Goal: Transaction & Acquisition: Purchase product/service

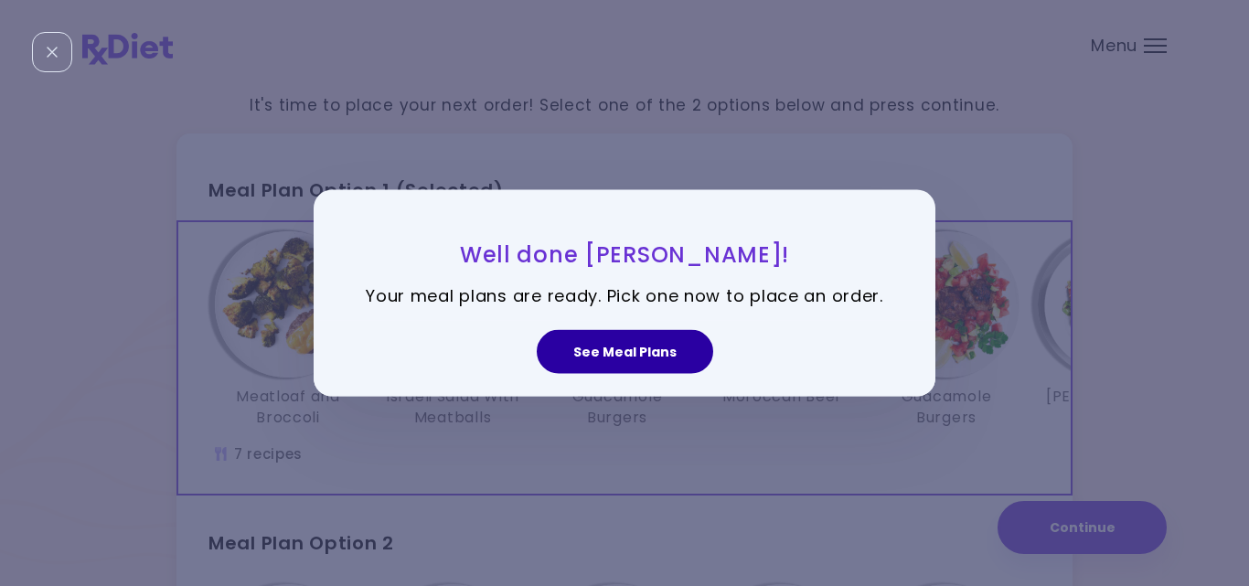
click at [646, 339] on button "See Meal Plans" at bounding box center [625, 352] width 176 height 44
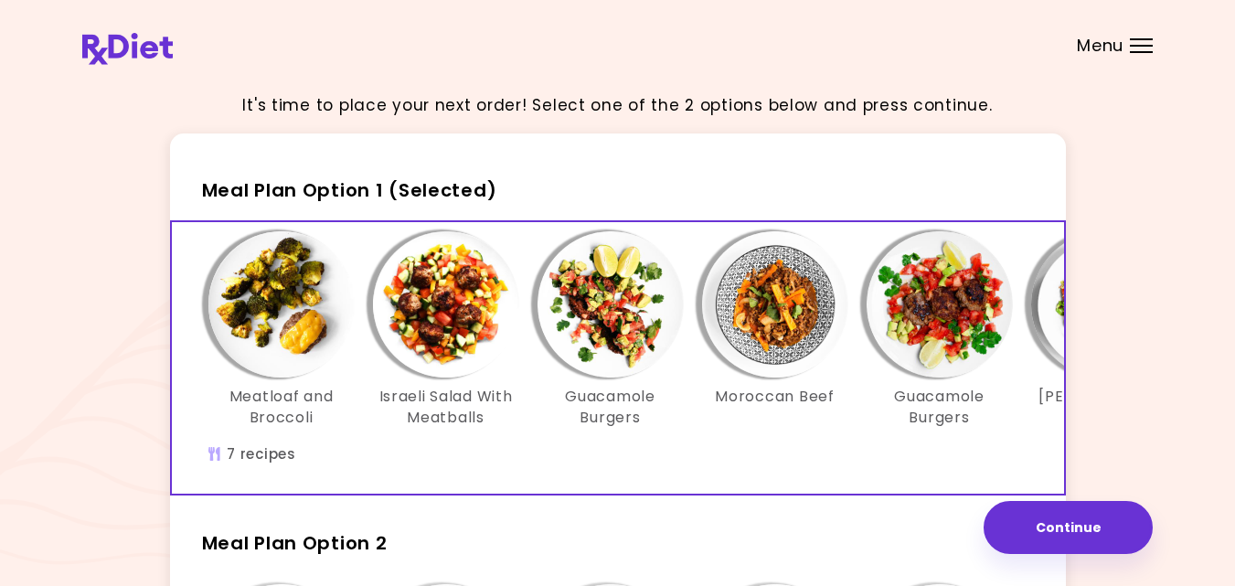
click at [663, 461] on div "Meatloaf and Broccoli Israeli Salad With Meatballs Guacamole Burgers Moroccan B…" at bounding box center [775, 358] width 1207 height 272
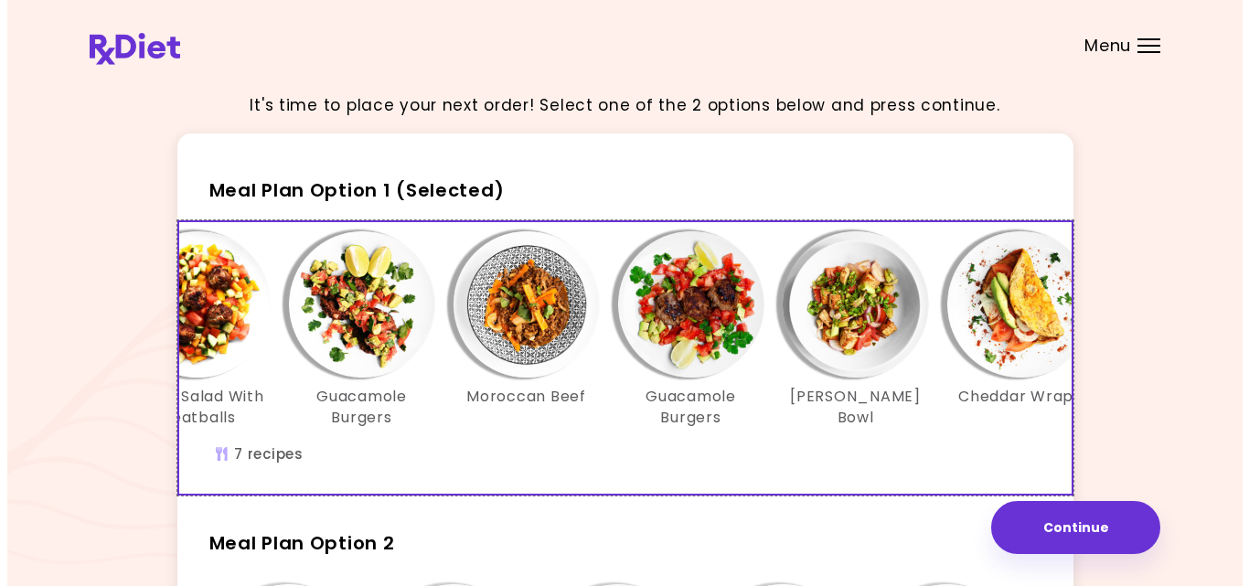
scroll to position [0, 293]
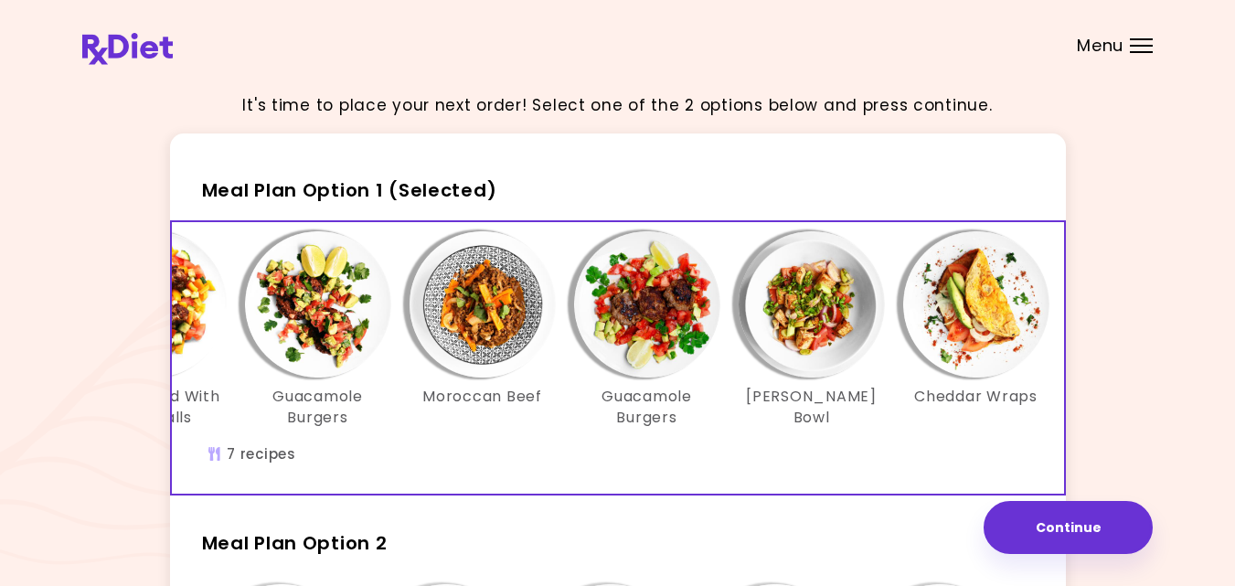
click at [650, 318] on img "Info - Guacamole Burgers - Meal Plan Option 1 (Selected)" at bounding box center [647, 304] width 146 height 146
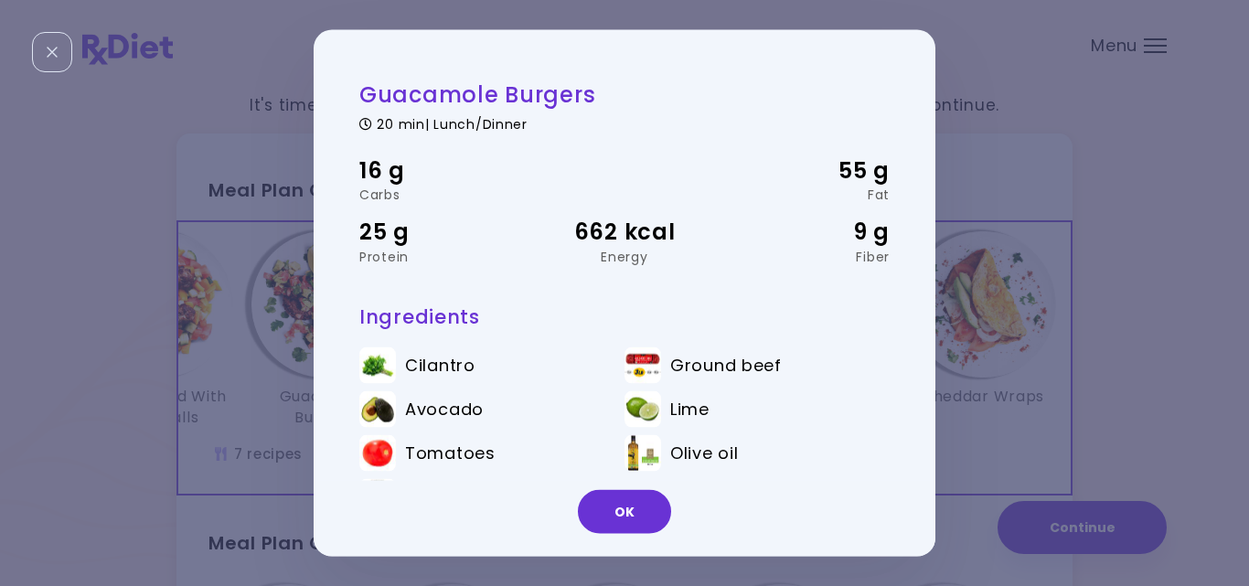
click at [675, 322] on h3 "Ingredients" at bounding box center [624, 316] width 530 height 25
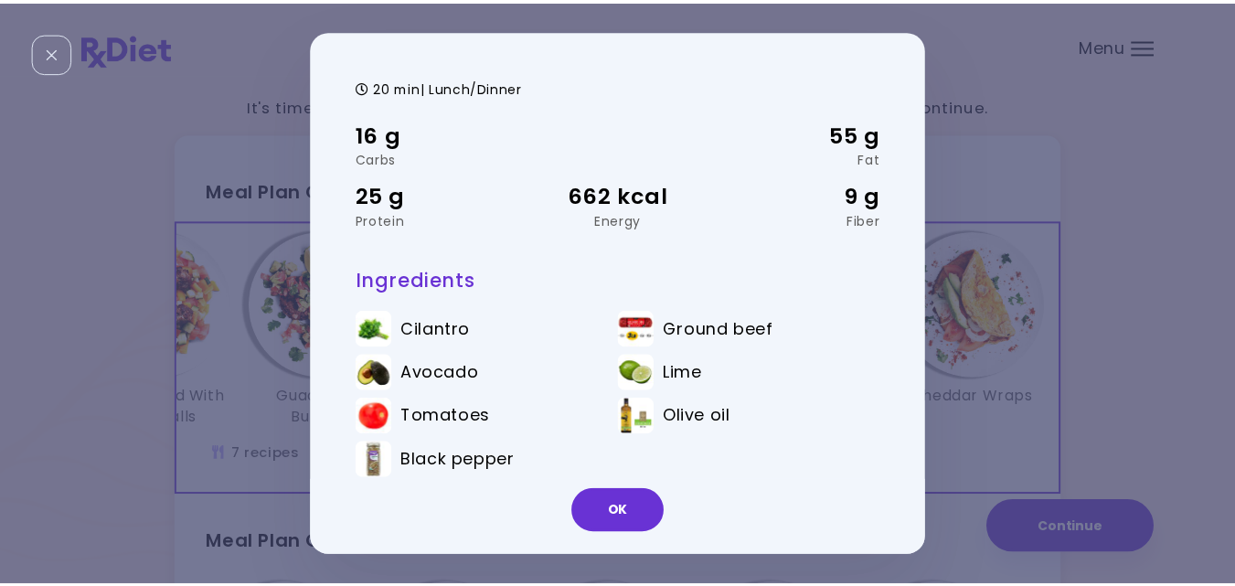
scroll to position [52, 0]
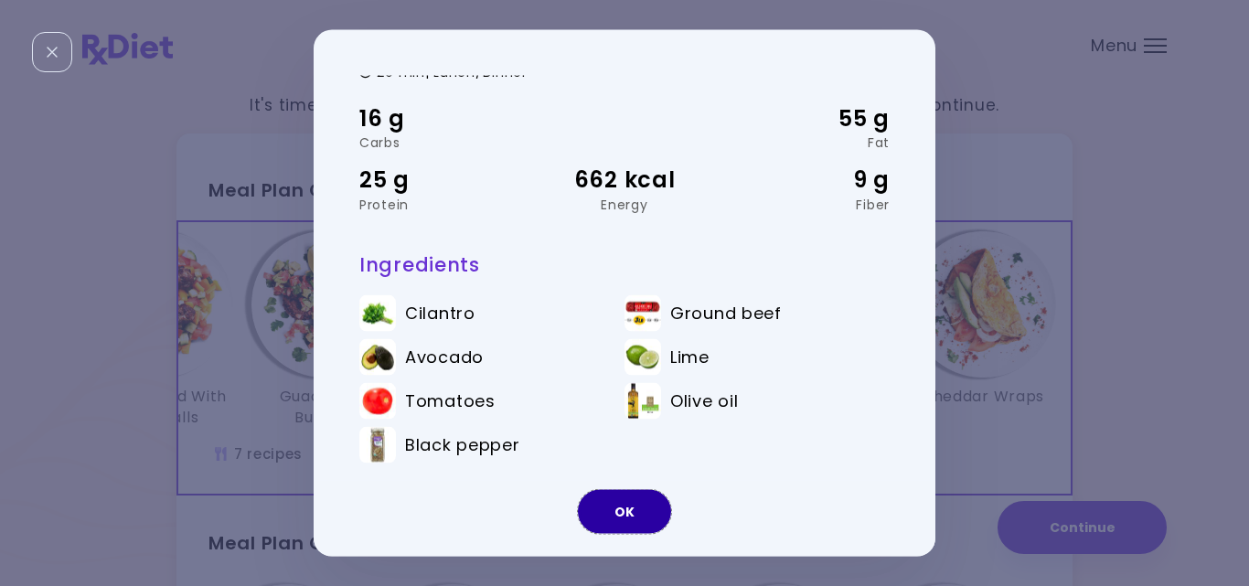
click at [632, 506] on button "OK" at bounding box center [624, 512] width 93 height 44
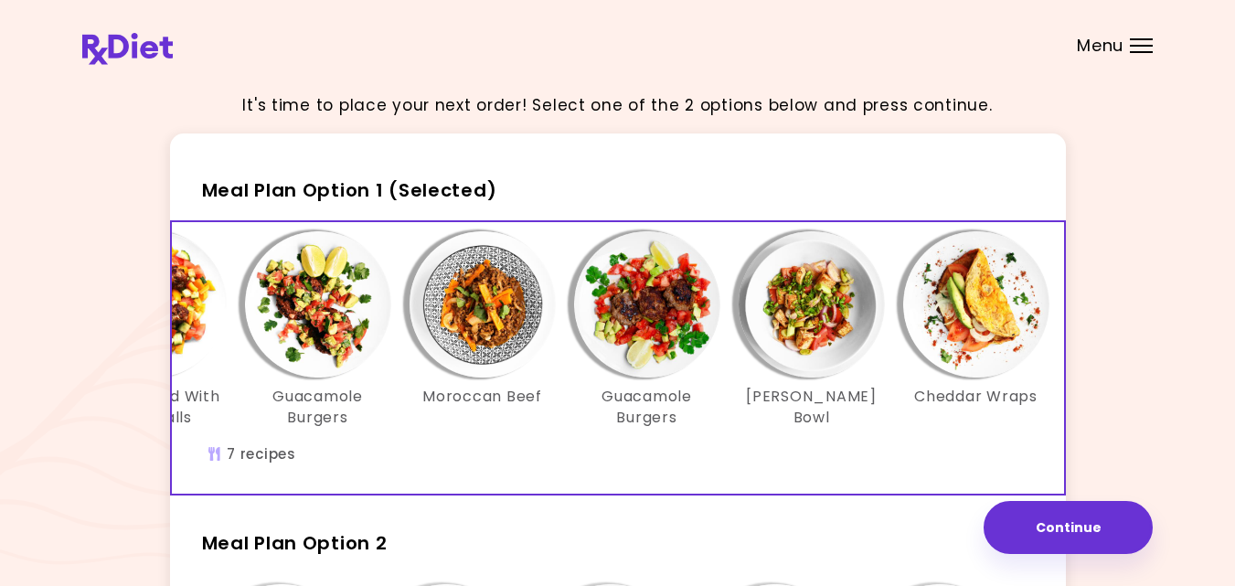
click at [313, 305] on img "Info - Guacamole Burgers - Meal Plan Option 1 (Selected)" at bounding box center [318, 304] width 146 height 146
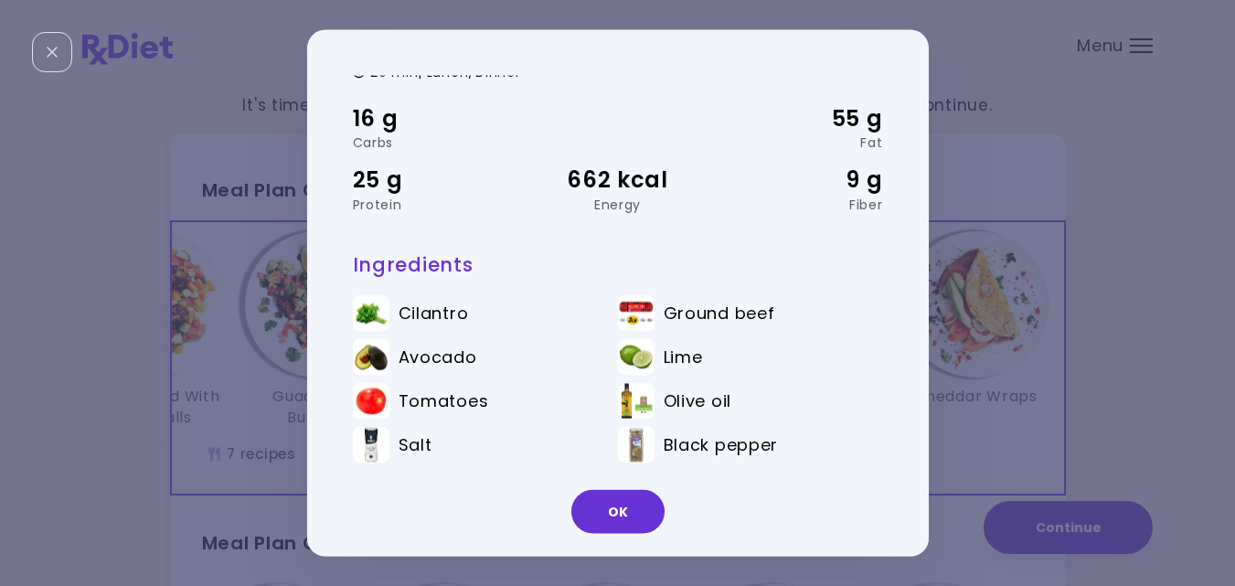
scroll to position [0, 0]
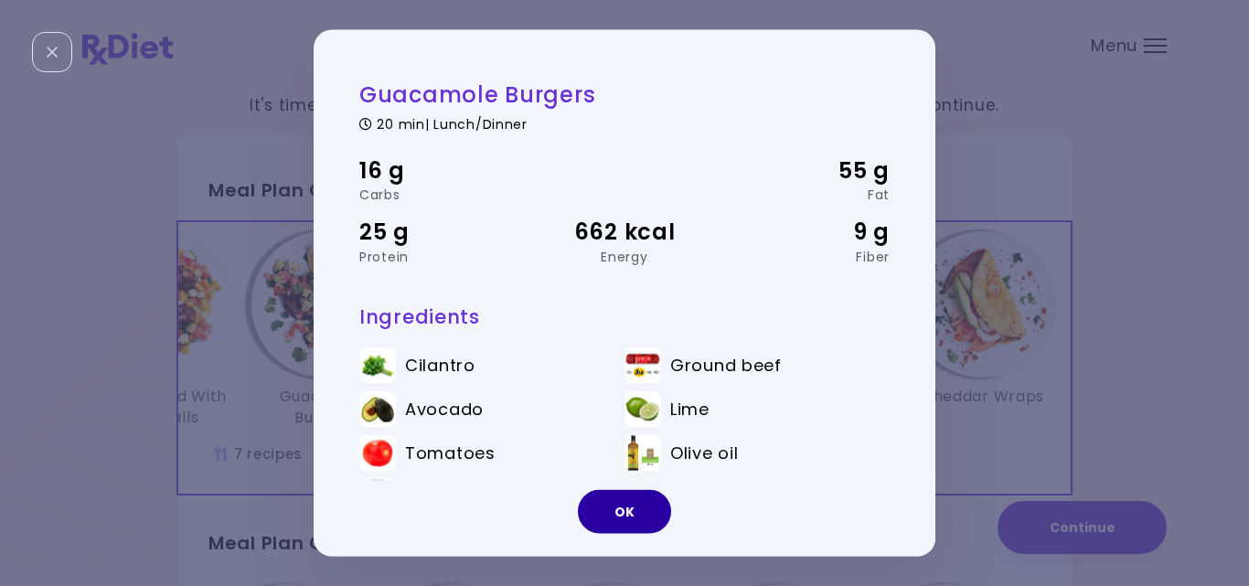
click at [625, 508] on button "OK" at bounding box center [624, 512] width 93 height 44
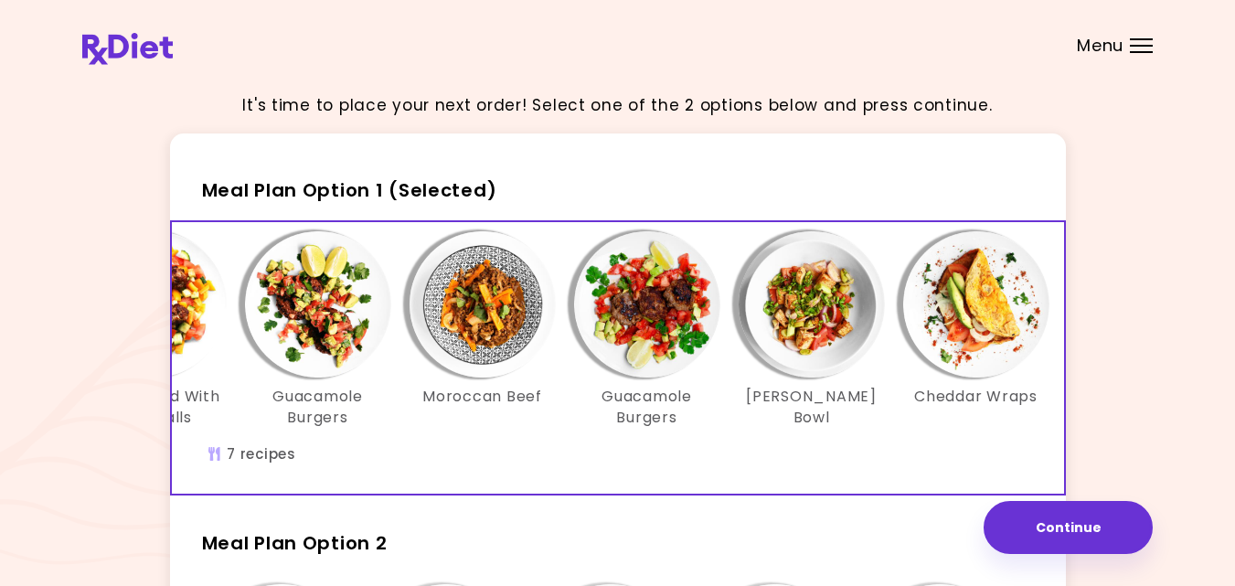
click at [325, 304] on img "Info - Guacamole Burgers - Meal Plan Option 1 (Selected)" at bounding box center [318, 304] width 146 height 146
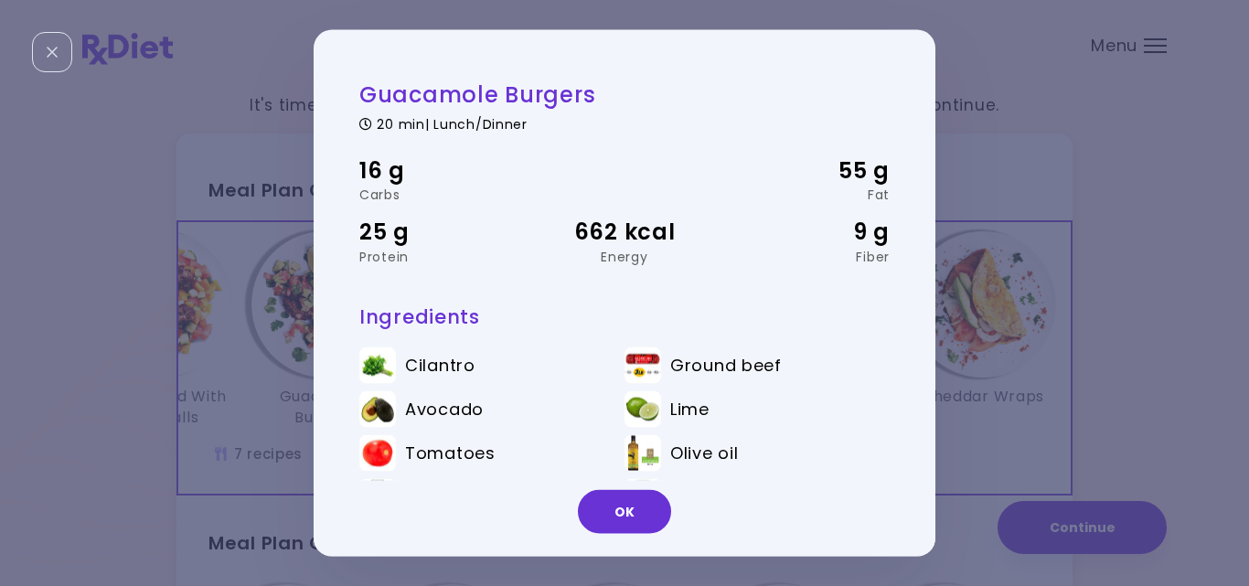
click at [229, 347] on div "Guacamole Burgers 20 min | Lunch/Dinner 16 g Carbs 55 g Fat 25 g Protein 662 kc…" at bounding box center [624, 293] width 1249 height 586
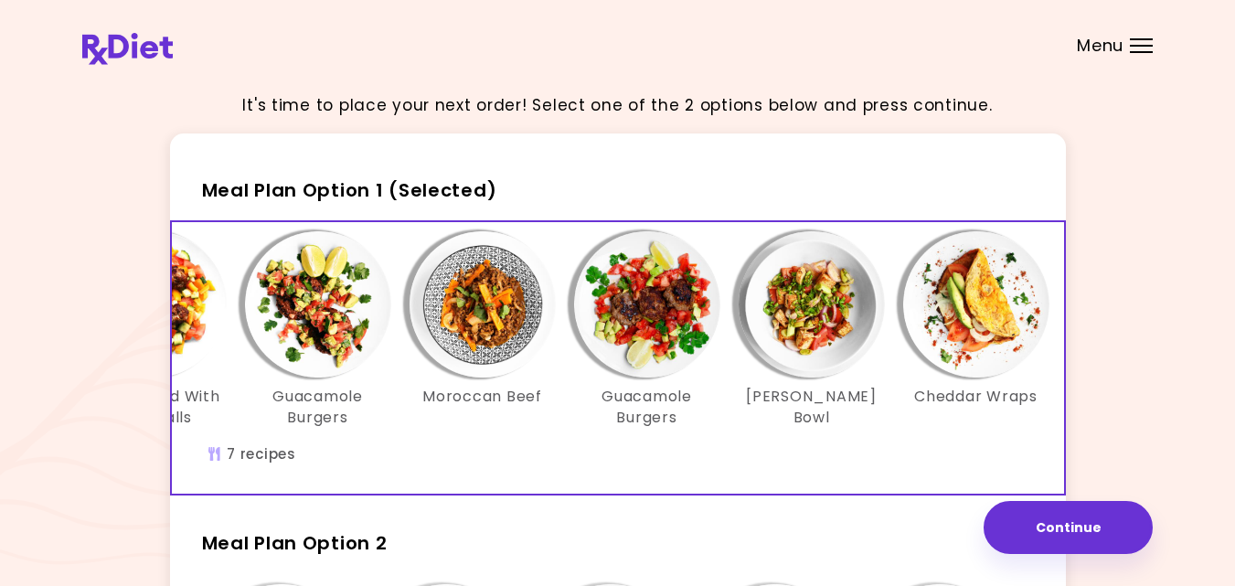
click at [1127, 328] on div "It's time to place your next order! Select one of the 2 options below and press…" at bounding box center [617, 532] width 1071 height 909
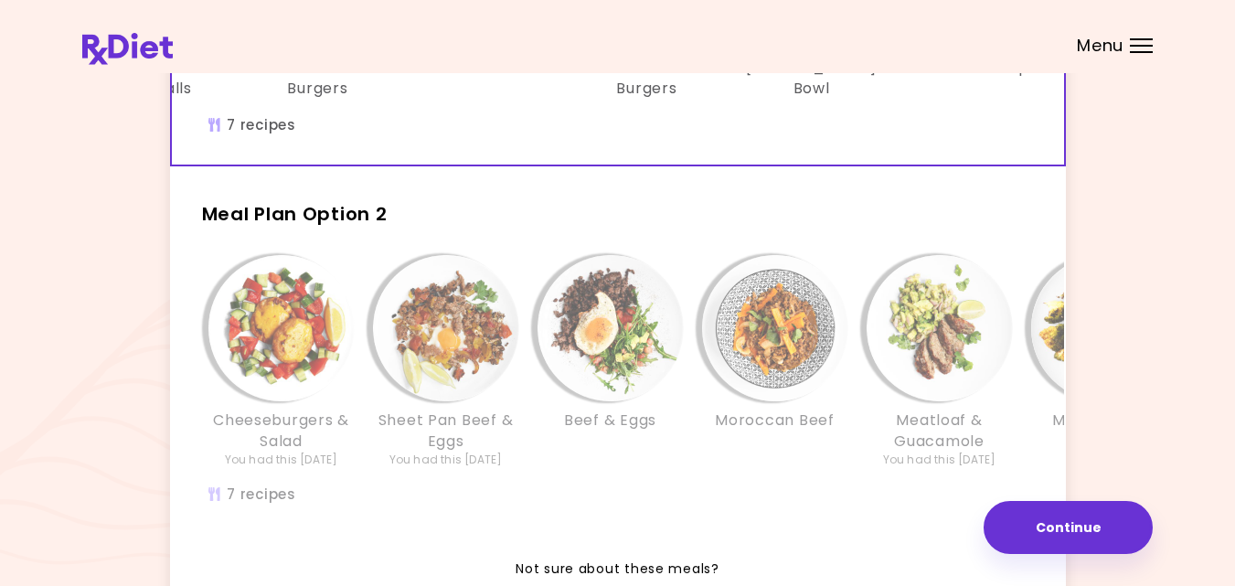
scroll to position [366, 0]
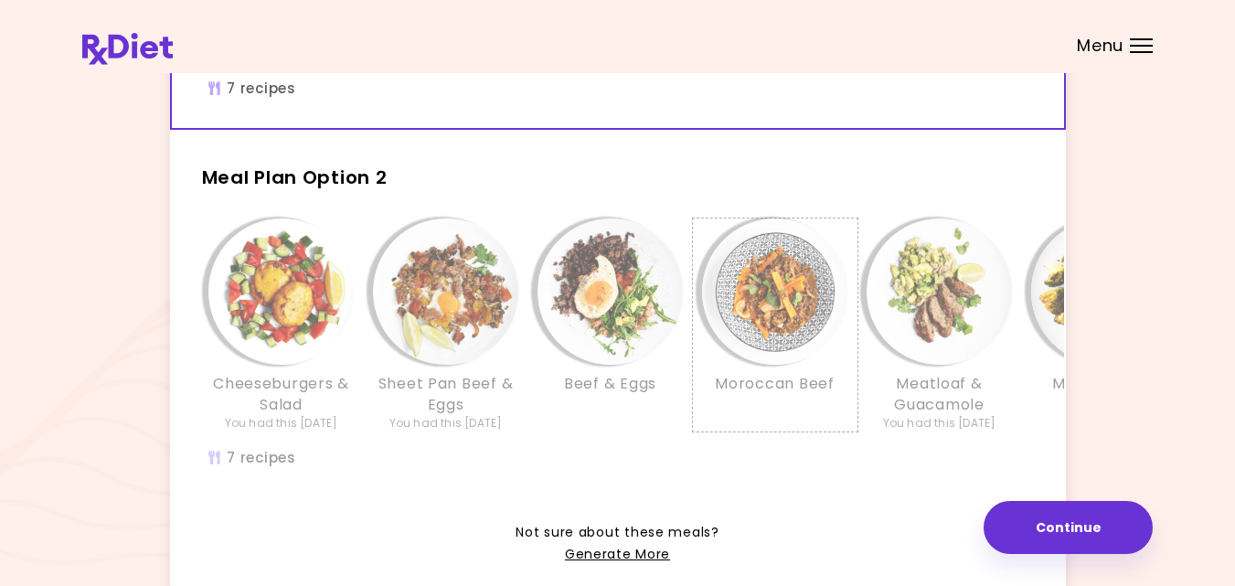
click at [711, 431] on div "Moroccan Beef" at bounding box center [775, 325] width 165 height 213
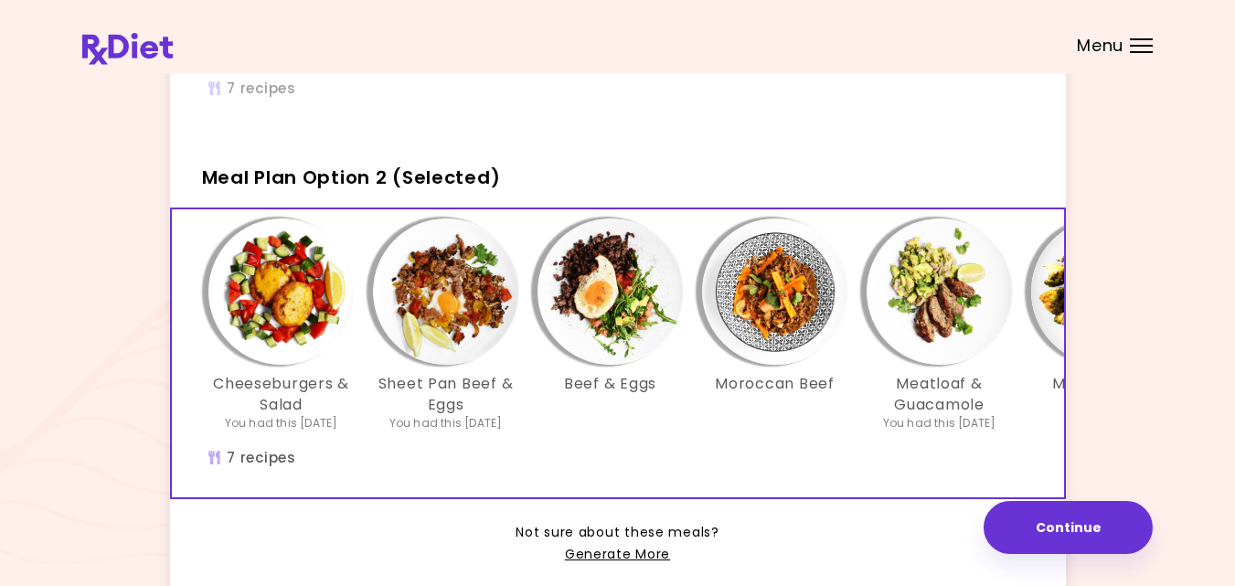
click at [449, 303] on img "Info - Sheet Pan Beef & Eggs - Meal Plan Option 2 (Selected)" at bounding box center [446, 292] width 146 height 146
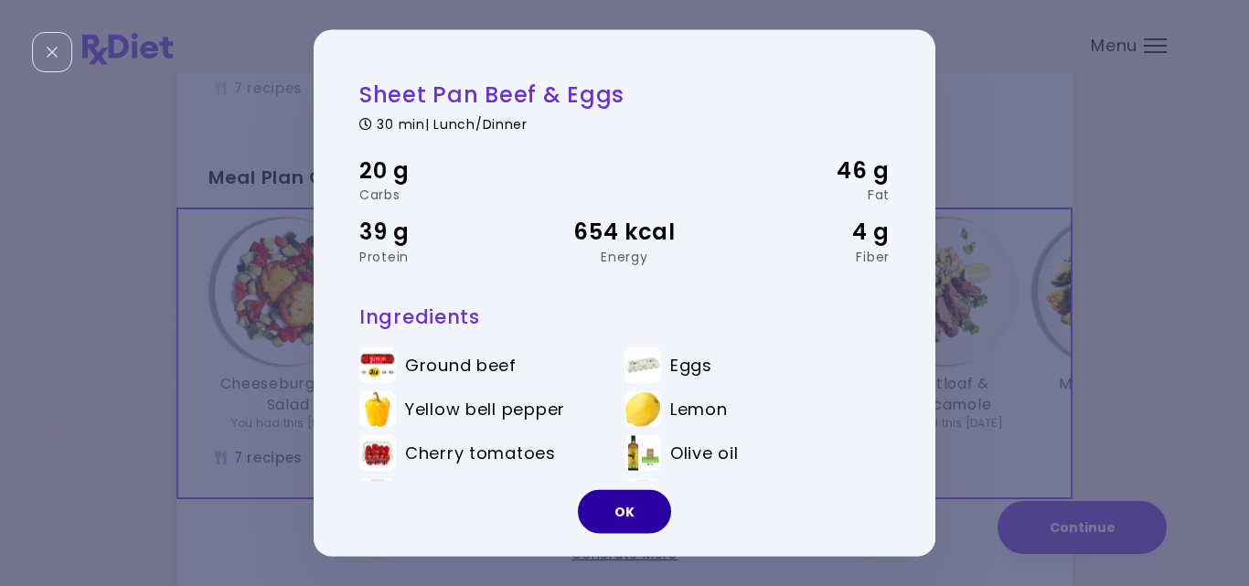
click at [606, 521] on button "OK" at bounding box center [624, 512] width 93 height 44
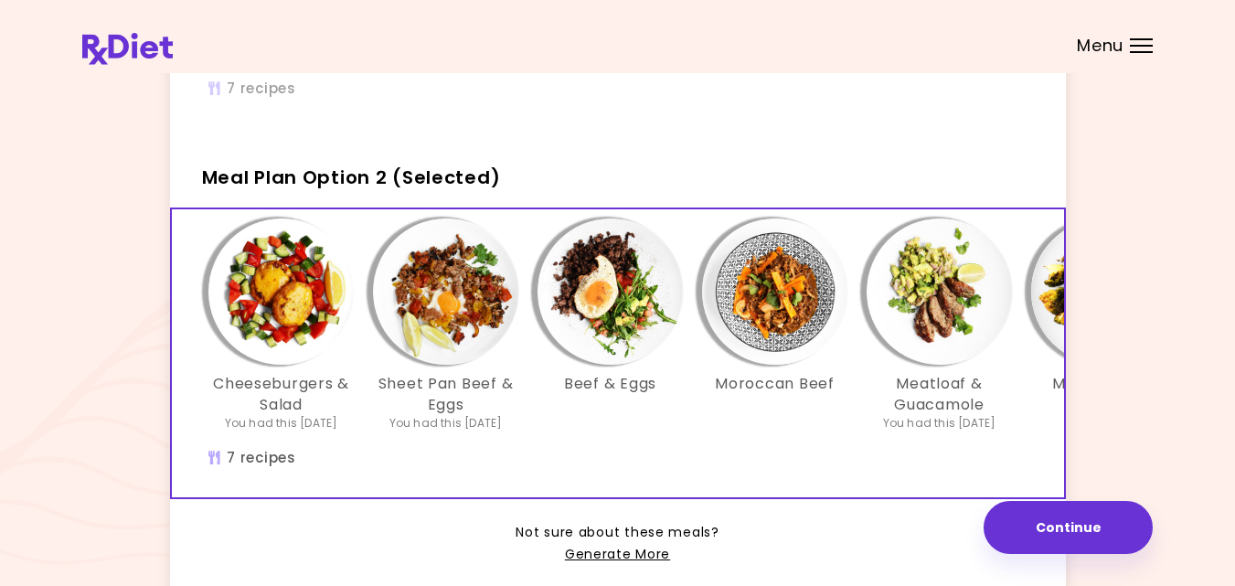
click at [275, 321] on img "Info - Cheeseburgers & Salad - Meal Plan Option 2 (Selected)" at bounding box center [281, 292] width 146 height 146
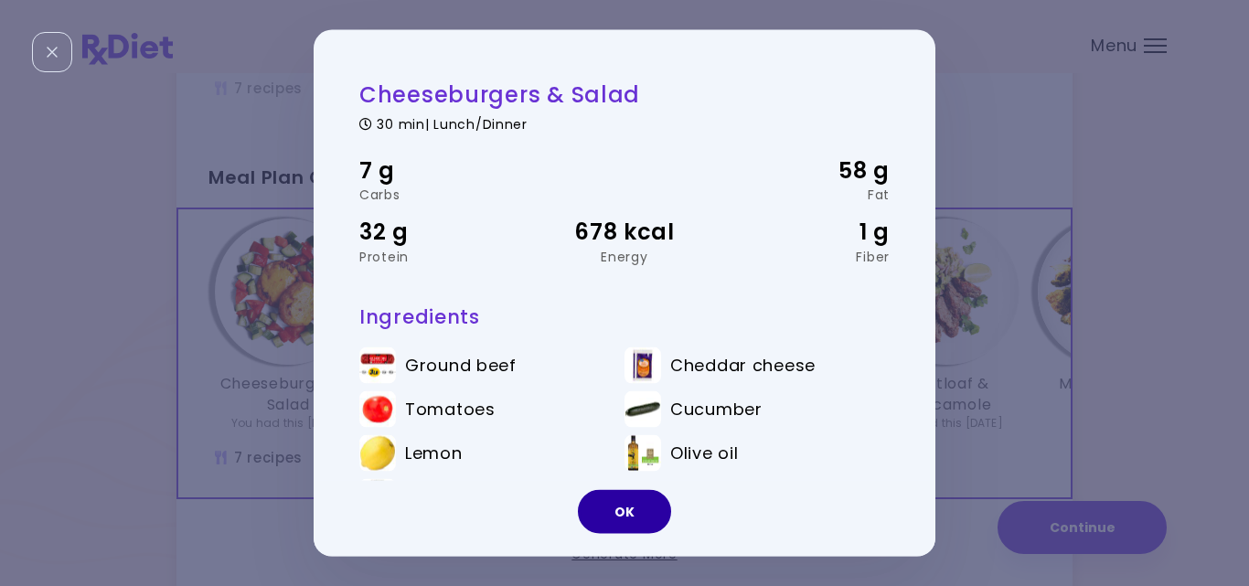
click at [614, 506] on button "OK" at bounding box center [624, 512] width 93 height 44
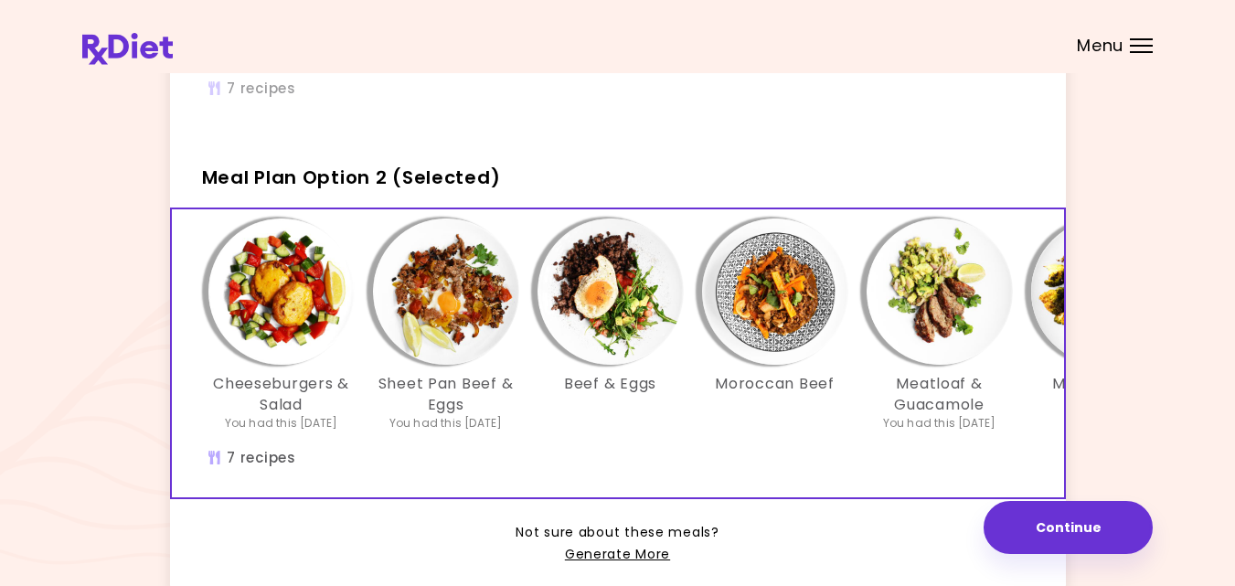
click at [575, 285] on img "Info - Beef & Eggs - Meal Plan Option 2 (Selected)" at bounding box center [611, 292] width 146 height 146
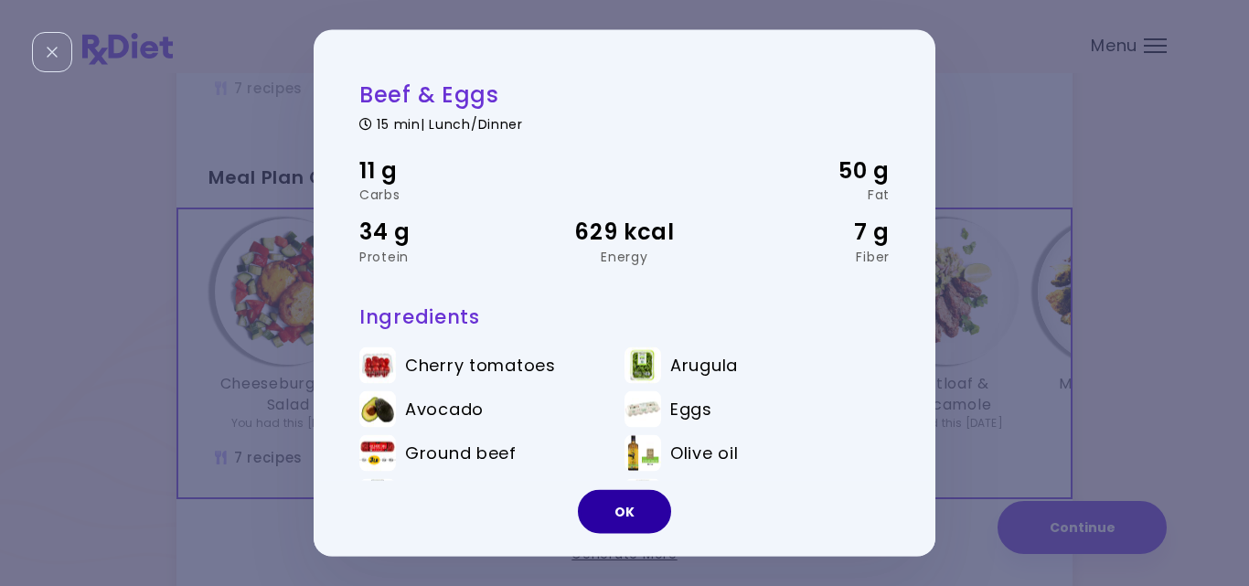
click at [645, 514] on button "OK" at bounding box center [624, 512] width 93 height 44
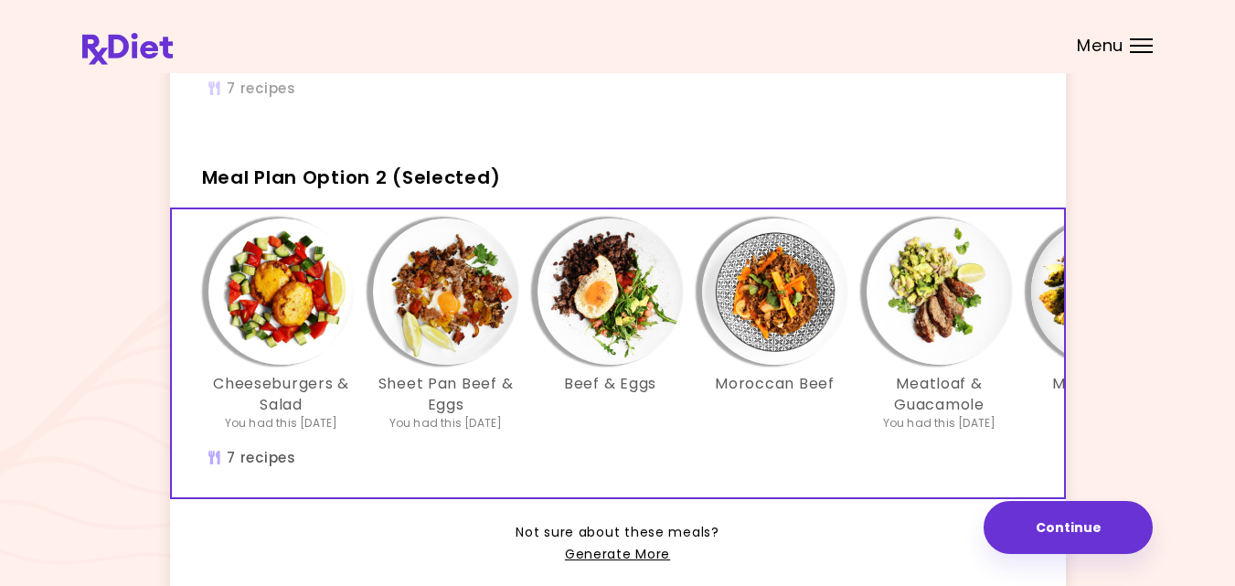
click at [790, 273] on img "Info - Moroccan Beef - Meal Plan Option 2 (Selected)" at bounding box center [775, 292] width 146 height 146
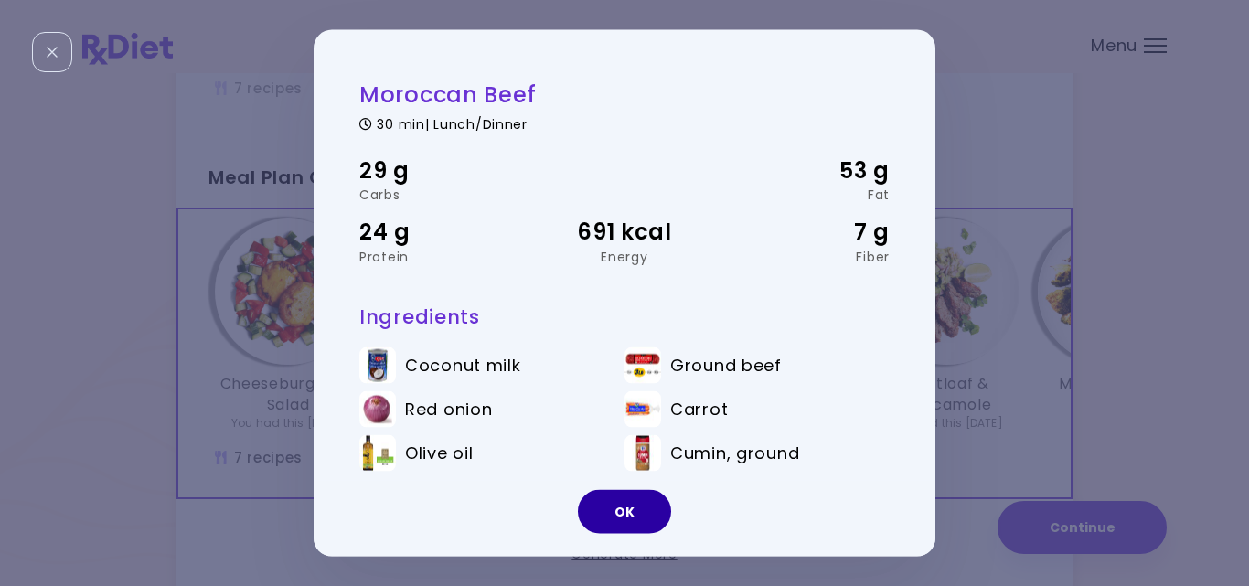
click at [613, 519] on button "OK" at bounding box center [624, 512] width 93 height 44
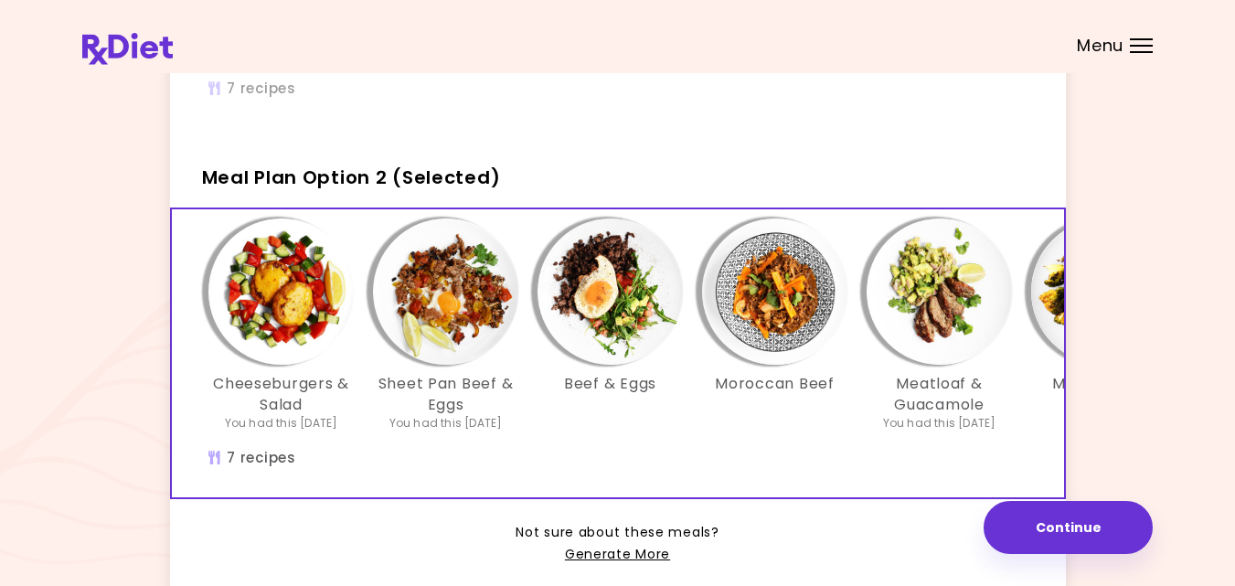
click at [956, 313] on img "Info - Meatloaf & Guacamole - Meal Plan Option 2 (Selected)" at bounding box center [940, 292] width 146 height 146
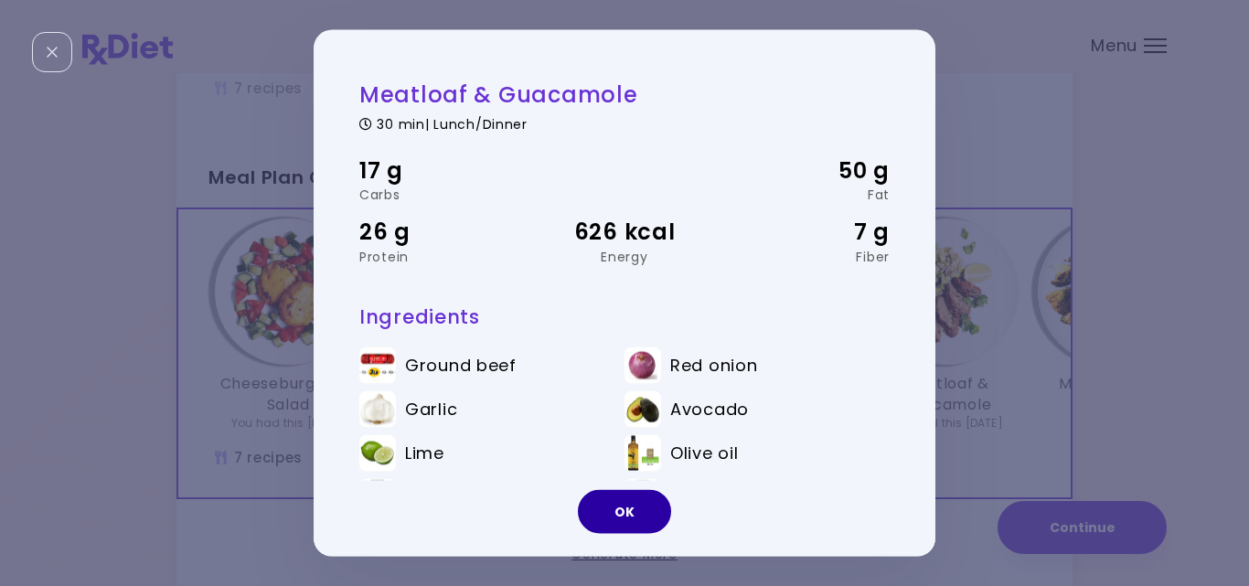
click at [621, 502] on button "OK" at bounding box center [624, 512] width 93 height 44
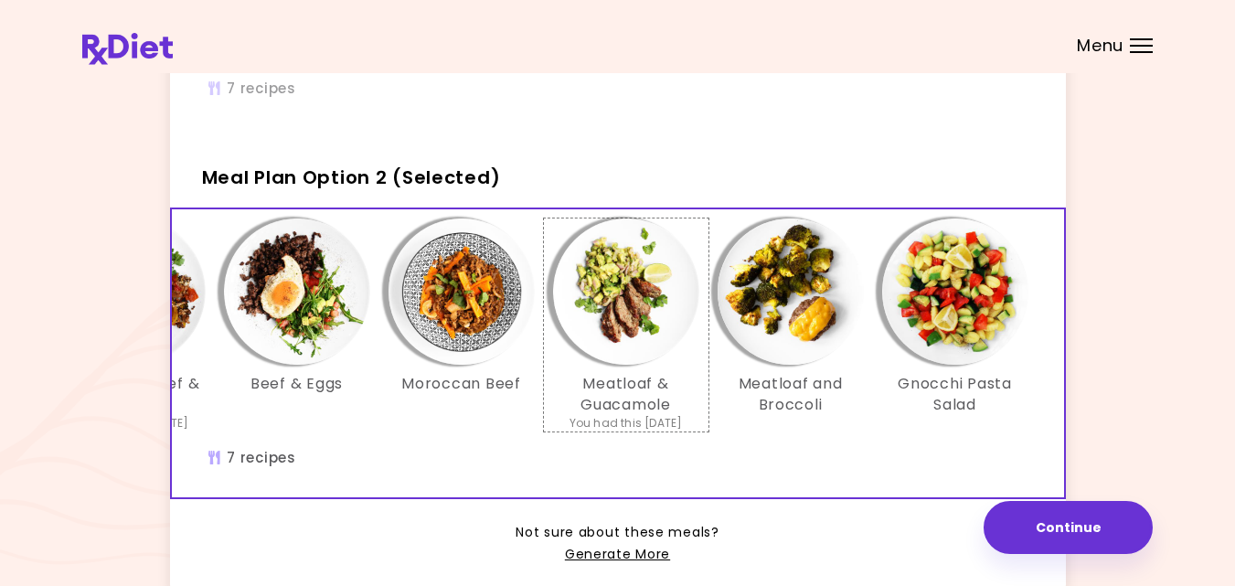
scroll to position [0, 315]
click at [808, 281] on img "Info - Meatloaf and Broccoli - Meal Plan Option 2 (Selected)" at bounding box center [790, 292] width 146 height 146
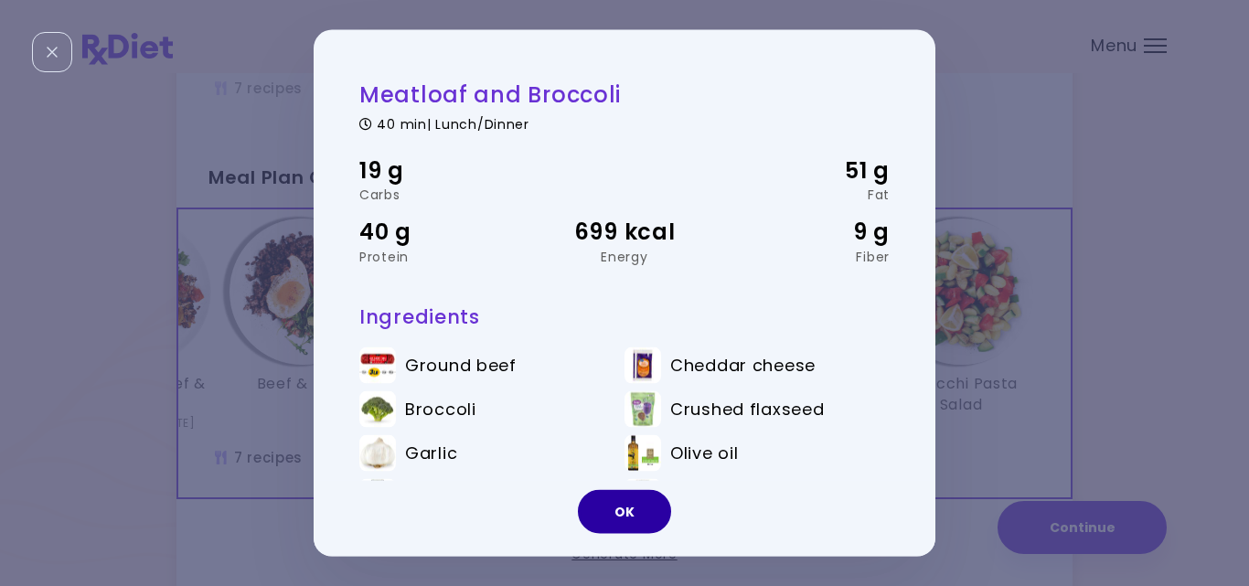
click at [614, 506] on button "OK" at bounding box center [624, 512] width 93 height 44
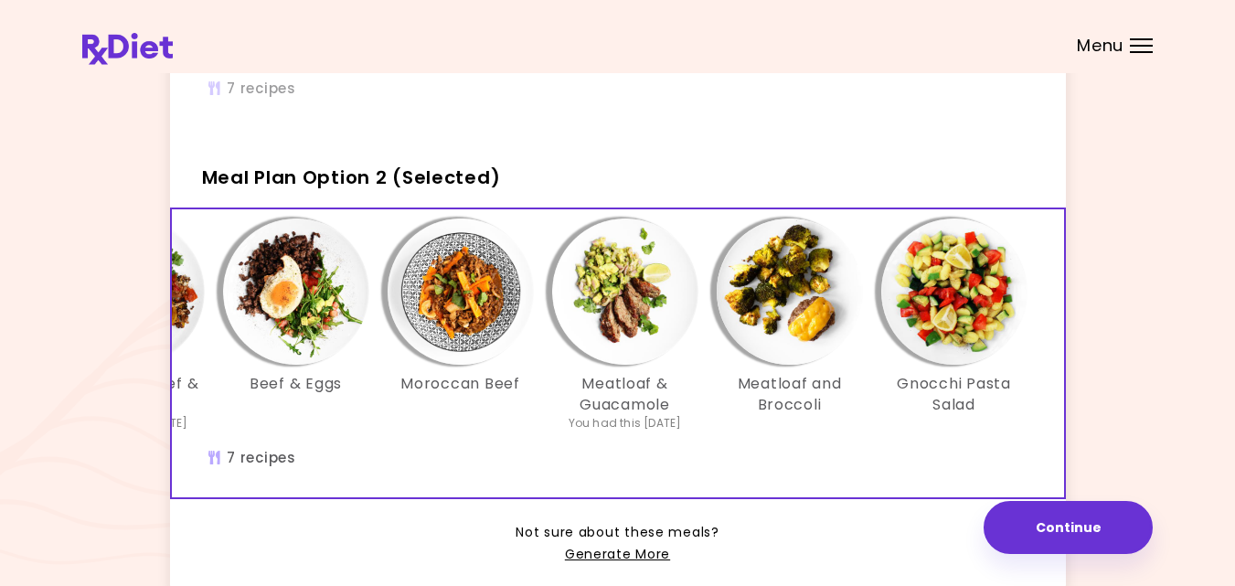
click at [1082, 347] on div "It's time to place your next order! Select one of the 2 options below and press…" at bounding box center [617, 166] width 1071 height 909
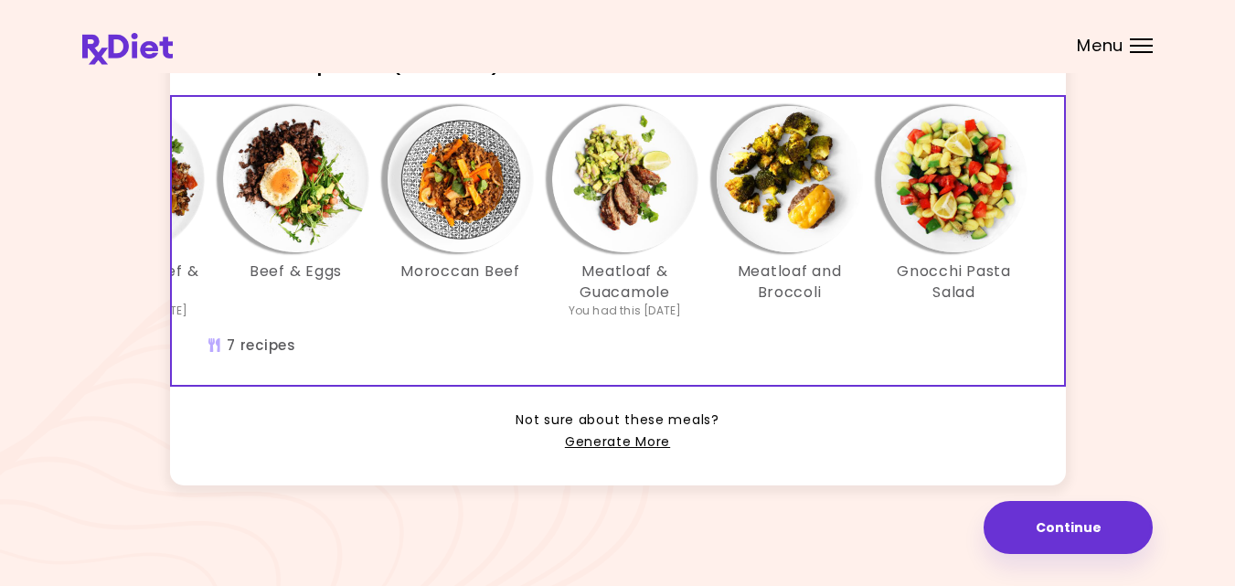
scroll to position [506, 0]
click at [613, 438] on link "Generate More" at bounding box center [617, 443] width 105 height 22
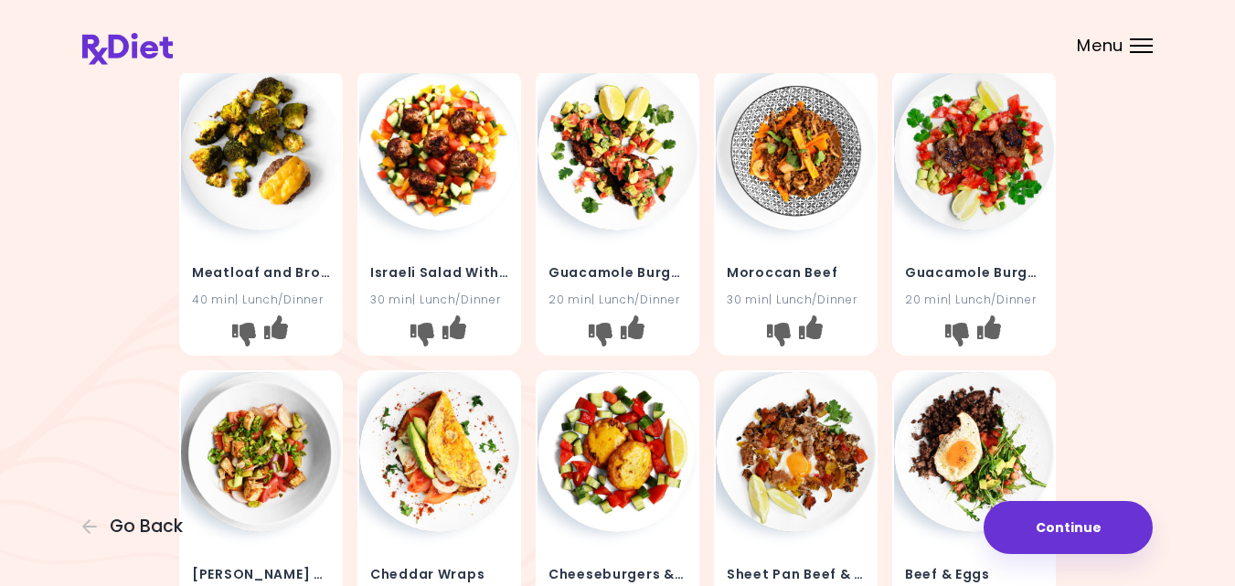
scroll to position [110, 0]
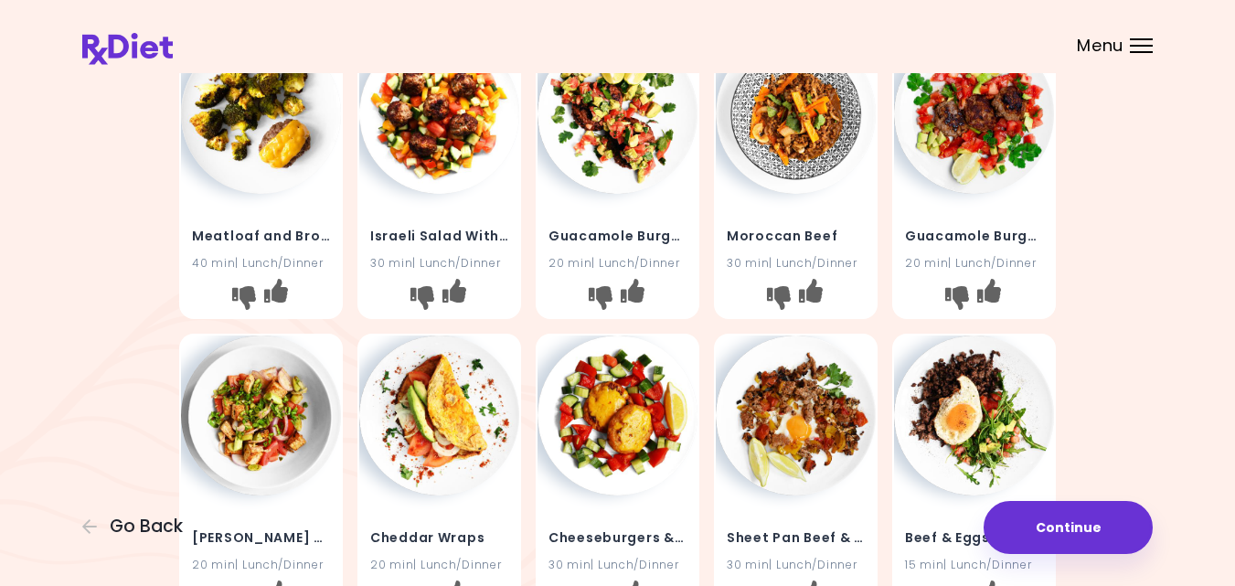
click at [435, 89] on img at bounding box center [439, 114] width 160 height 160
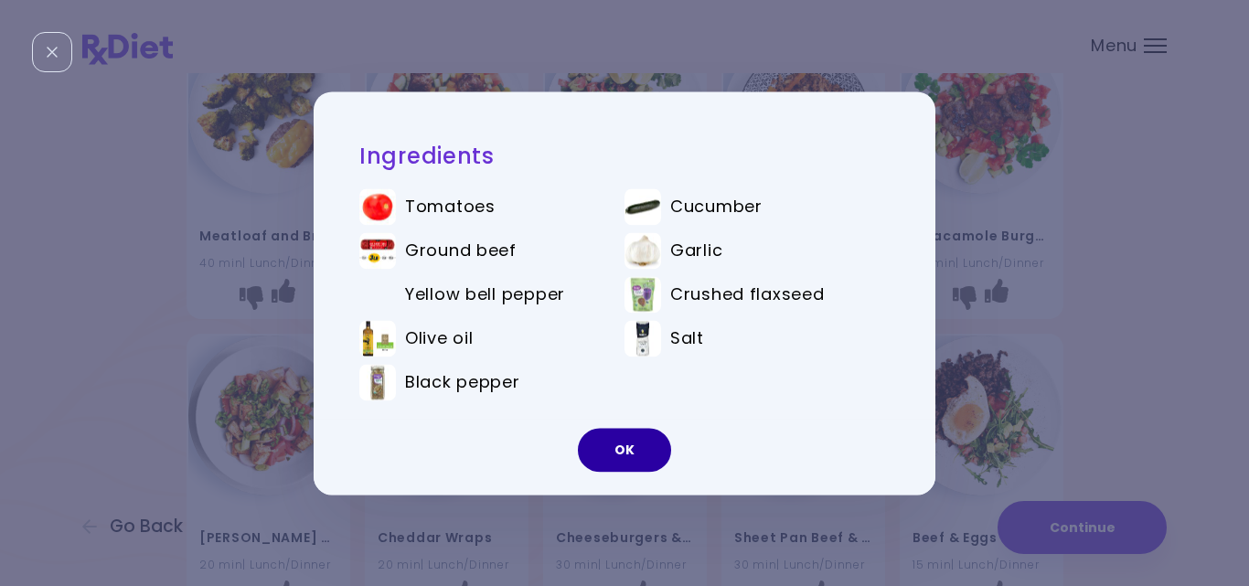
click at [602, 446] on button "OK" at bounding box center [624, 450] width 93 height 44
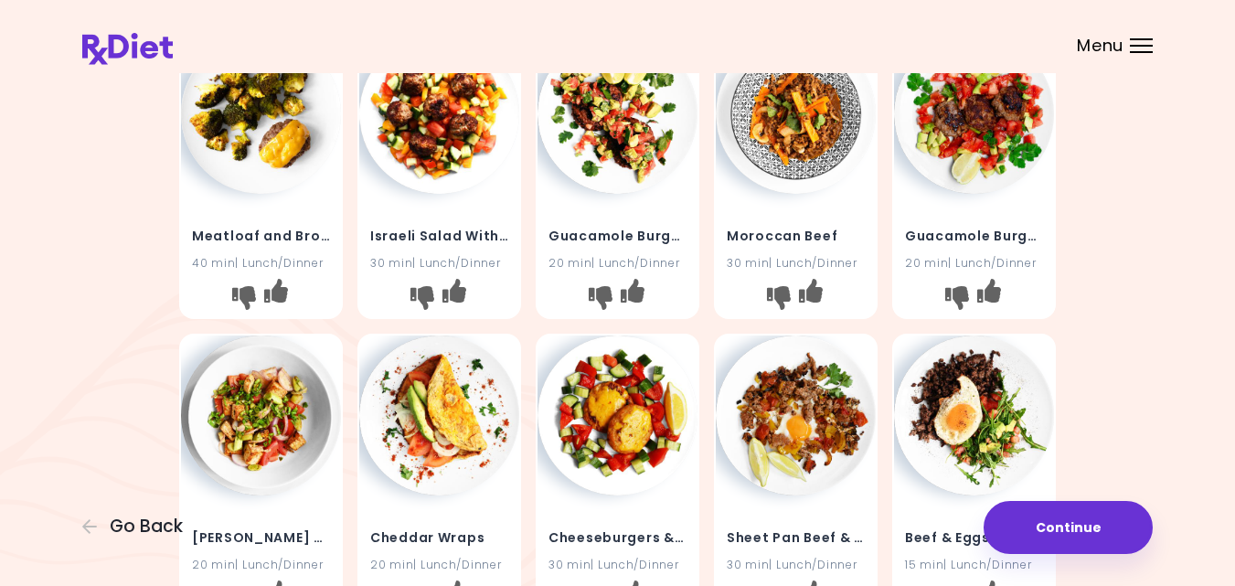
click at [811, 123] on img at bounding box center [796, 114] width 160 height 160
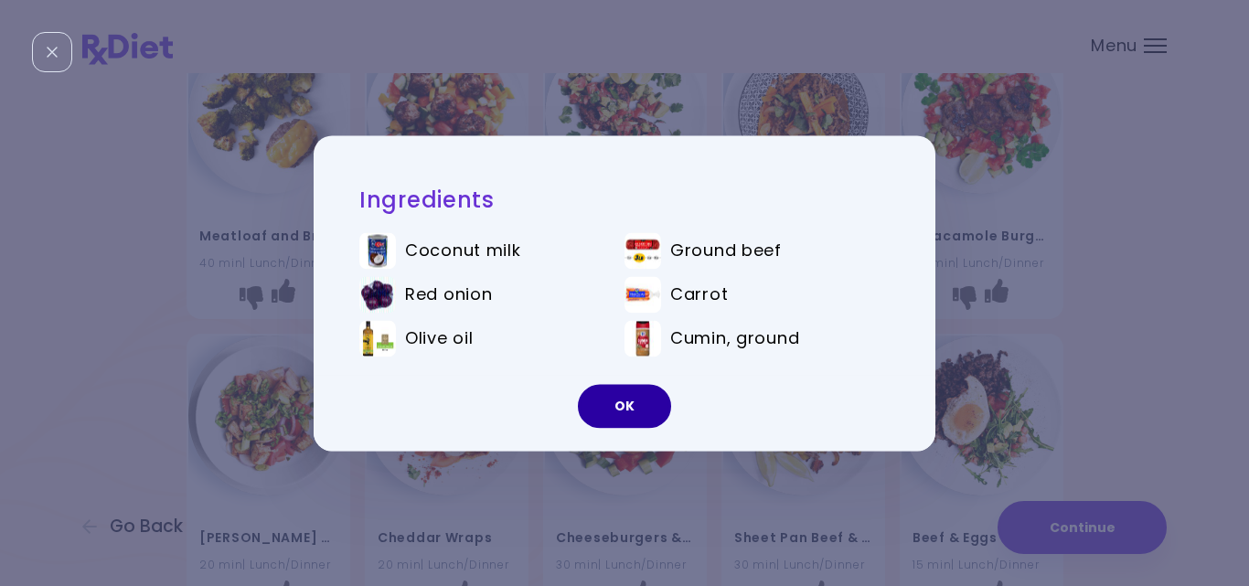
click at [627, 401] on button "OK" at bounding box center [624, 406] width 93 height 44
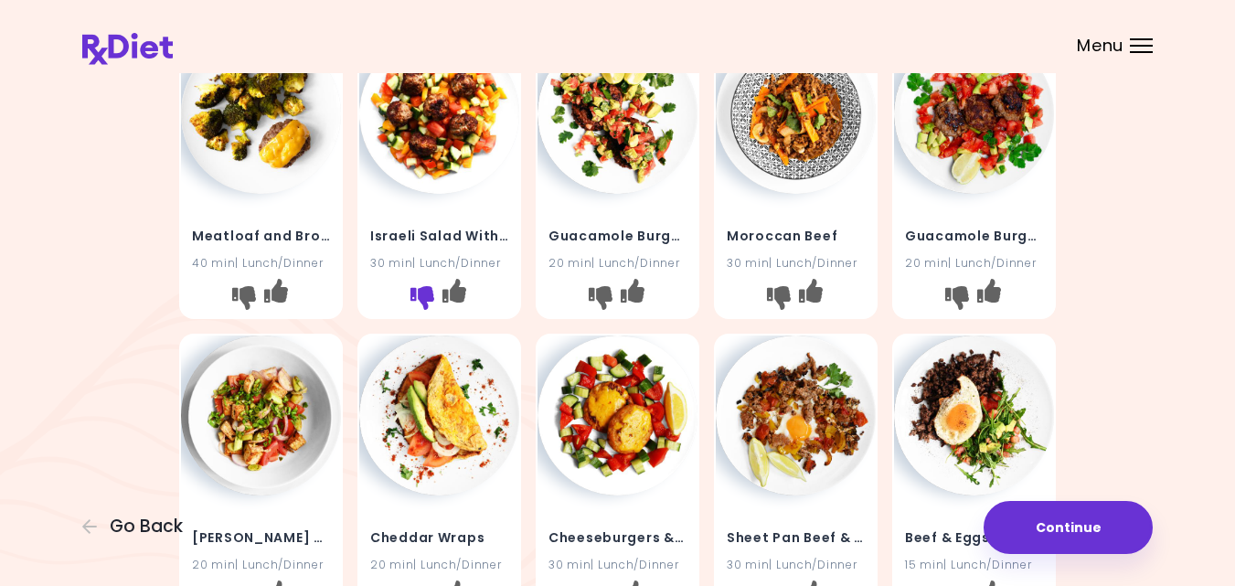
click at [421, 296] on icon "I don't like this recipe" at bounding box center [422, 298] width 24 height 24
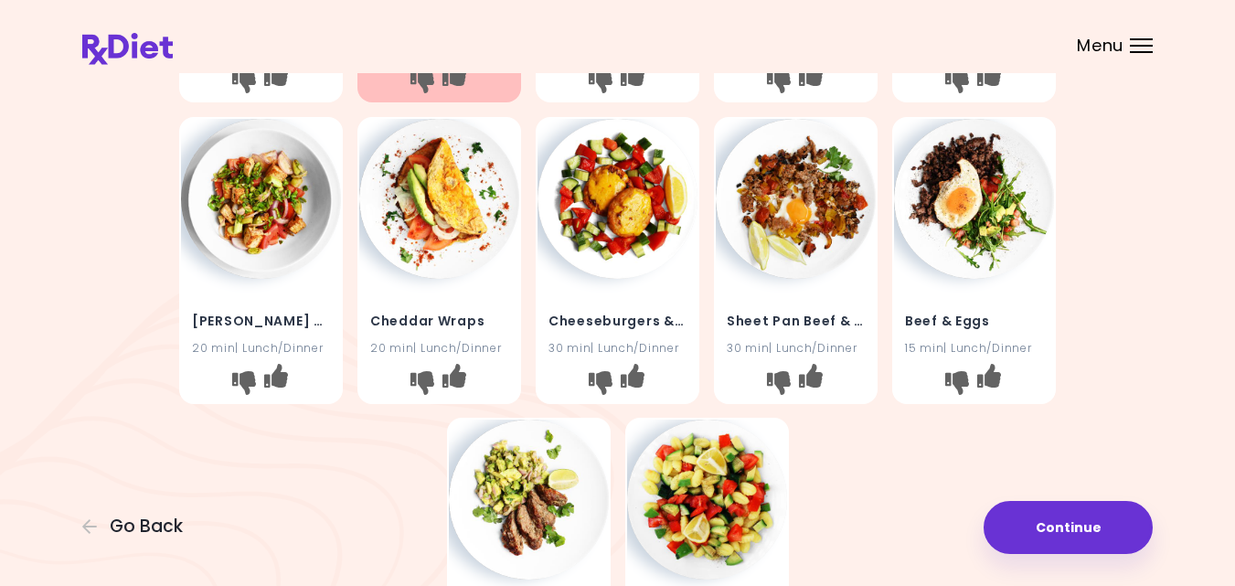
scroll to position [329, 0]
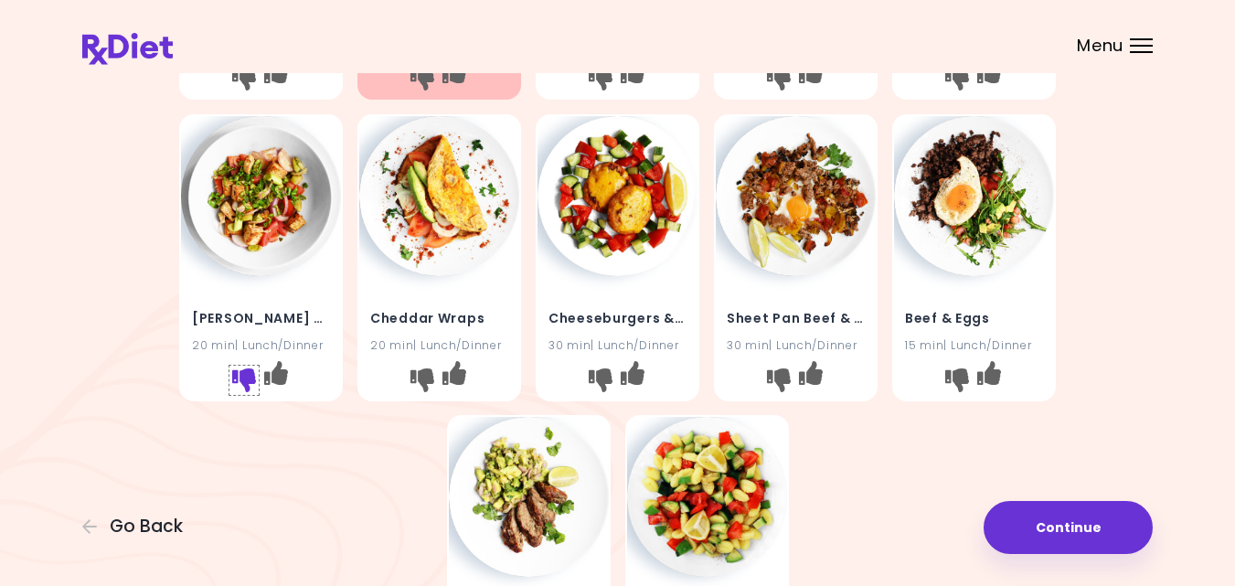
click at [243, 380] on icon "I don't like this recipe" at bounding box center [244, 380] width 24 height 24
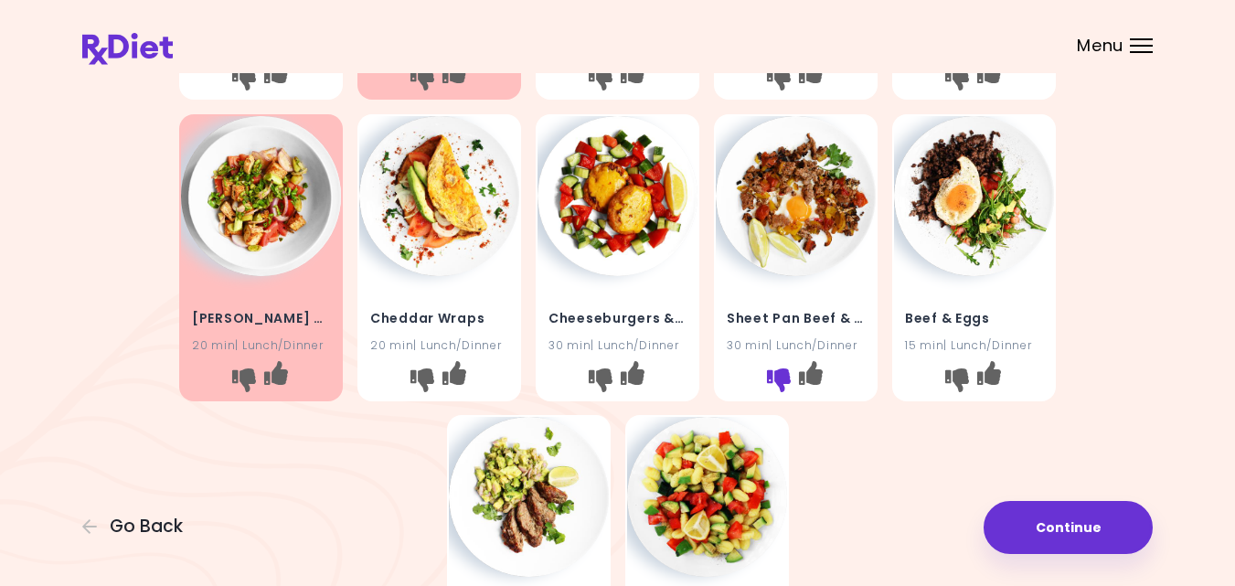
click at [768, 378] on icon "I don't like this recipe" at bounding box center [779, 380] width 24 height 24
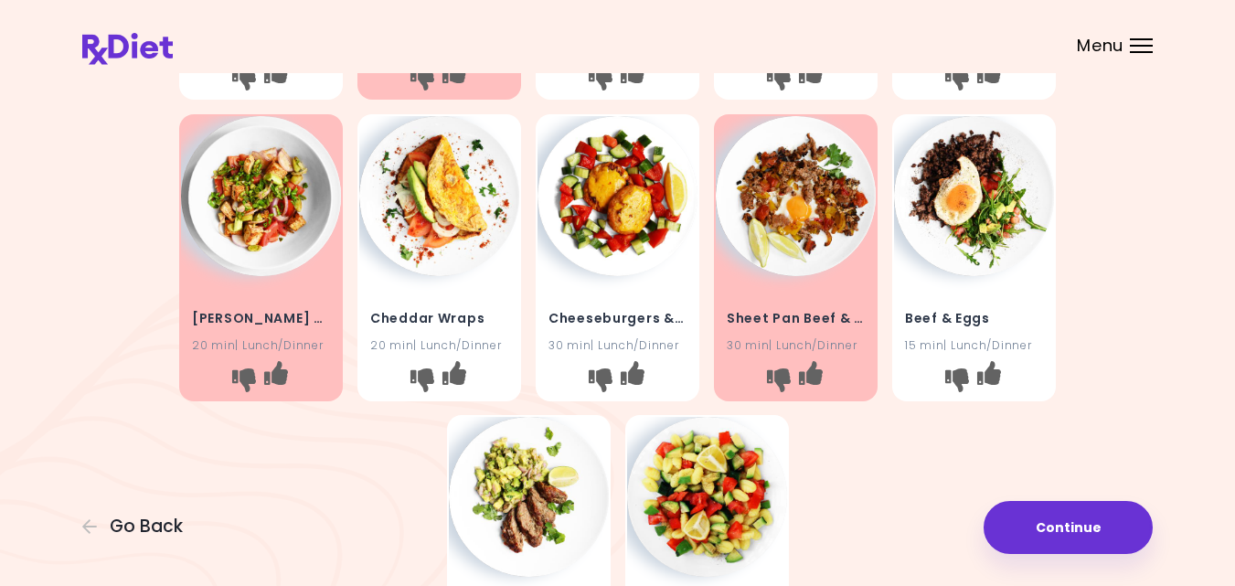
click at [790, 194] on img at bounding box center [796, 196] width 160 height 160
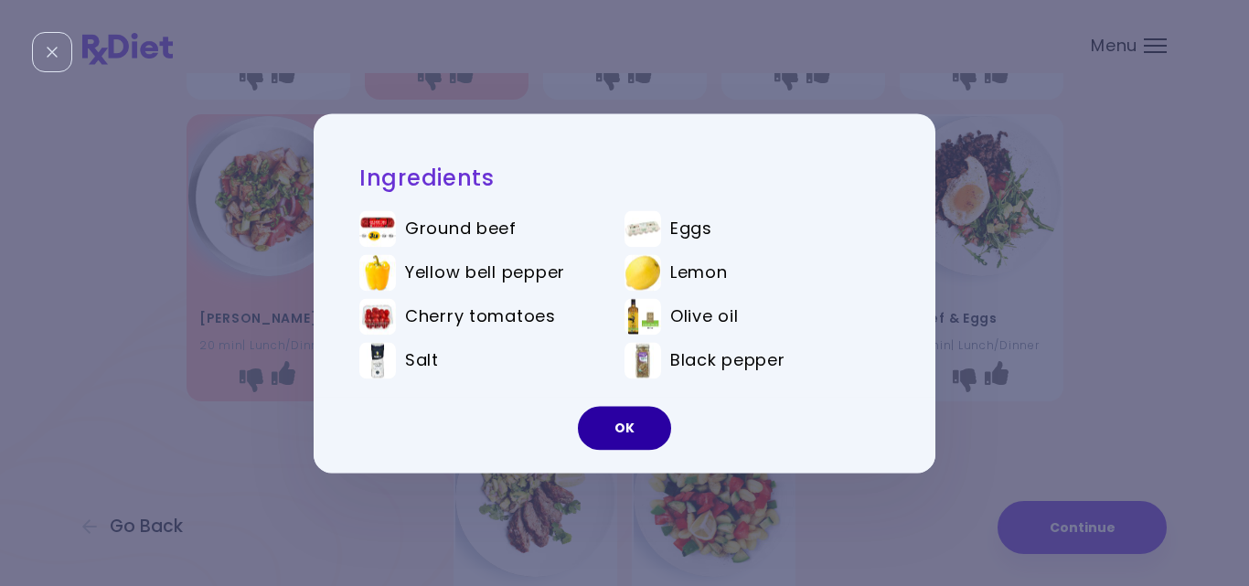
click at [615, 428] on button "OK" at bounding box center [624, 428] width 93 height 44
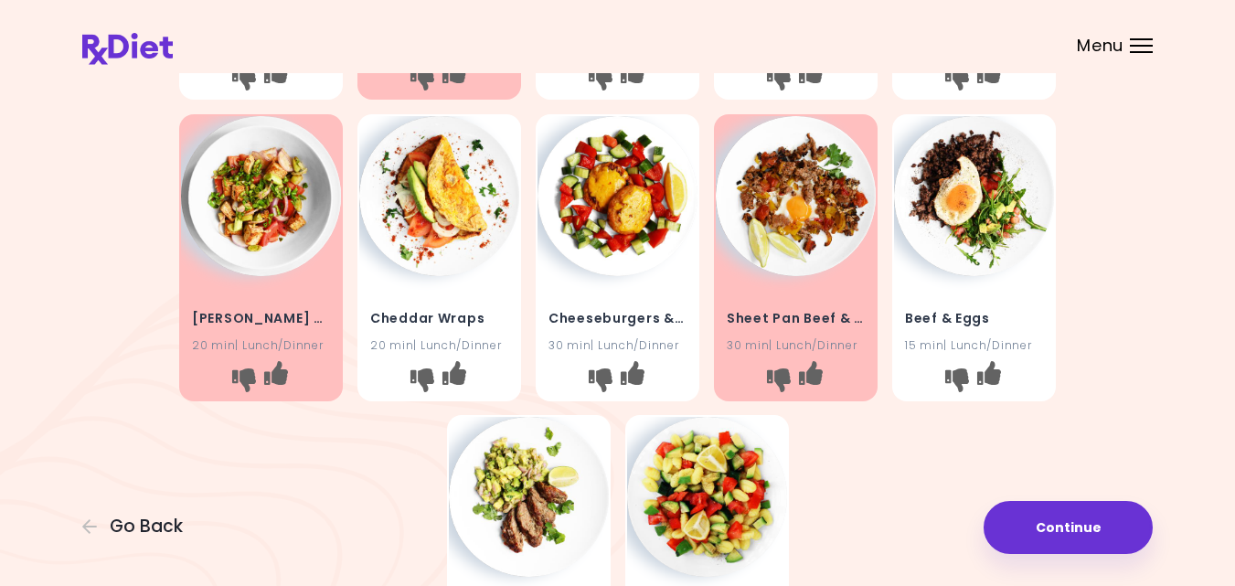
click at [1102, 368] on div "Meatloaf and Broccoli 40 min | Lunch/Dinner Israeli Salad With Meatballs 30 min…" at bounding box center [617, 257] width 1071 height 904
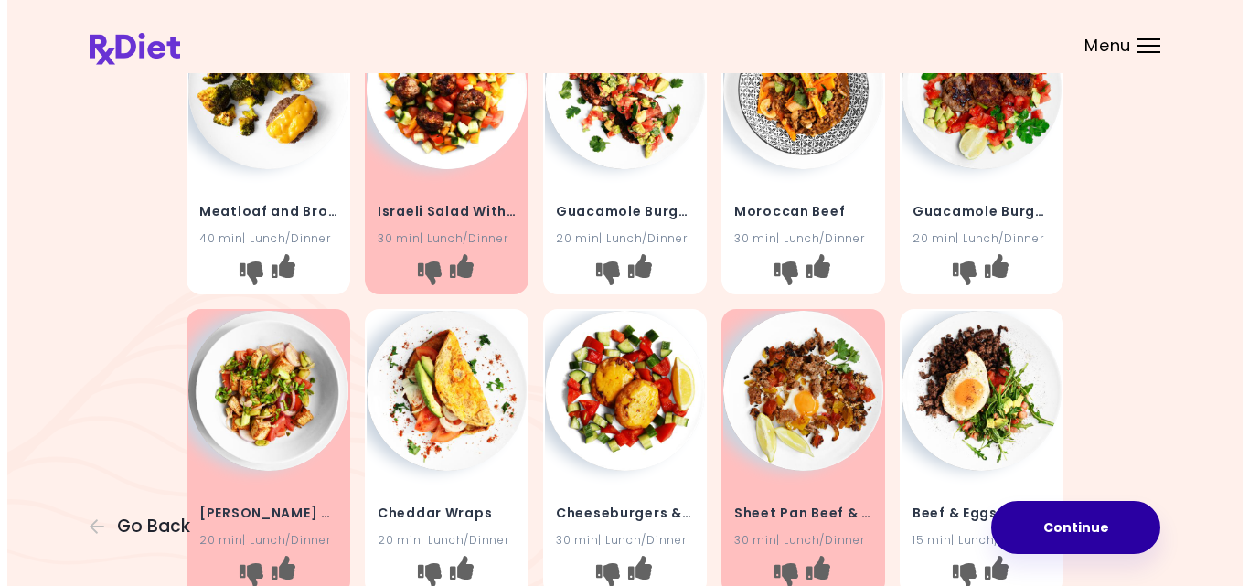
scroll to position [133, 0]
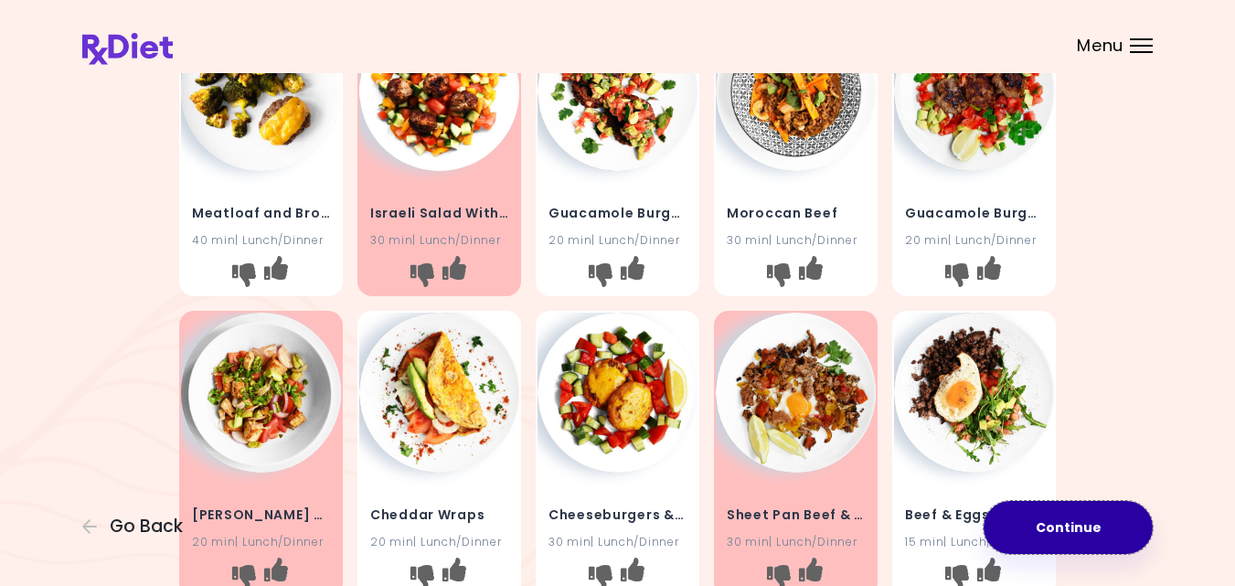
click at [1090, 518] on button "Continue" at bounding box center [1068, 527] width 169 height 53
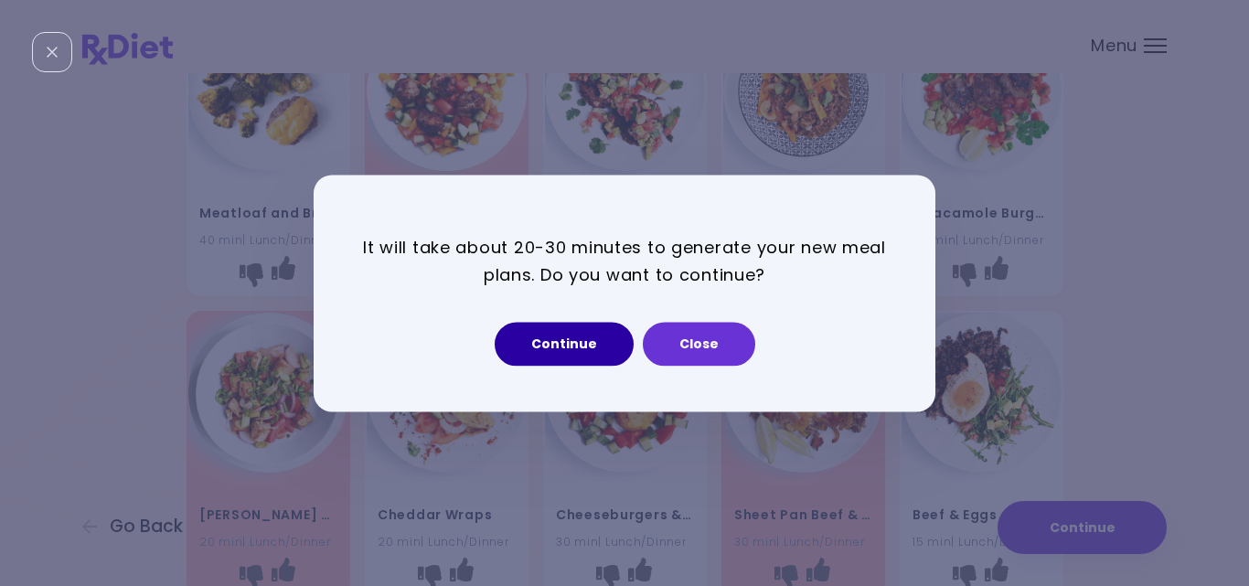
click at [548, 335] on button "Continue" at bounding box center [564, 344] width 139 height 44
select select "*"
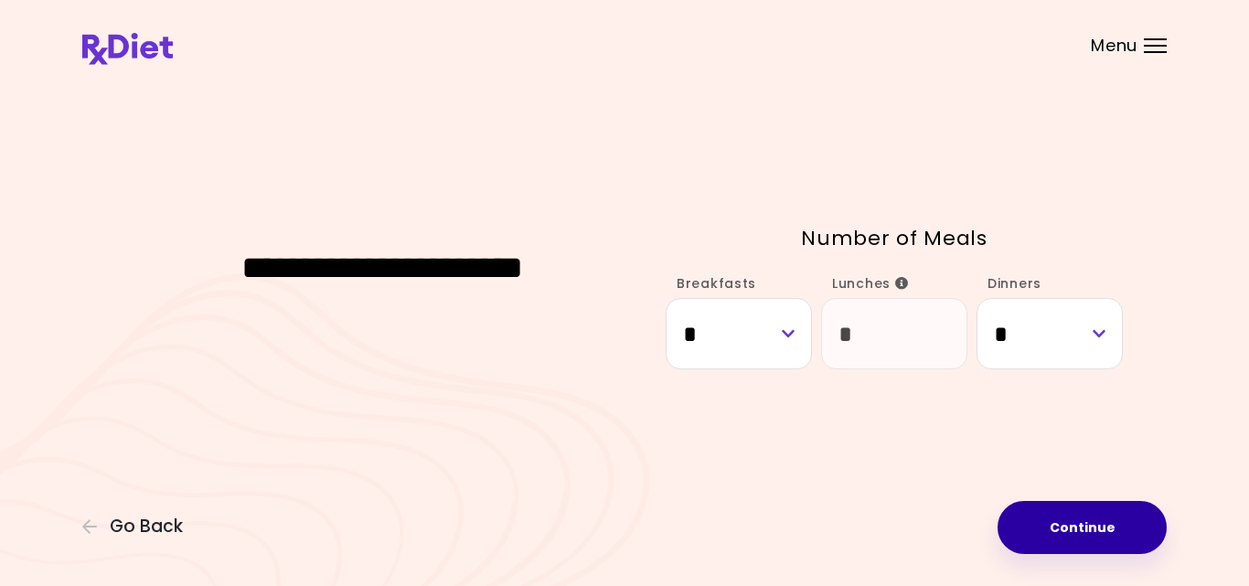
click at [1070, 521] on button "Continue" at bounding box center [1081, 527] width 169 height 53
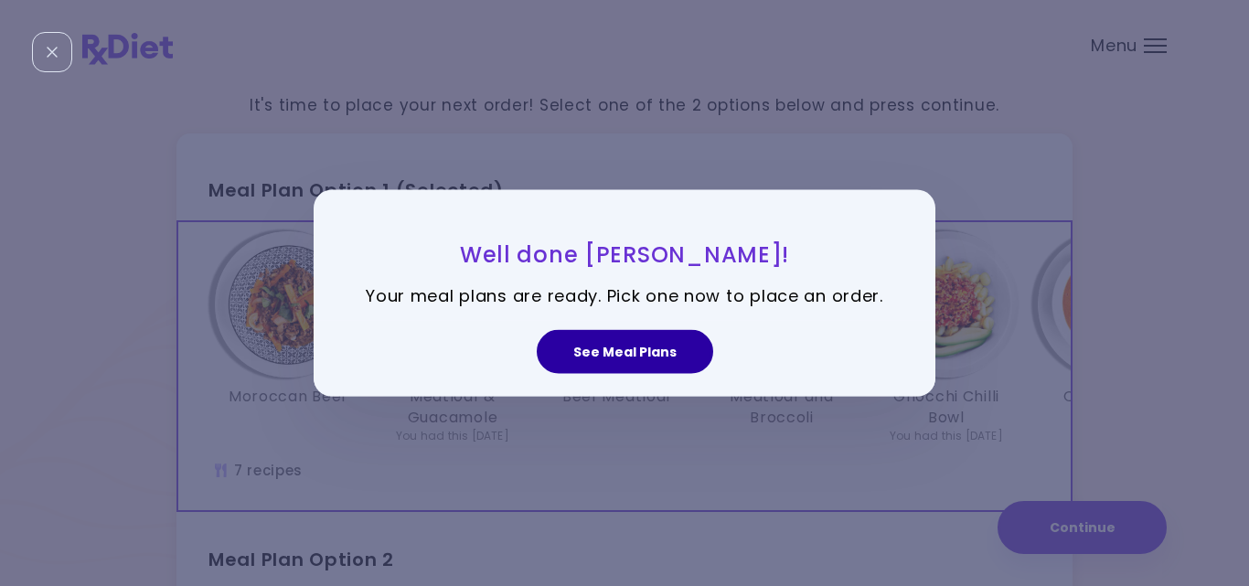
click at [663, 367] on button "See Meal Plans" at bounding box center [625, 352] width 176 height 44
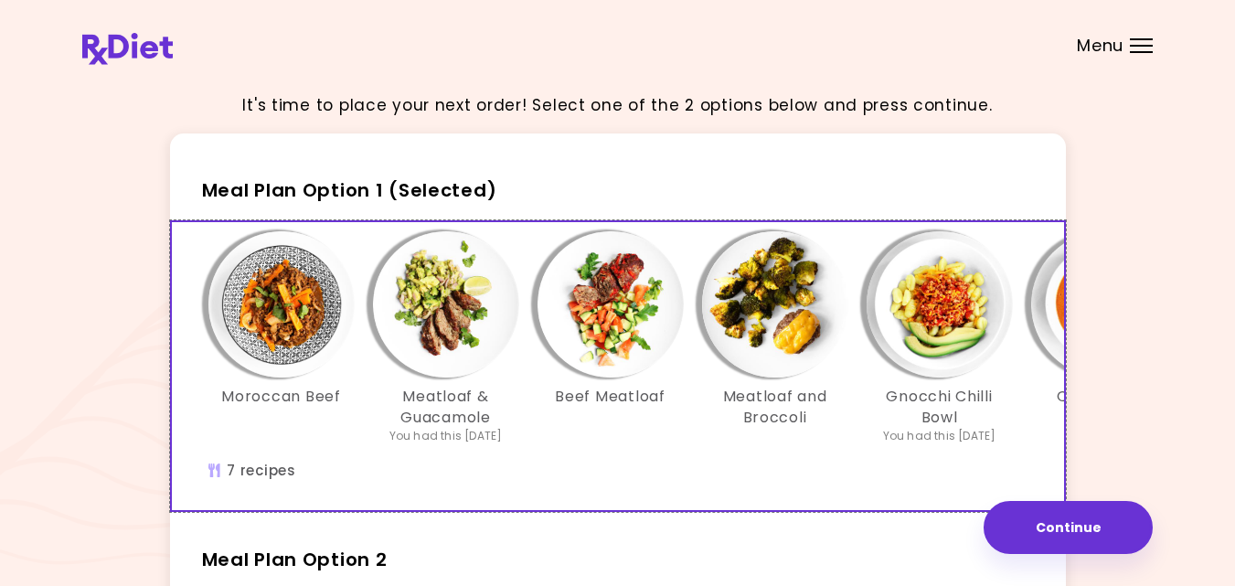
click at [600, 474] on div "Moroccan Beef Meatloaf & Guacamole You had this [DATE] Beef Meatloaf Meatloaf a…" at bounding box center [775, 366] width 1207 height 288
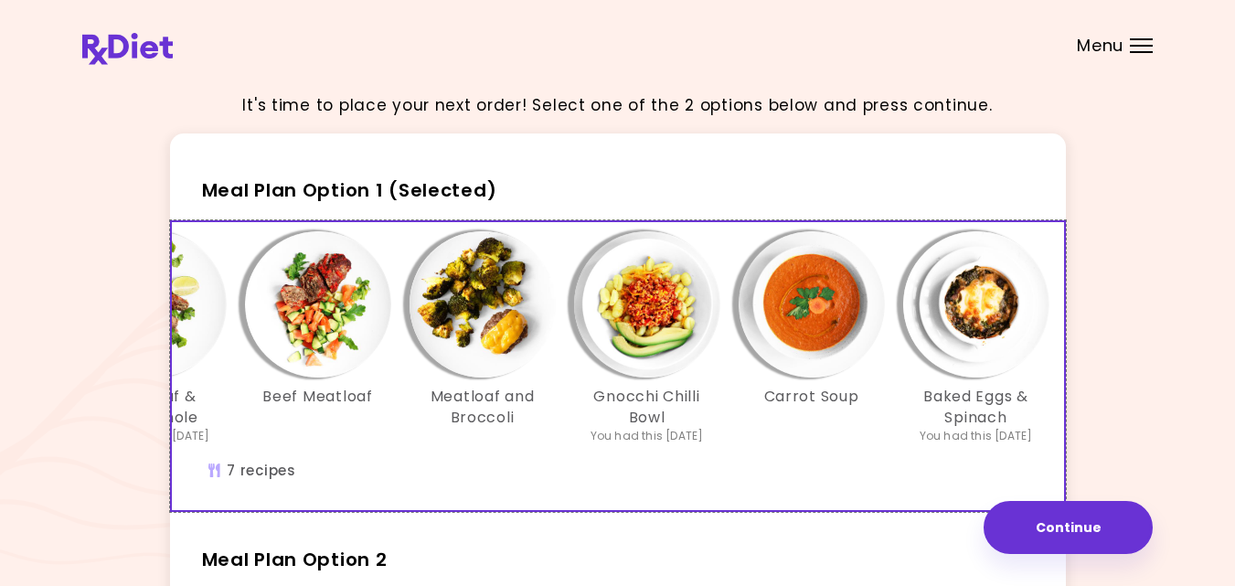
scroll to position [0, 315]
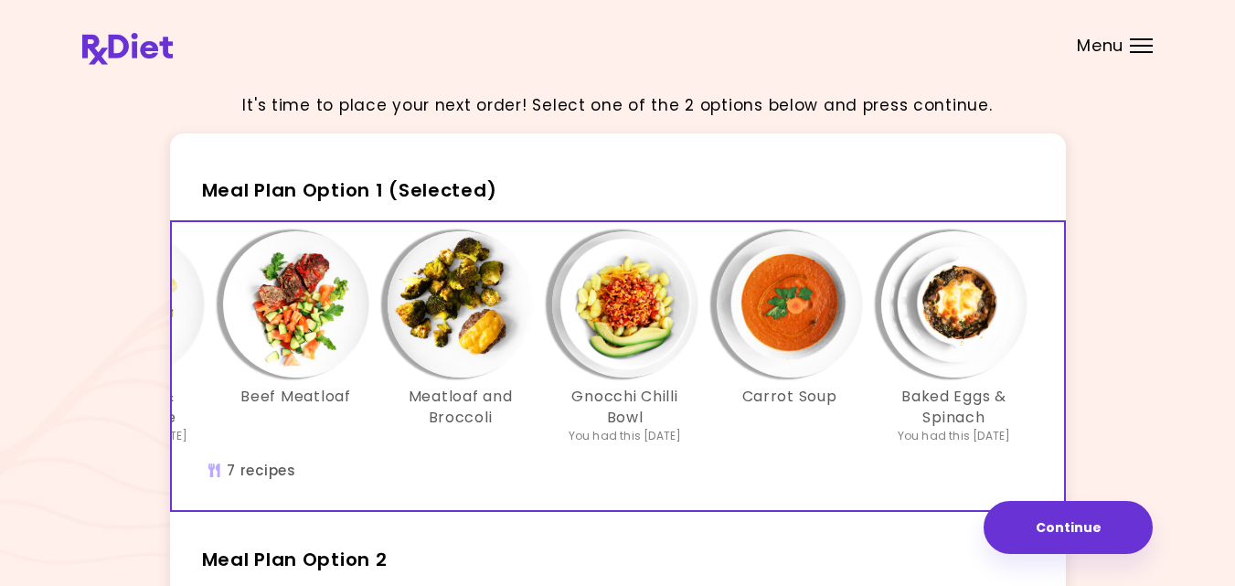
click at [602, 285] on img "Info - Gnocchi Chilli Bowl - Meal Plan Option 1 (Selected)" at bounding box center [625, 304] width 146 height 146
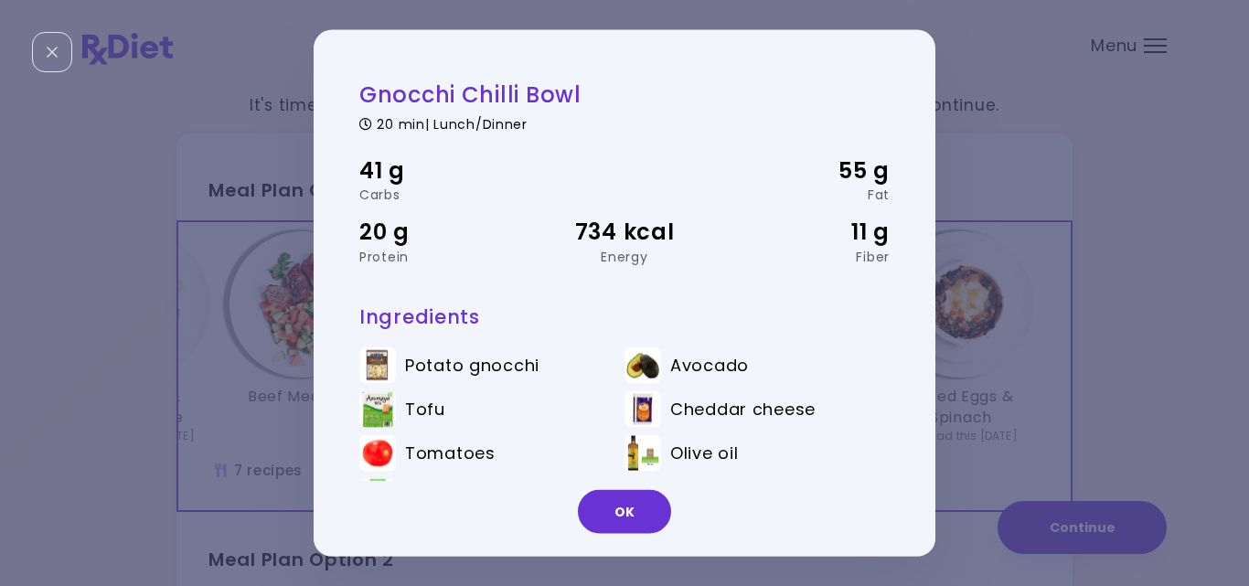
click at [1043, 312] on div "Gnocchi Chilli Bowl 20 min | Lunch/Dinner 41 g Carbs 55 g Fat 20 g Protein 734 …" at bounding box center [624, 293] width 1249 height 586
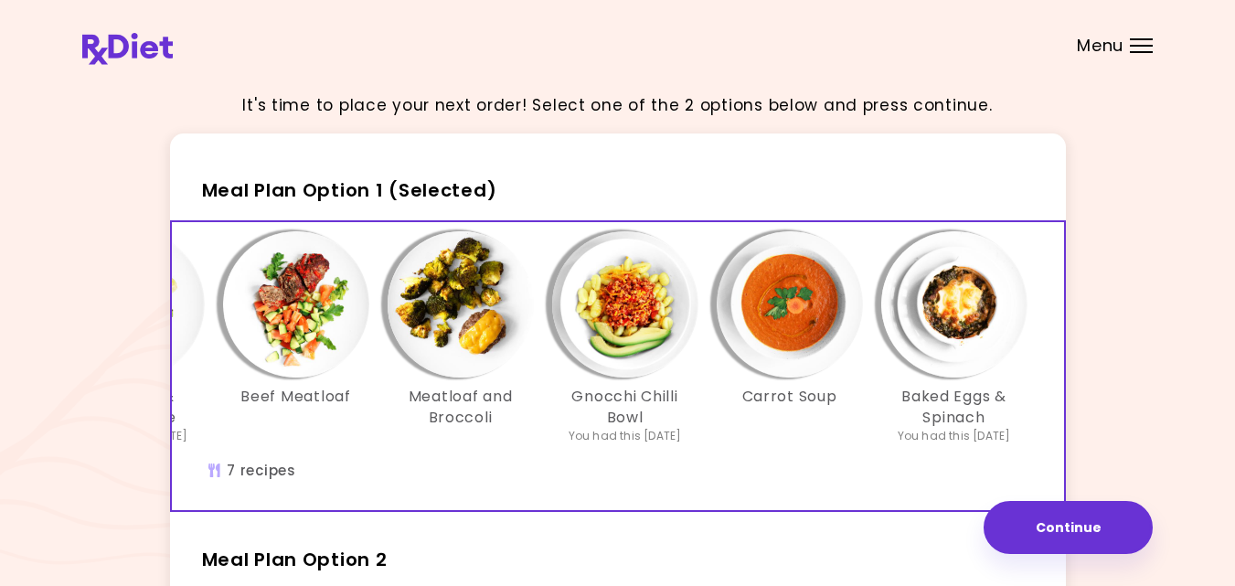
click at [1180, 374] on div "It's time to place your next order! Select one of the 2 options below and press…" at bounding box center [617, 540] width 1235 height 1081
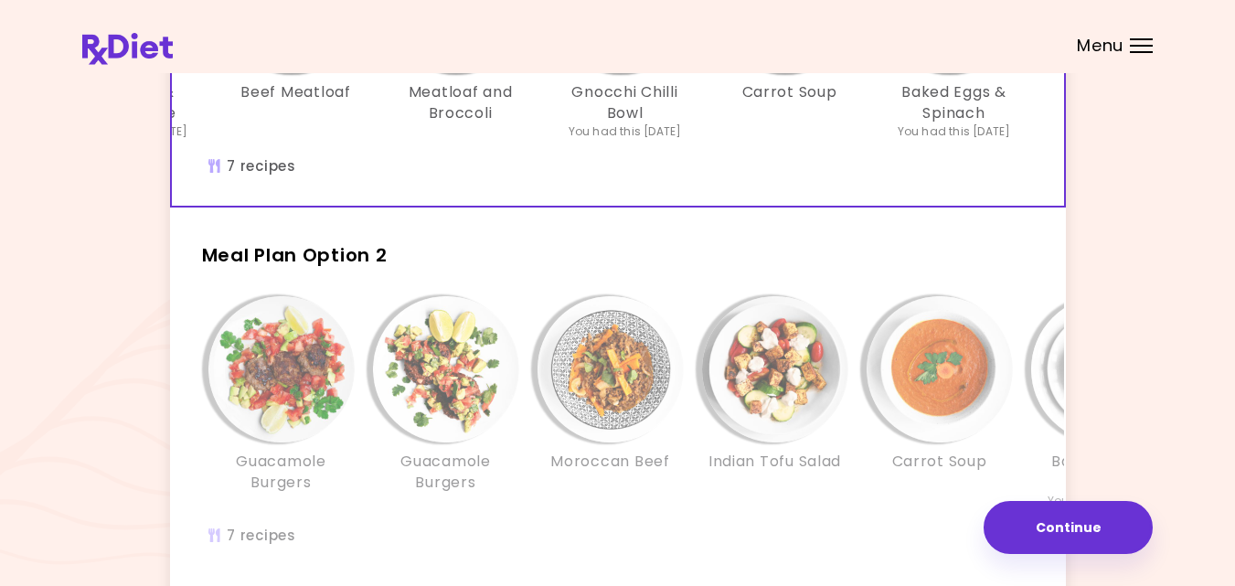
scroll to position [329, 0]
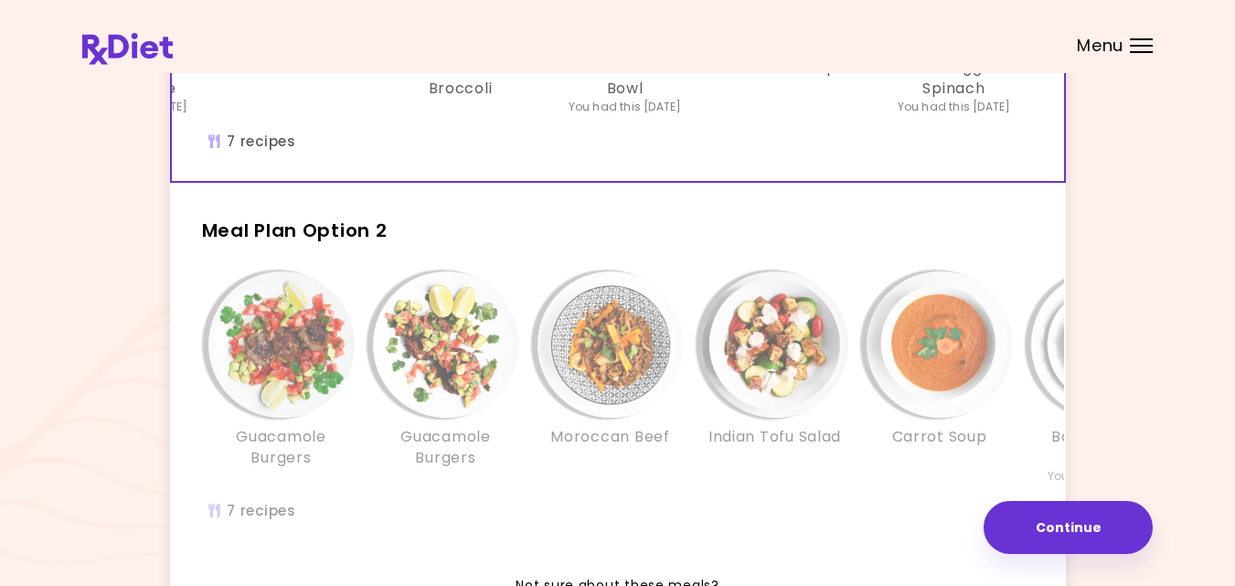
click at [581, 485] on div "Moroccan Beef" at bounding box center [610, 378] width 165 height 213
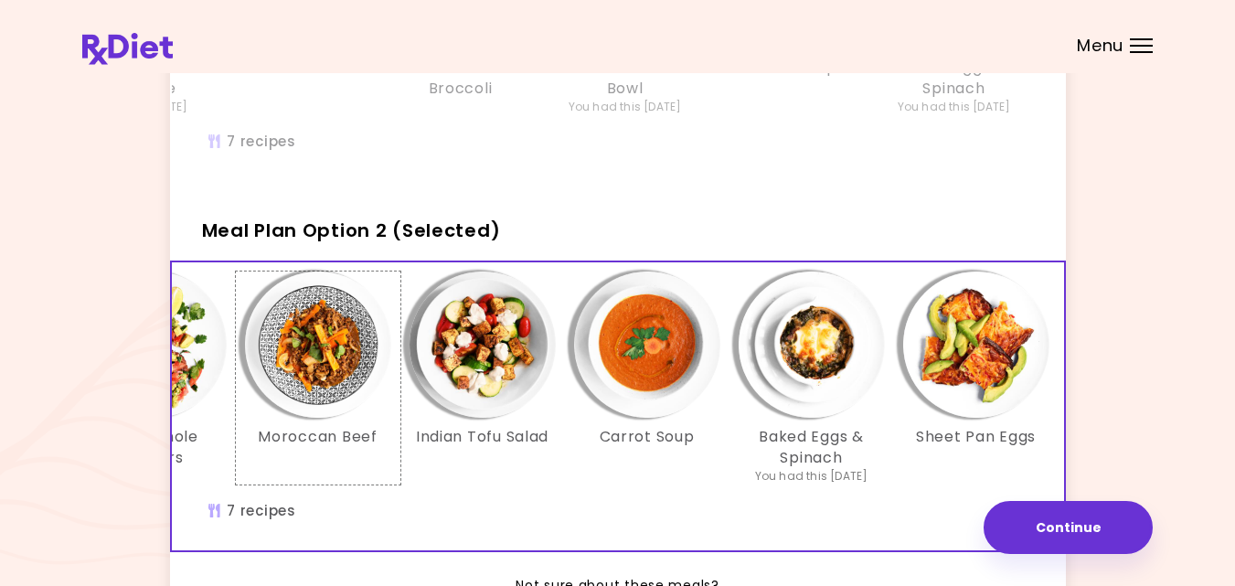
scroll to position [0, 315]
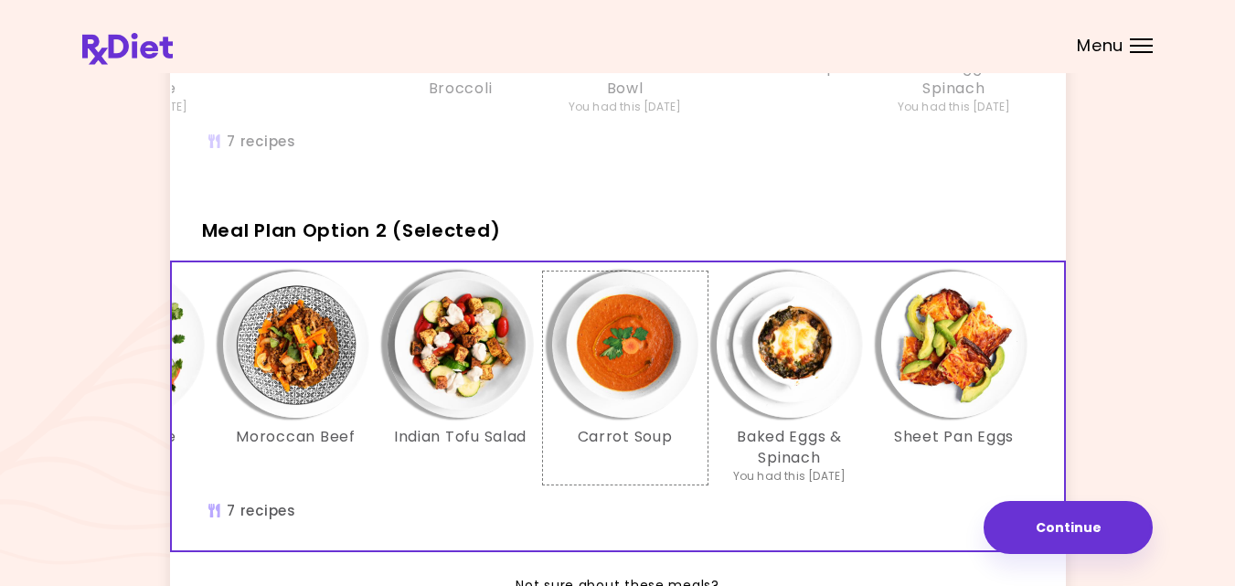
click at [603, 370] on img "Info - Carrot Soup - Meal Plan Option 2 (Selected)" at bounding box center [625, 345] width 146 height 146
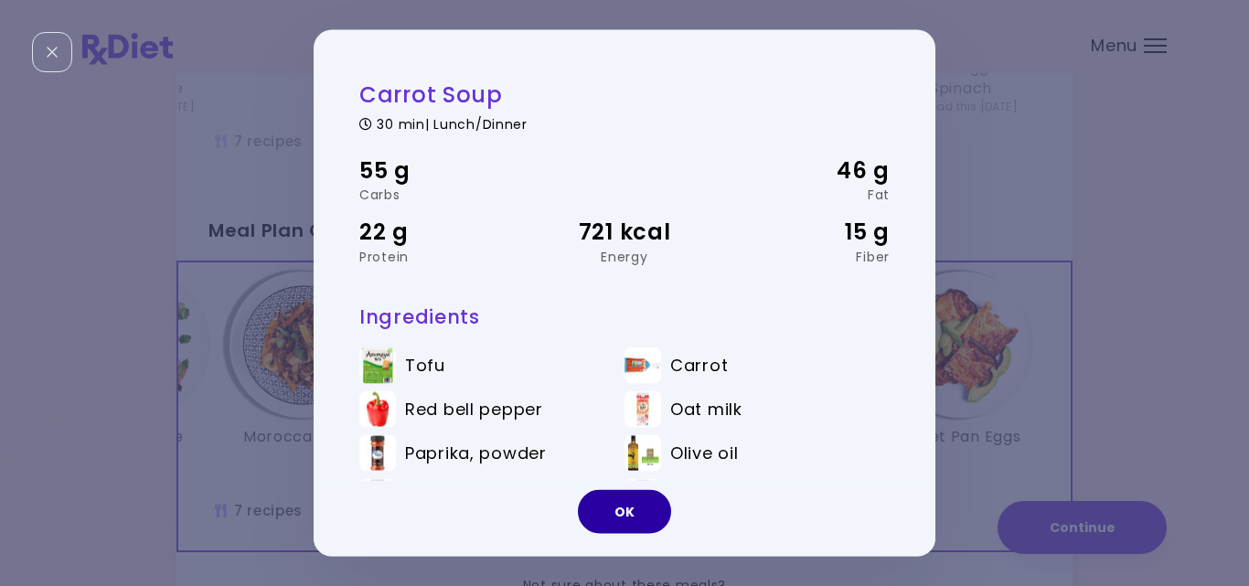
click at [644, 518] on button "OK" at bounding box center [624, 512] width 93 height 44
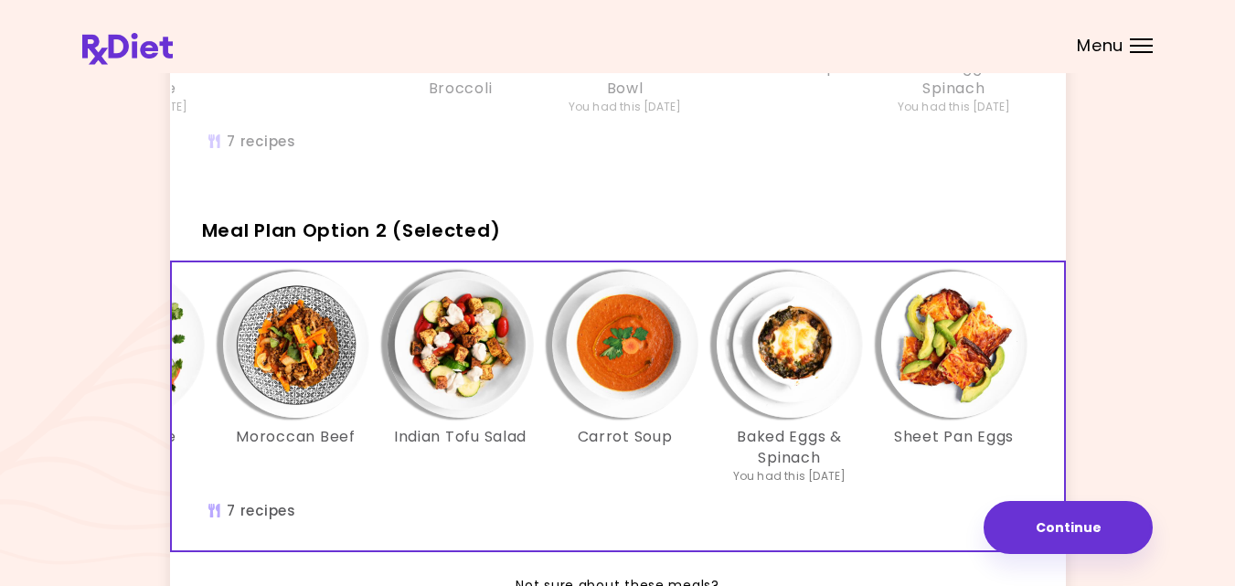
click at [378, 469] on div "Indian Tofu Salad" at bounding box center [460, 378] width 165 height 213
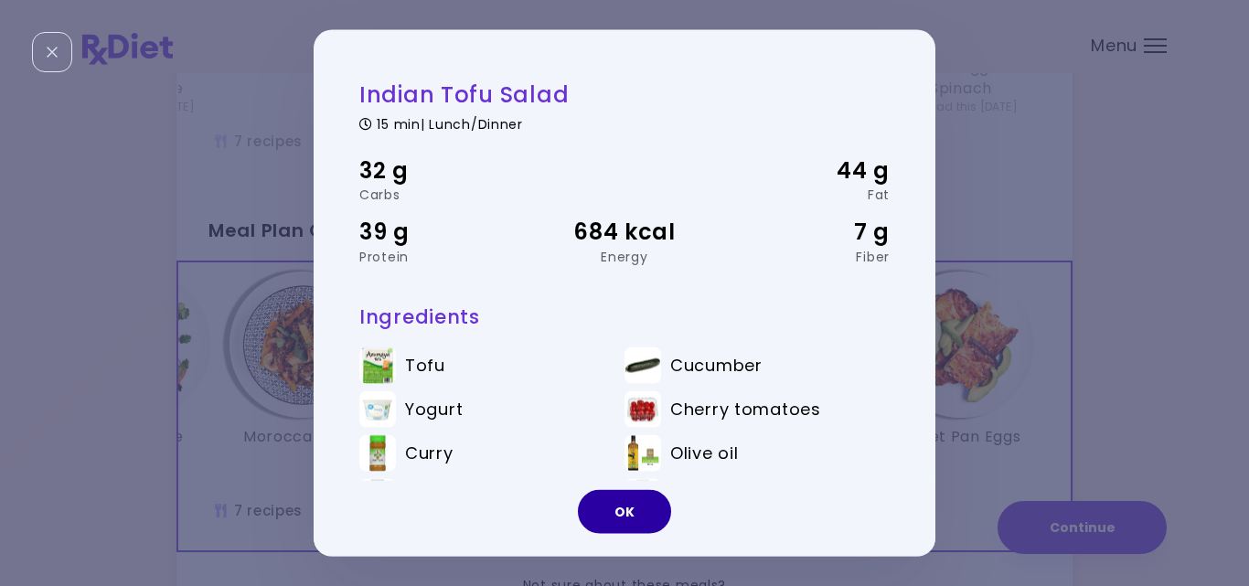
click at [624, 516] on button "OK" at bounding box center [624, 512] width 93 height 44
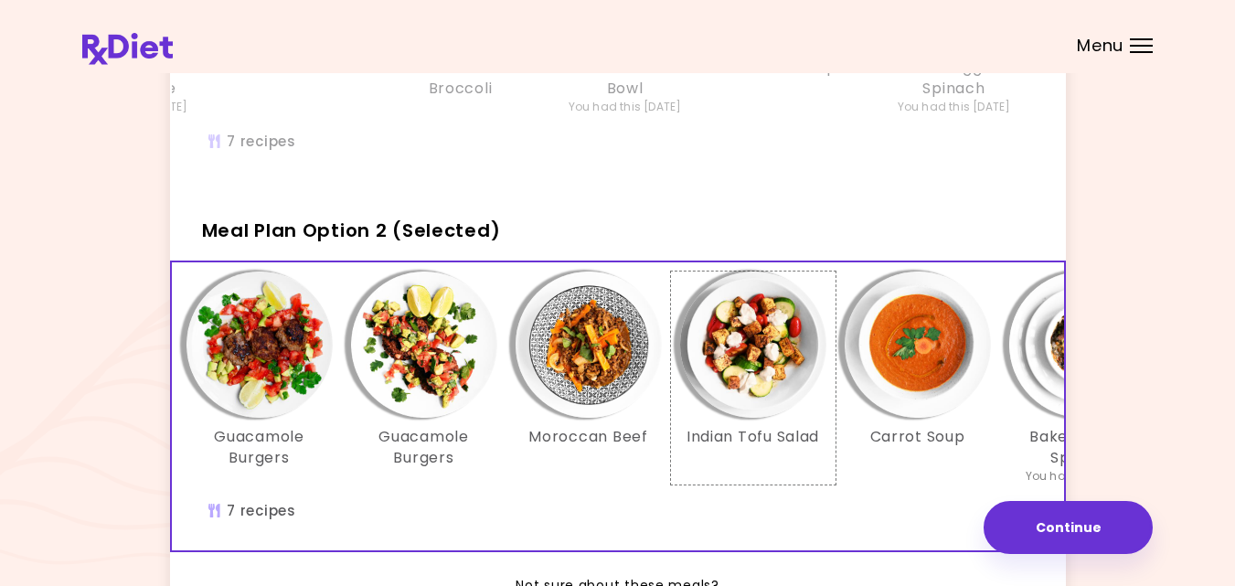
scroll to position [0, 0]
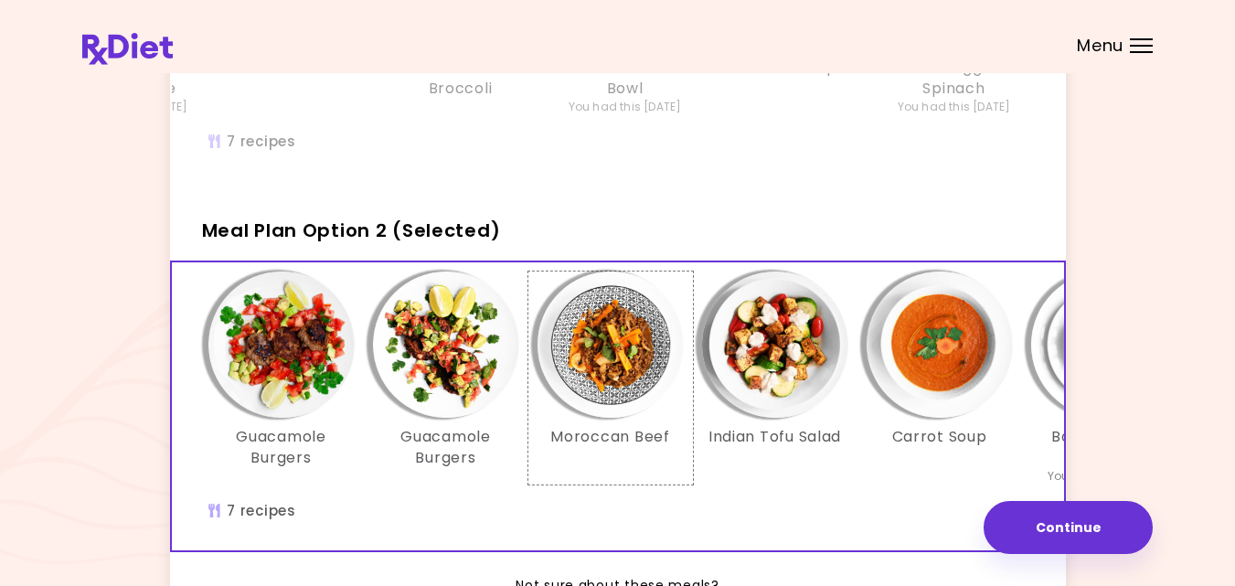
click at [614, 380] on img "Info - Moroccan Beef - Meal Plan Option 2 (Selected)" at bounding box center [611, 345] width 146 height 146
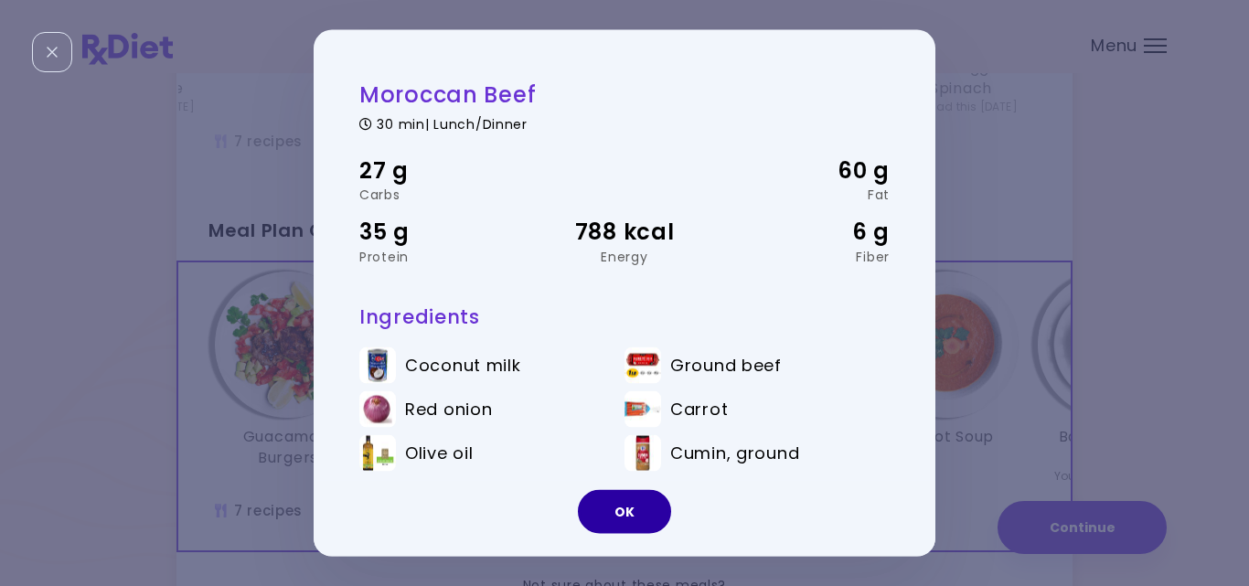
click at [618, 506] on button "OK" at bounding box center [624, 512] width 93 height 44
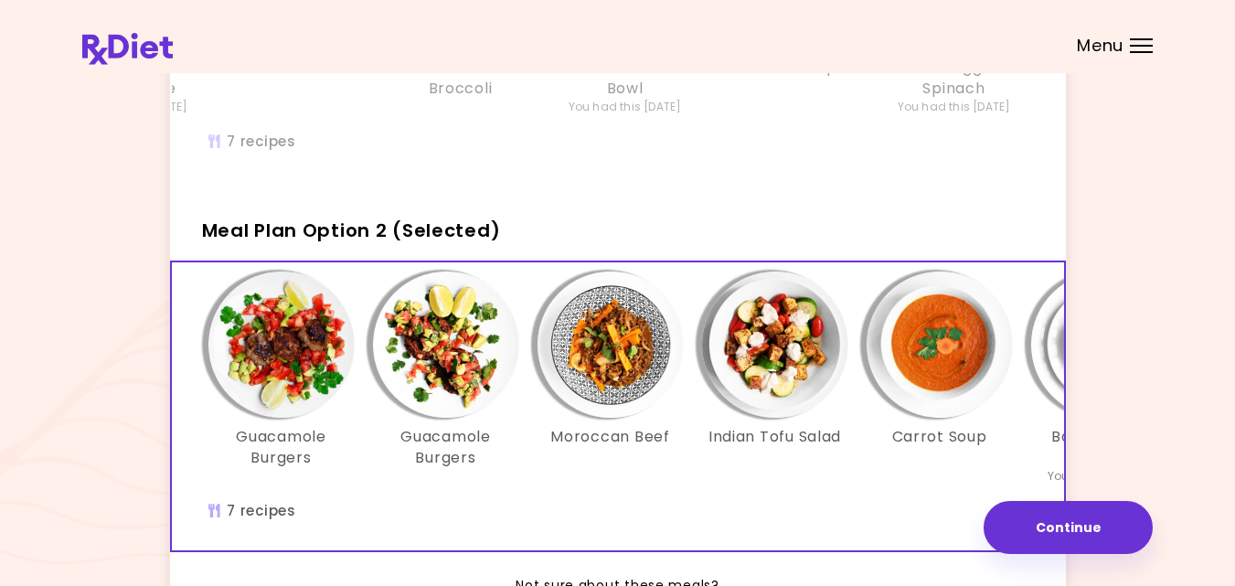
click at [613, 346] on img "Info - Moroccan Beef - Meal Plan Option 2 (Selected)" at bounding box center [611, 345] width 146 height 146
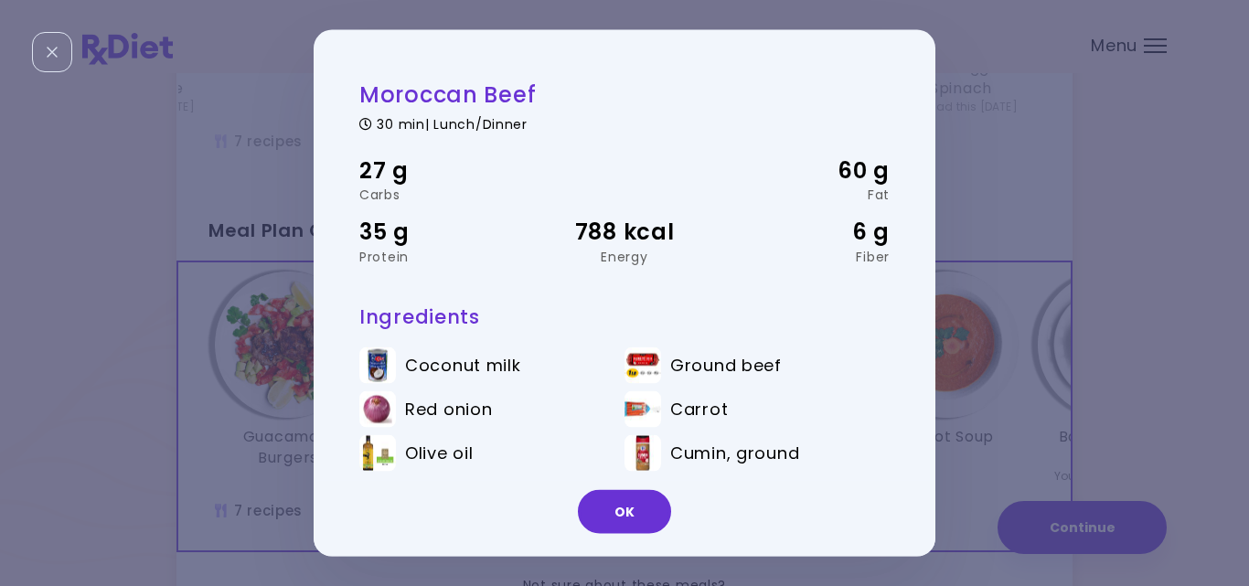
click at [658, 409] on li "Carrot" at bounding box center [756, 412] width 265 height 44
click at [624, 506] on button "OK" at bounding box center [624, 512] width 93 height 44
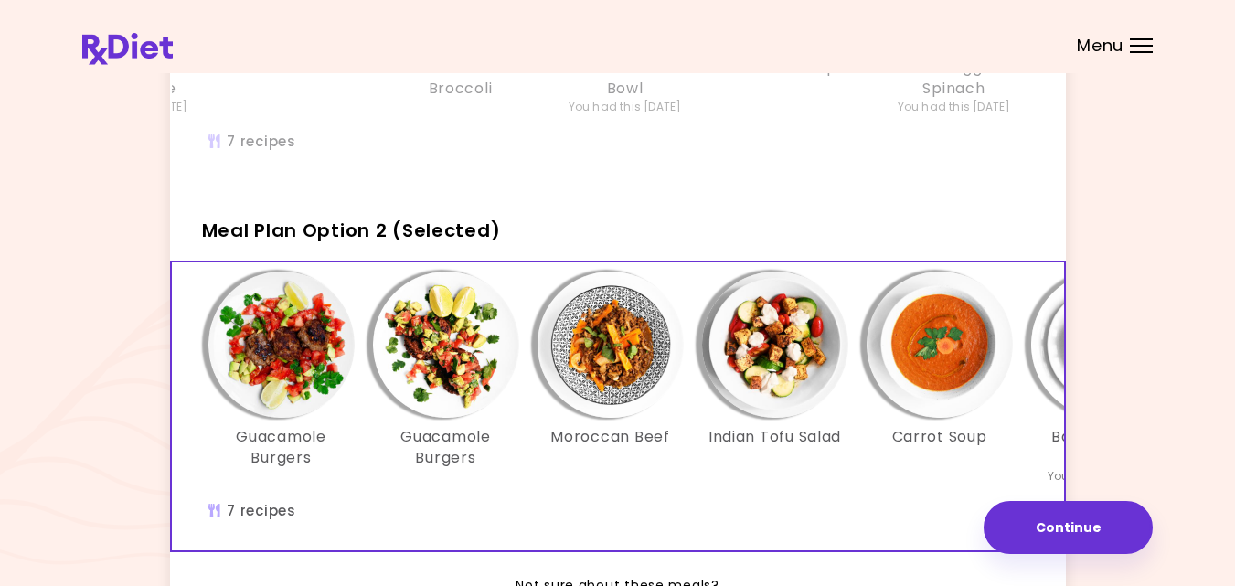
click at [436, 357] on img "Info - Guacamole Burgers - Meal Plan Option 2 (Selected)" at bounding box center [446, 345] width 146 height 146
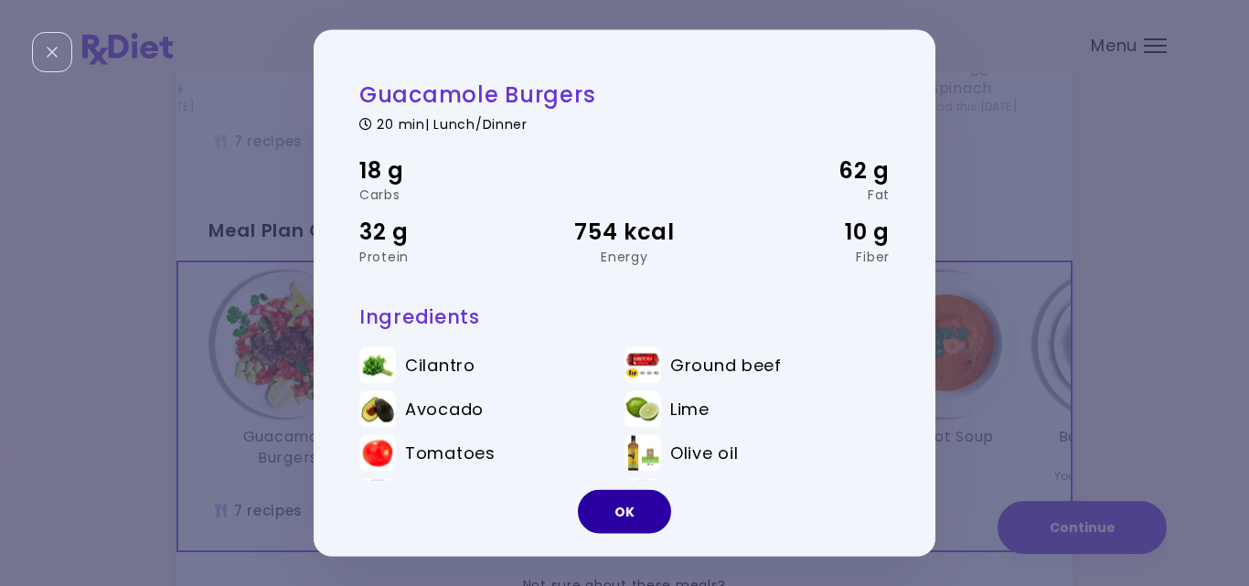
click at [642, 501] on button "OK" at bounding box center [624, 512] width 93 height 44
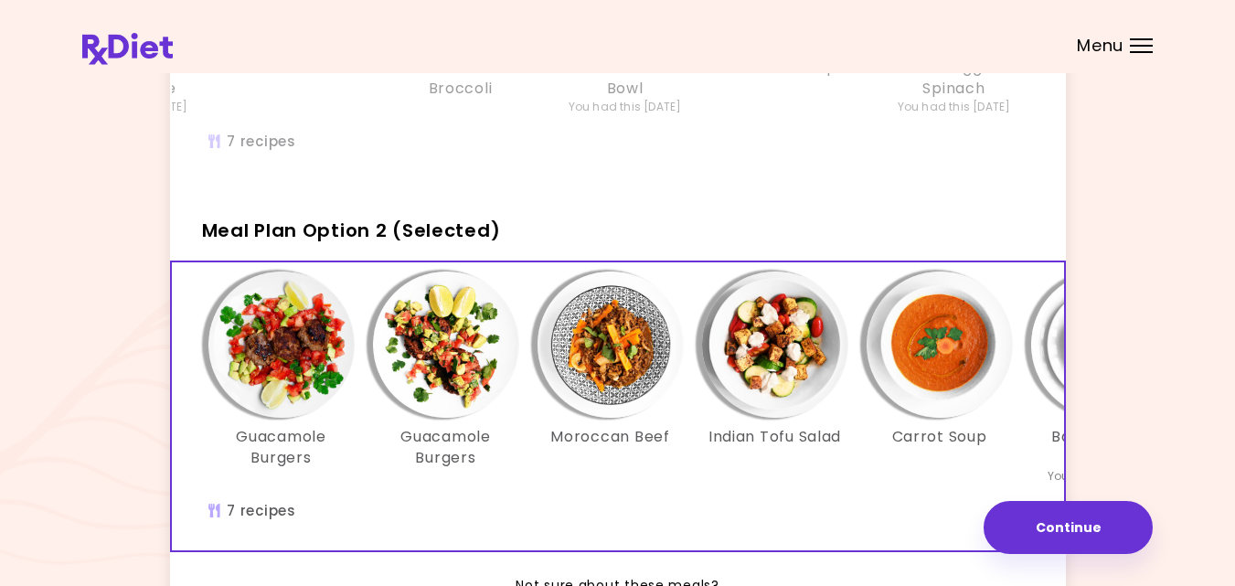
click at [297, 344] on img "Info - Guacamole Burgers - Meal Plan Option 2 (Selected)" at bounding box center [281, 345] width 146 height 146
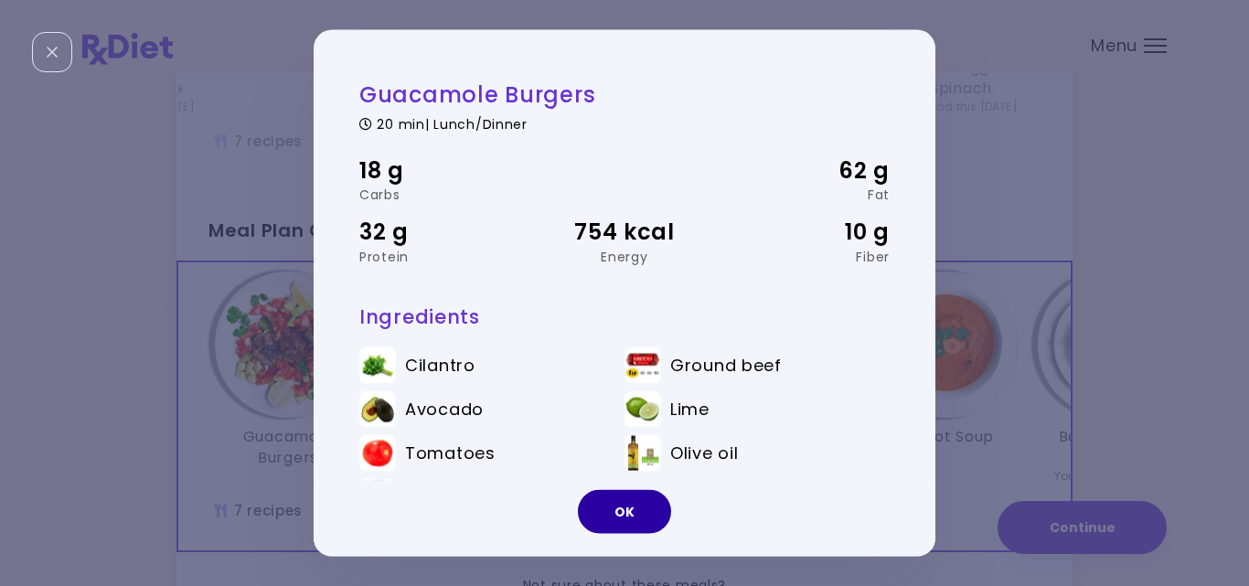
click at [609, 507] on button "OK" at bounding box center [624, 512] width 93 height 44
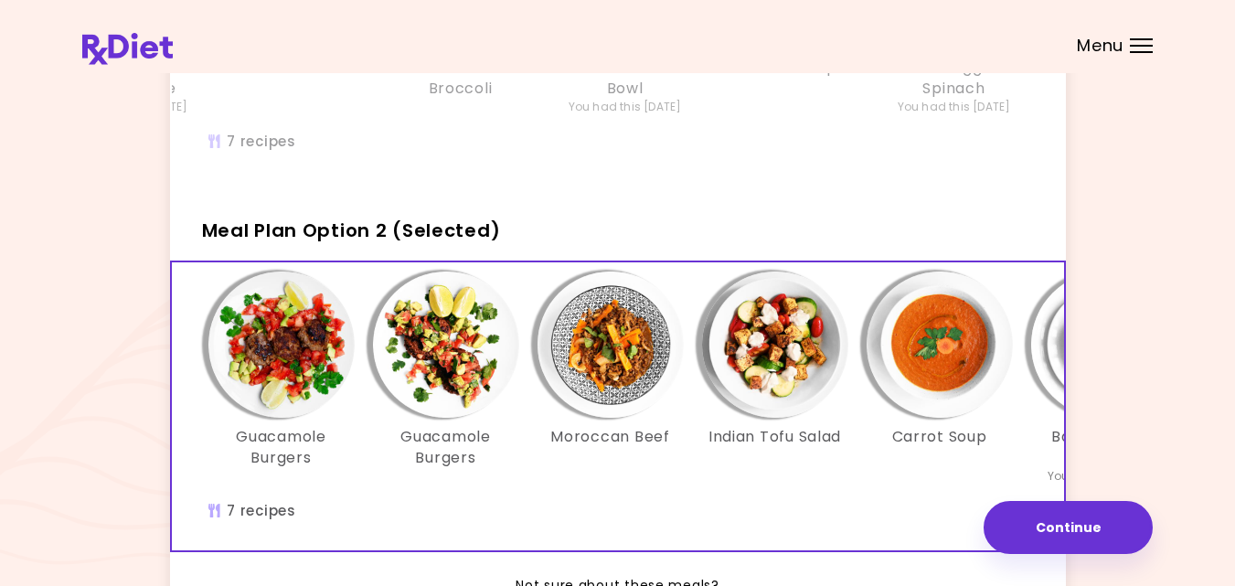
click at [1098, 379] on div "It's time to place your next order! Select one of the 2 options below and press…" at bounding box center [617, 211] width 1071 height 925
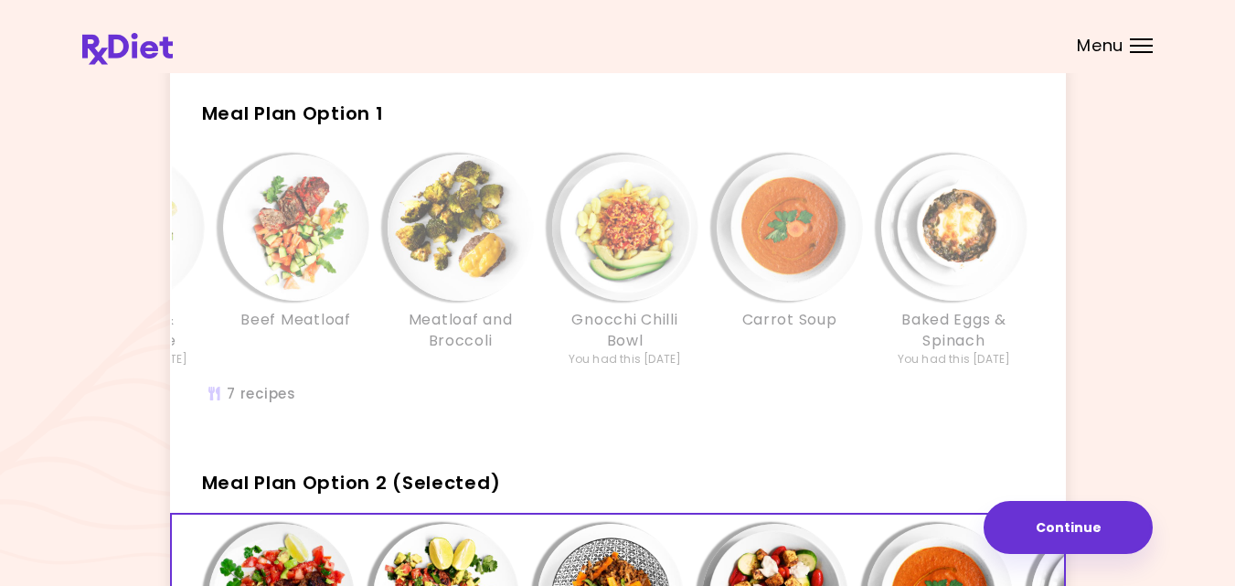
scroll to position [73, 0]
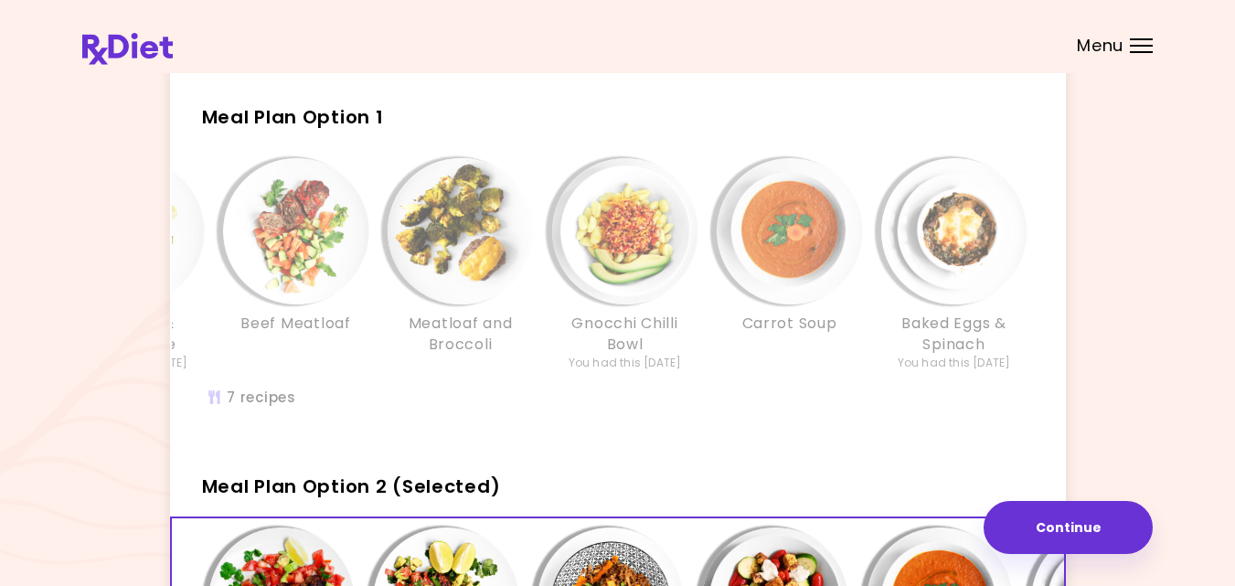
click at [792, 375] on div "Moroccan Beef Meatloaf & Guacamole You had this [DATE] Beef Meatloaf Meatloaf a…" at bounding box center [461, 273] width 1152 height 231
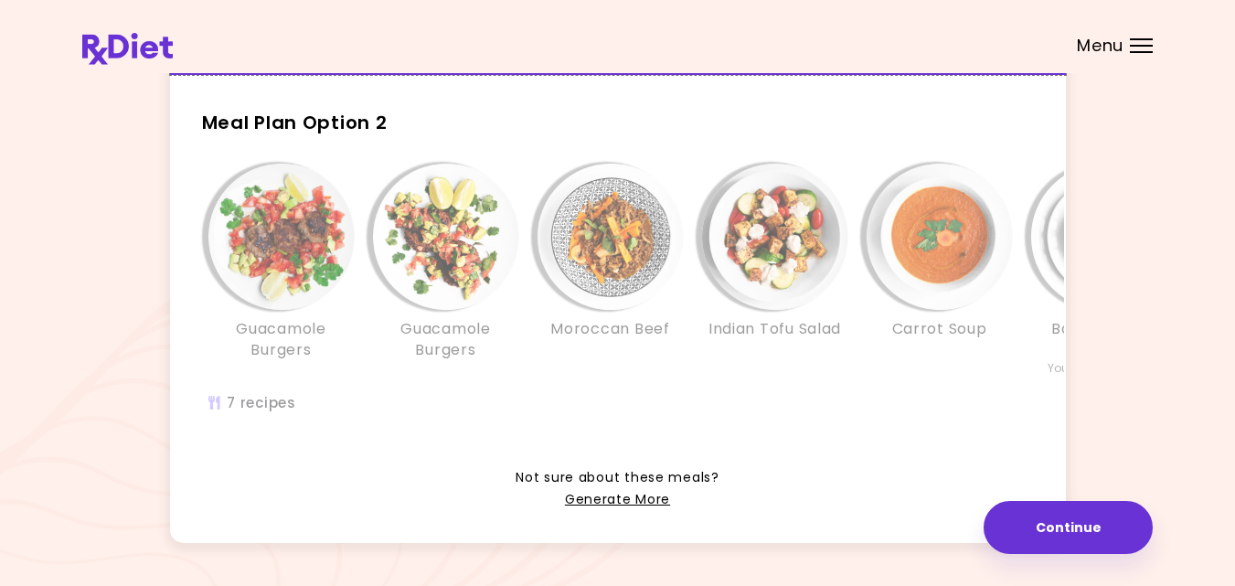
scroll to position [439, 0]
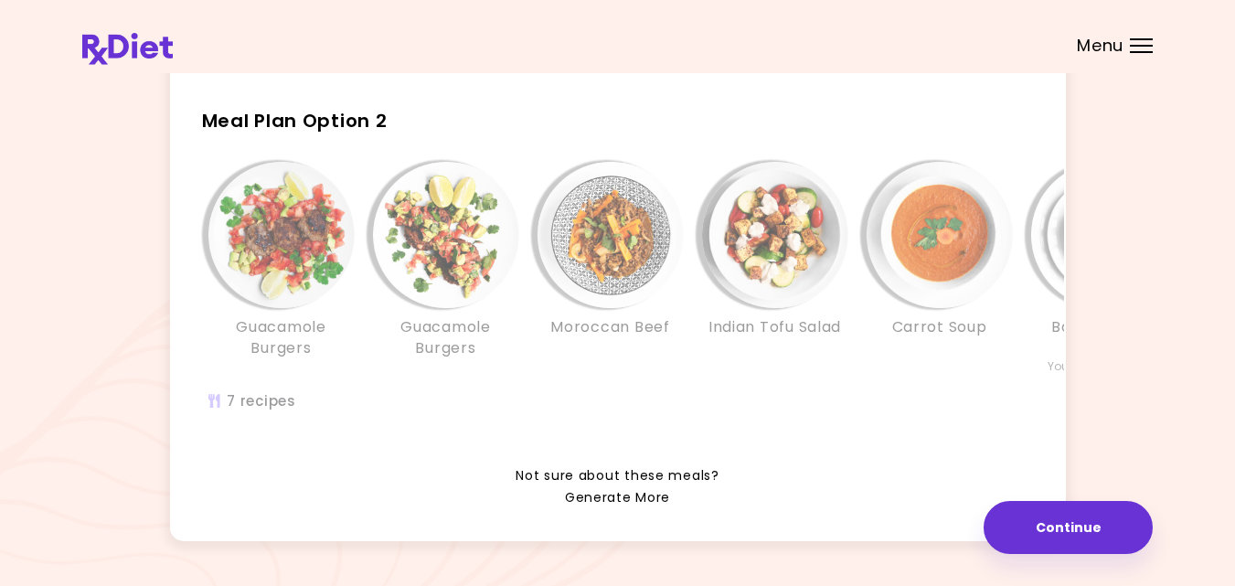
click at [592, 509] on link "Generate More" at bounding box center [617, 498] width 105 height 22
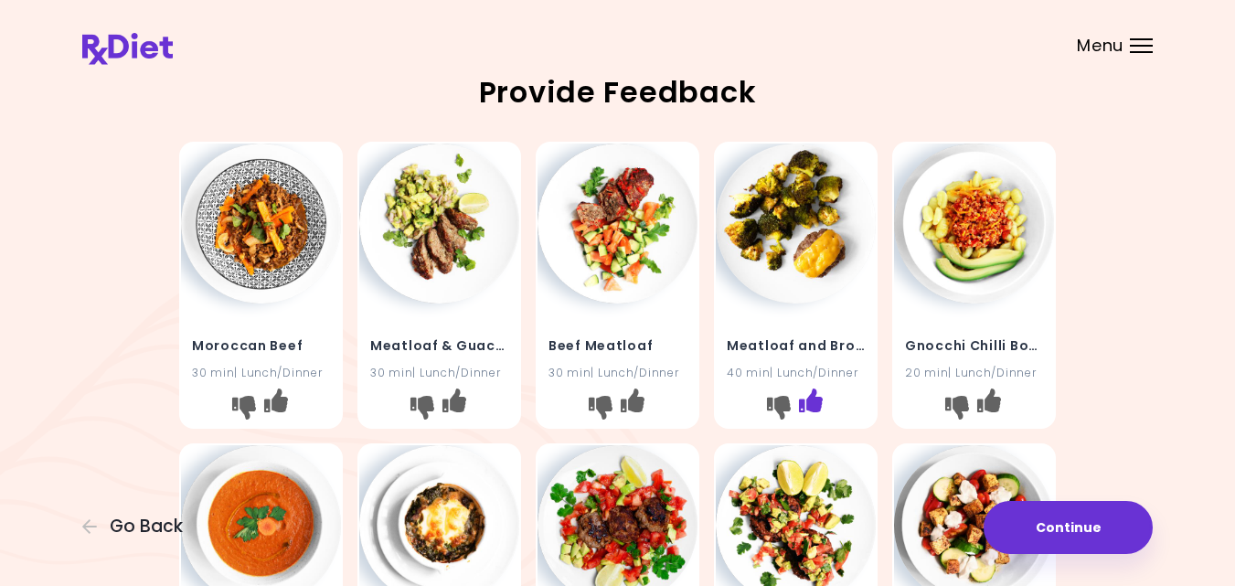
click at [811, 399] on icon "I like this recipe" at bounding box center [811, 401] width 24 height 24
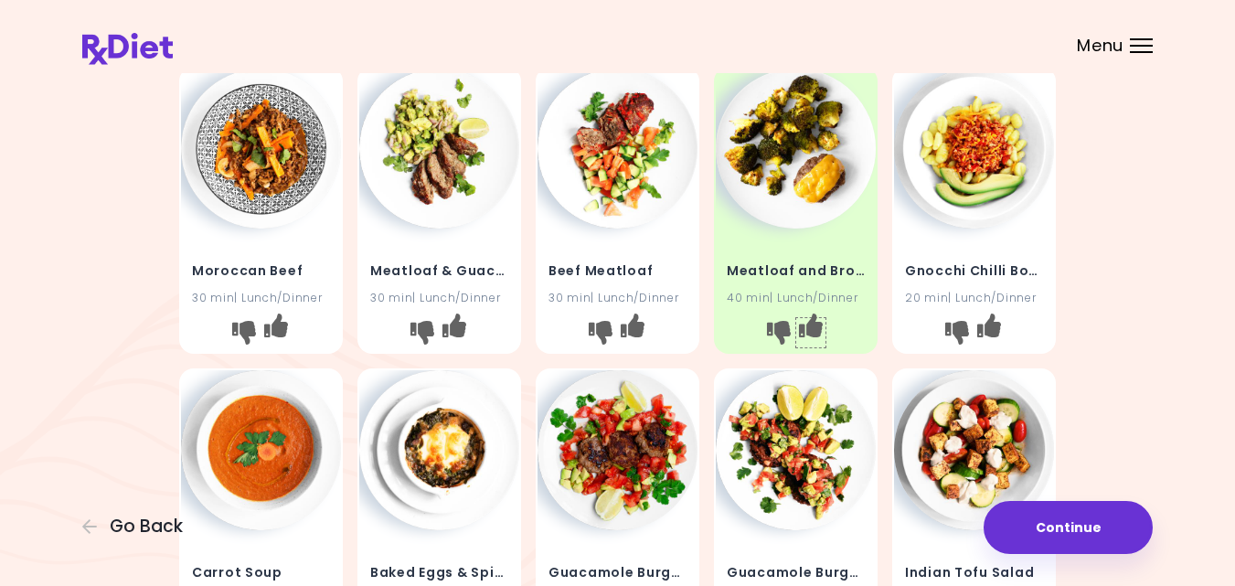
scroll to position [73, 0]
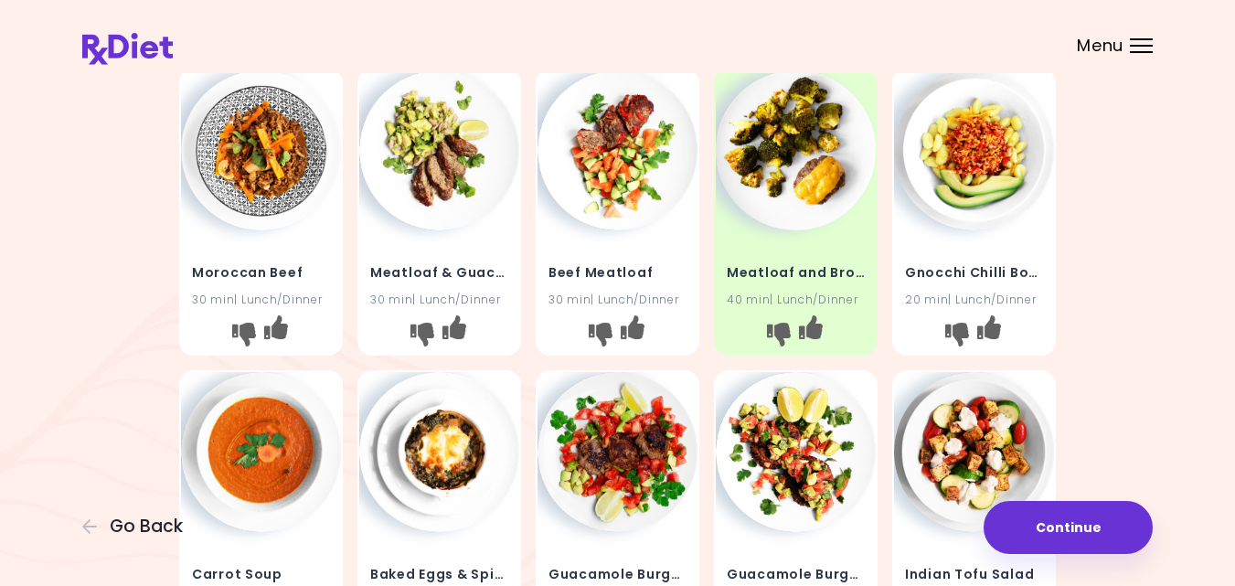
click at [618, 147] on img at bounding box center [618, 150] width 160 height 160
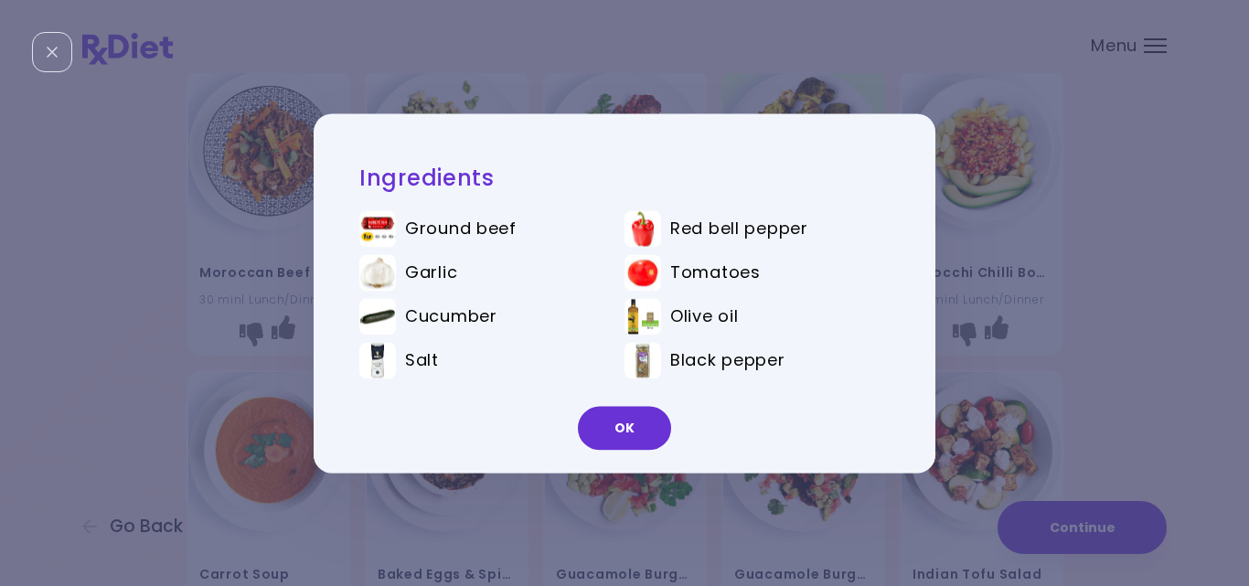
click at [261, 266] on div "Ingredients Ground beef Red bell pepper Garlic Tomatoes Cucumber Olive oil Salt…" at bounding box center [624, 293] width 1249 height 586
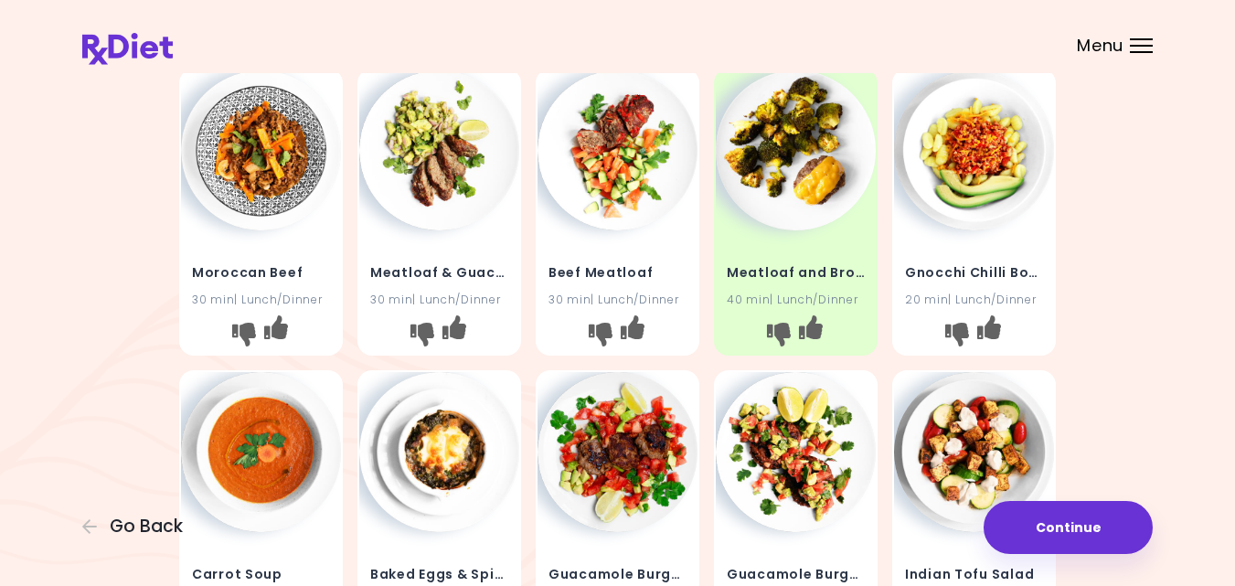
click at [424, 160] on img at bounding box center [439, 150] width 160 height 160
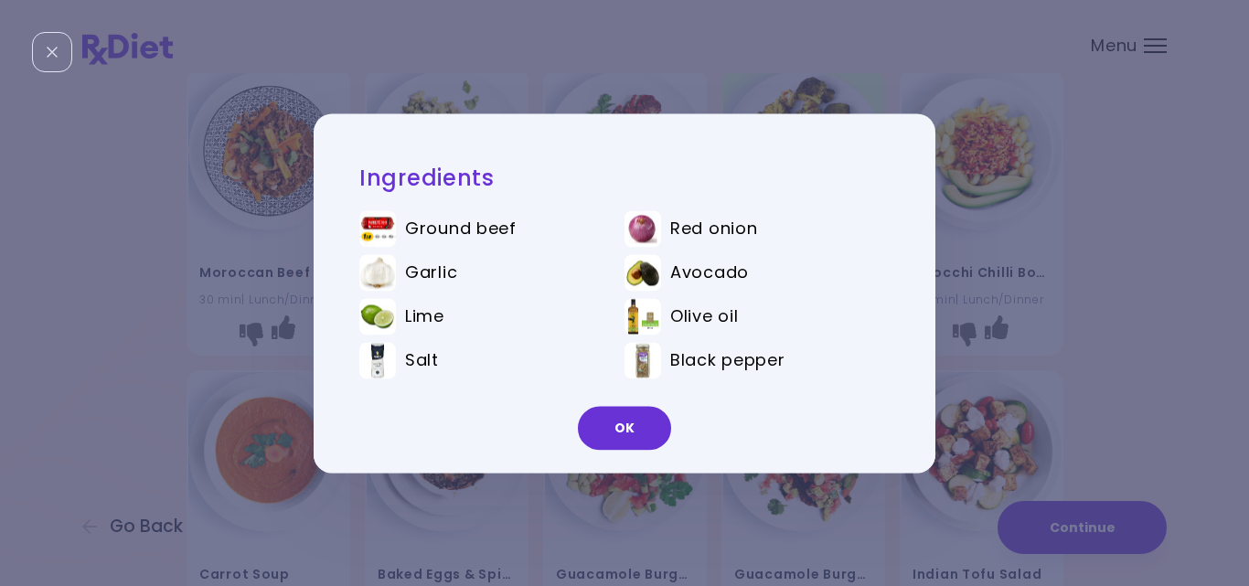
click at [287, 280] on div "Ingredients Ground beef Red onion Garlic Avocado Lime Olive oil Salt Black pepp…" at bounding box center [624, 293] width 1249 height 586
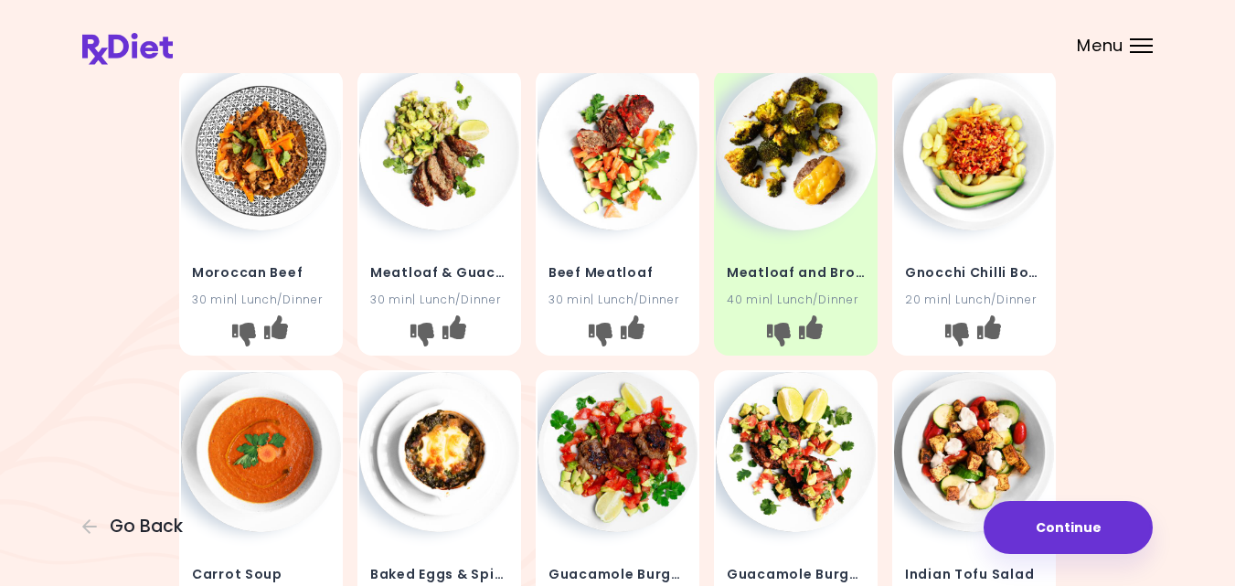
click at [624, 176] on img at bounding box center [618, 150] width 160 height 160
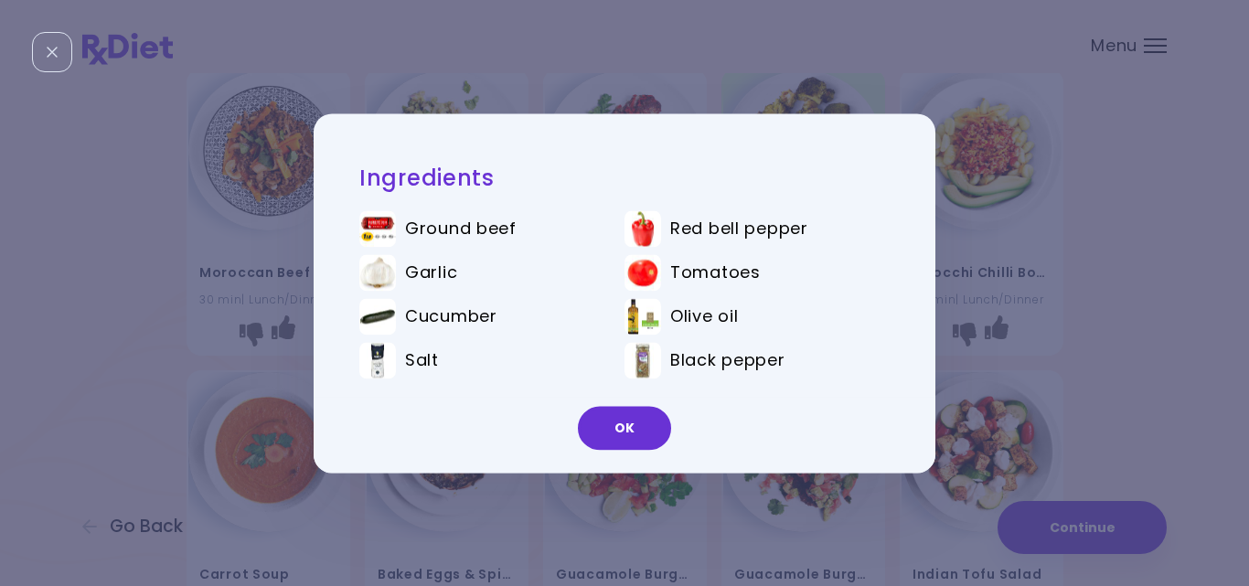
click at [299, 275] on div "Ingredients Ground beef Red bell pepper Garlic Tomatoes Cucumber Olive oil Salt…" at bounding box center [624, 293] width 1249 height 586
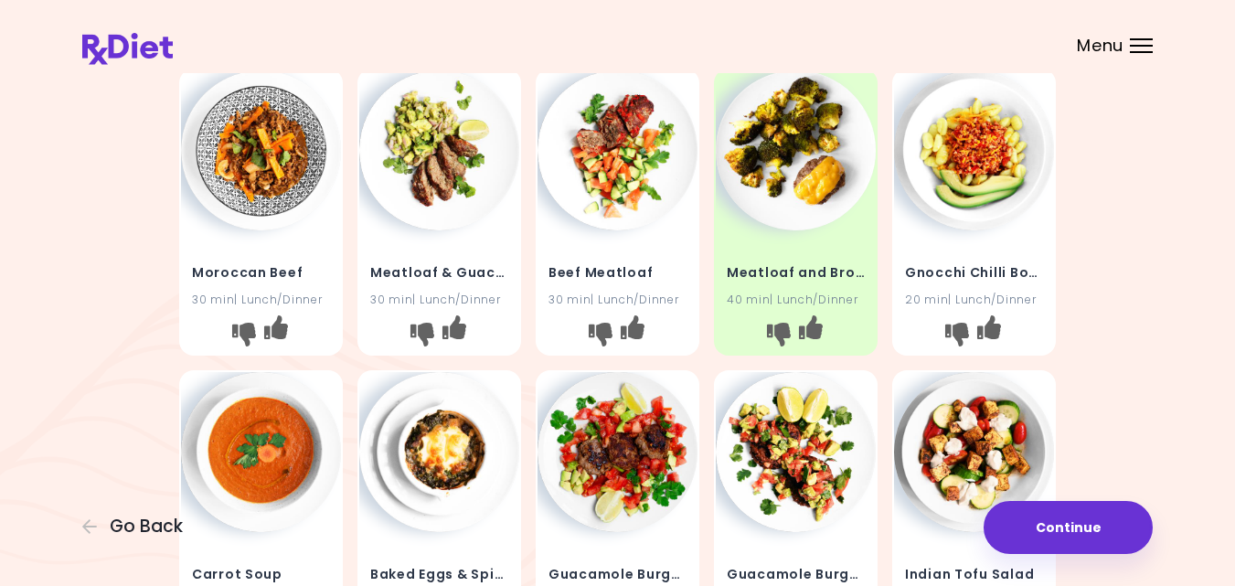
click at [450, 143] on img at bounding box center [439, 150] width 160 height 160
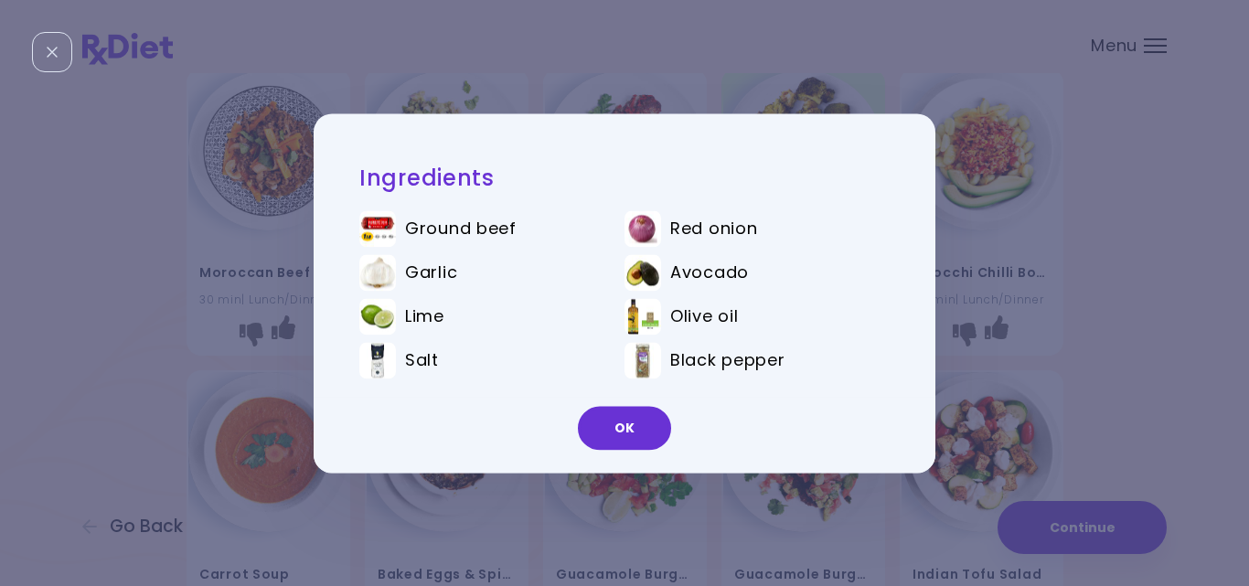
click at [272, 310] on div "Ingredients Ground beef Red onion Garlic Avocado Lime Olive oil Salt Black pepp…" at bounding box center [624, 293] width 1249 height 586
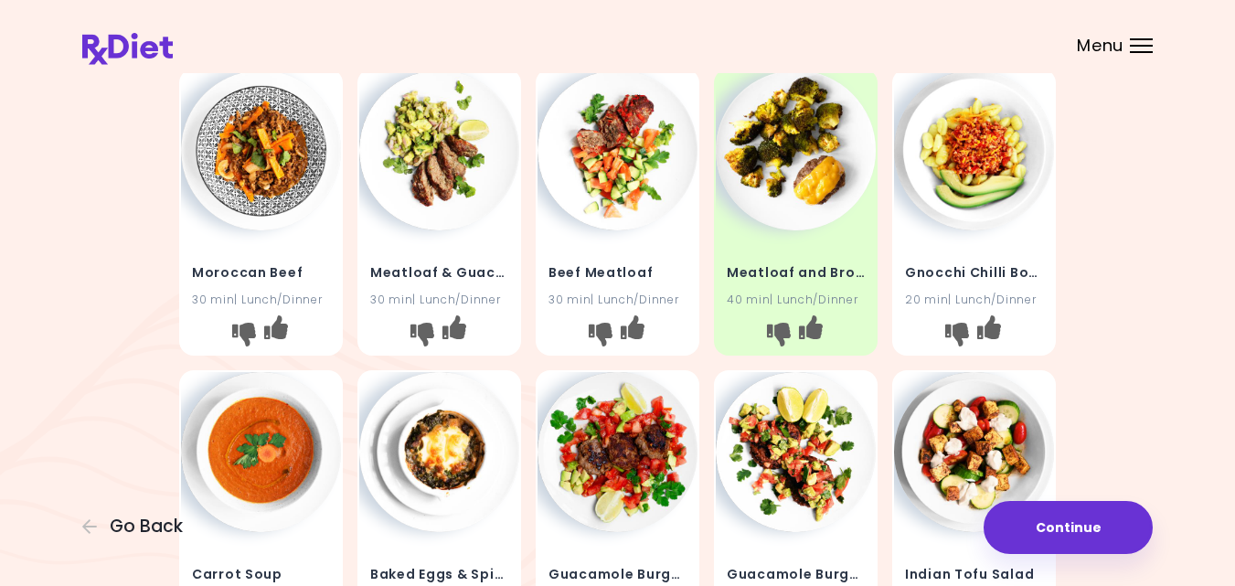
click at [609, 180] on img at bounding box center [618, 150] width 160 height 160
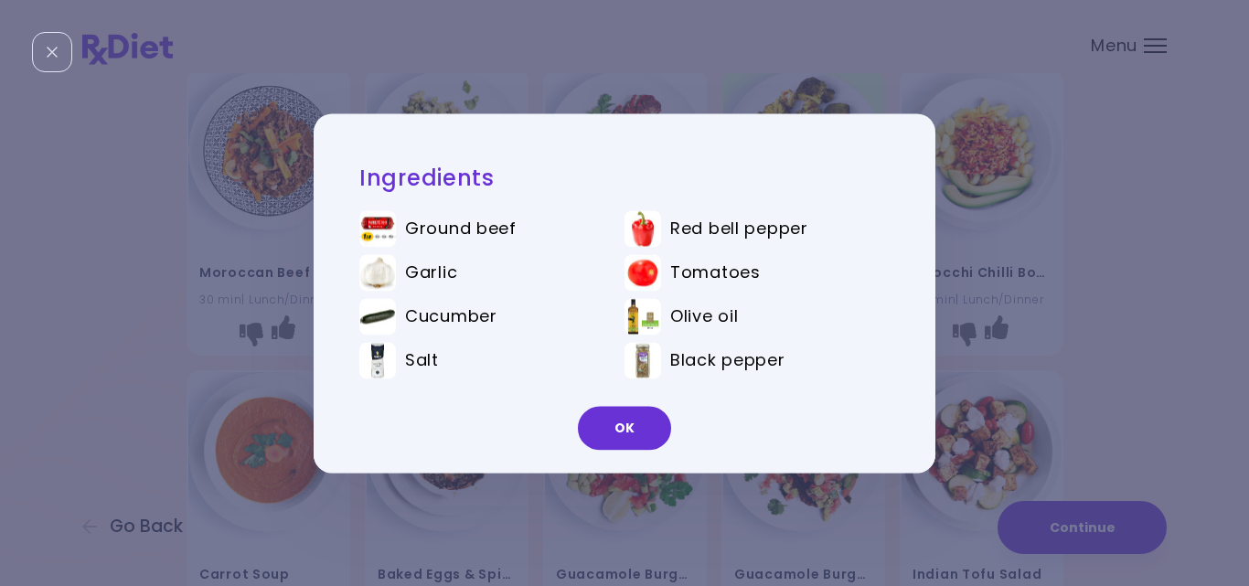
click at [237, 280] on div "Ingredients Ground beef Red bell pepper Garlic Tomatoes Cucumber Olive oil Salt…" at bounding box center [624, 293] width 1249 height 586
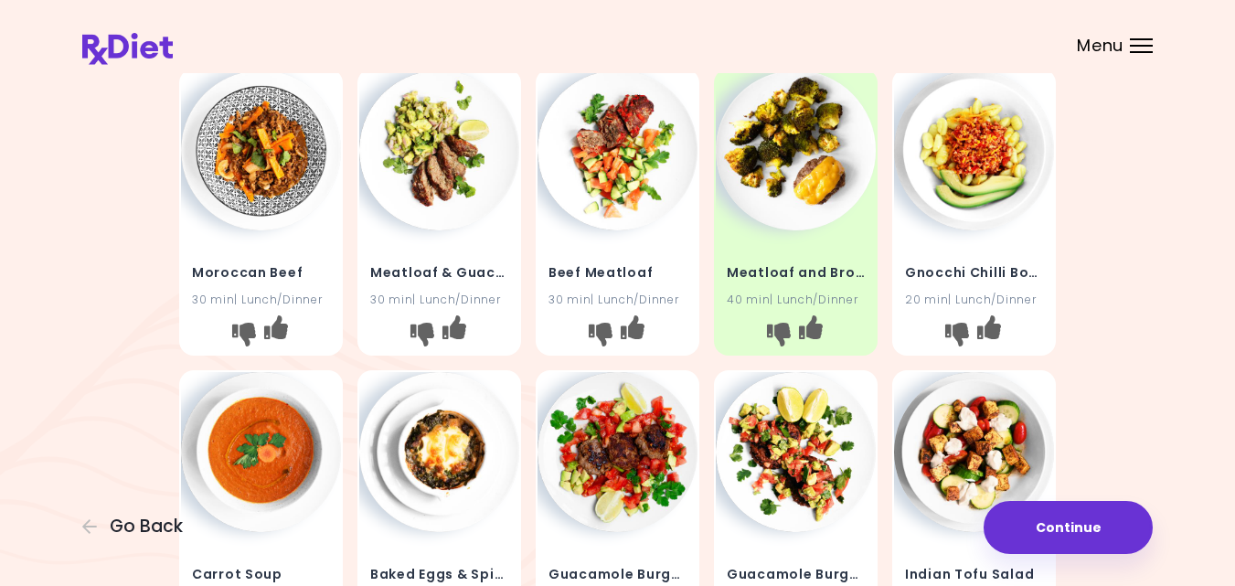
click at [1109, 176] on div "Moroccan Beef 30 min | Lunch/Dinner Meatloaf & Guacamole 30 min | Lunch/Dinner …" at bounding box center [617, 513] width 1071 height 904
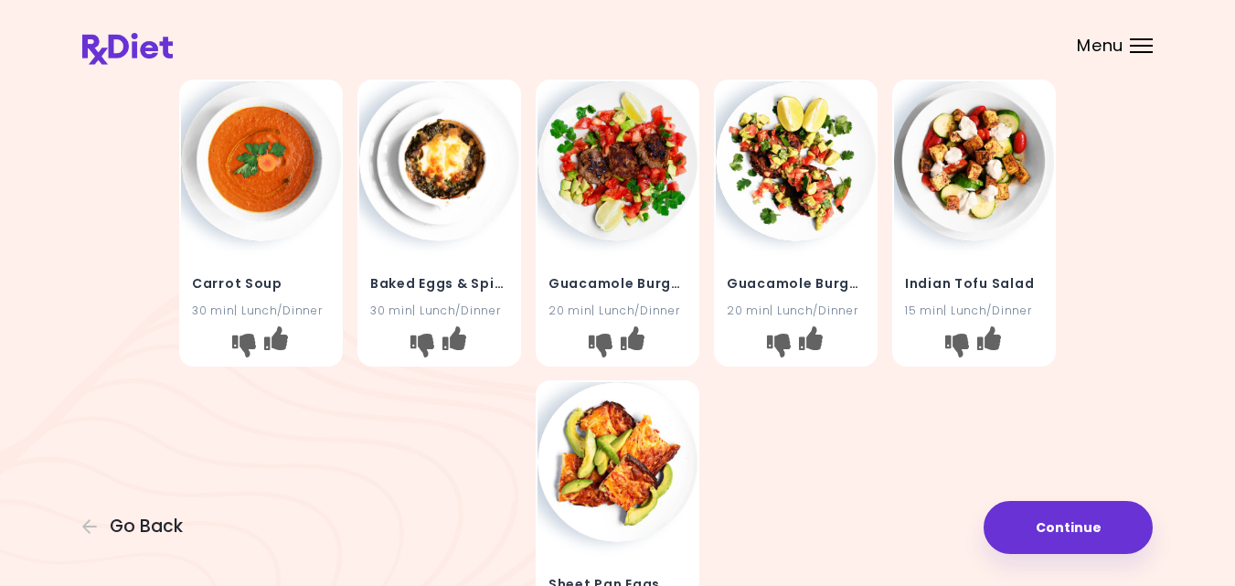
scroll to position [366, 0]
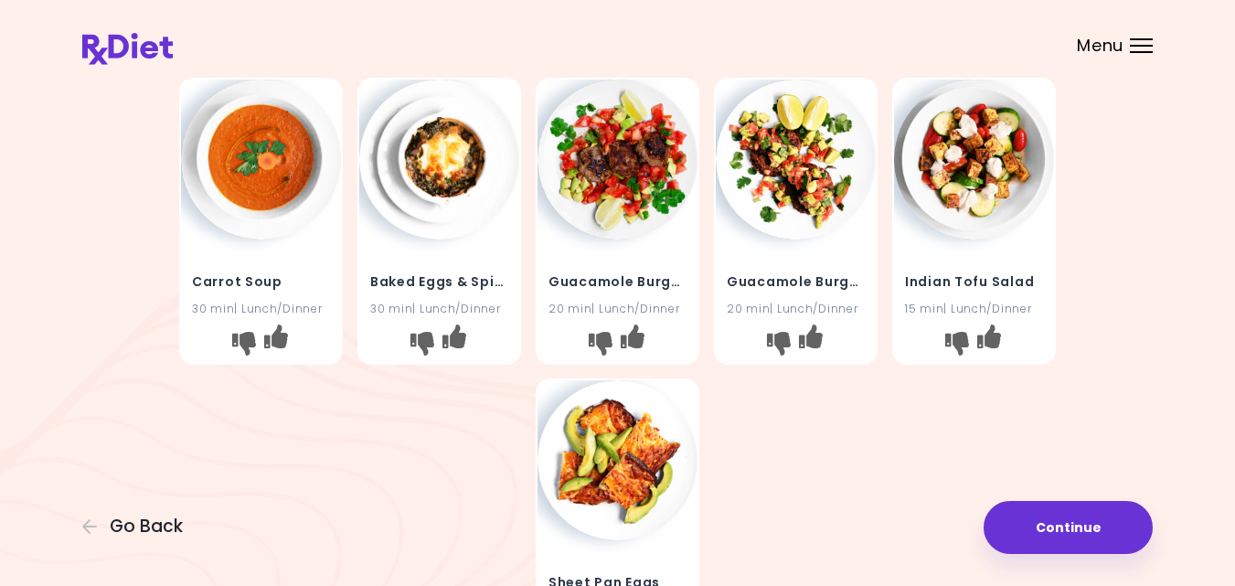
click at [293, 146] on img at bounding box center [261, 160] width 160 height 160
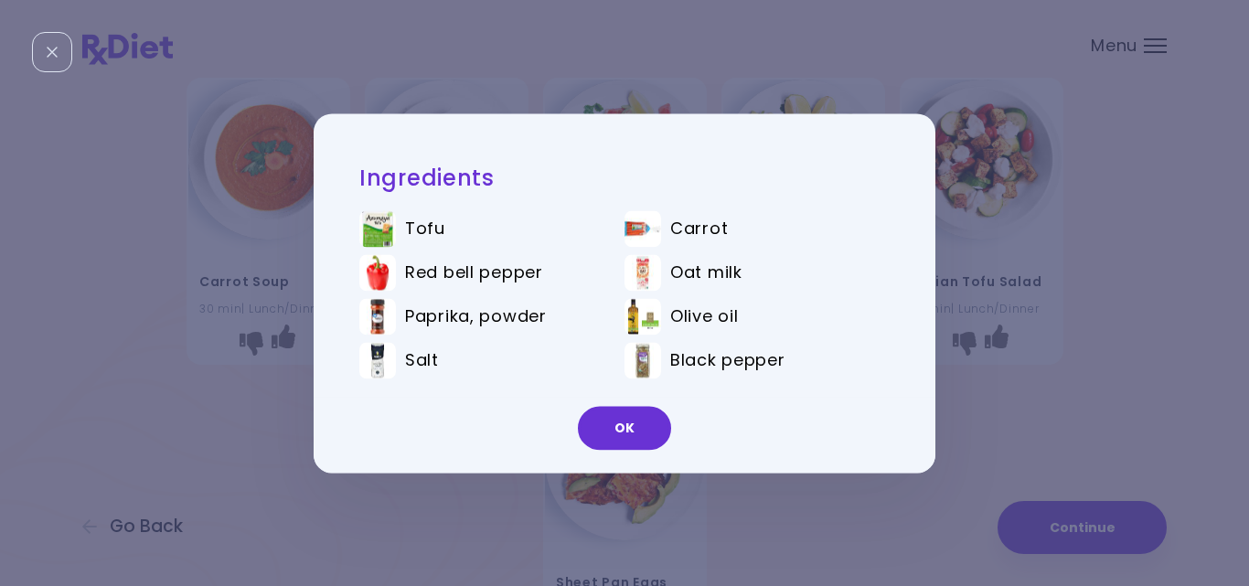
click at [1028, 336] on div "Ingredients Tofu Carrot Red bell pepper Oat milk Paprika, powder Olive oil Salt…" at bounding box center [624, 293] width 1249 height 586
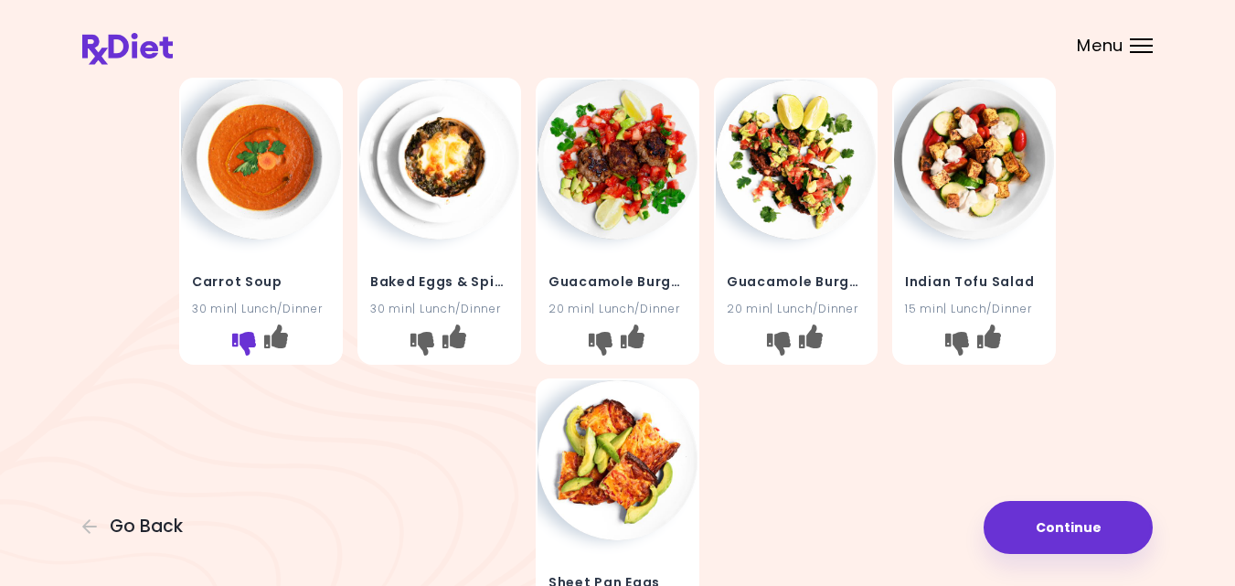
click at [244, 335] on icon "I don't like this recipe" at bounding box center [244, 343] width 24 height 24
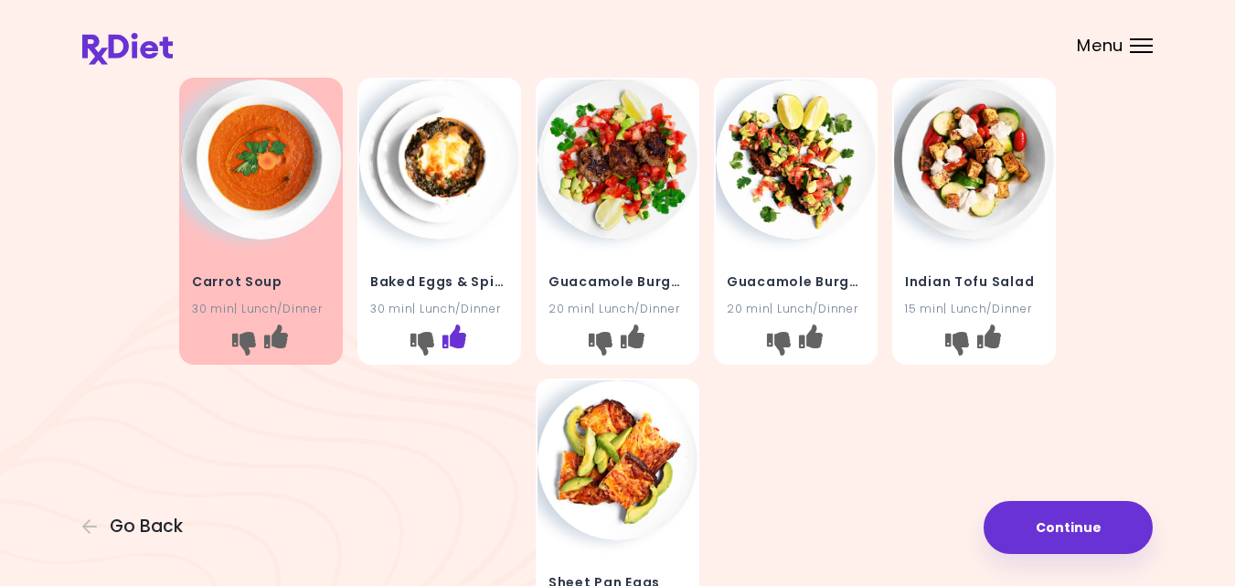
click at [455, 336] on icon "I like this recipe" at bounding box center [454, 336] width 24 height 24
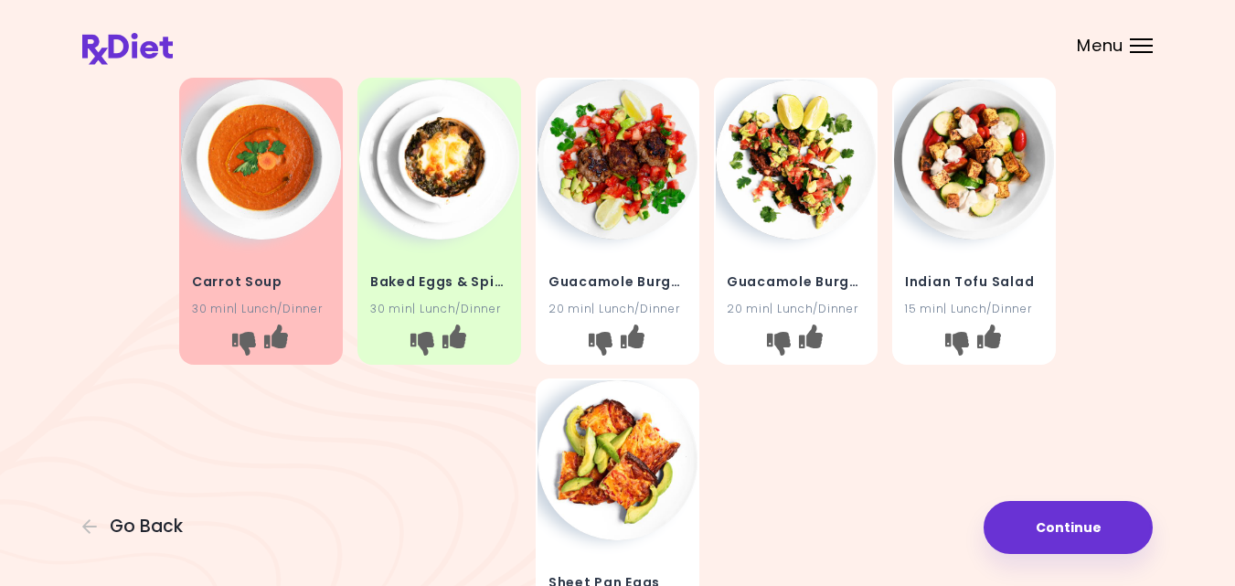
click at [790, 173] on img at bounding box center [796, 160] width 160 height 160
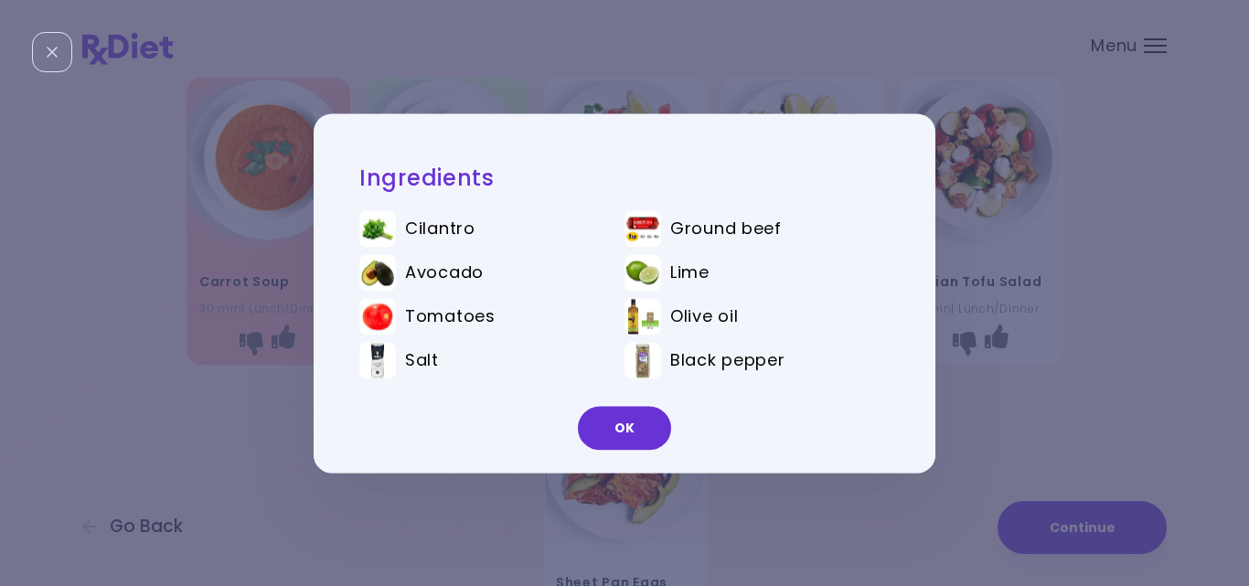
click at [274, 349] on div "Ingredients Cilantro Ground beef Avocado Lime Tomatoes Olive oil Salt Black pep…" at bounding box center [624, 293] width 1249 height 586
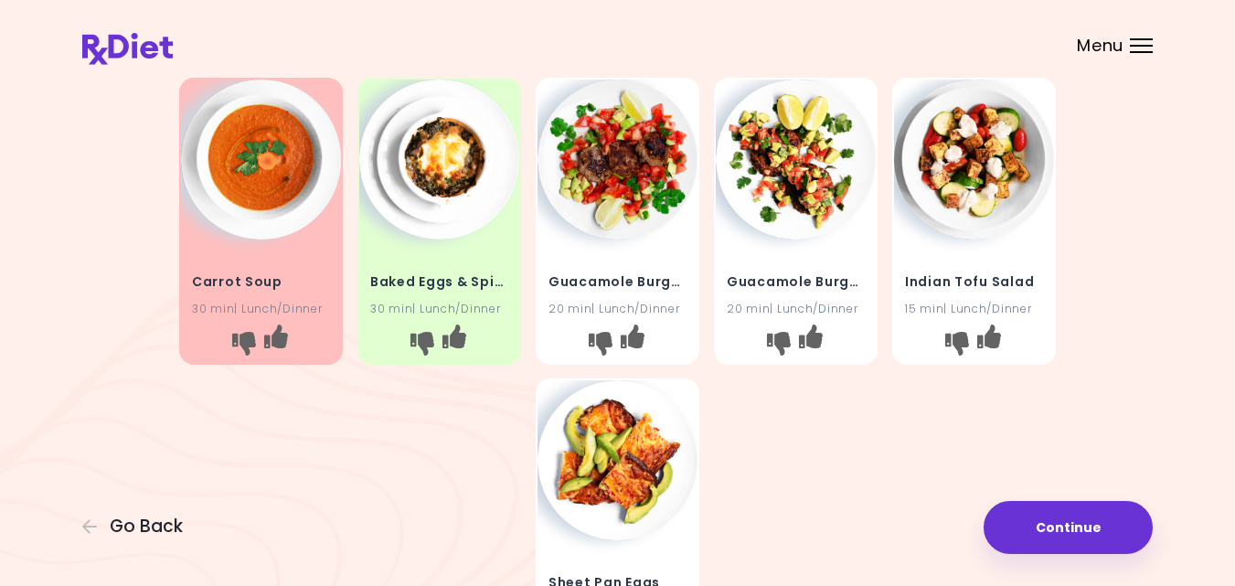
click at [604, 196] on img at bounding box center [618, 160] width 160 height 160
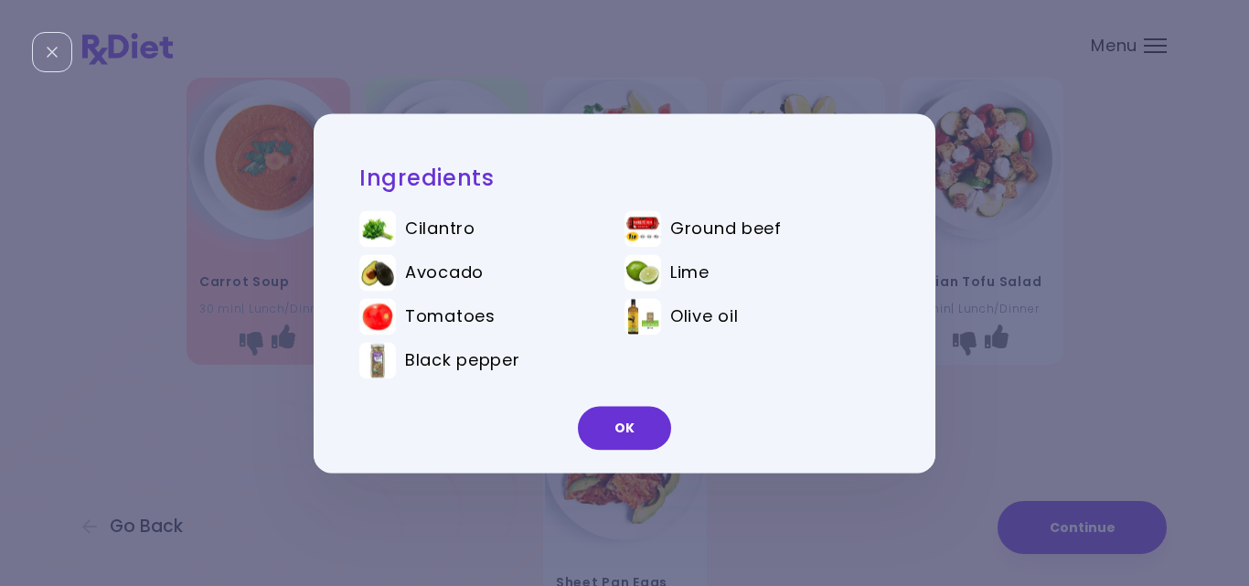
click at [253, 297] on div "Ingredients Cilantro Ground beef Avocado Lime Tomatoes Olive oil Black pepper OK" at bounding box center [624, 293] width 1249 height 586
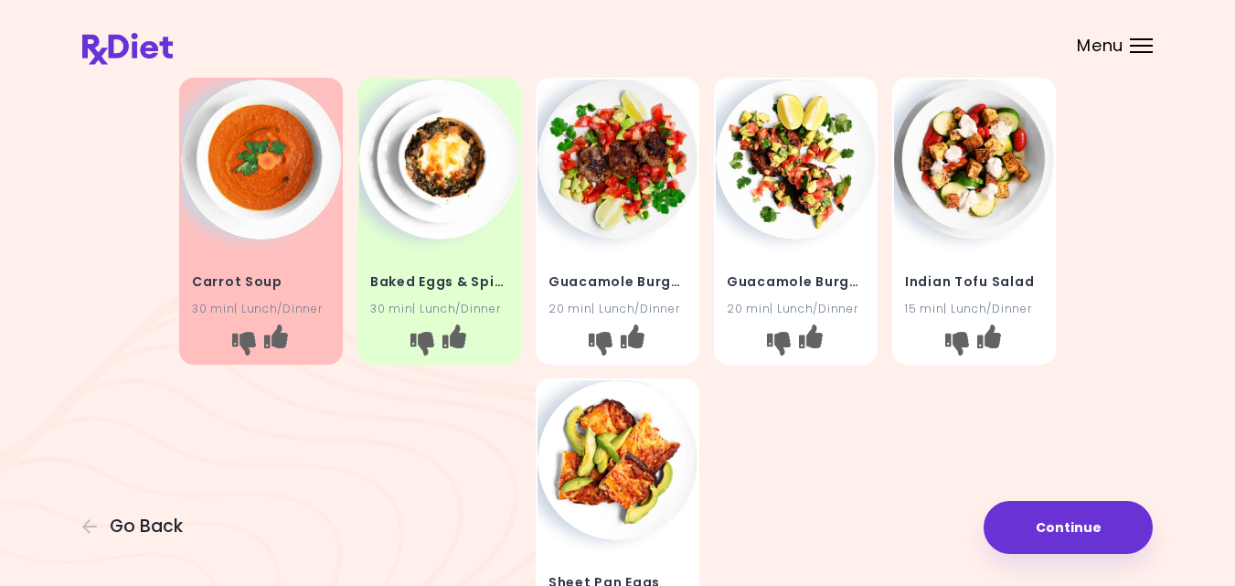
click at [799, 166] on img at bounding box center [796, 160] width 160 height 160
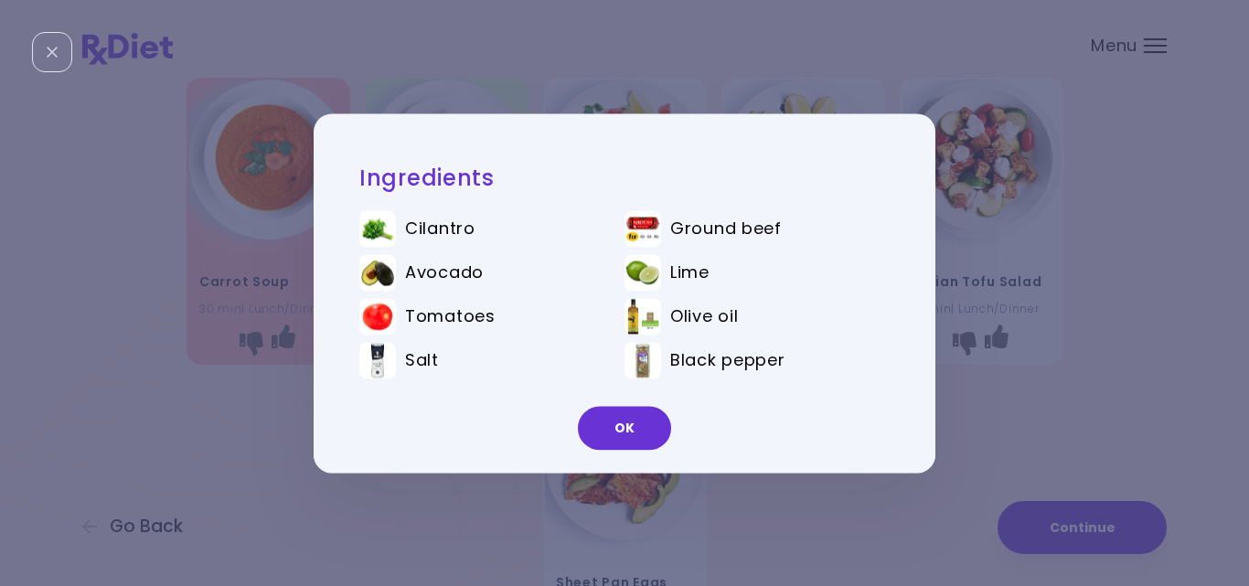
click at [213, 283] on div "Ingredients Cilantro Ground beef Avocado Lime Tomatoes Olive oil Salt Black pep…" at bounding box center [624, 293] width 1249 height 586
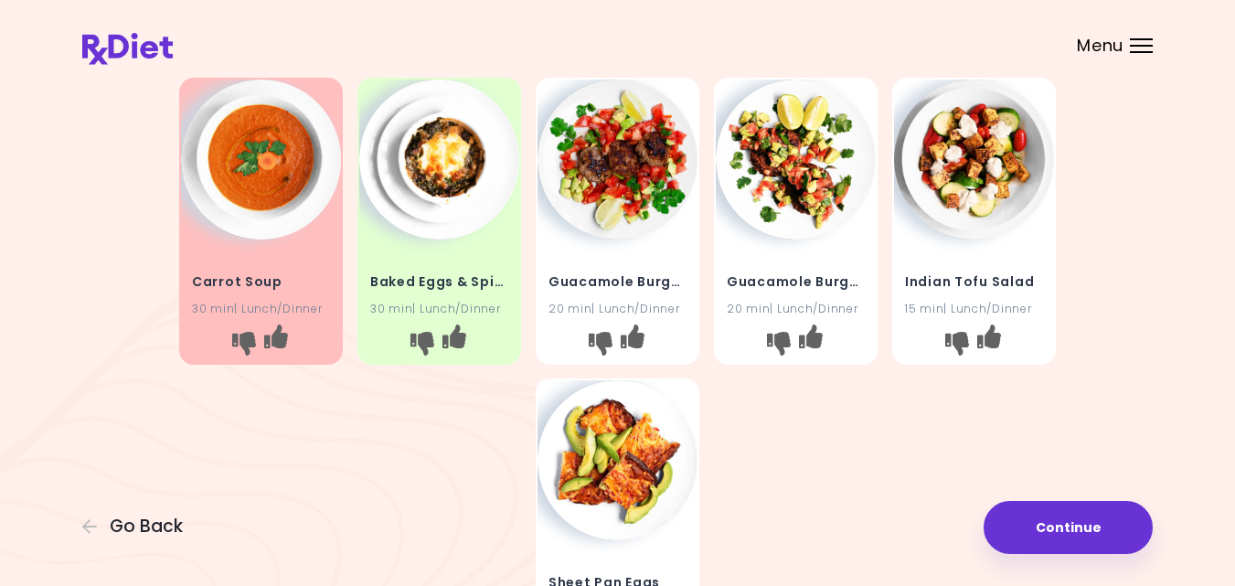
click at [640, 223] on img at bounding box center [618, 160] width 160 height 160
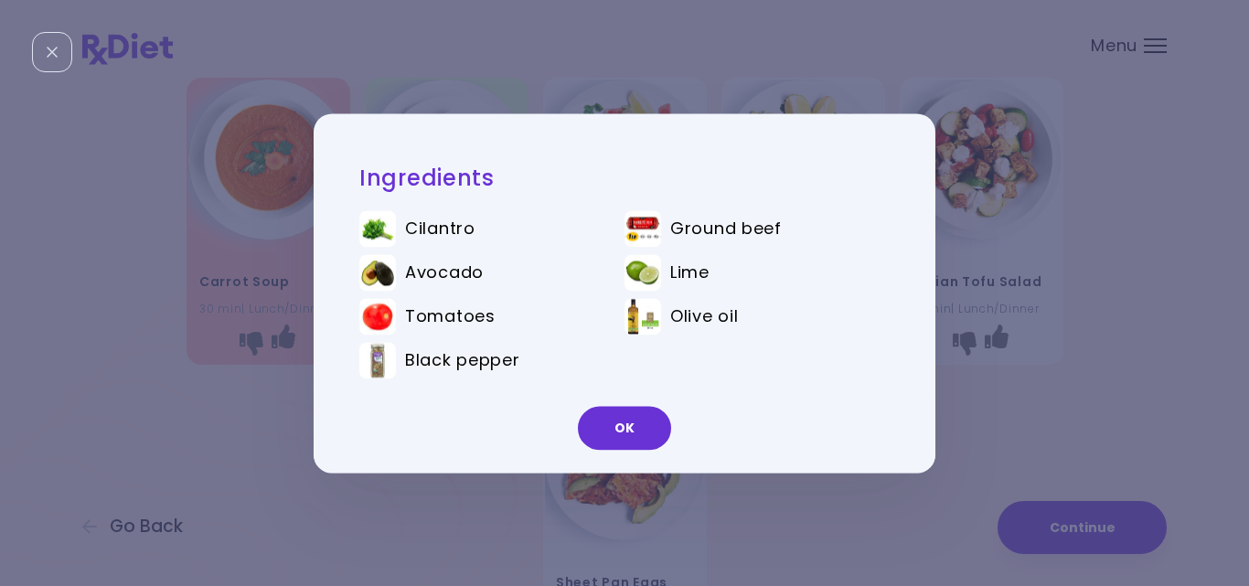
click at [202, 306] on div "Ingredients Cilantro Ground beef Avocado Lime Tomatoes Olive oil Black pepper OK" at bounding box center [624, 293] width 1249 height 586
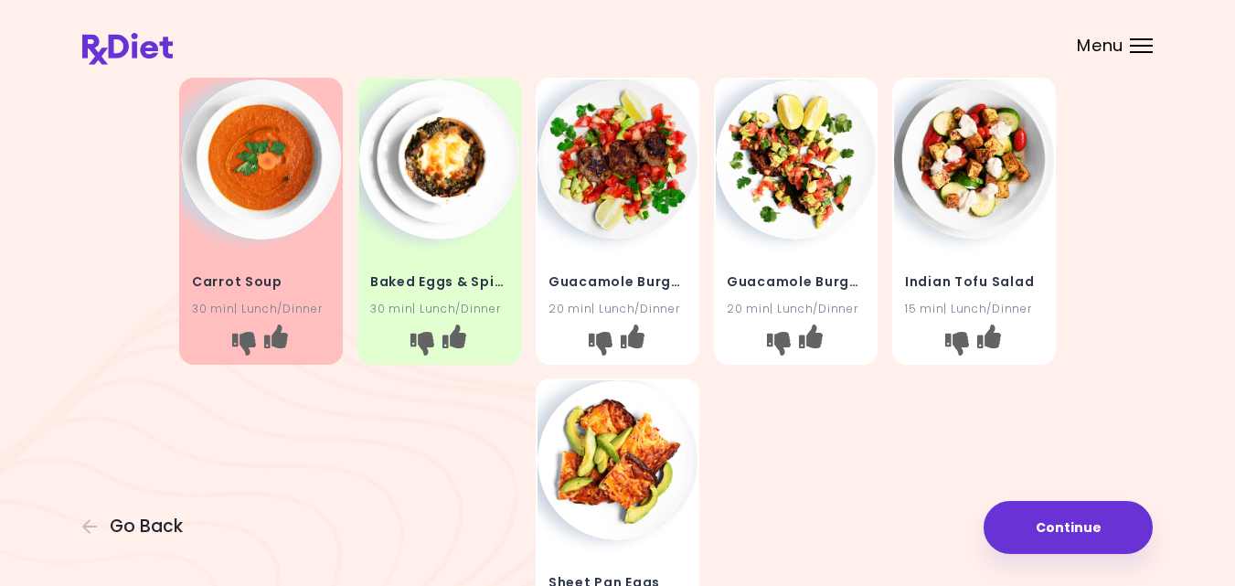
click at [819, 155] on img at bounding box center [796, 160] width 160 height 160
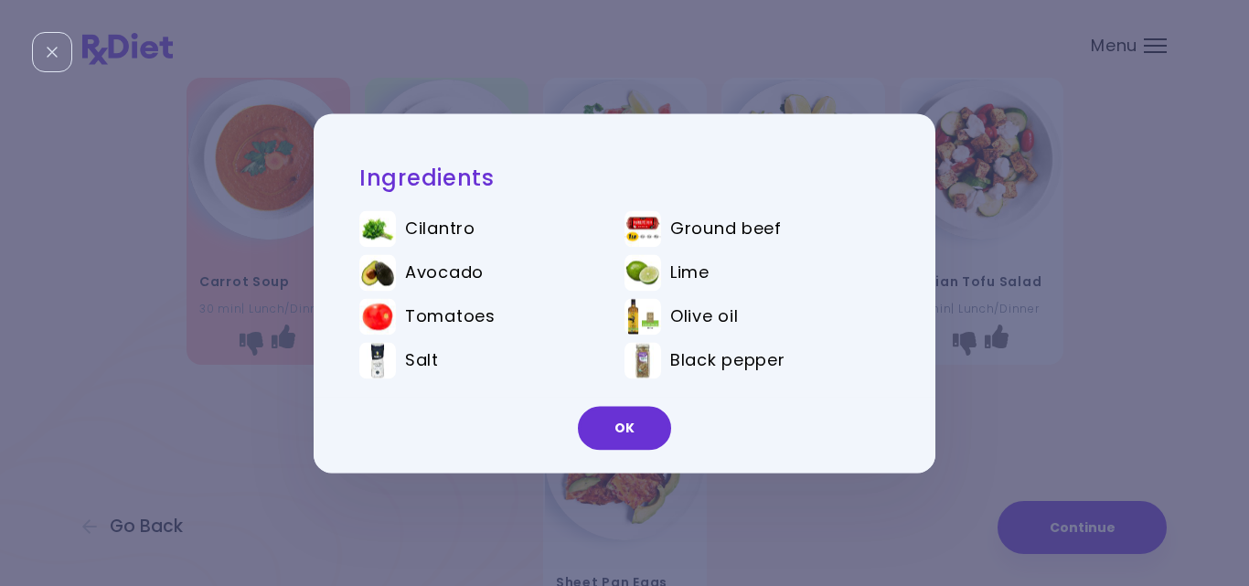
click at [316, 266] on div "Ingredients Cilantro Ground beef Avocado Lime Tomatoes Olive oil Salt Black pep…" at bounding box center [615, 293] width 603 height 268
click at [261, 291] on div "Ingredients Cilantro Ground beef Avocado Lime Tomatoes Olive oil Salt Black pep…" at bounding box center [624, 293] width 1249 height 586
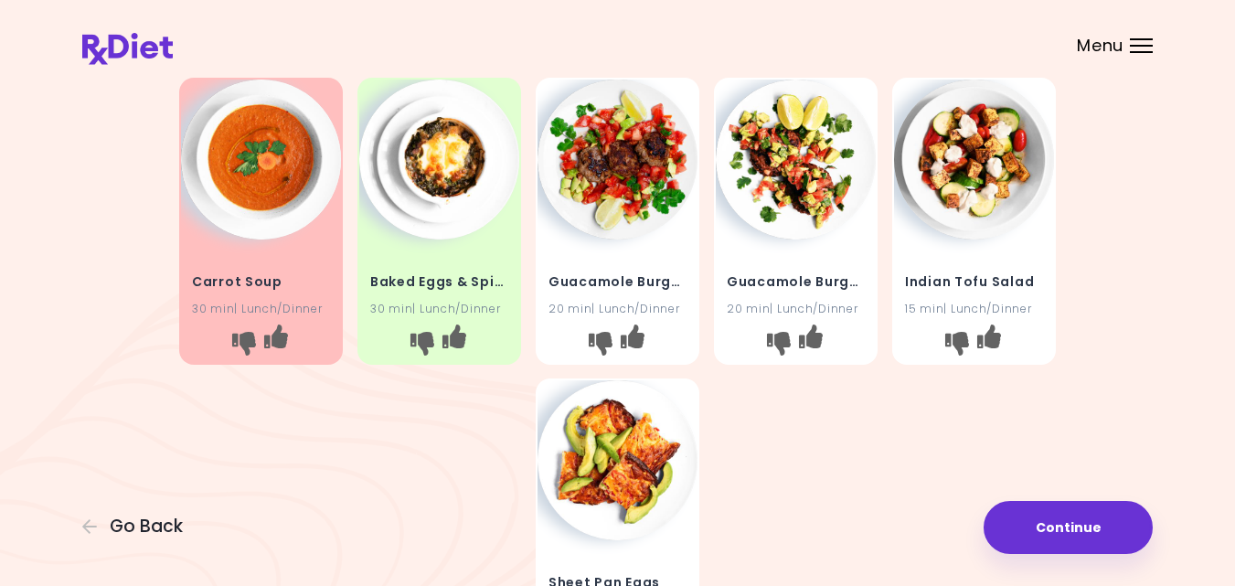
click at [616, 168] on img at bounding box center [618, 160] width 160 height 160
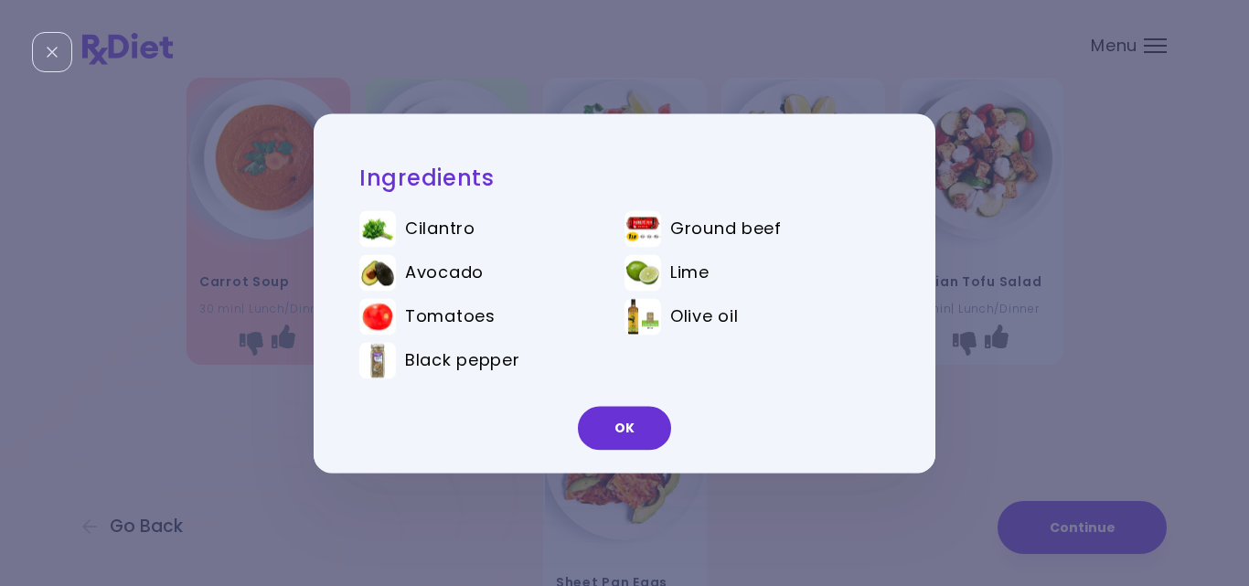
click at [265, 299] on div "Ingredients Cilantro Ground beef Avocado Lime Tomatoes Olive oil Black pepper OK" at bounding box center [624, 293] width 1249 height 586
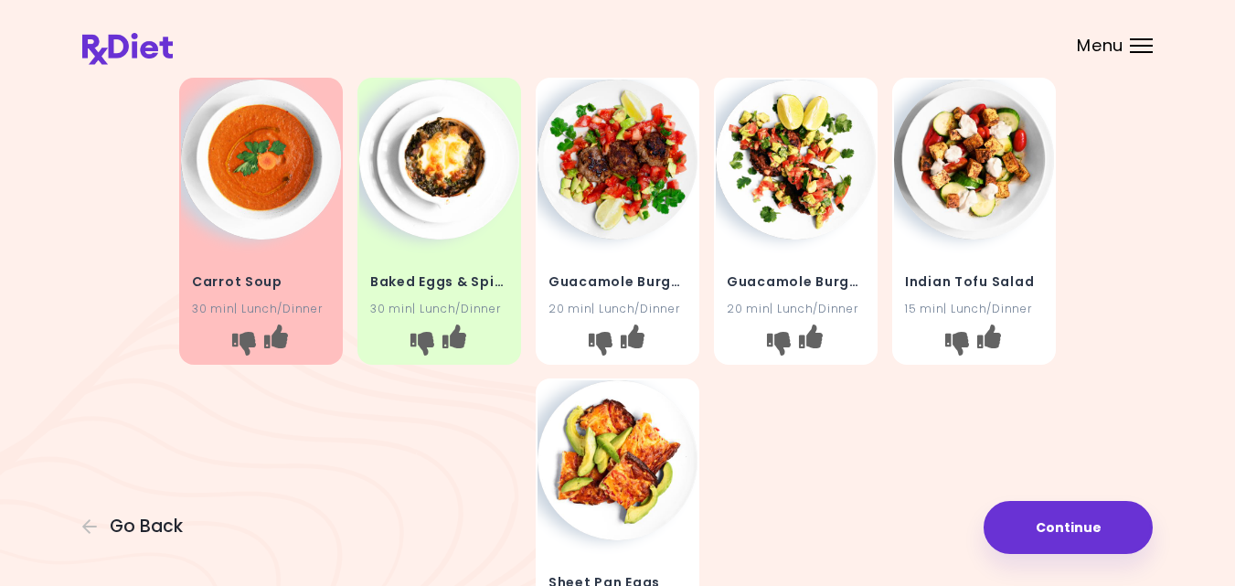
click at [1125, 384] on div "Moroccan Beef 30 min | Lunch/Dinner Meatloaf & Guacamole 30 min | Lunch/Dinner …" at bounding box center [617, 221] width 1071 height 904
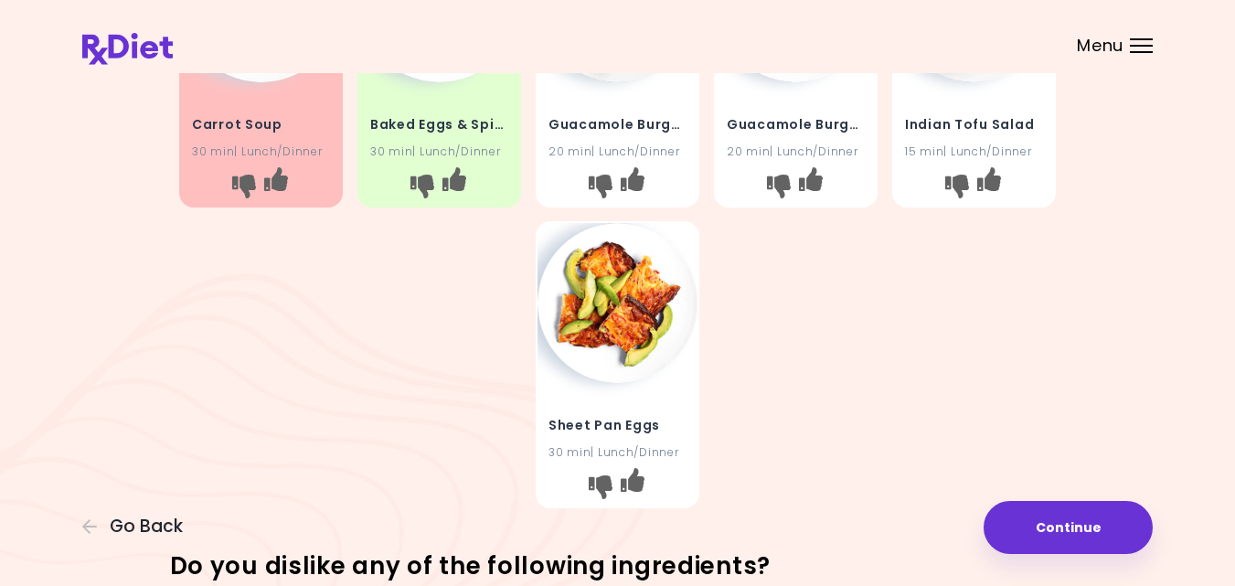
scroll to position [549, 0]
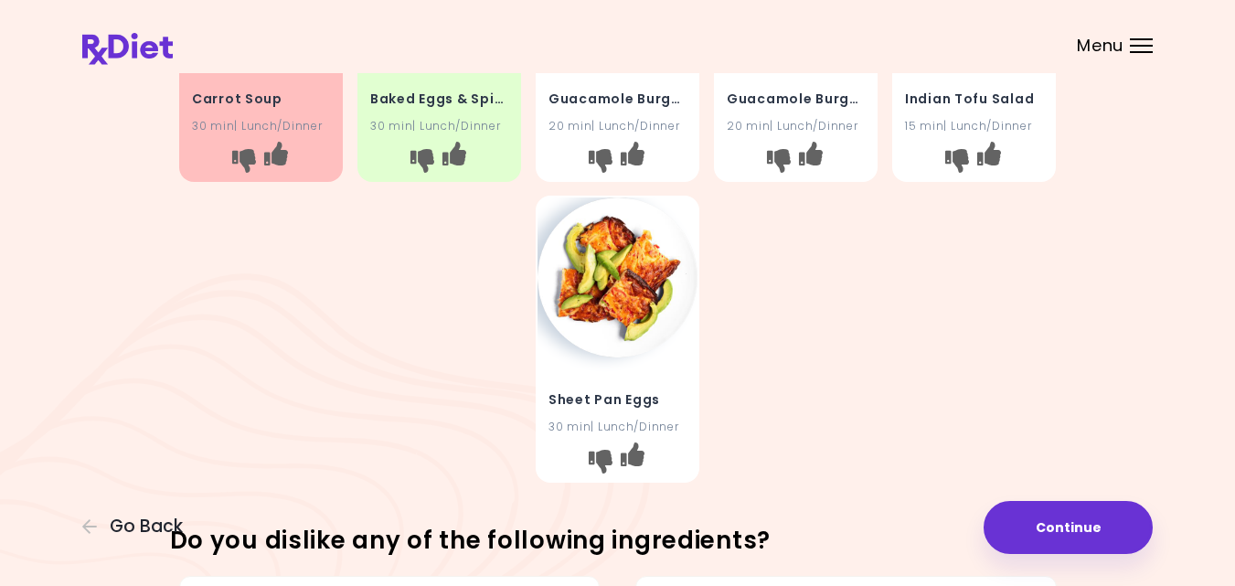
click at [608, 261] on img at bounding box center [618, 277] width 160 height 160
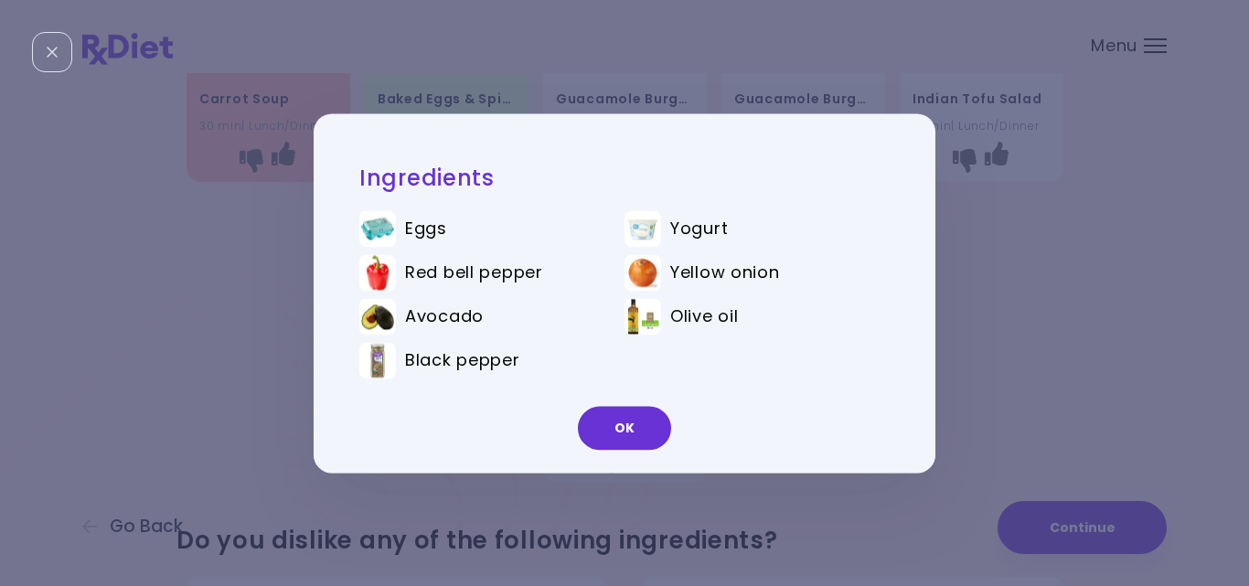
click at [258, 329] on div "Ingredients Eggs Yogurt Red bell pepper Yellow onion Avocado Olive oil Black pe…" at bounding box center [624, 293] width 1249 height 586
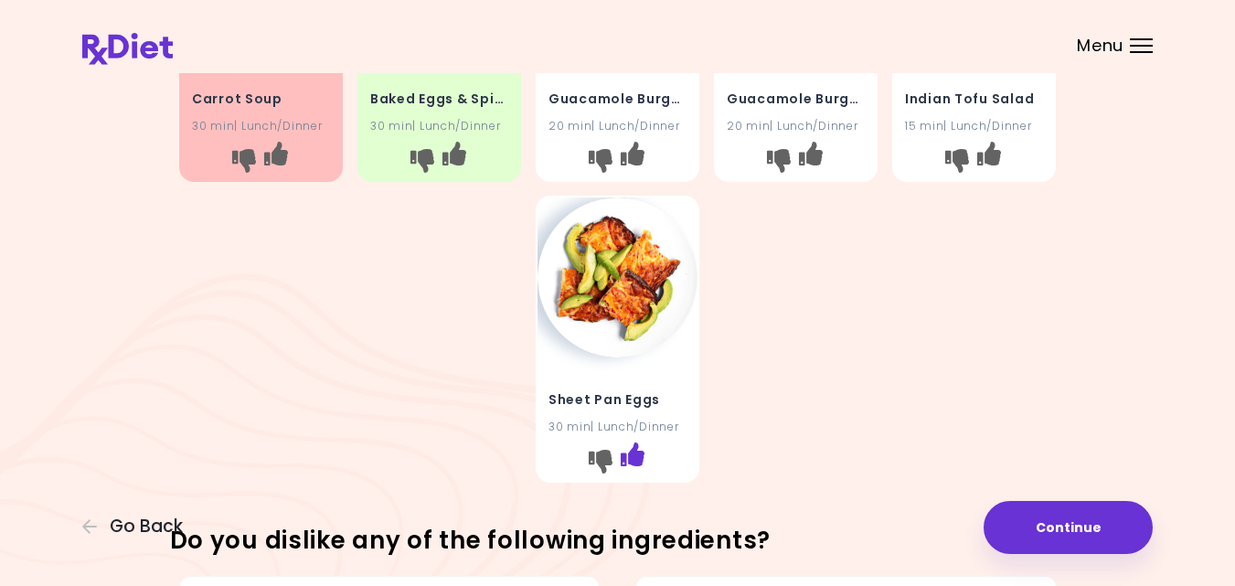
click at [632, 457] on icon "I like this recipe" at bounding box center [633, 454] width 24 height 24
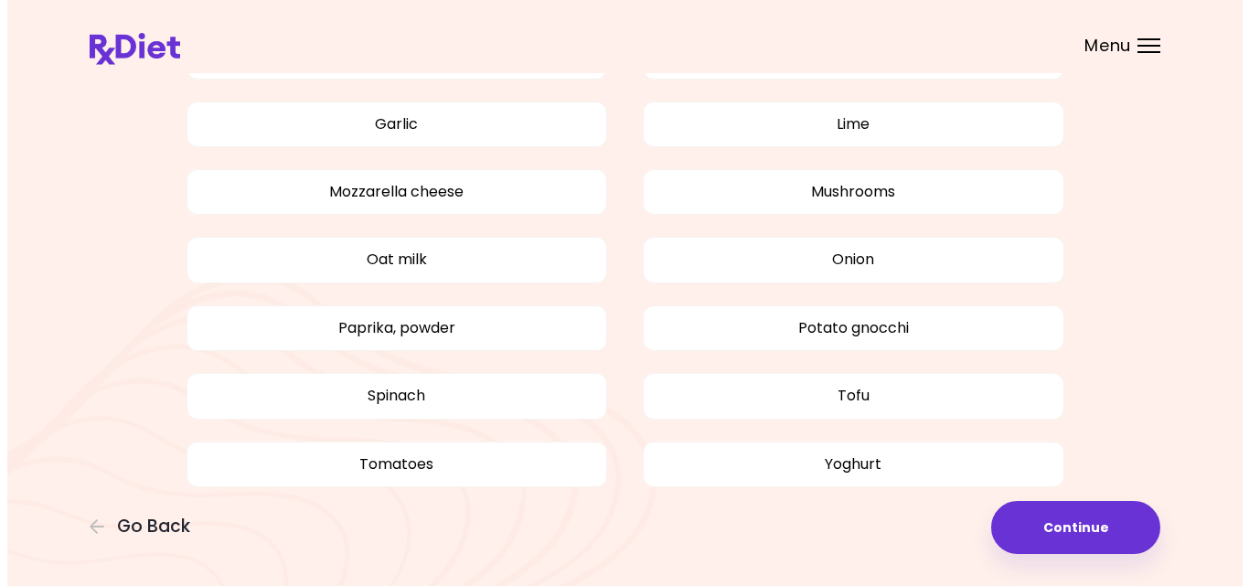
scroll to position [1512, 0]
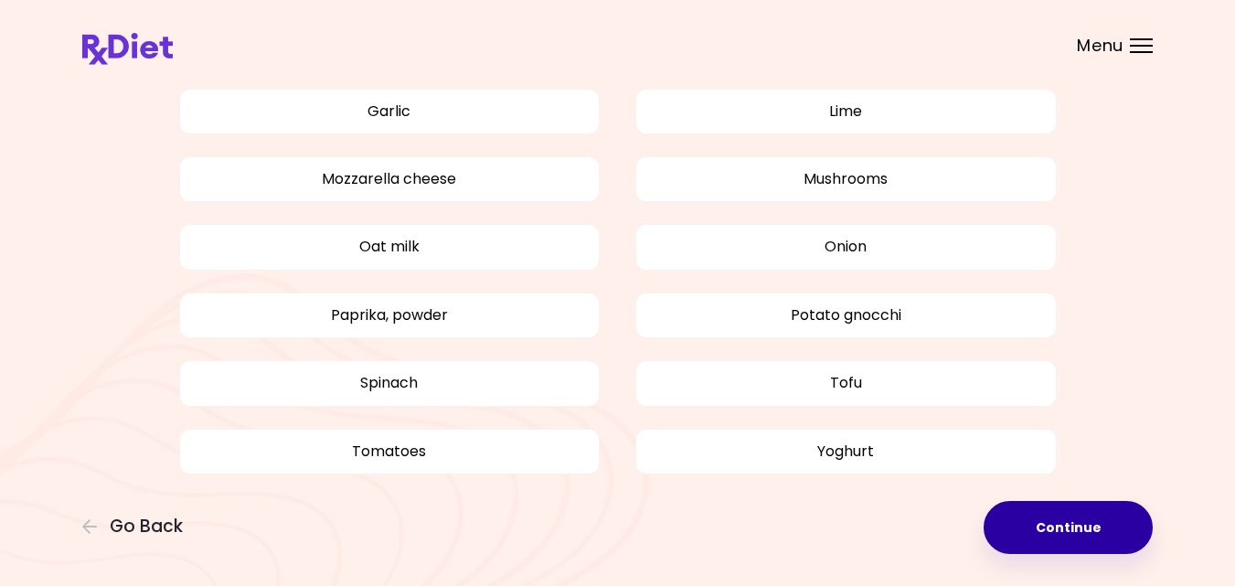
click at [1103, 533] on button "Continue" at bounding box center [1068, 527] width 169 height 53
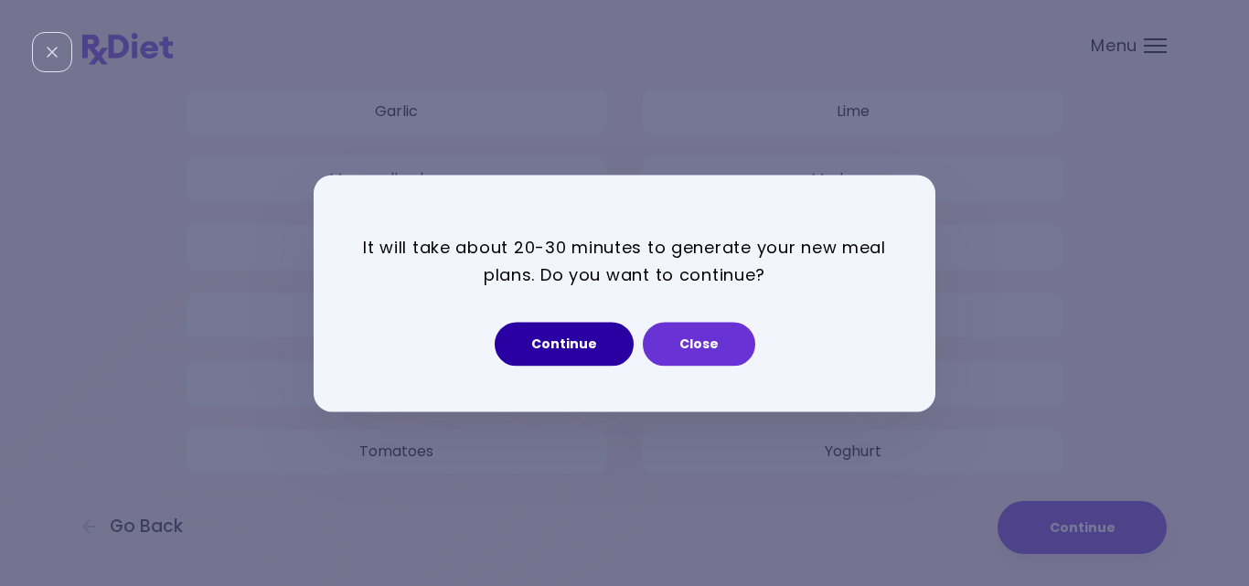
click at [597, 346] on button "Continue" at bounding box center [564, 344] width 139 height 44
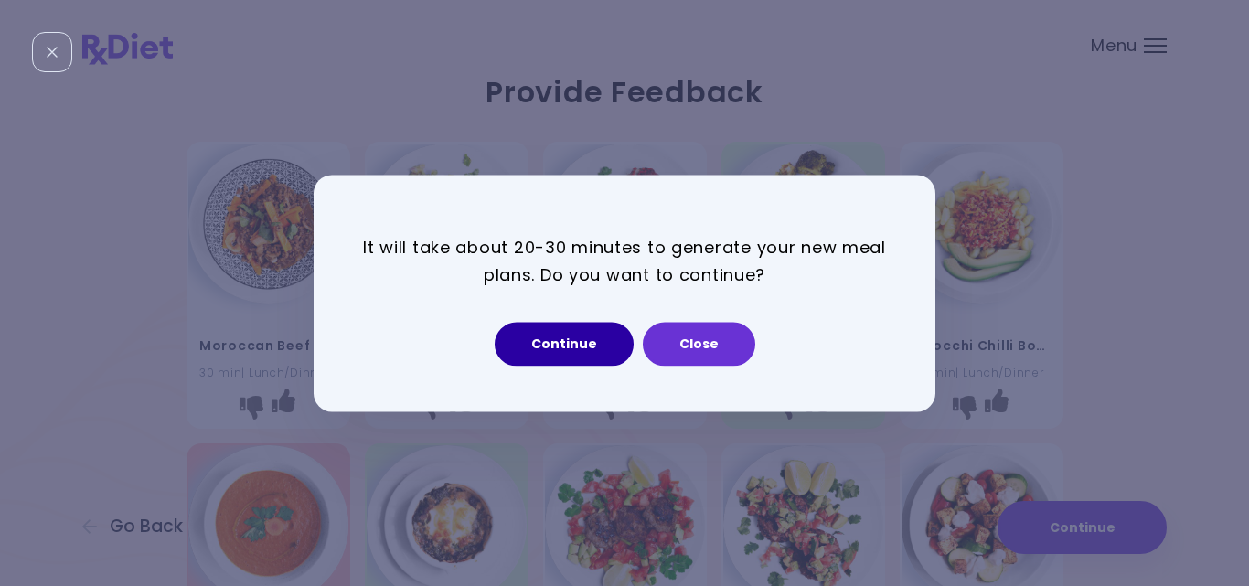
select select "*"
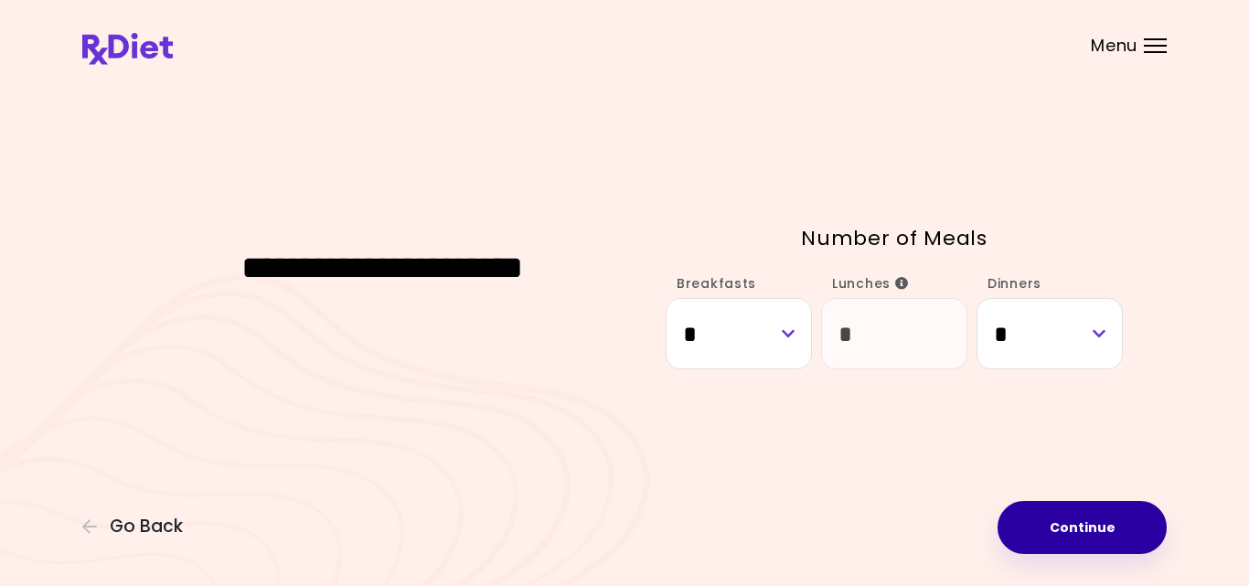
click at [1043, 527] on button "Continue" at bounding box center [1081, 527] width 169 height 53
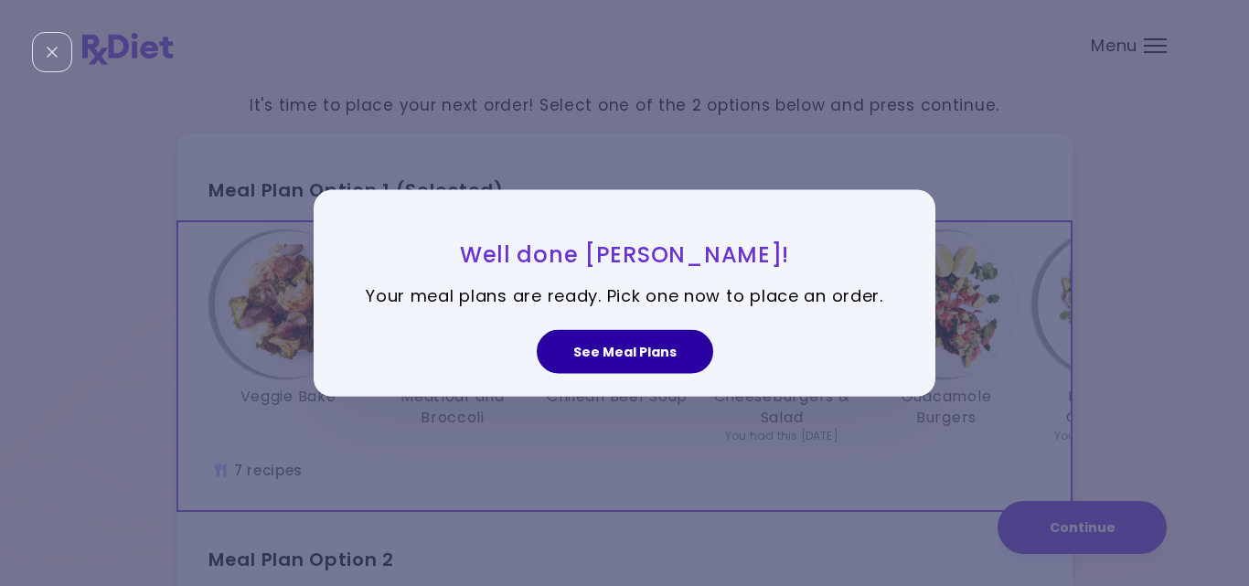
click at [667, 358] on button "See Meal Plans" at bounding box center [625, 352] width 176 height 44
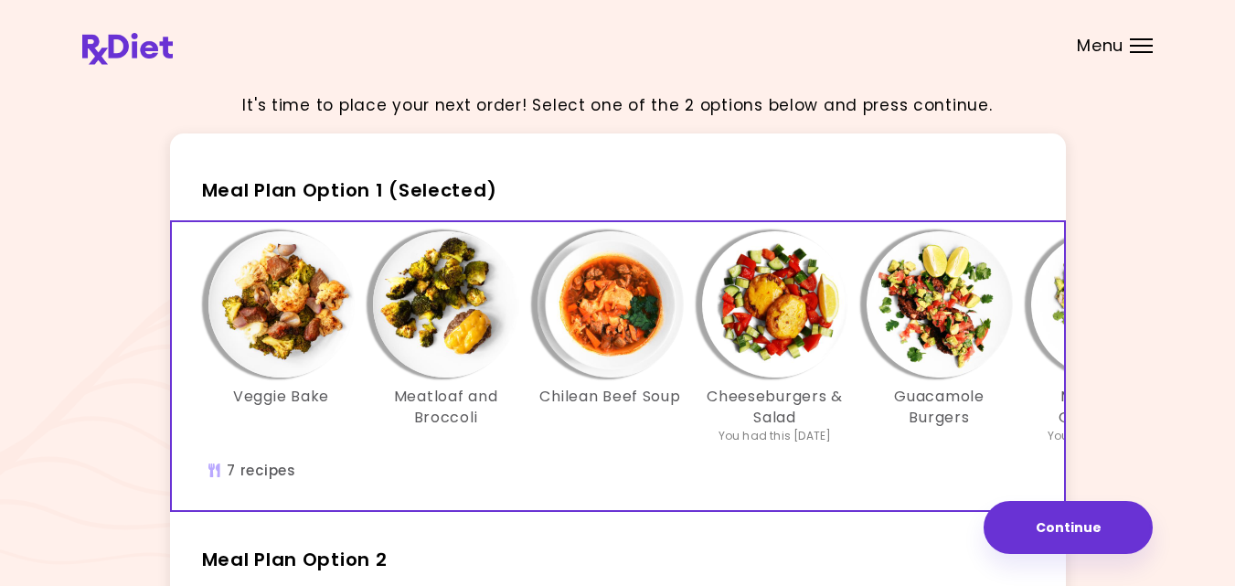
click at [599, 324] on img "Info - Chilean Beef Soup - Meal Plan Option 1 (Selected)" at bounding box center [611, 304] width 146 height 146
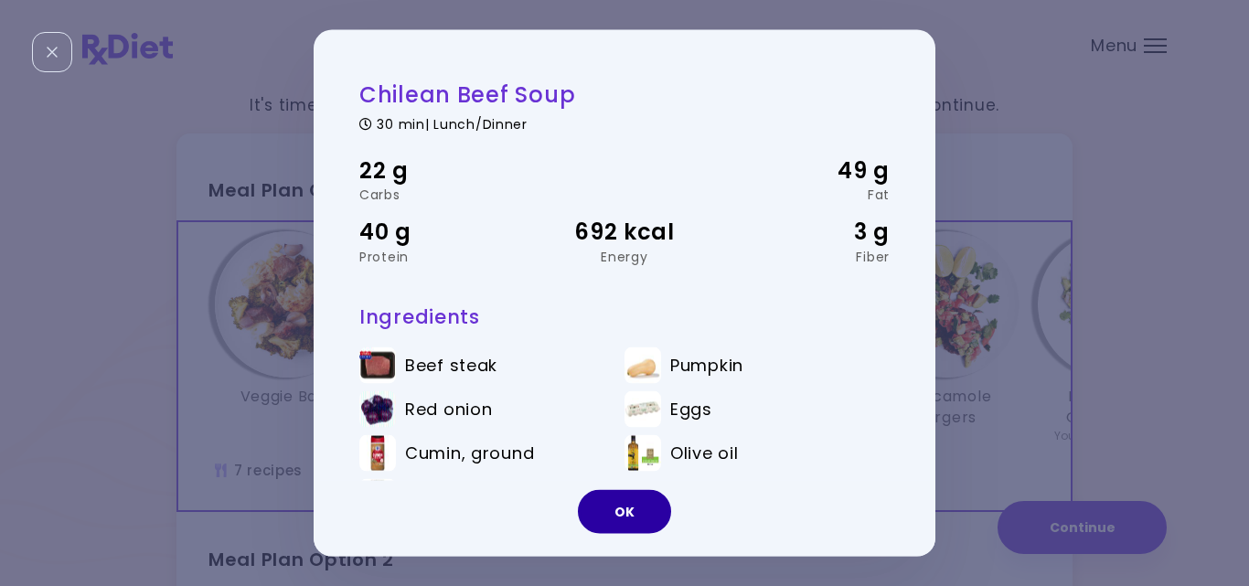
click at [631, 509] on button "OK" at bounding box center [624, 512] width 93 height 44
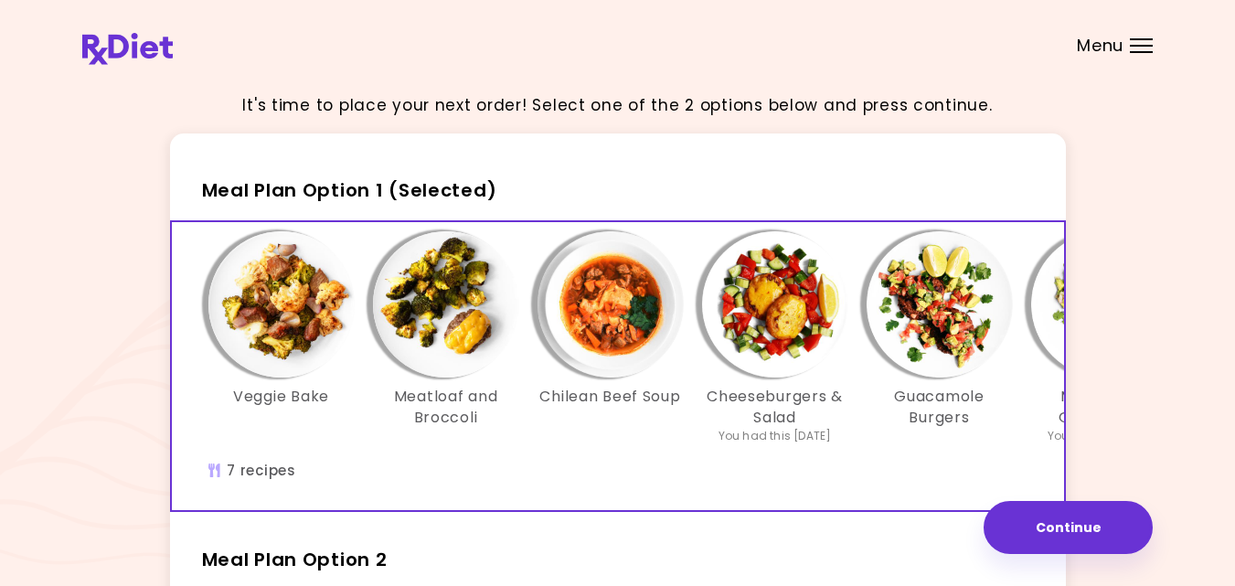
click at [774, 295] on img "Info - Cheeseburgers & Salad - Meal Plan Option 1 (Selected)" at bounding box center [775, 304] width 146 height 146
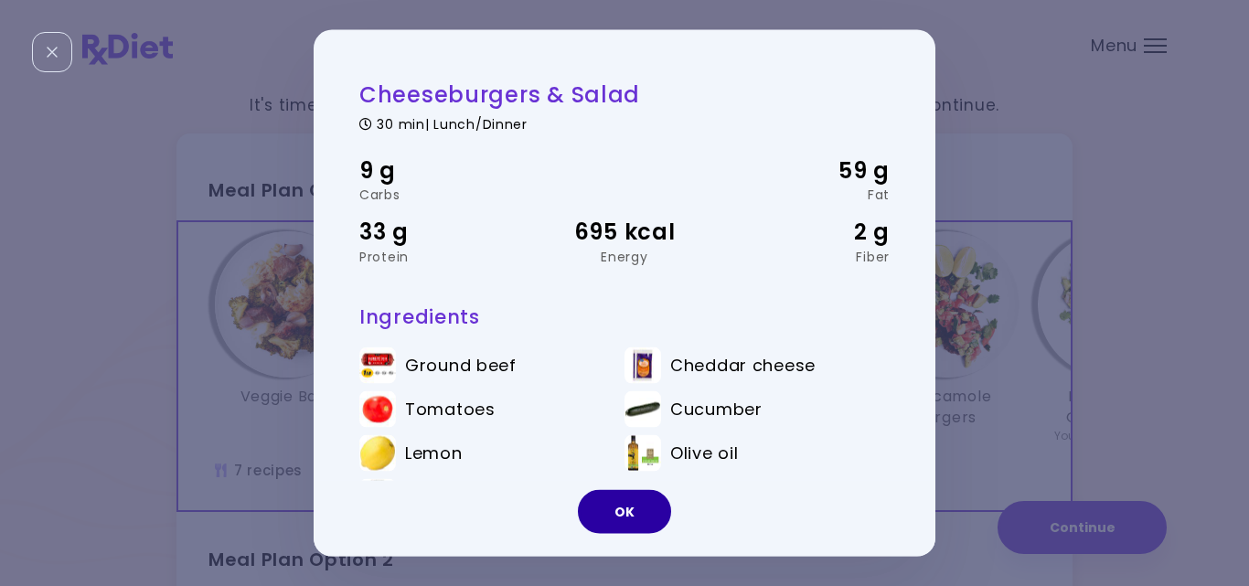
click at [630, 507] on button "OK" at bounding box center [624, 512] width 93 height 44
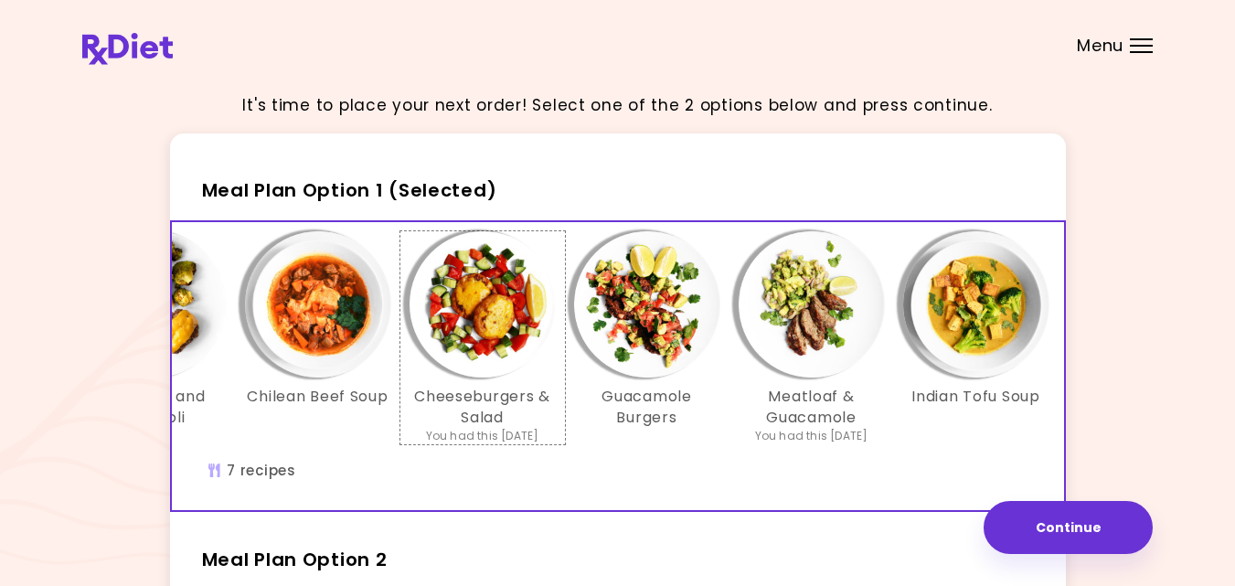
scroll to position [0, 315]
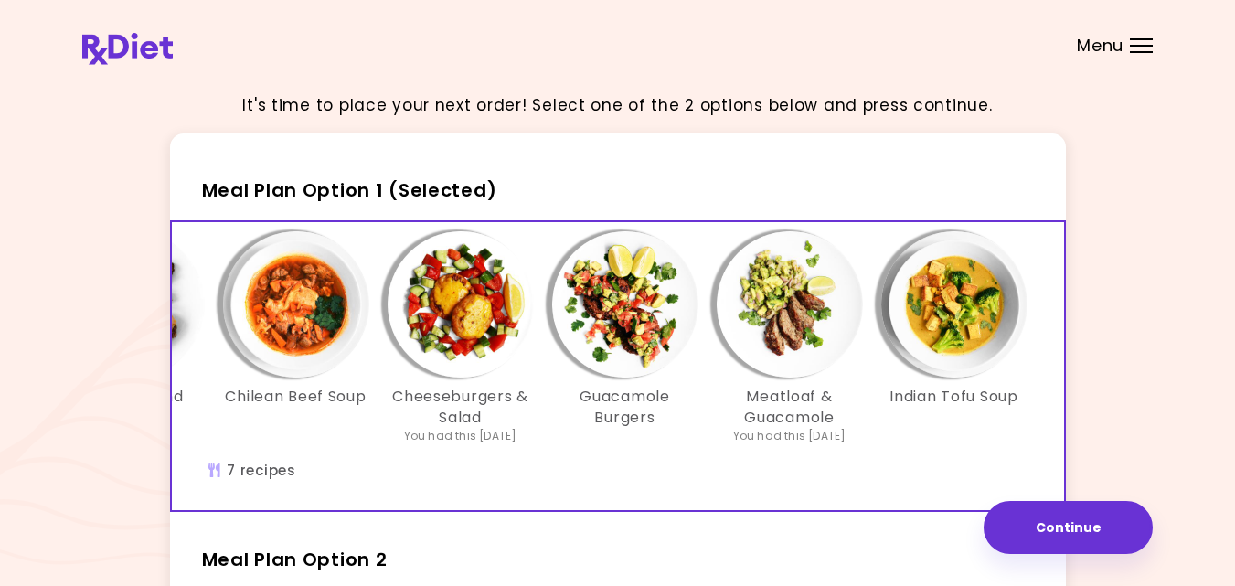
click at [1136, 344] on div "It's time to place your next order! Select one of the 2 options below and press…" at bounding box center [617, 540] width 1071 height 925
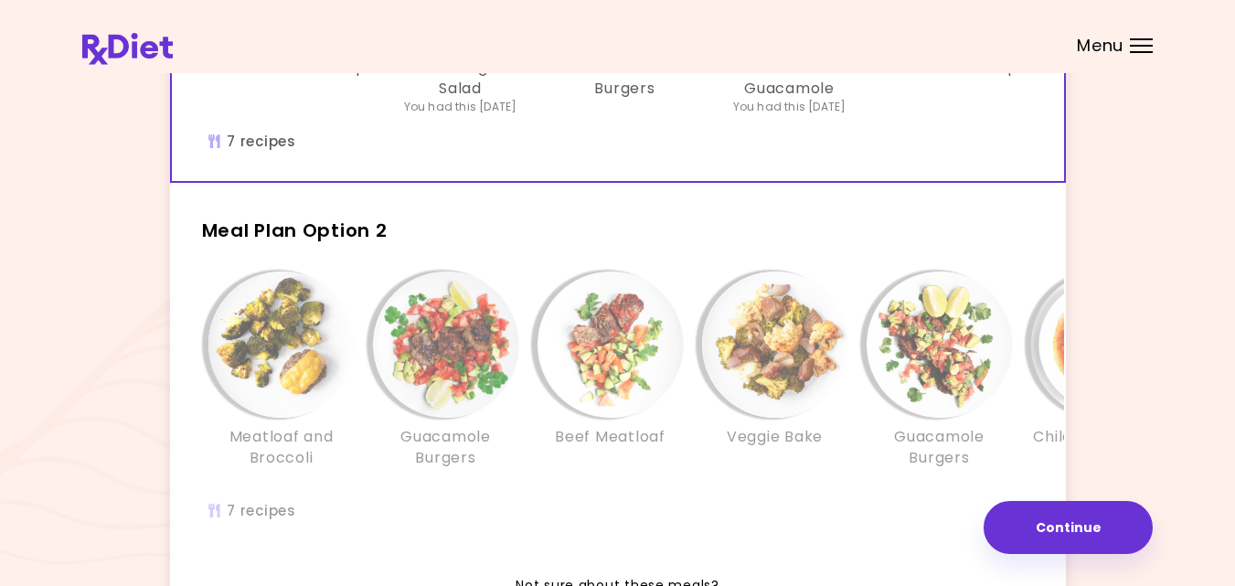
scroll to position [366, 0]
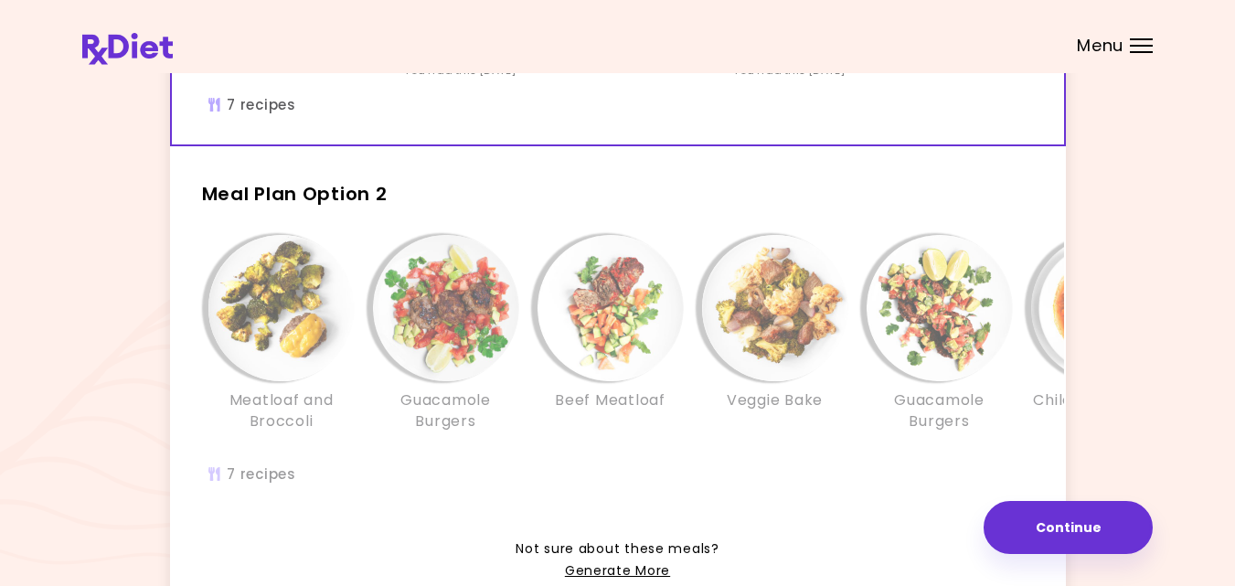
click at [397, 432] on h3 "Guacamole Burgers" at bounding box center [446, 410] width 146 height 41
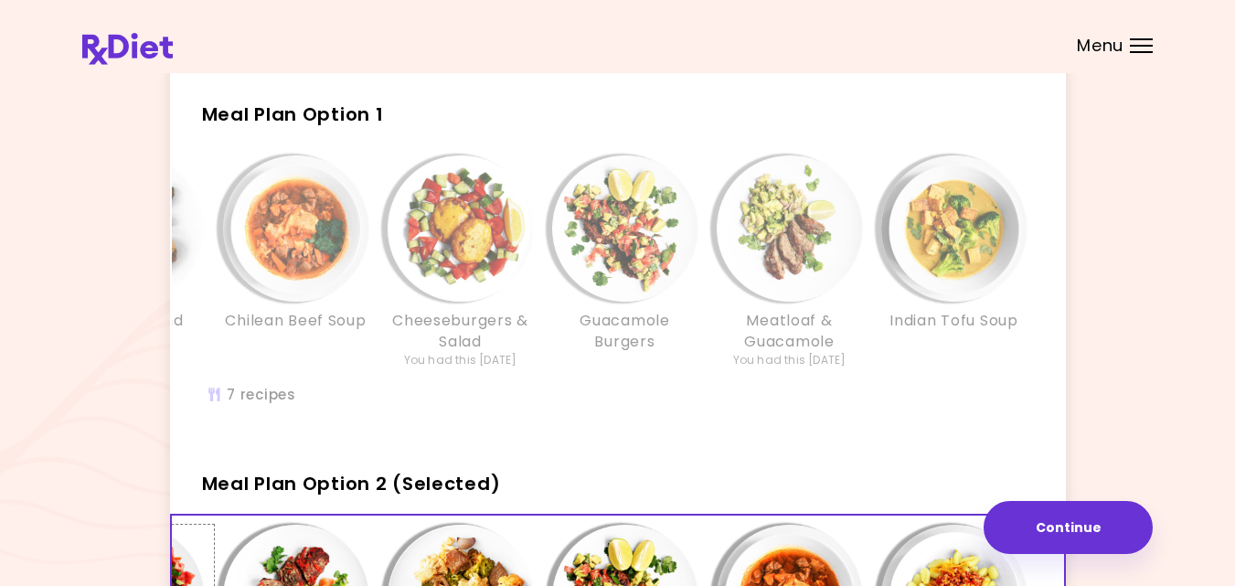
scroll to position [73, 0]
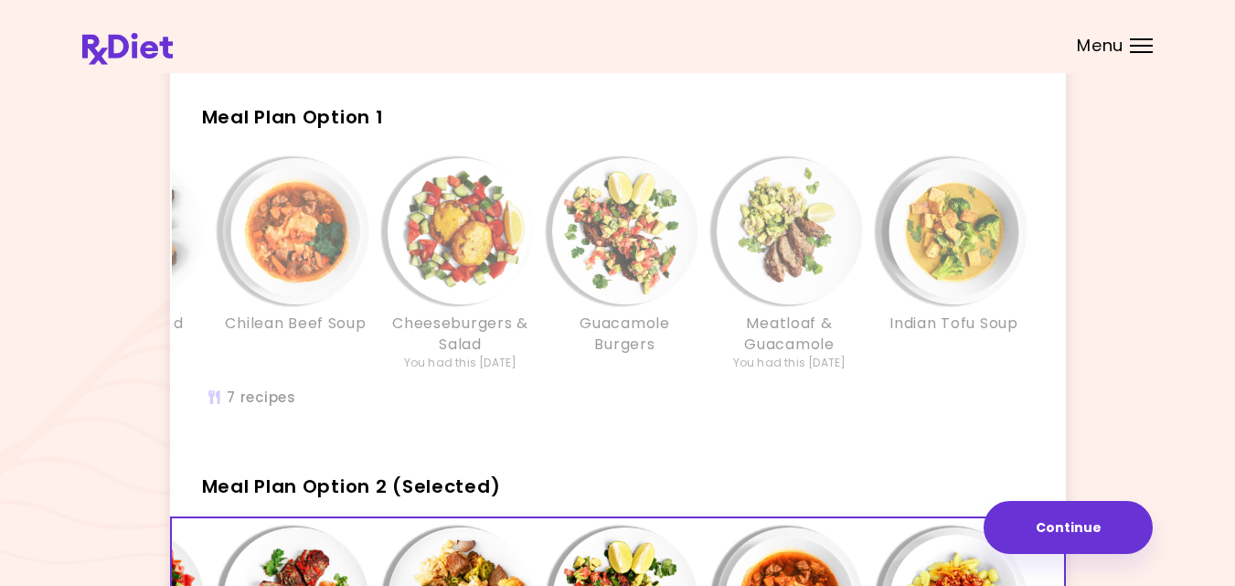
click at [407, 373] on div "Veggie Bake Meatloaf and Broccoli Chilean Beef Soup Cheeseburgers & Salad You h…" at bounding box center [461, 273] width 1152 height 231
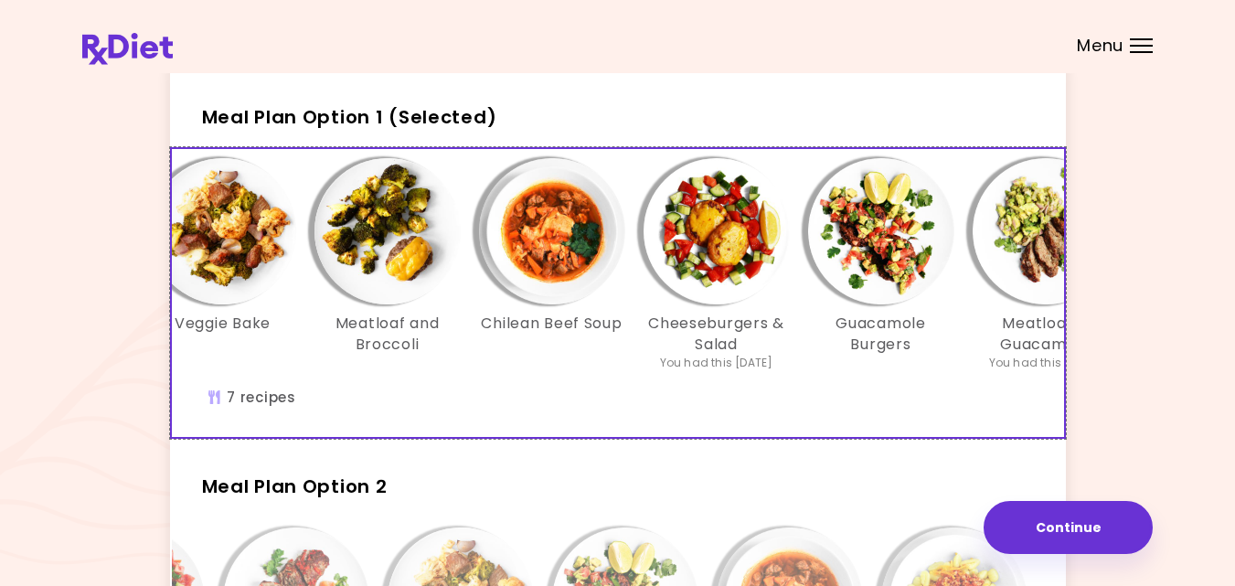
scroll to position [0, 22]
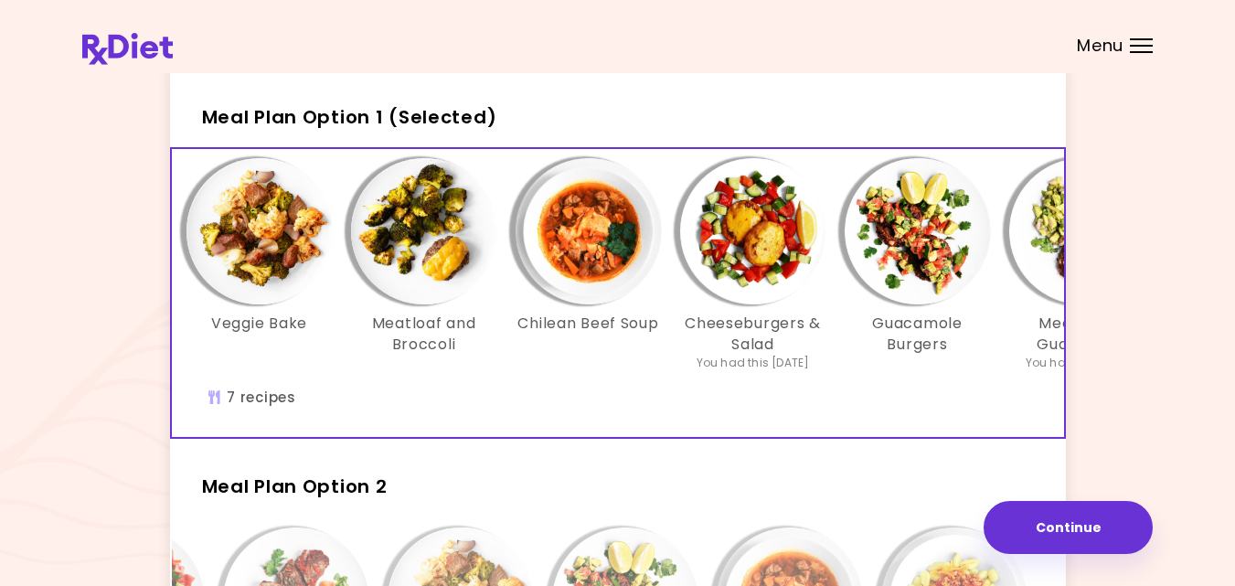
click at [258, 243] on img "Info - Veggie Bake - Meal Plan Option 1 (Selected)" at bounding box center [260, 231] width 146 height 146
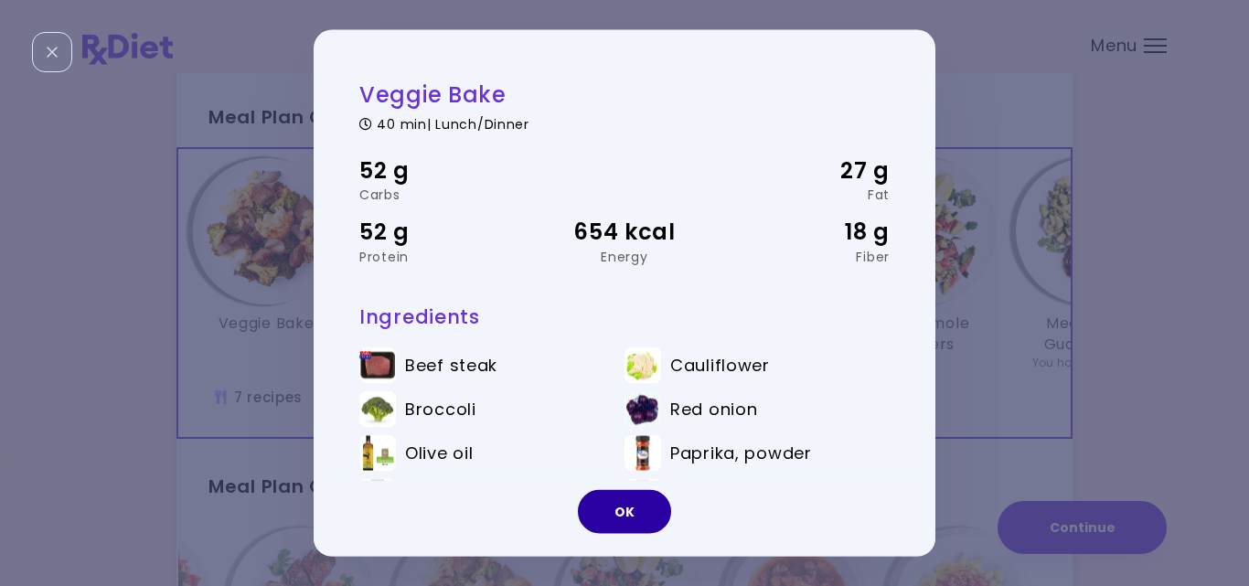
click at [622, 512] on button "OK" at bounding box center [624, 512] width 93 height 44
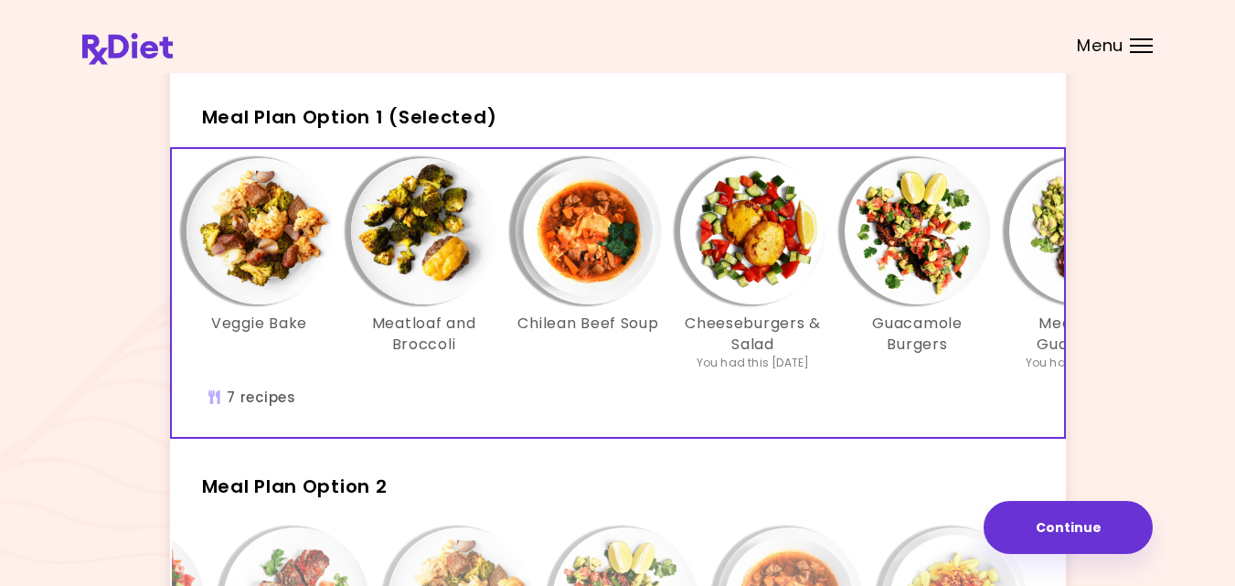
click at [410, 253] on img "Info - Meatloaf and Broccoli - Meal Plan Option 1 (Selected)" at bounding box center [424, 231] width 146 height 146
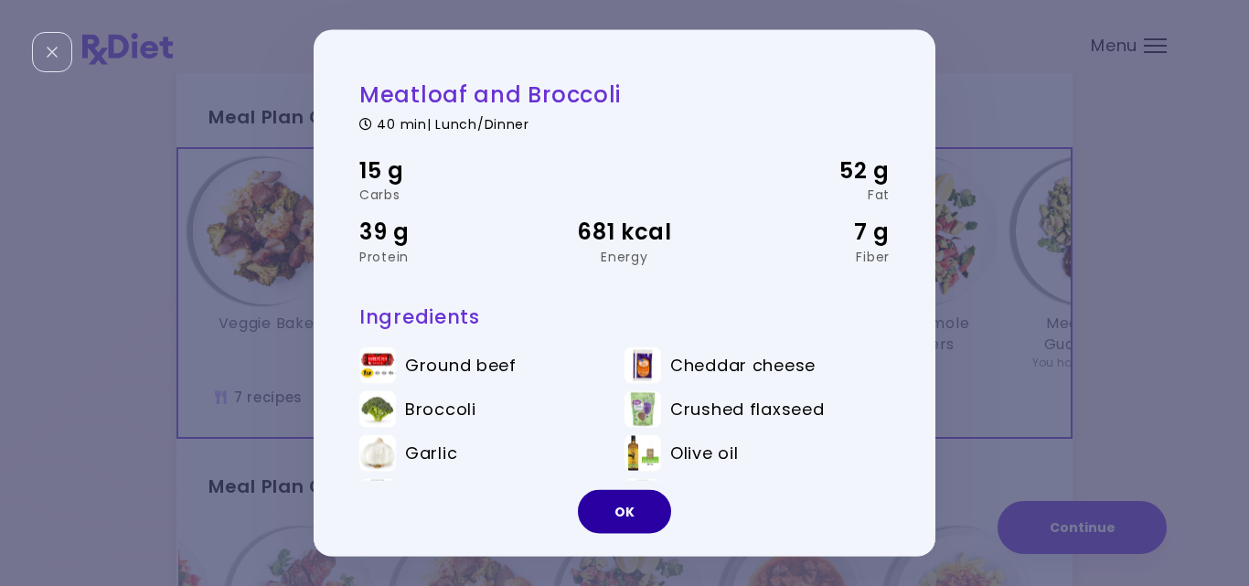
click at [619, 510] on button "OK" at bounding box center [624, 512] width 93 height 44
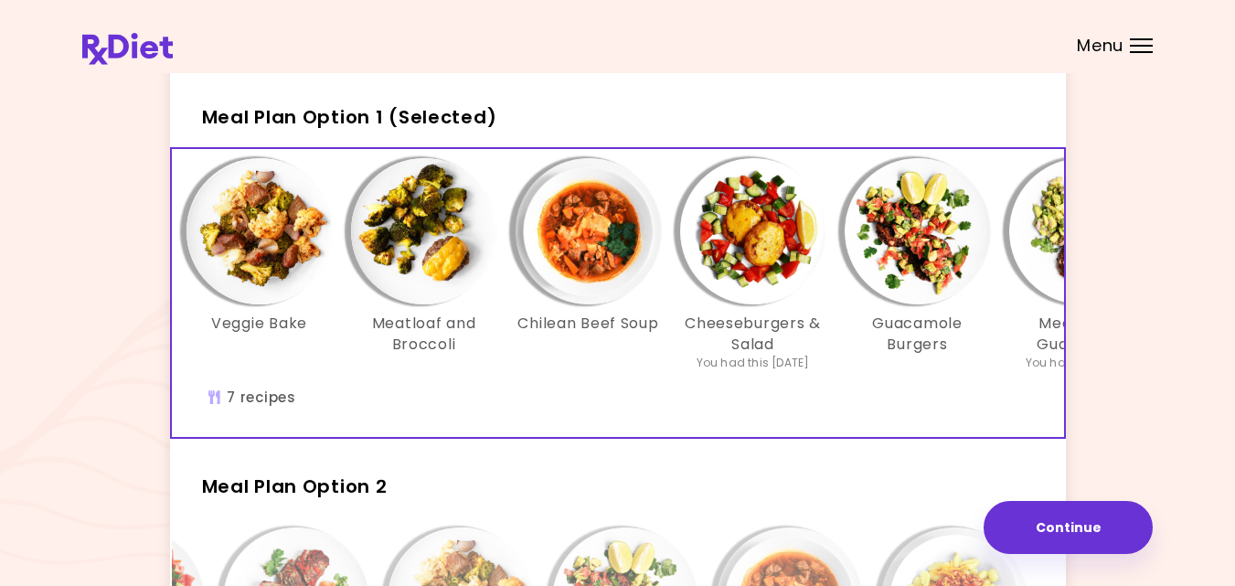
click at [577, 234] on img "Info - Chilean Beef Soup - Meal Plan Option 1 (Selected)" at bounding box center [589, 231] width 146 height 146
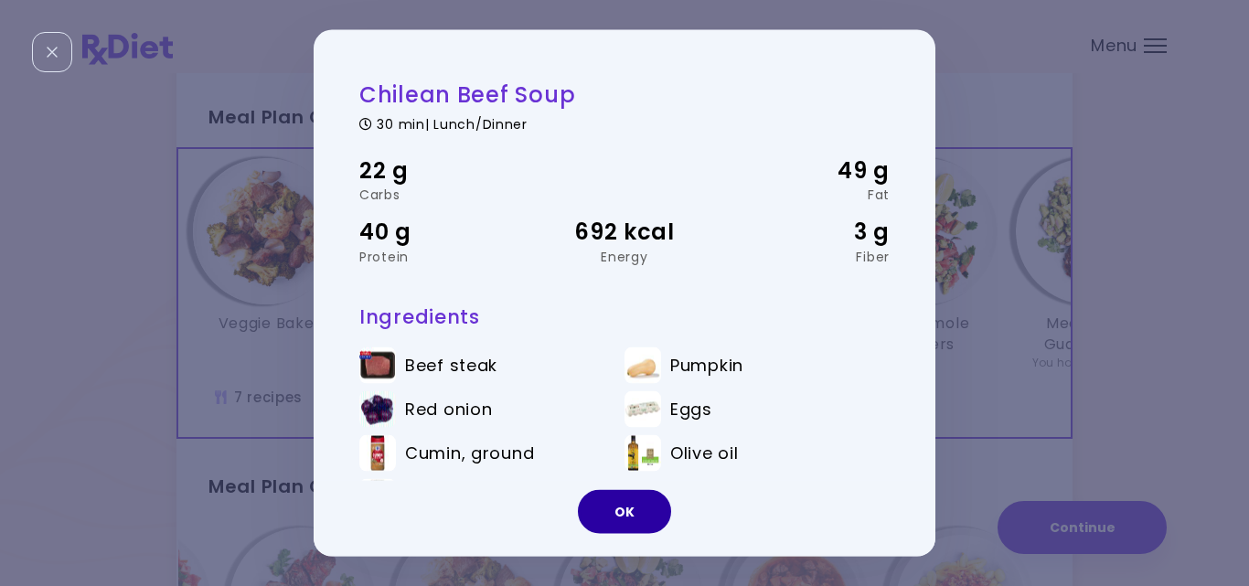
click at [621, 519] on button "OK" at bounding box center [624, 512] width 93 height 44
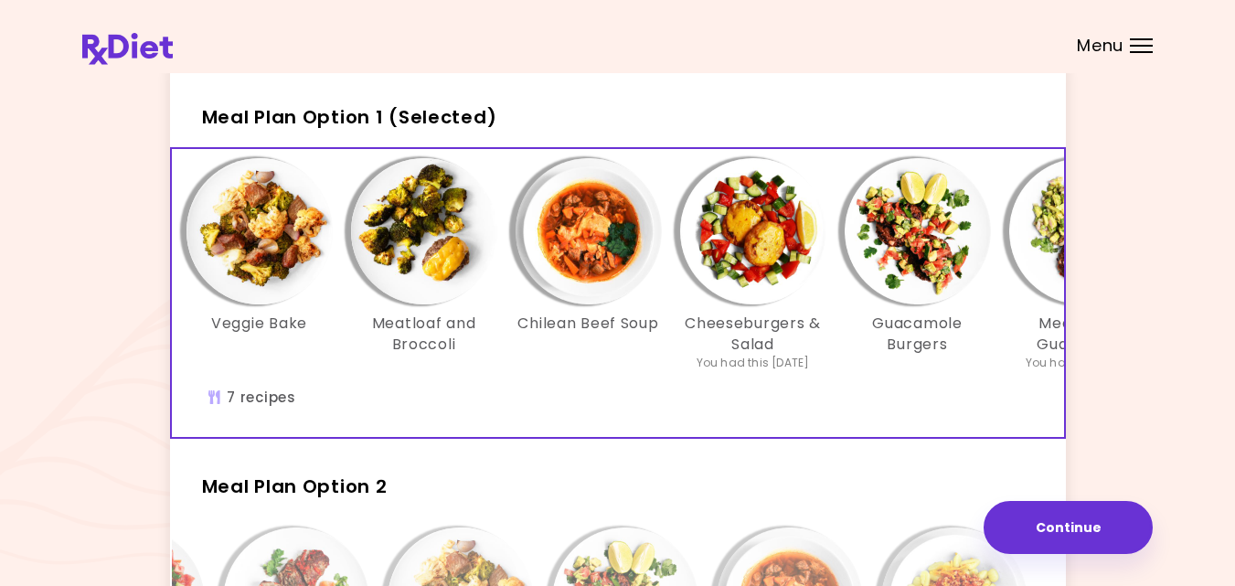
click at [1103, 422] on div "It's time to place your next order! Select one of the 2 options below and press…" at bounding box center [617, 467] width 1071 height 925
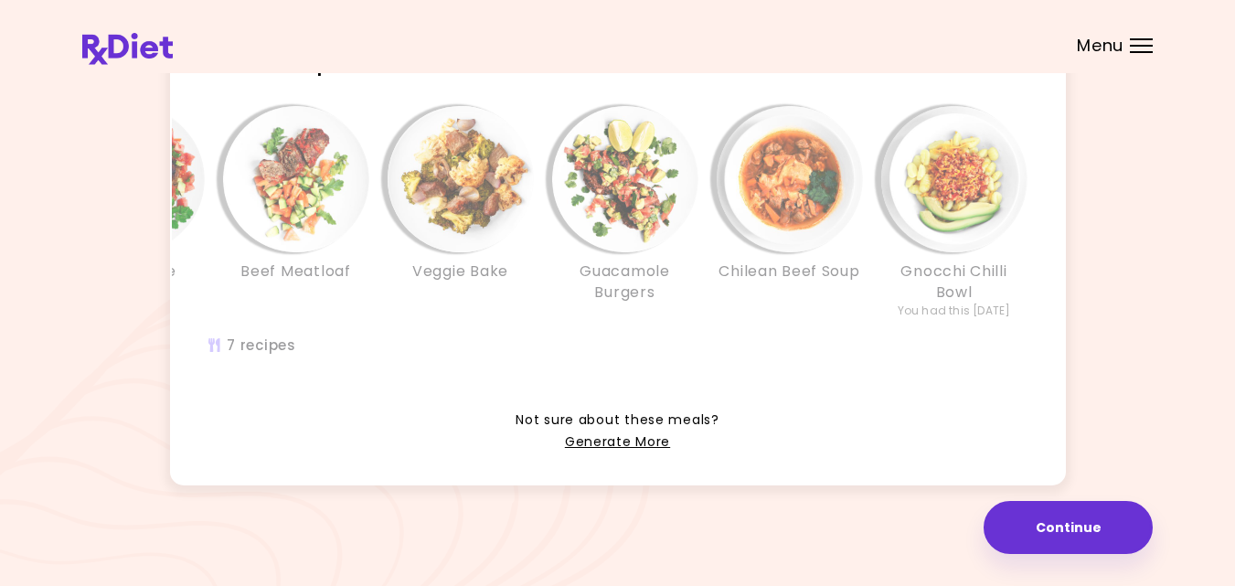
scroll to position [522, 0]
click at [638, 444] on link "Generate More" at bounding box center [617, 443] width 105 height 22
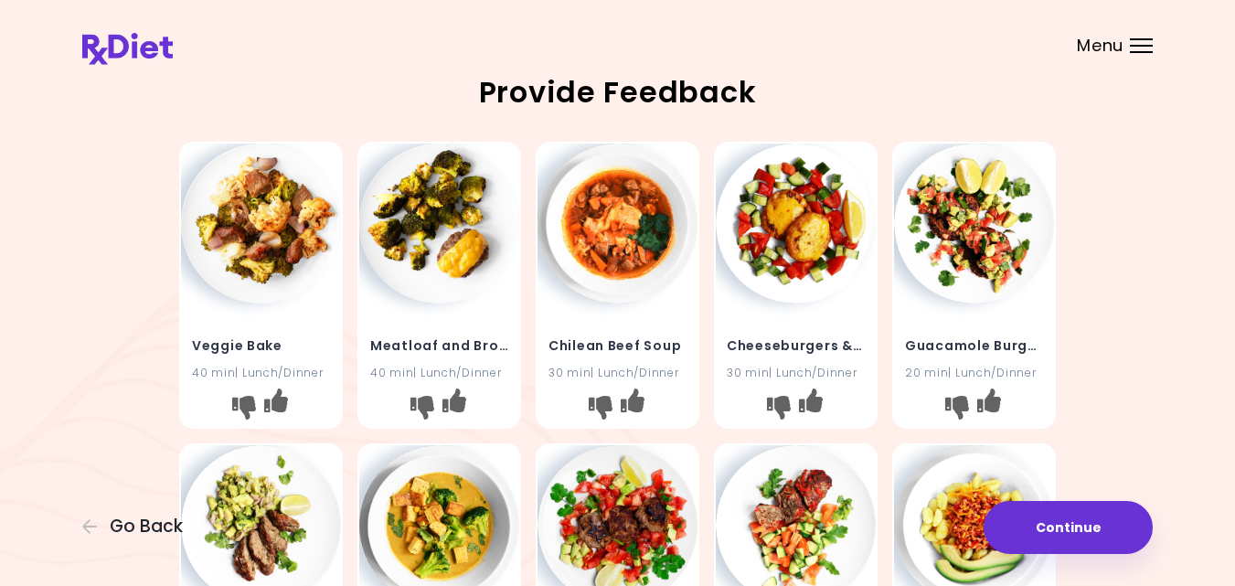
click at [1128, 435] on div "Veggie Bake 40 min | Lunch/Dinner Meatloaf and Broccoli 40 min | Lunch/Dinner C…" at bounding box center [617, 435] width 1071 height 602
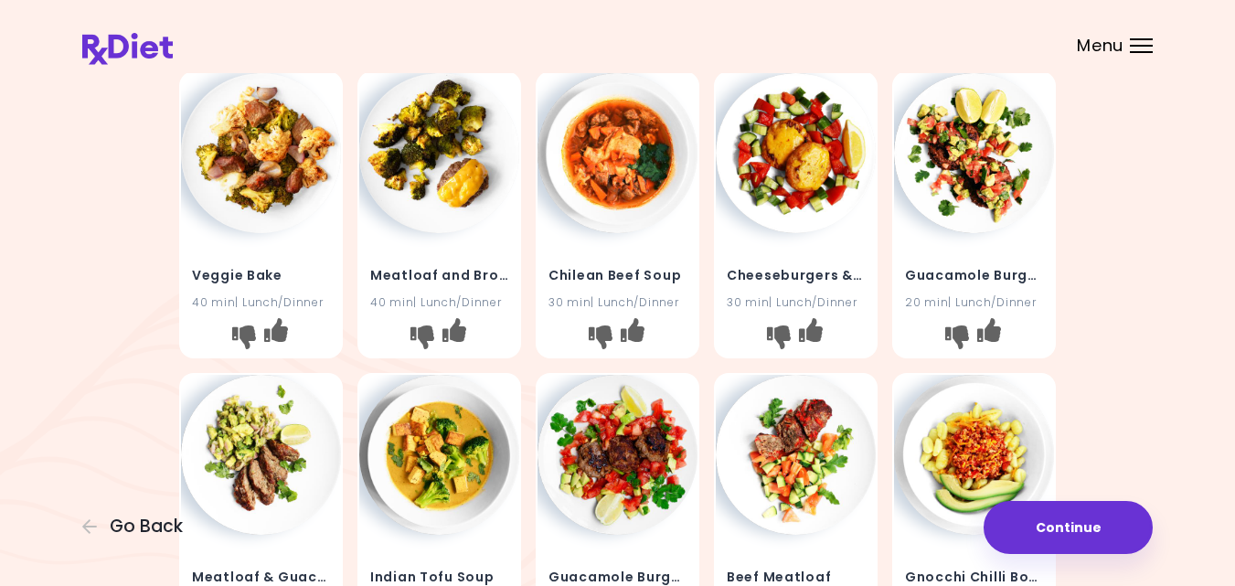
scroll to position [73, 0]
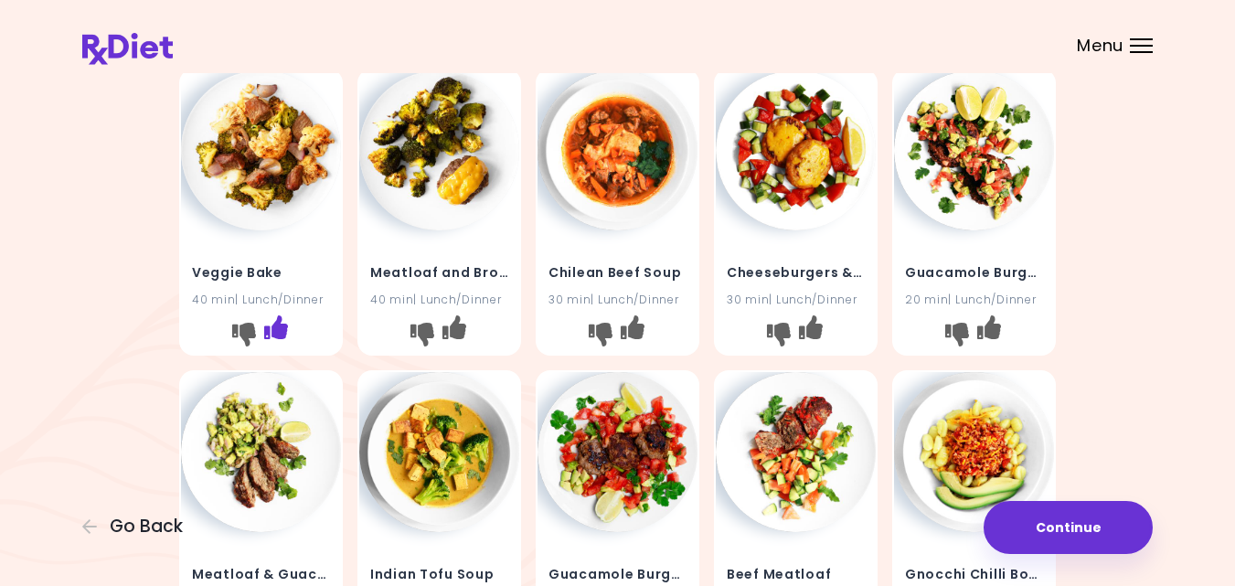
click at [281, 326] on icon "I like this recipe" at bounding box center [276, 327] width 24 height 24
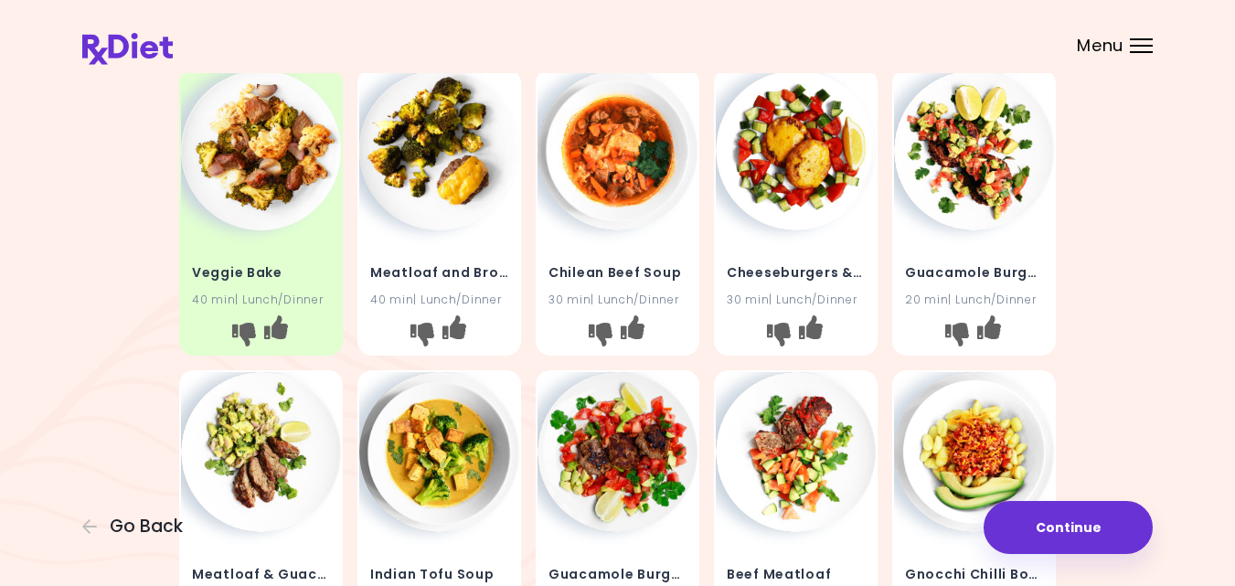
click at [806, 146] on img at bounding box center [796, 150] width 160 height 160
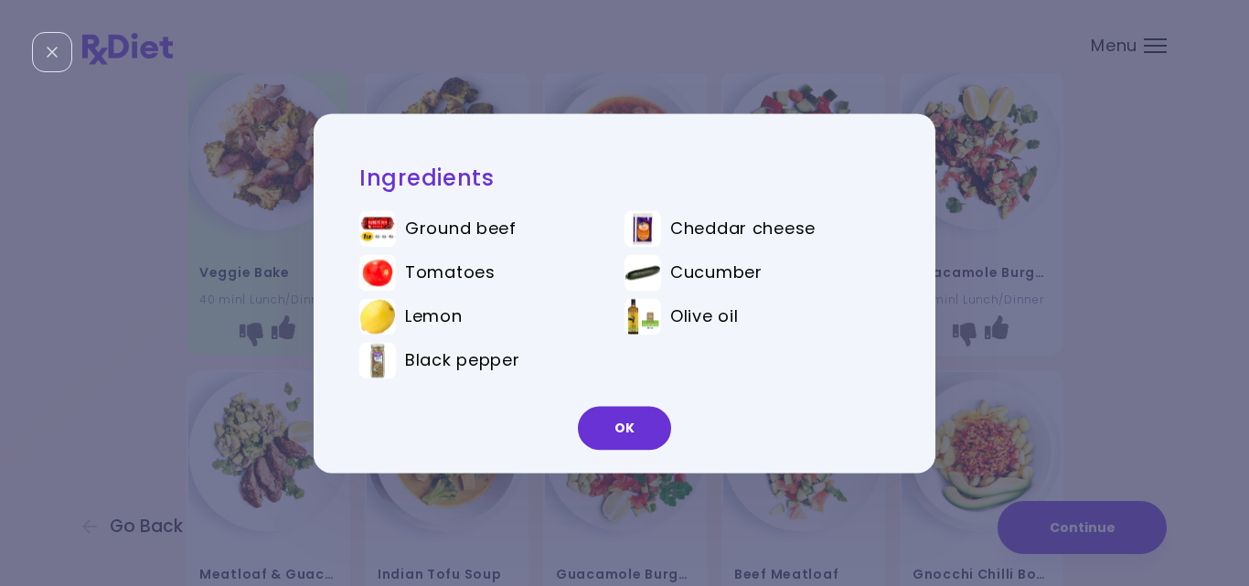
click at [986, 175] on div "Ingredients Ground beef Cheddar cheese Tomatoes Cucumber Lemon Olive oil Black …" at bounding box center [624, 293] width 1249 height 586
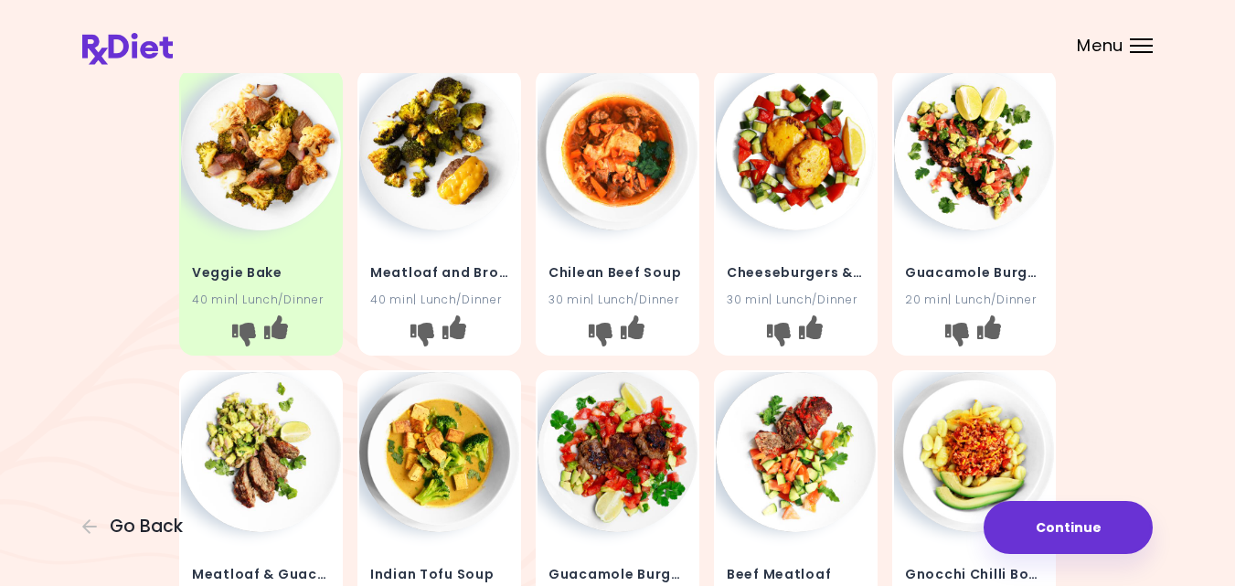
click at [958, 160] on img at bounding box center [974, 150] width 160 height 160
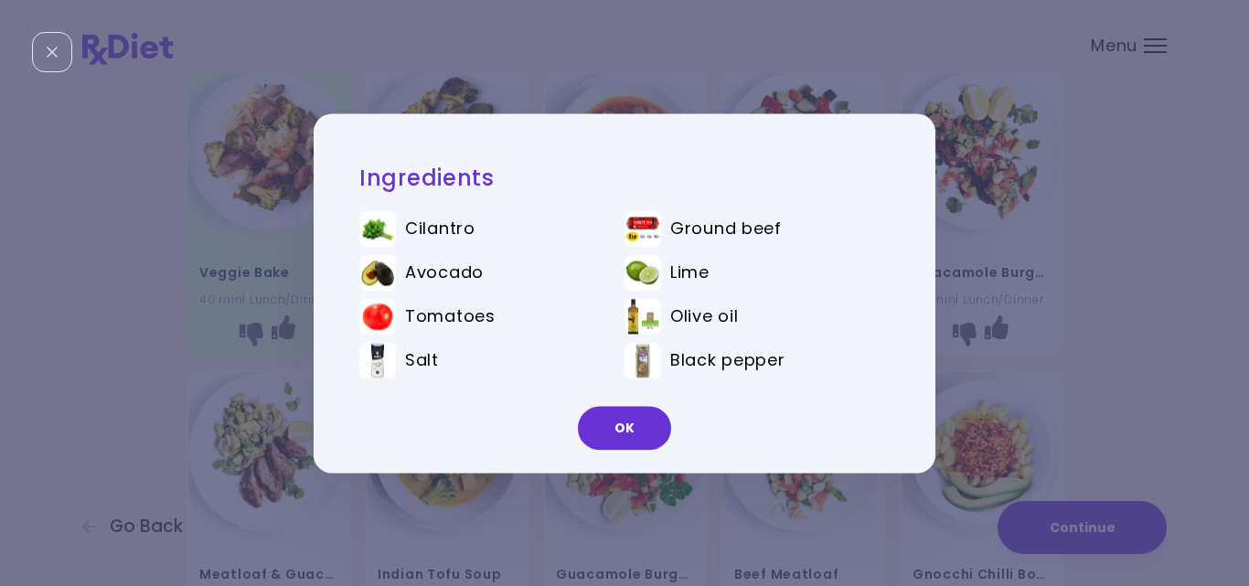
click at [1009, 208] on div "Ingredients Cilantro Ground beef Avocado Lime Tomatoes Olive oil Salt Black pep…" at bounding box center [624, 293] width 1249 height 586
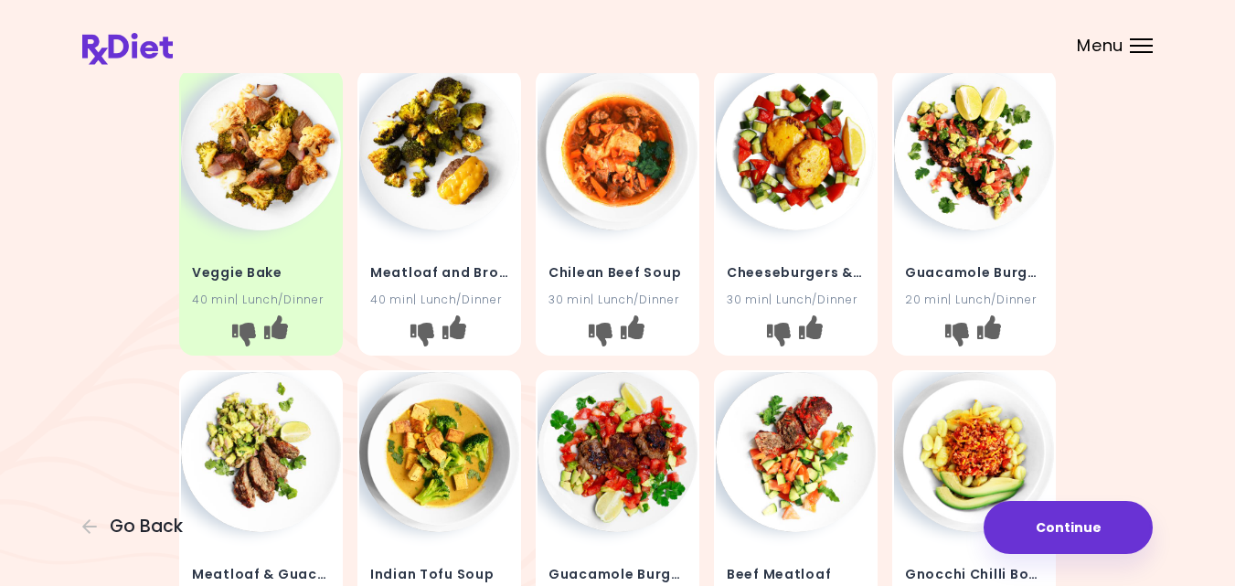
click at [611, 175] on img at bounding box center [618, 150] width 160 height 160
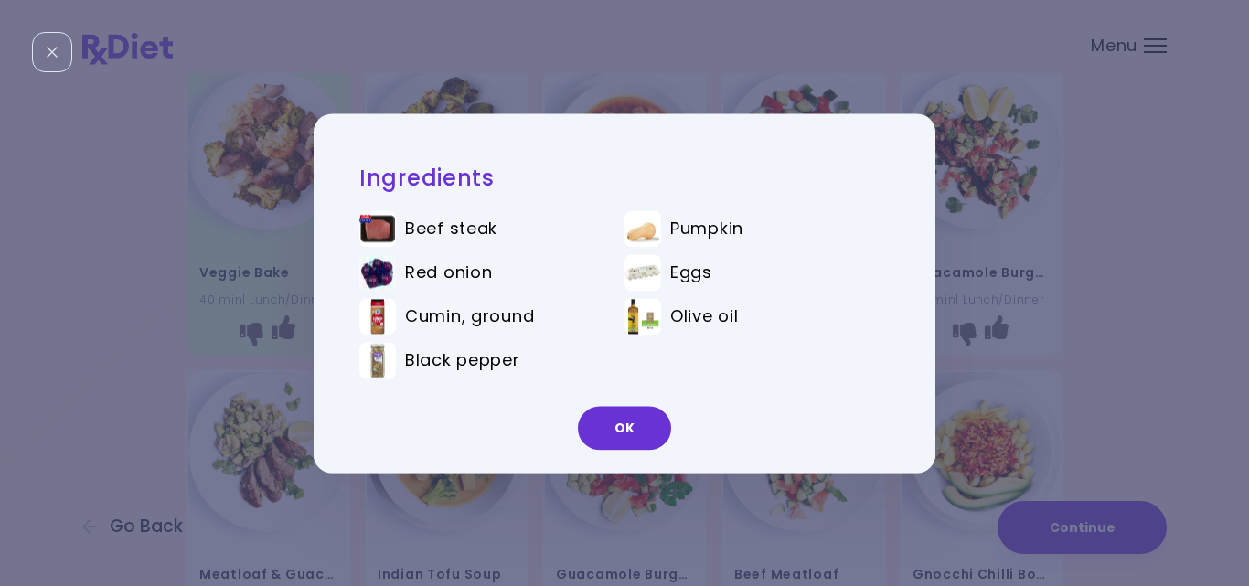
click at [999, 213] on div "Ingredients Beef steak Pumpkin Red onion Eggs Cumin, ground Olive oil Black pep…" at bounding box center [624, 293] width 1249 height 586
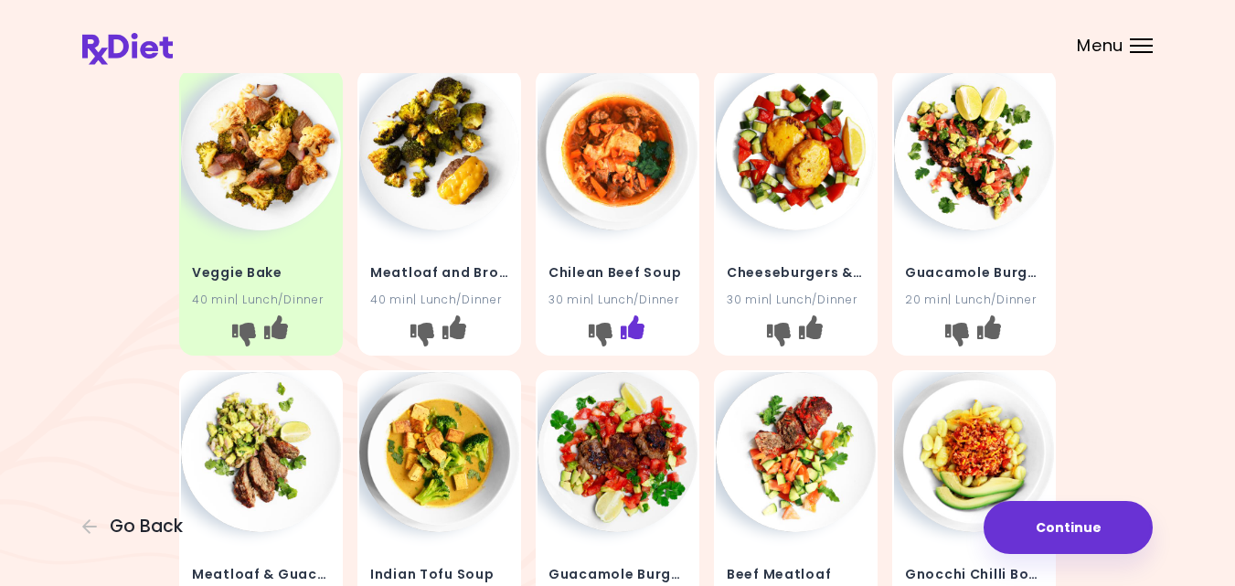
click at [632, 322] on icon "I like this recipe" at bounding box center [633, 327] width 24 height 24
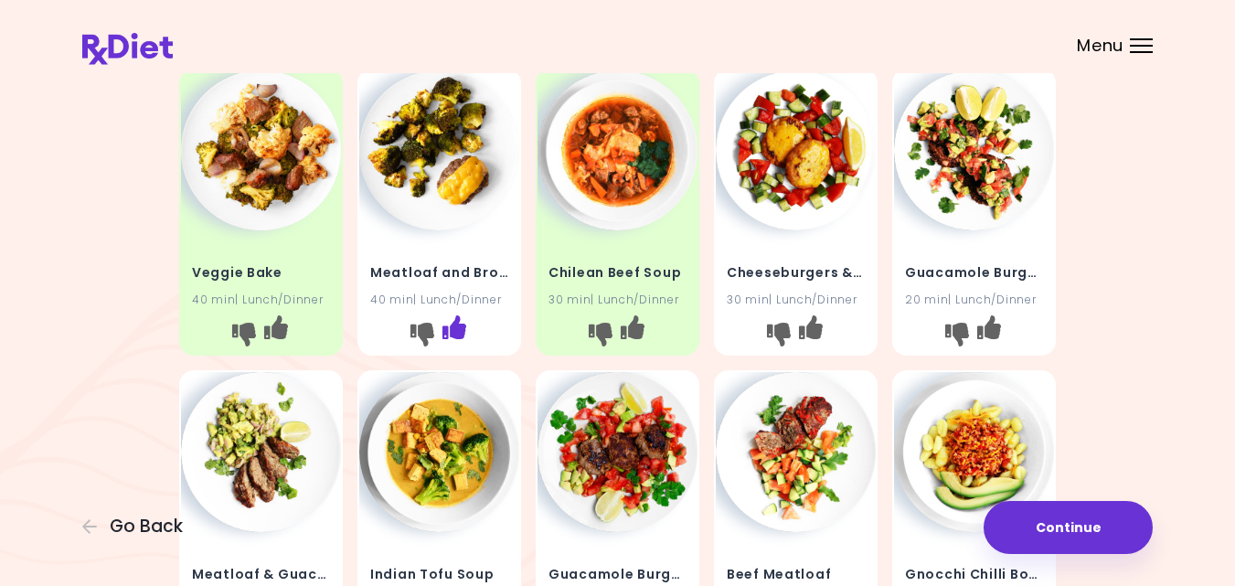
click at [452, 326] on icon "I like this recipe" at bounding box center [454, 327] width 24 height 24
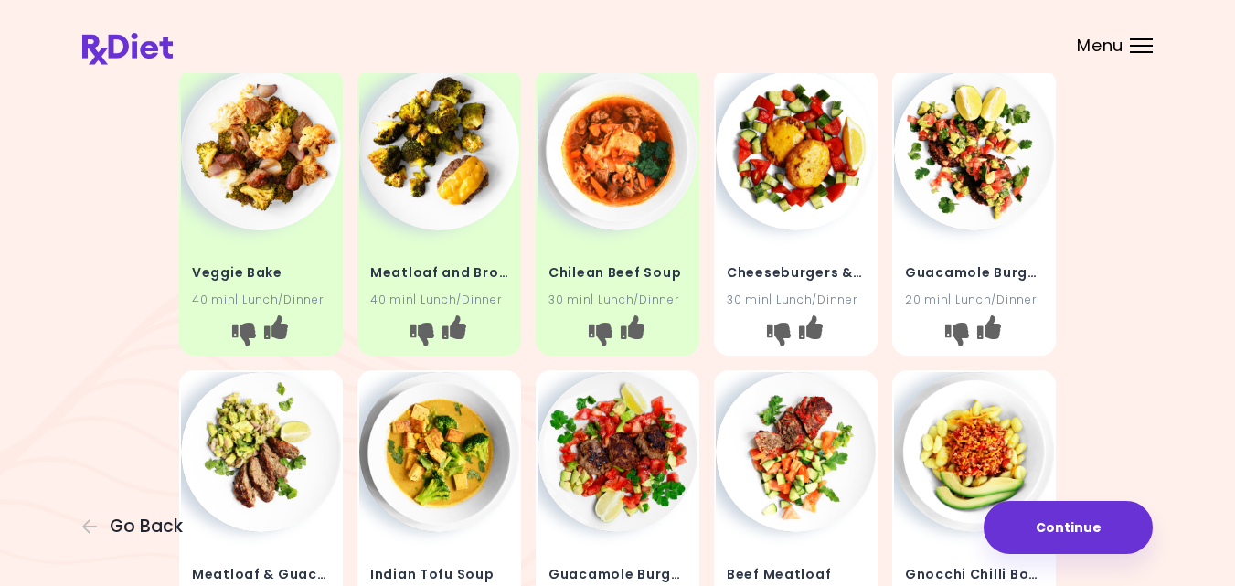
click at [1110, 245] on div "Veggie Bake 40 min | Lunch/Dinner Meatloaf and Broccoli 40 min | Lunch/Dinner C…" at bounding box center [617, 362] width 1071 height 602
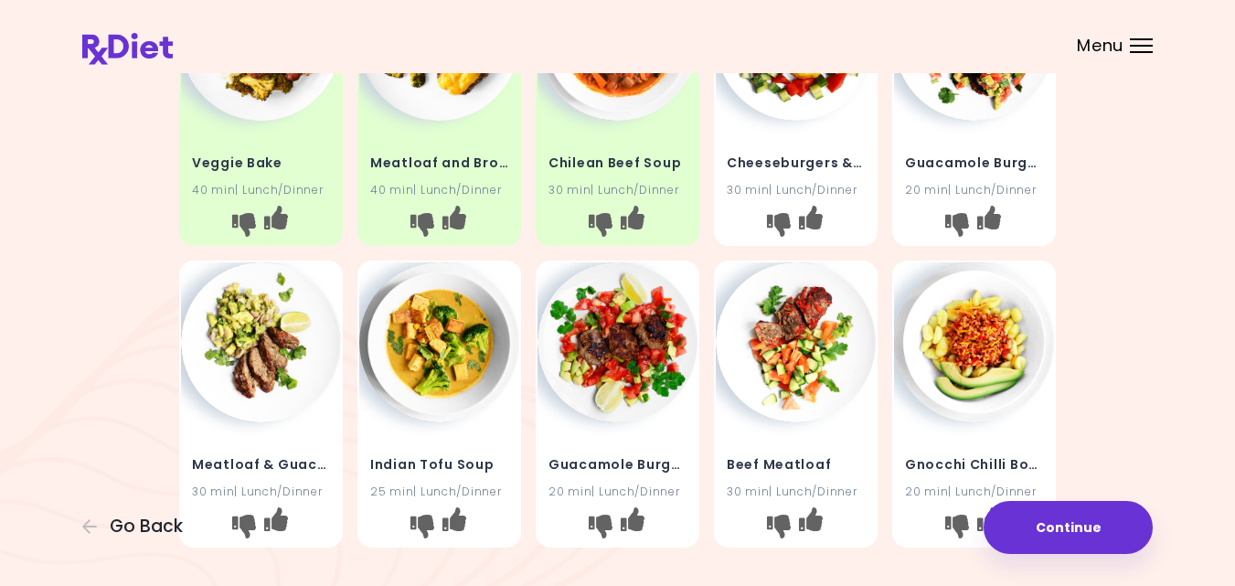
scroll to position [219, 0]
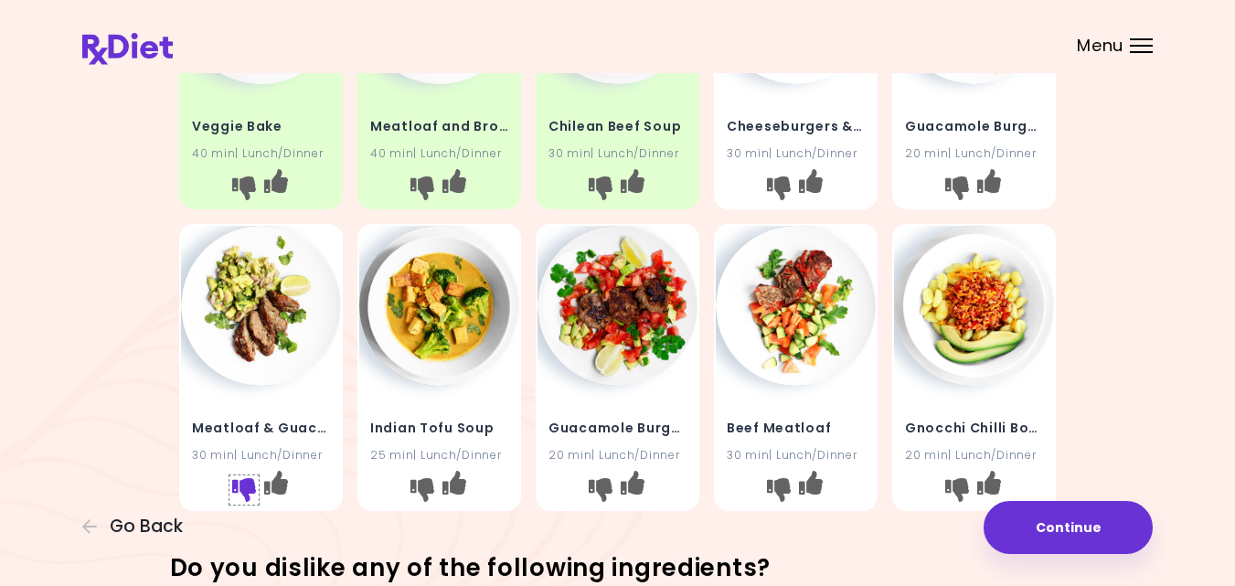
click at [241, 483] on icon "I don't like this recipe" at bounding box center [244, 489] width 24 height 24
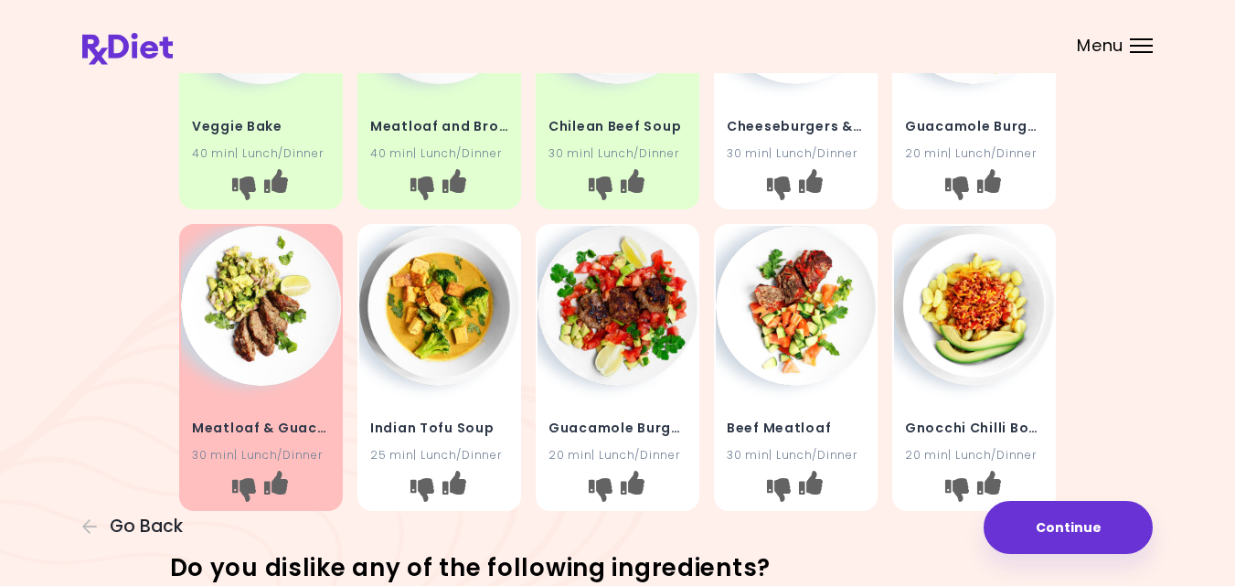
click at [258, 315] on img at bounding box center [261, 306] width 160 height 160
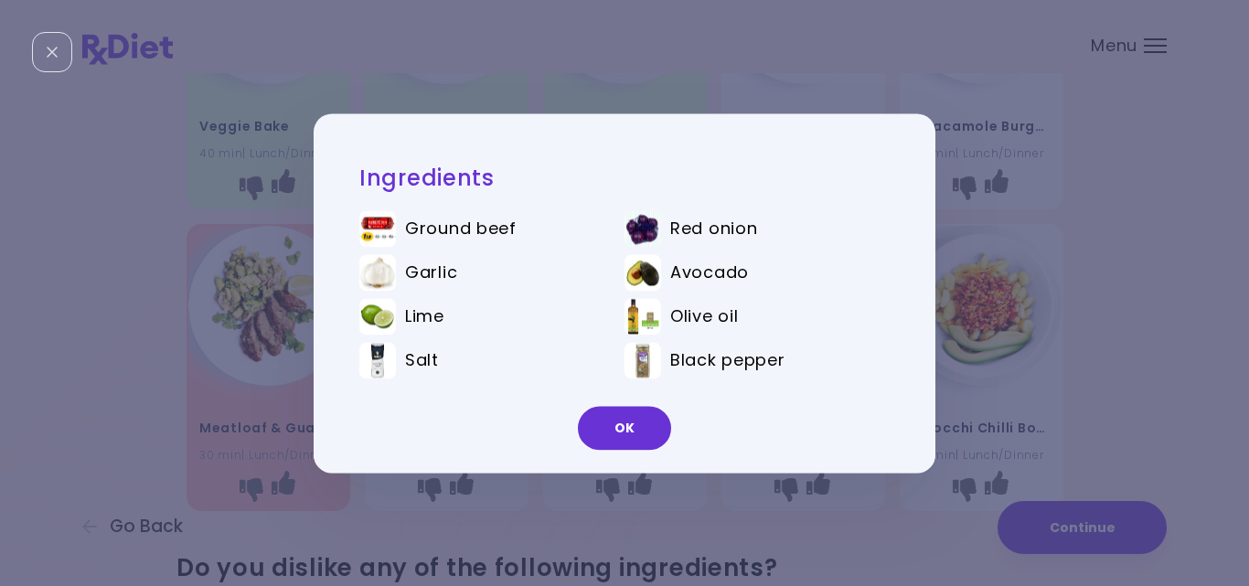
click at [185, 330] on div "Ingredients Ground beef Red onion Garlic Avocado Lime Olive oil Salt Black pepp…" at bounding box center [624, 293] width 1249 height 586
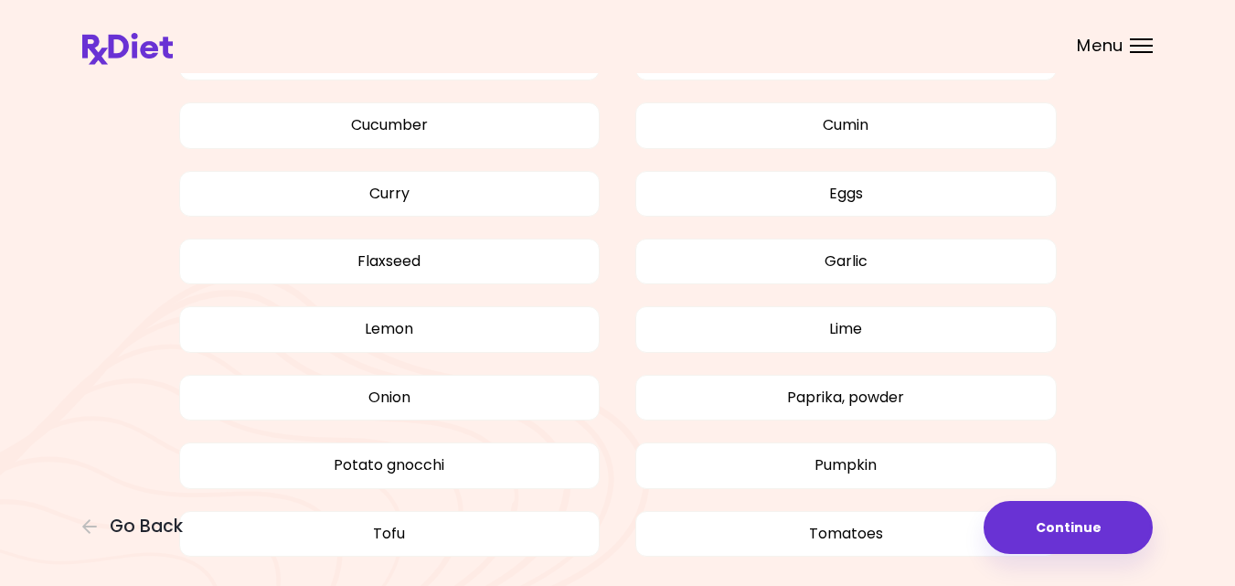
scroll to position [1097, 0]
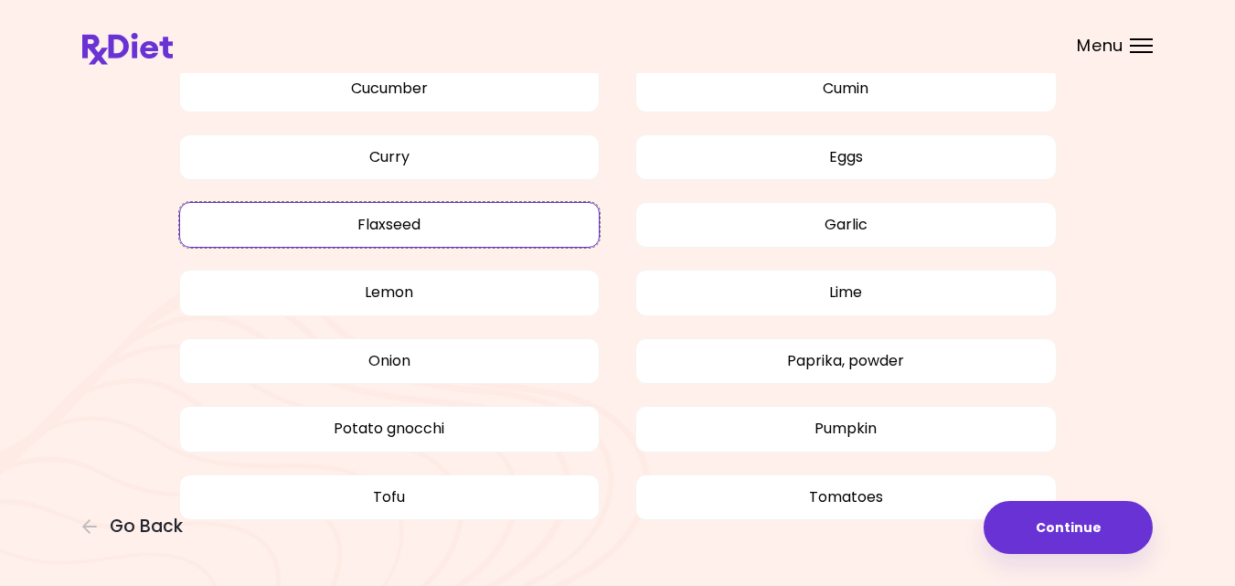
click at [524, 226] on button "Flaxseed" at bounding box center [389, 225] width 421 height 46
click at [1130, 227] on div "Avocado Beef Bell pepper Broccoli Cauliflower Cheddar cheese Chilli Cilantro Co…" at bounding box center [617, 134] width 1071 height 839
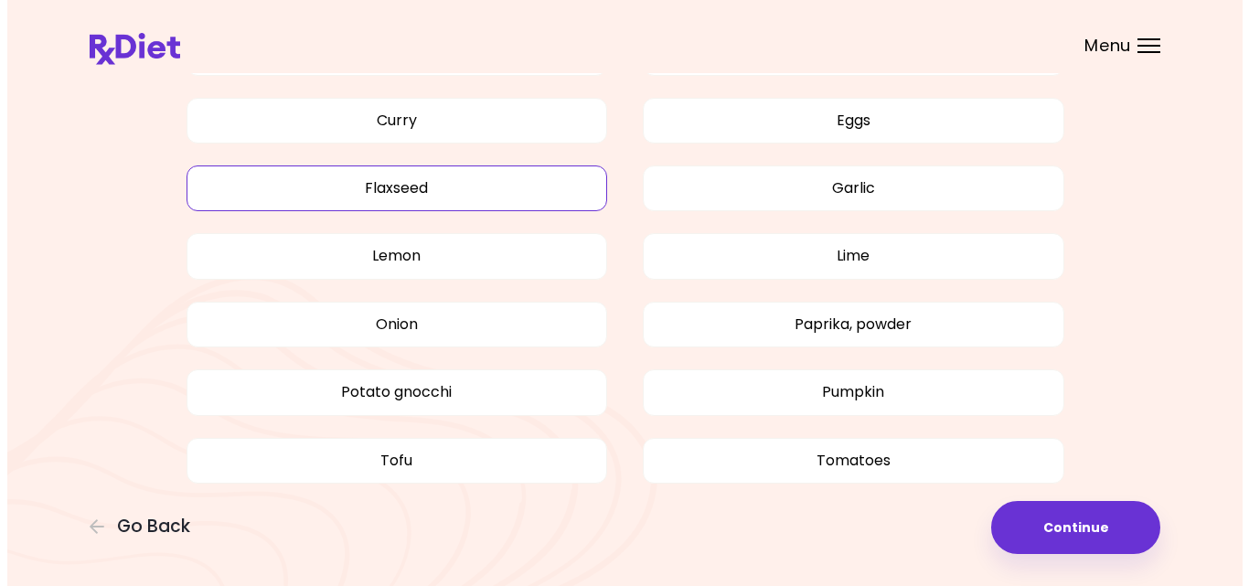
scroll to position [1143, 0]
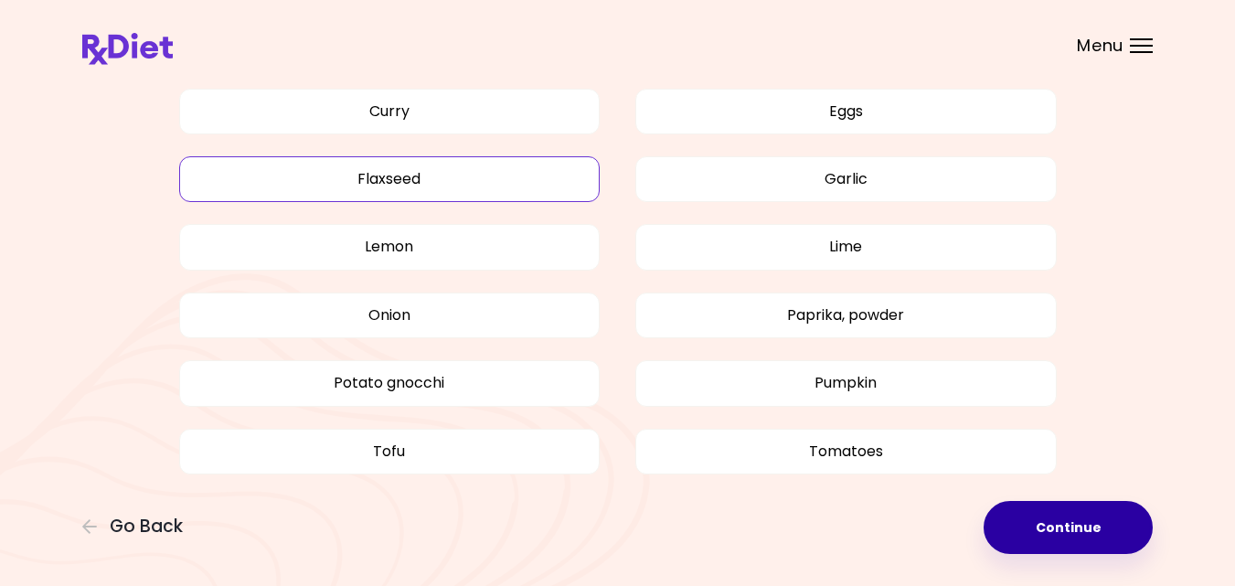
click at [1052, 526] on button "Continue" at bounding box center [1068, 527] width 169 height 53
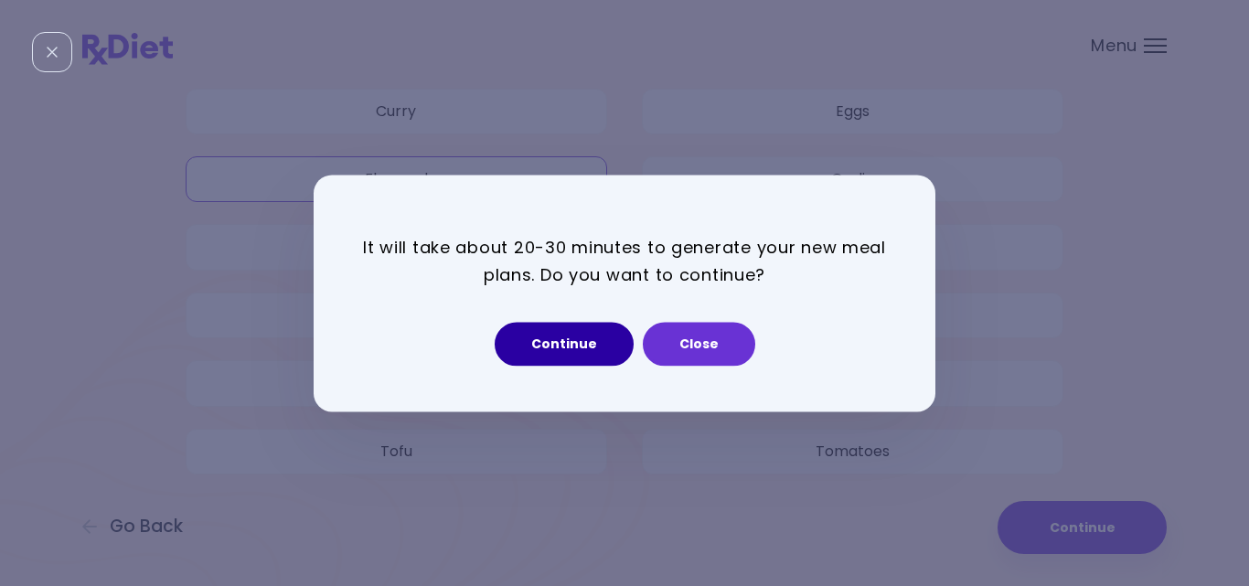
click at [571, 341] on button "Continue" at bounding box center [564, 344] width 139 height 44
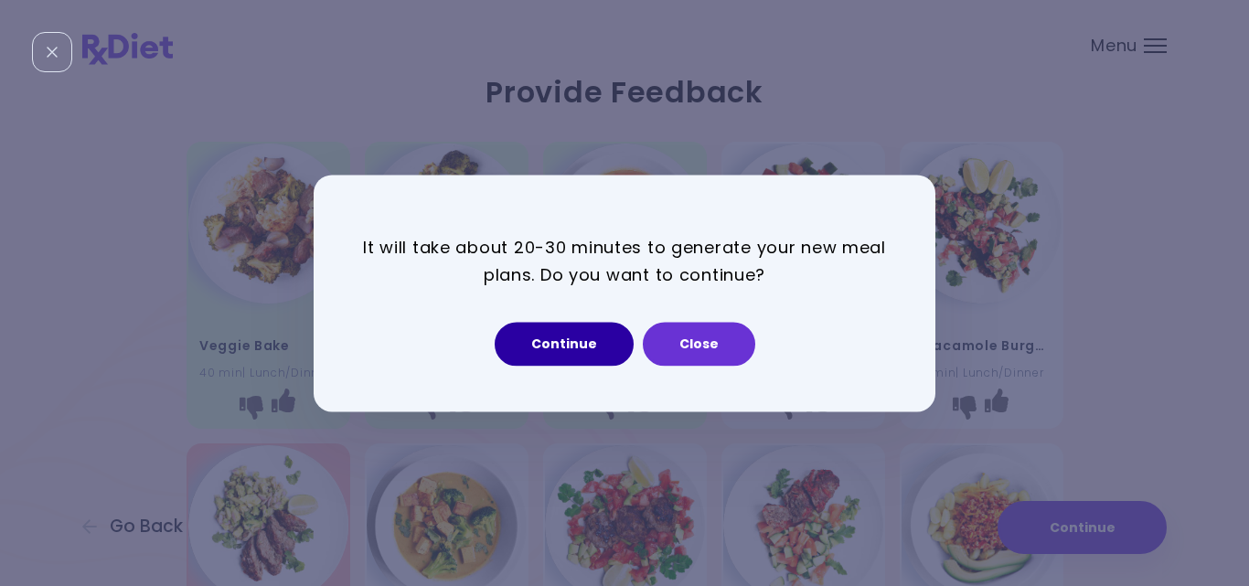
select select "*"
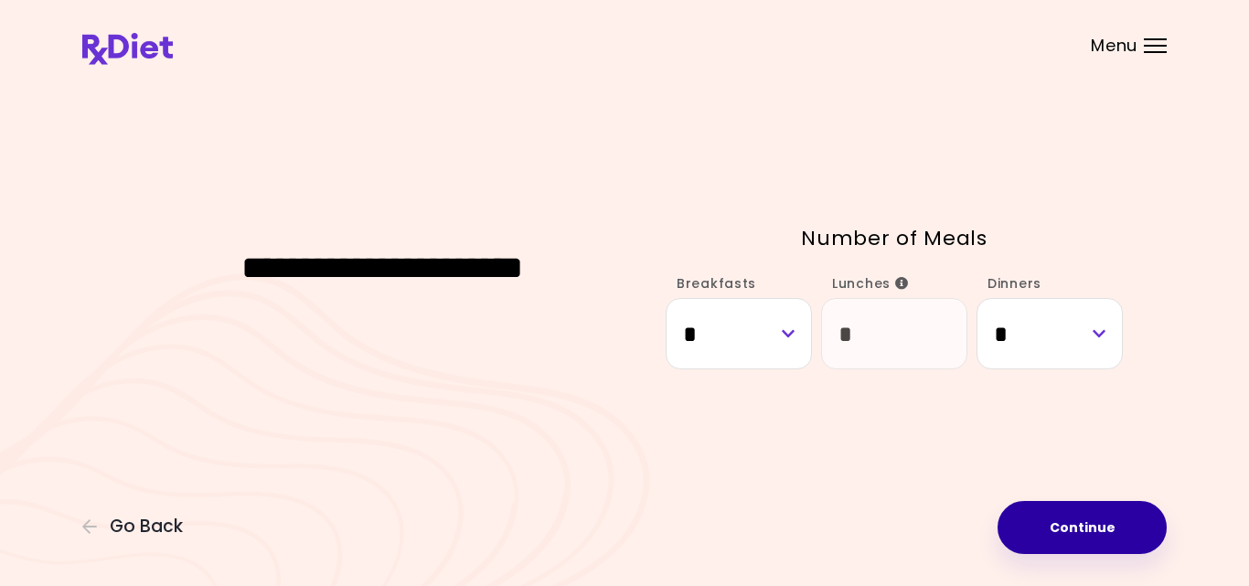
click at [1054, 528] on button "Continue" at bounding box center [1081, 527] width 169 height 53
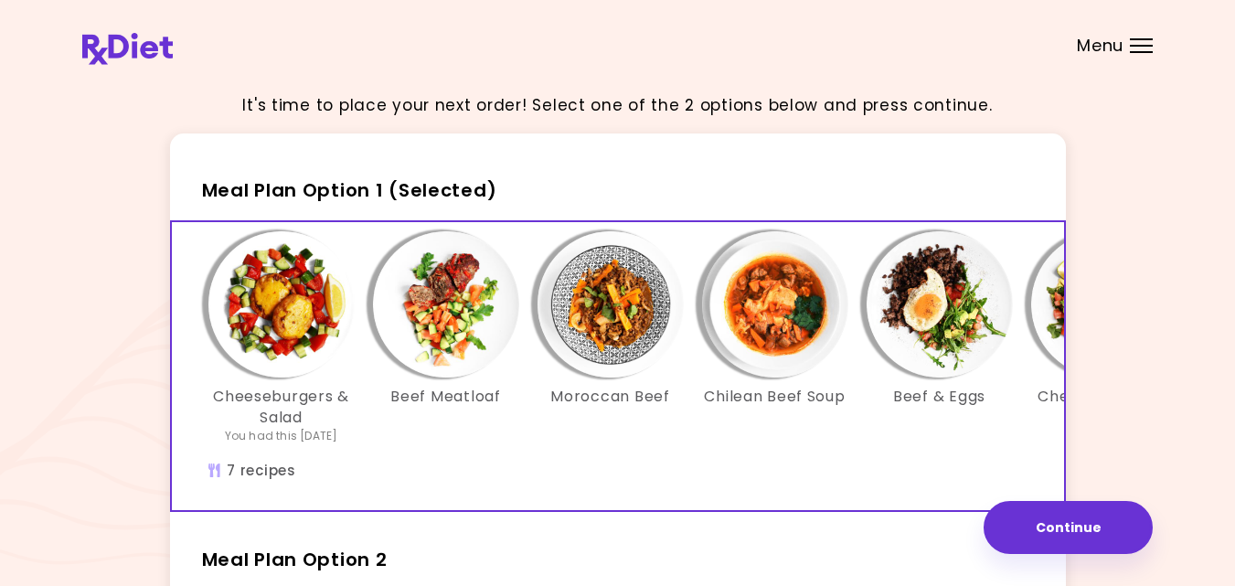
click at [743, 450] on div "Cheeseburgers & Salad You had this [DATE] Beef Meatloaf Moroccan Beef Chilean B…" at bounding box center [775, 346] width 1152 height 231
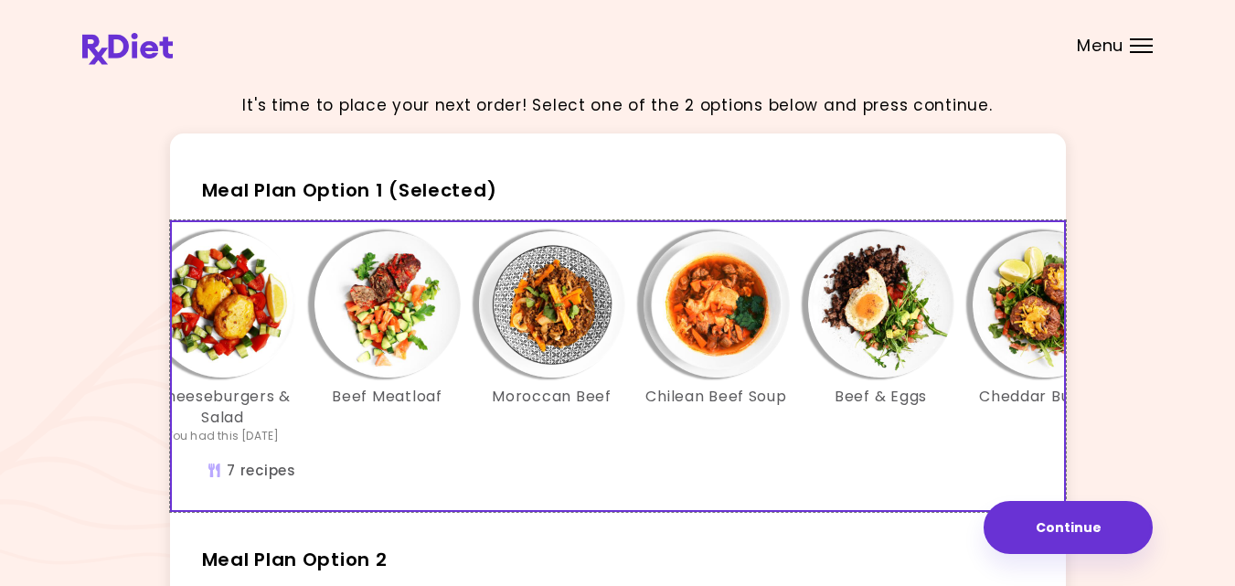
scroll to position [0, 22]
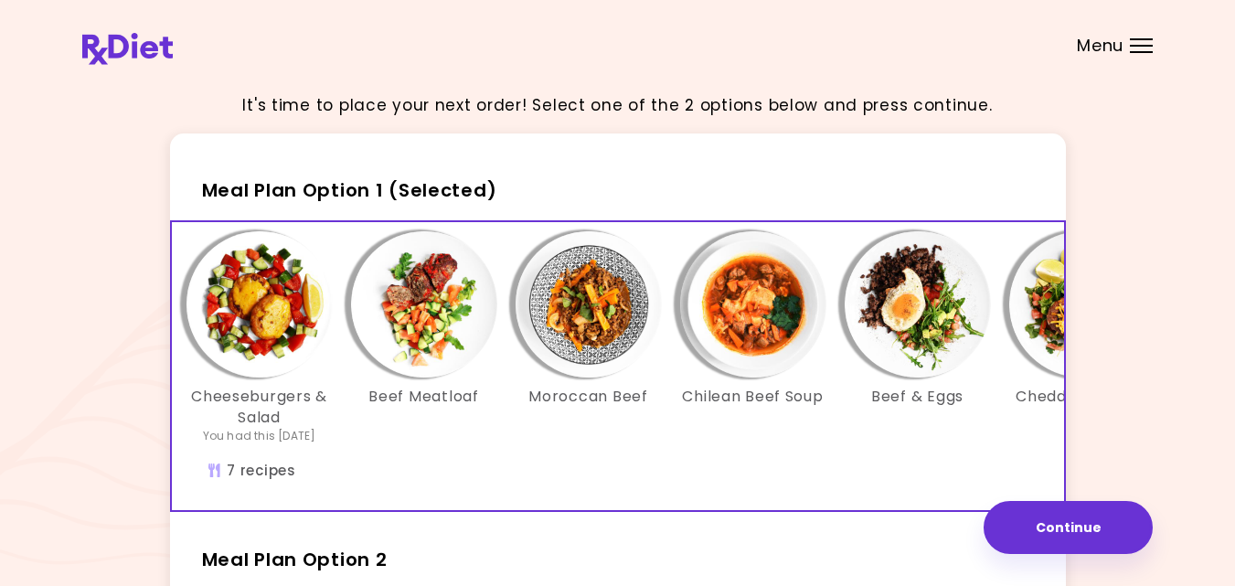
click at [1113, 359] on div "It's time to place your next order! Select one of the 2 options below and press…" at bounding box center [617, 540] width 1071 height 925
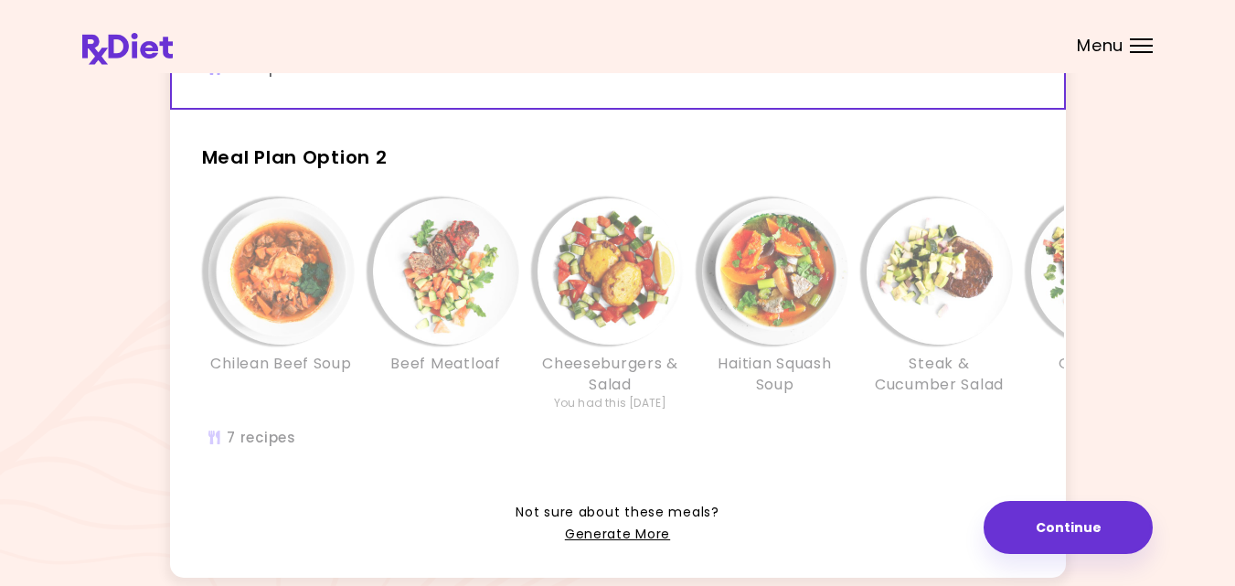
scroll to position [439, 0]
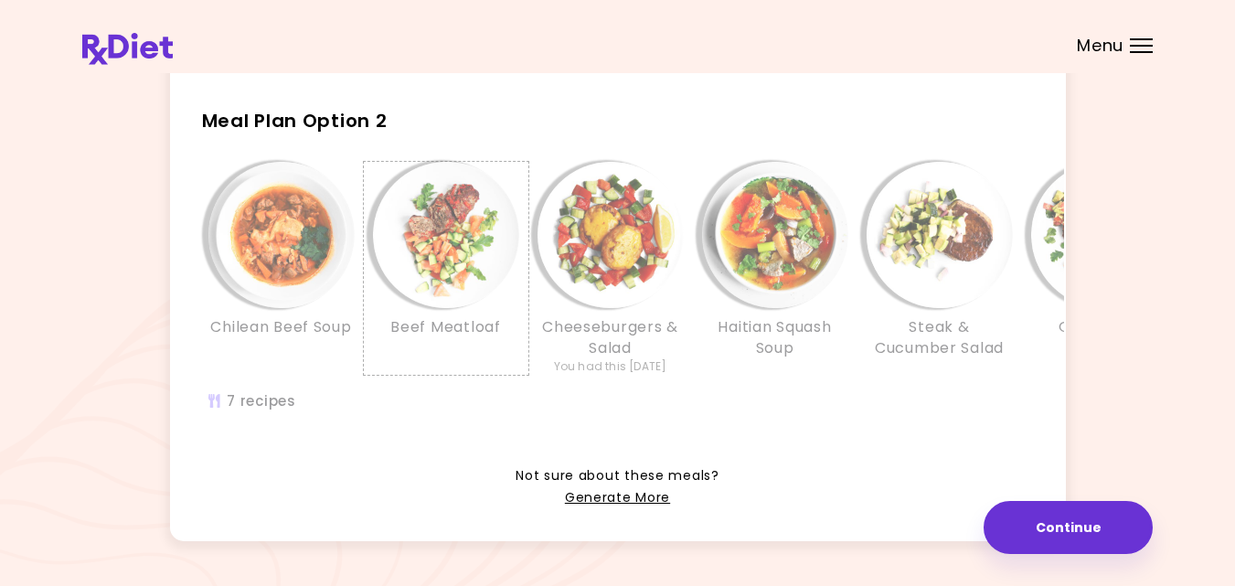
click at [416, 375] on div "Beef Meatloaf" at bounding box center [446, 268] width 165 height 213
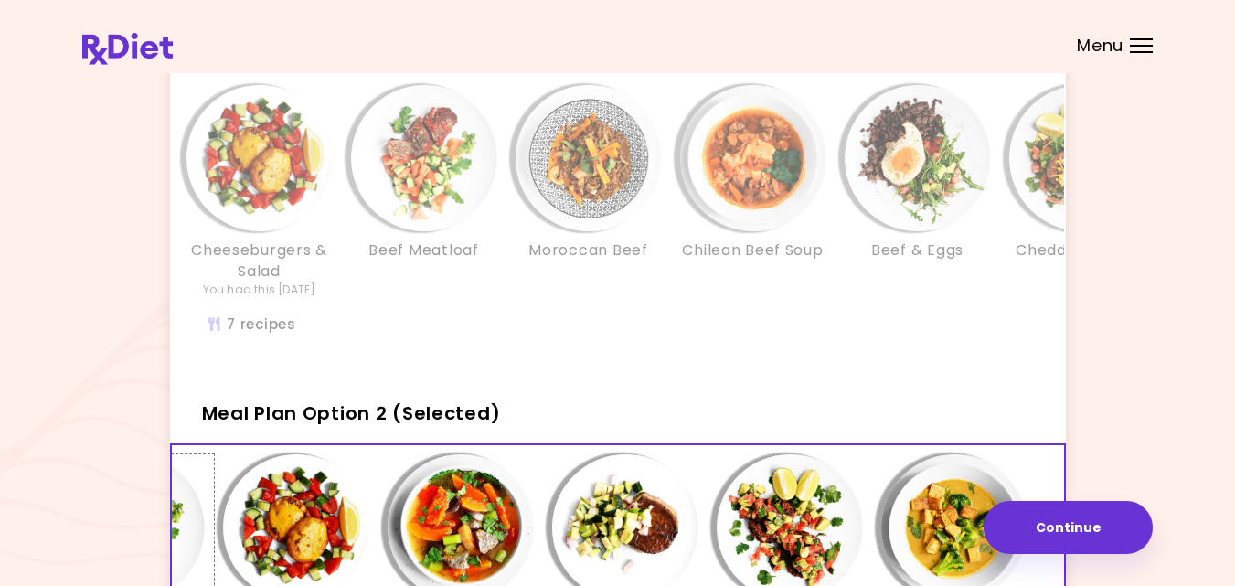
scroll to position [110, 0]
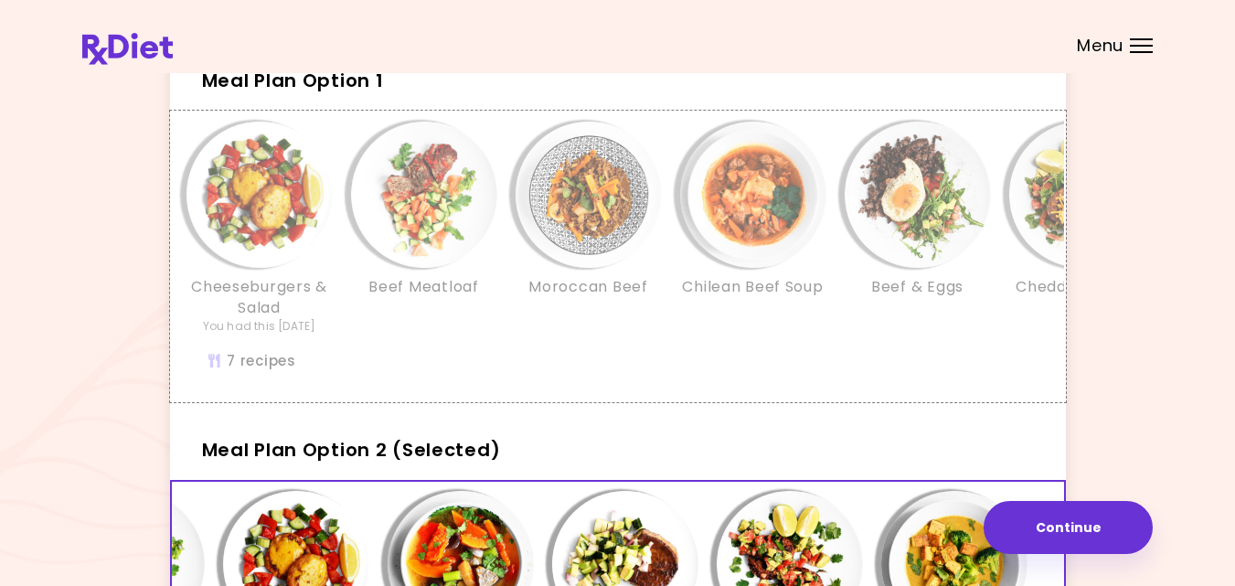
click at [416, 376] on div "Cheeseburgers & Salad You had this [DATE] Beef Meatloaf Moroccan Beef Chilean B…" at bounding box center [753, 256] width 1207 height 288
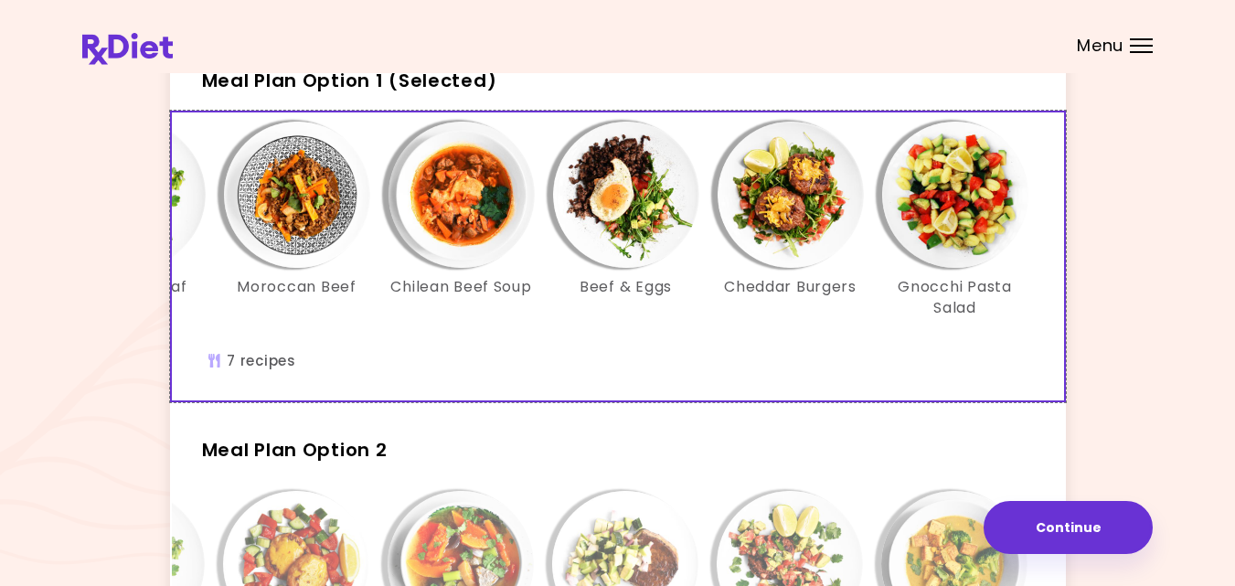
scroll to position [0, 315]
click at [1126, 325] on div "It's time to place your next order! Select one of the 2 options below and press…" at bounding box center [617, 430] width 1071 height 925
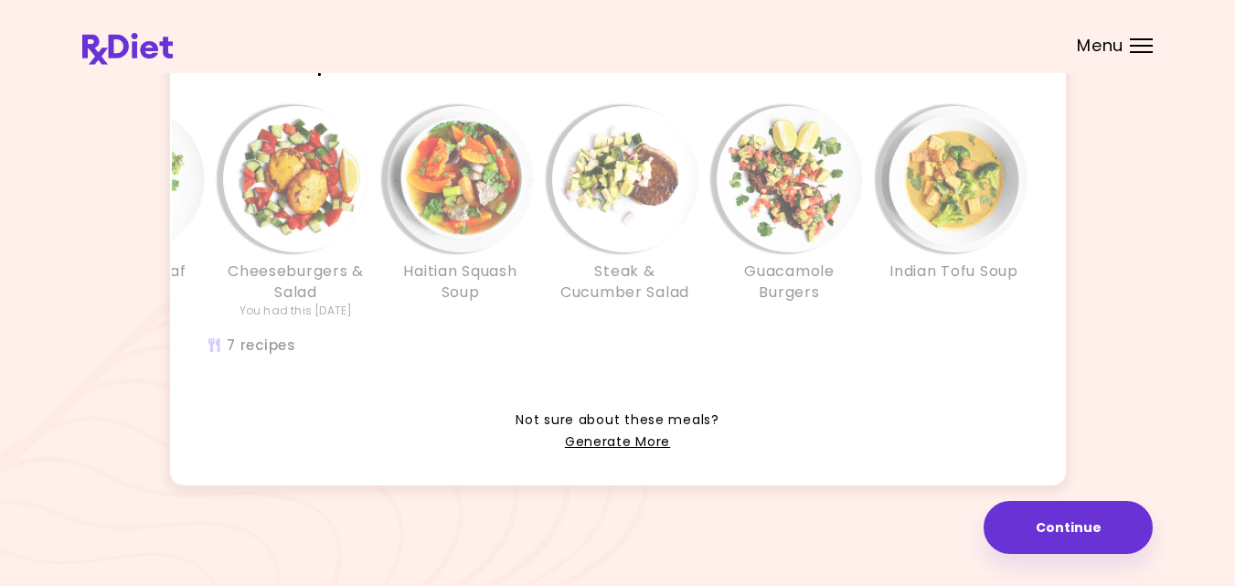
scroll to position [522, 0]
click at [614, 434] on link "Generate More" at bounding box center [617, 443] width 105 height 22
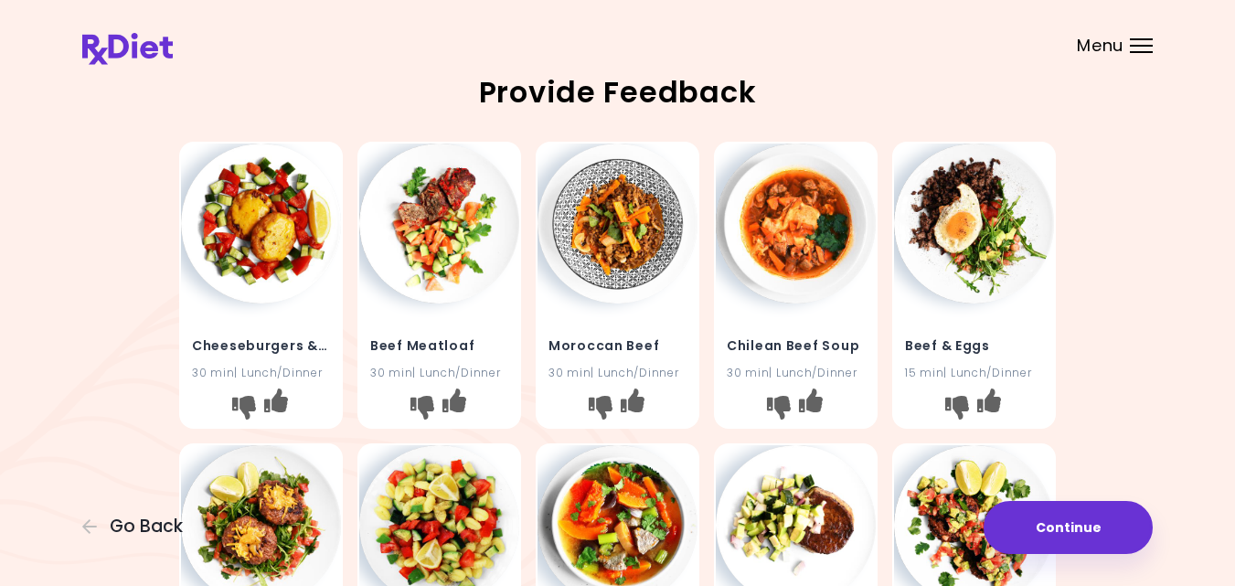
click at [1135, 417] on div "Cheeseburgers & Salad 30 min | Lunch/Dinner Beef Meatloaf 30 min | Lunch/Dinner…" at bounding box center [617, 586] width 1071 height 904
click at [988, 396] on icon "I like this recipe" at bounding box center [989, 401] width 24 height 24
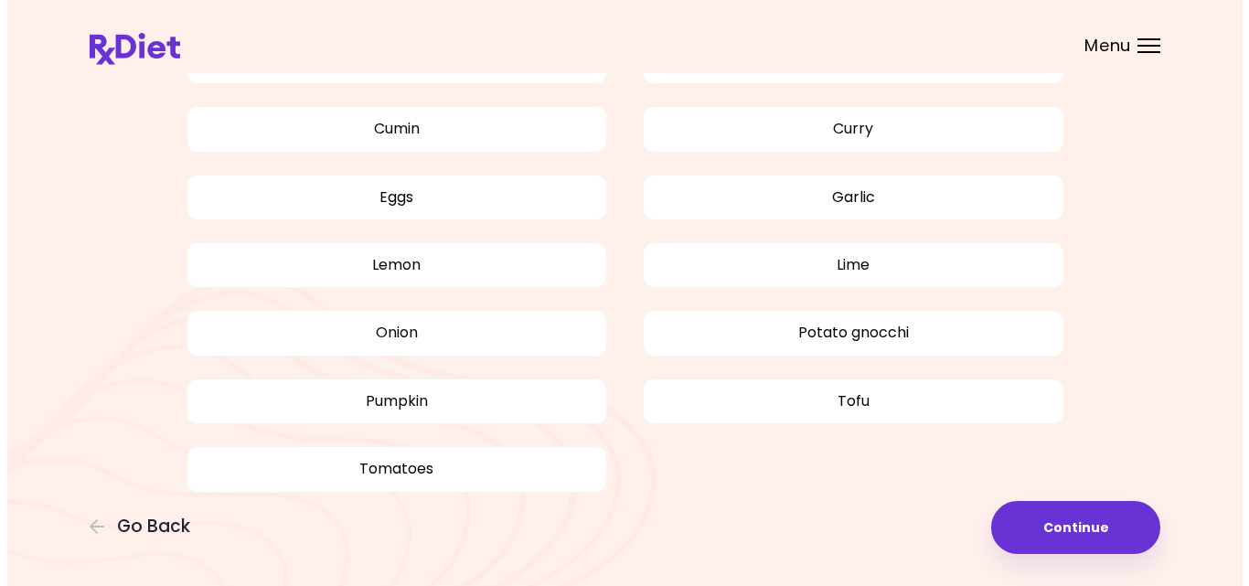
scroll to position [1445, 0]
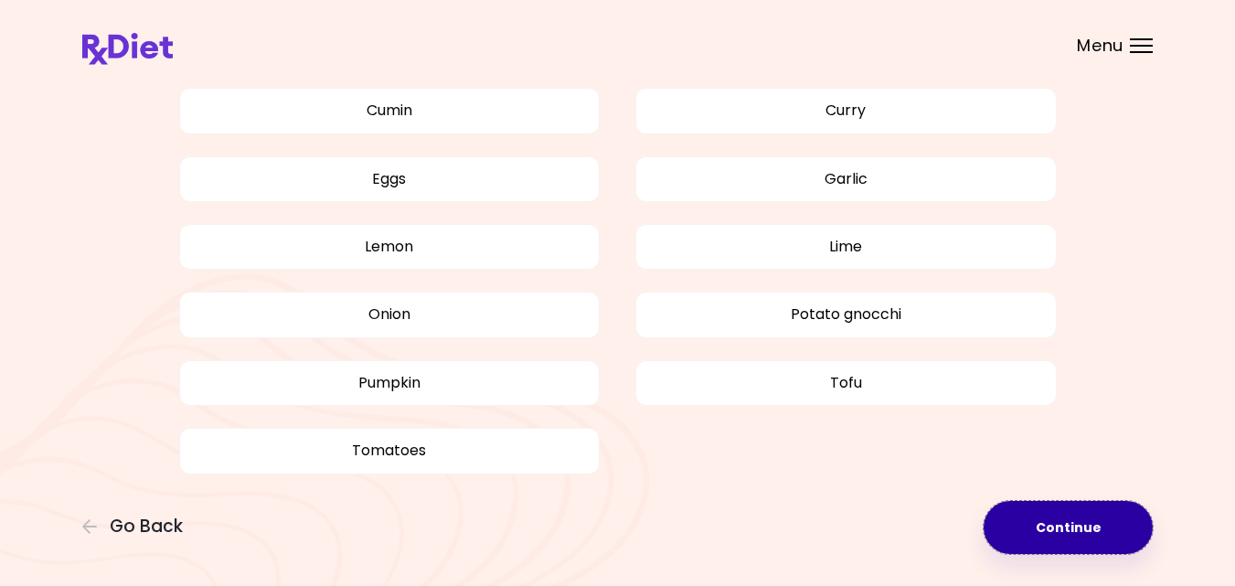
click at [1030, 517] on button "Continue" at bounding box center [1068, 527] width 169 height 53
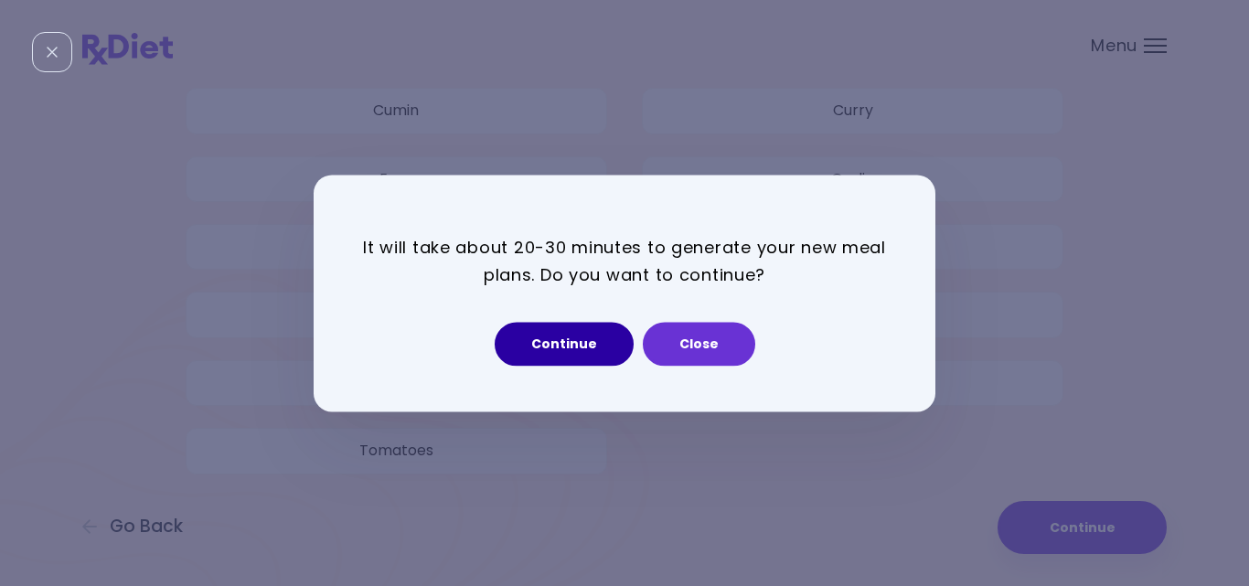
click at [561, 342] on button "Continue" at bounding box center [564, 344] width 139 height 44
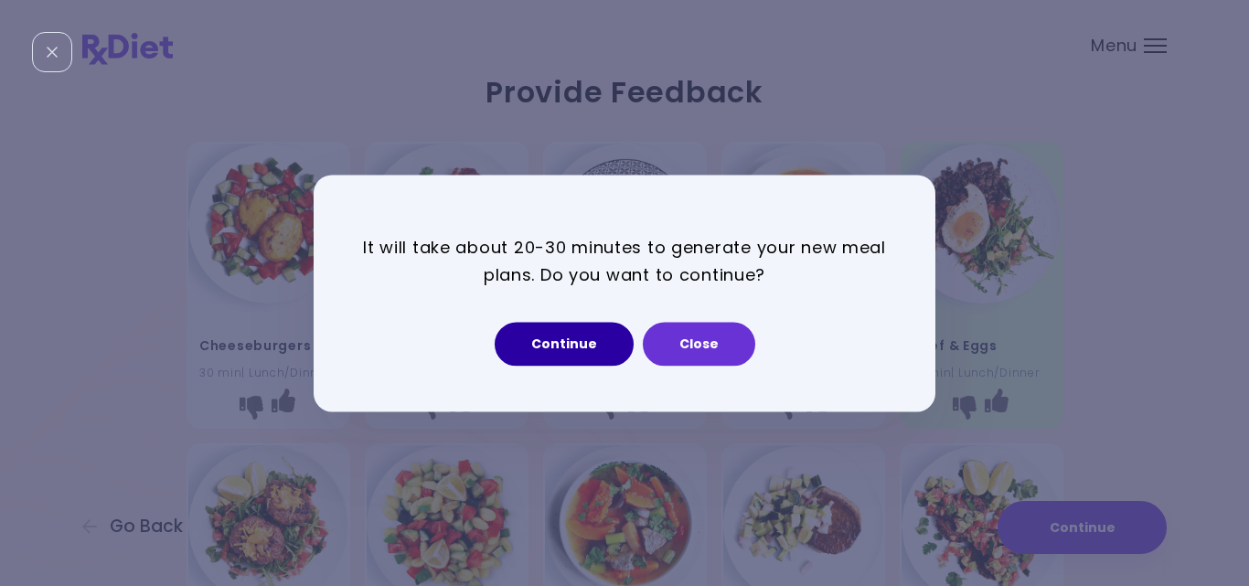
select select "*"
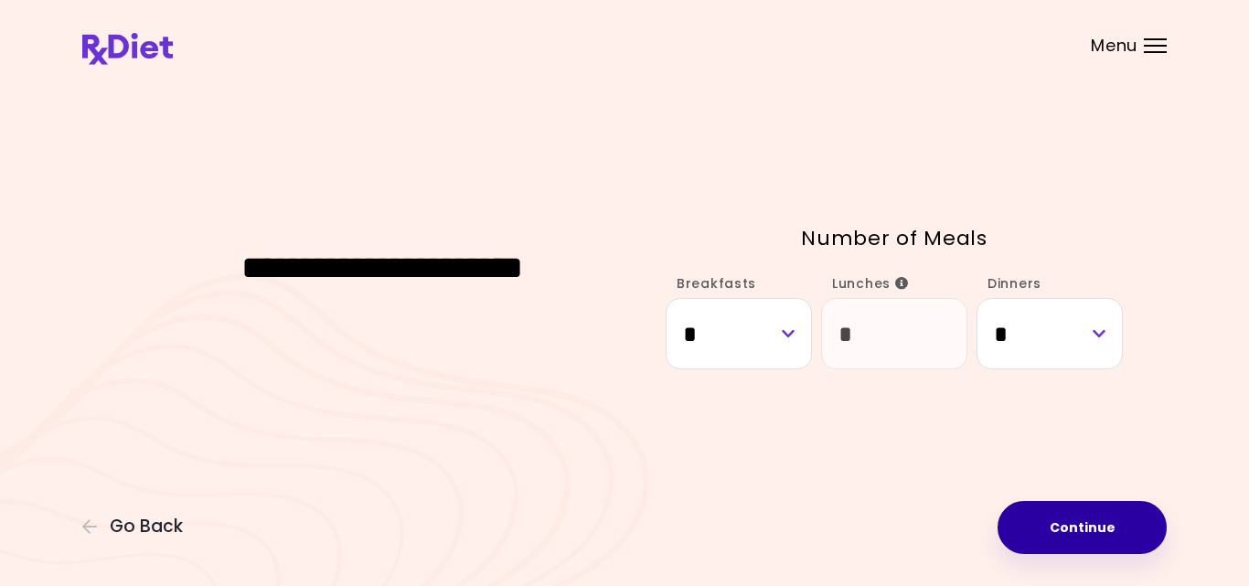
click at [1043, 538] on button "Continue" at bounding box center [1081, 527] width 169 height 53
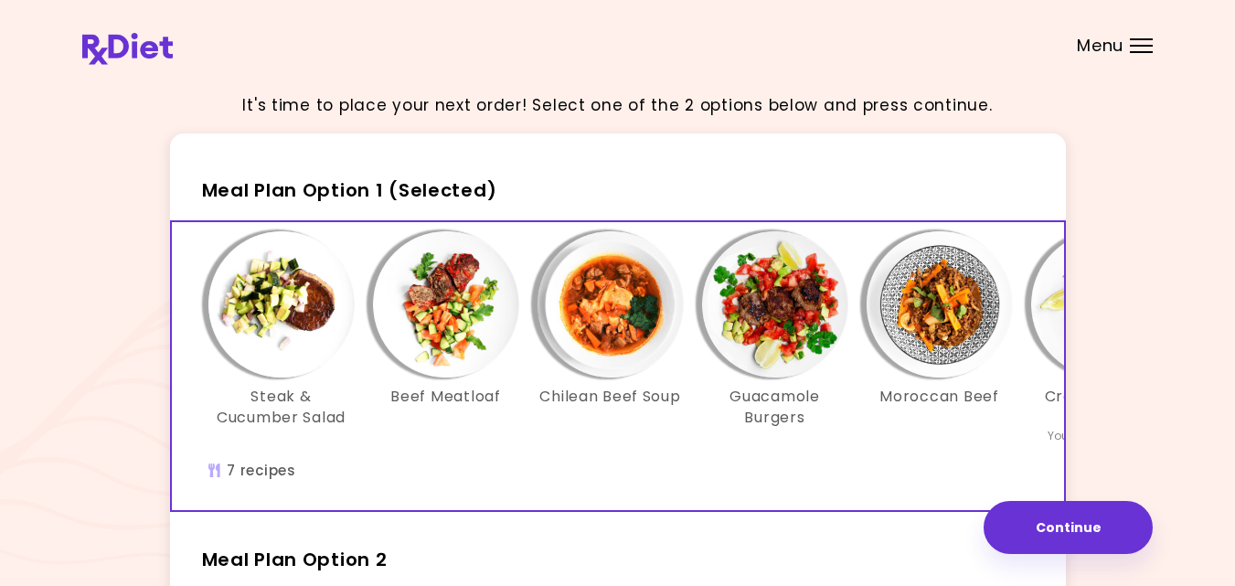
click at [839, 443] on div "Guacamole Burgers" at bounding box center [775, 337] width 165 height 213
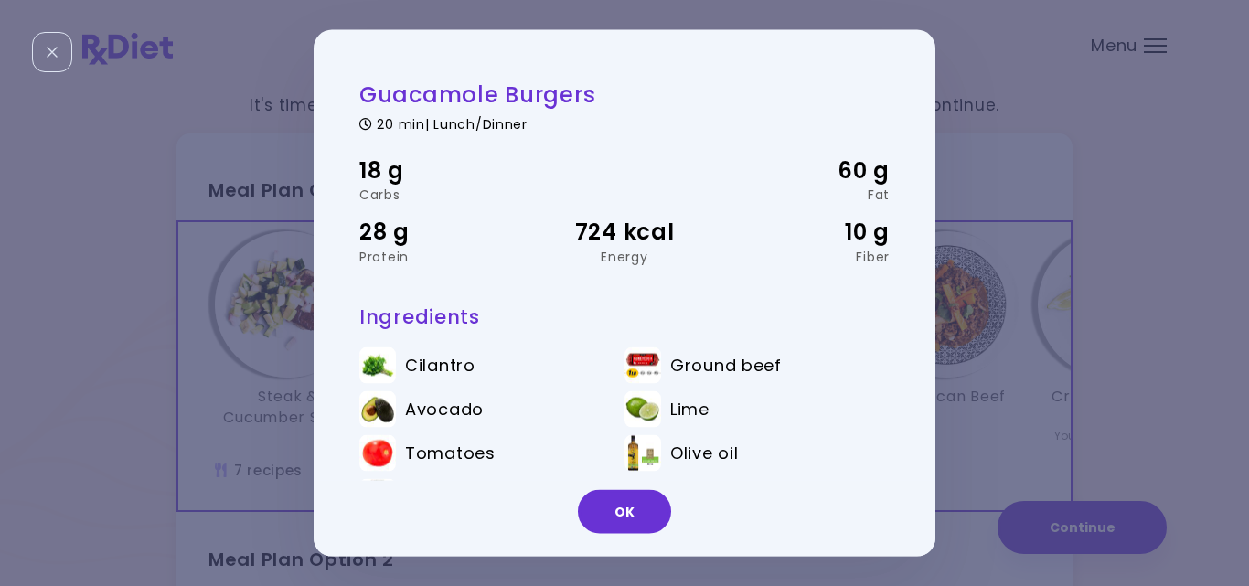
click at [983, 450] on div "Guacamole Burgers 20 min | Lunch/Dinner 18 g Carbs 60 g Fat 28 g Protein 724 kc…" at bounding box center [624, 293] width 1249 height 586
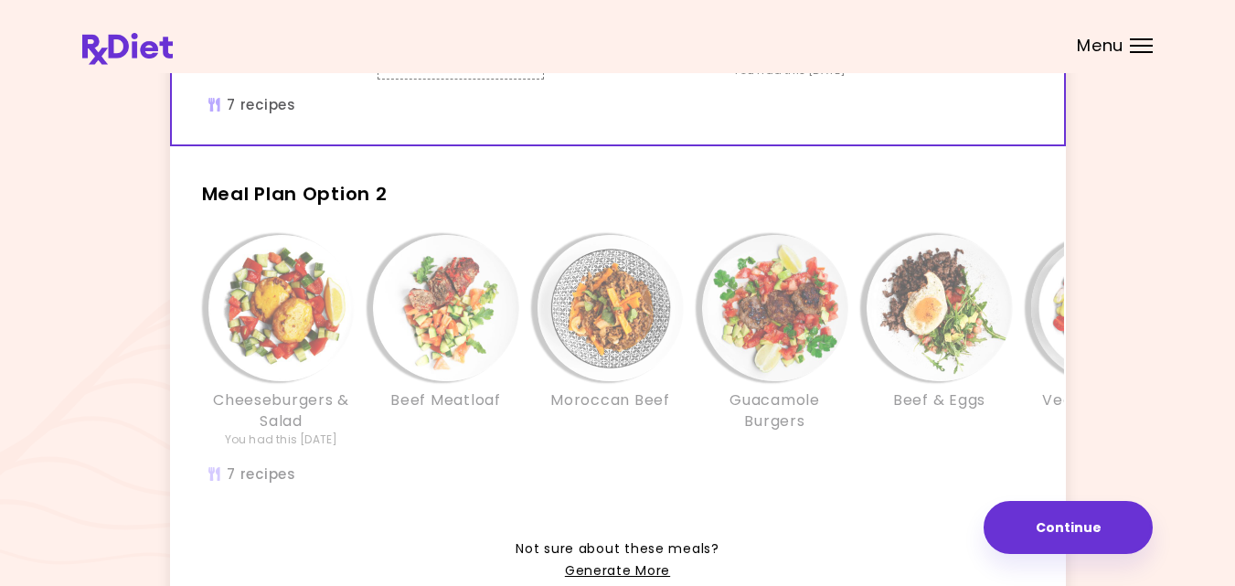
scroll to position [402, 0]
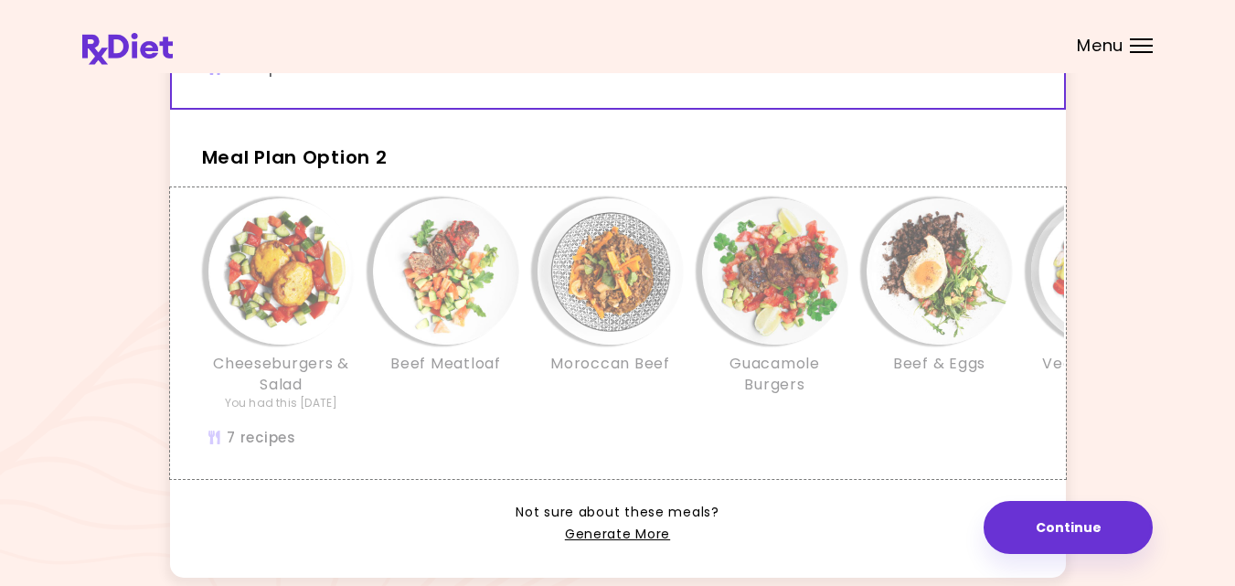
click at [474, 430] on div "Cheeseburgers & Salad You had this [DATE] Beef Meatloaf Moroccan Beef Guacamole…" at bounding box center [775, 313] width 1152 height 231
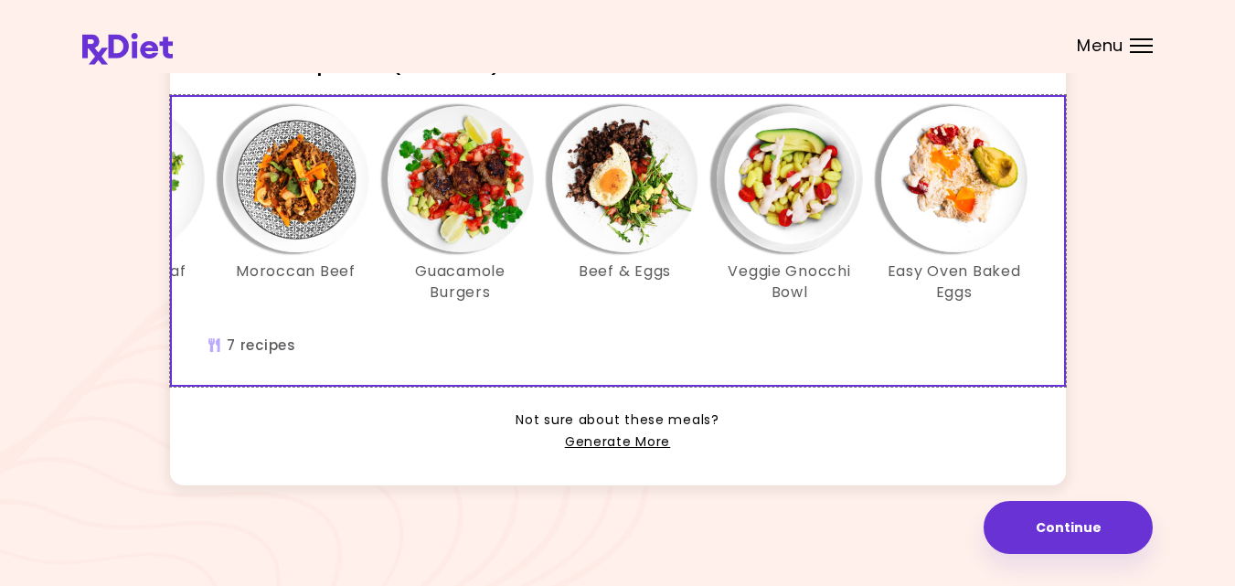
scroll to position [522, 0]
click at [636, 435] on link "Generate More" at bounding box center [617, 443] width 105 height 22
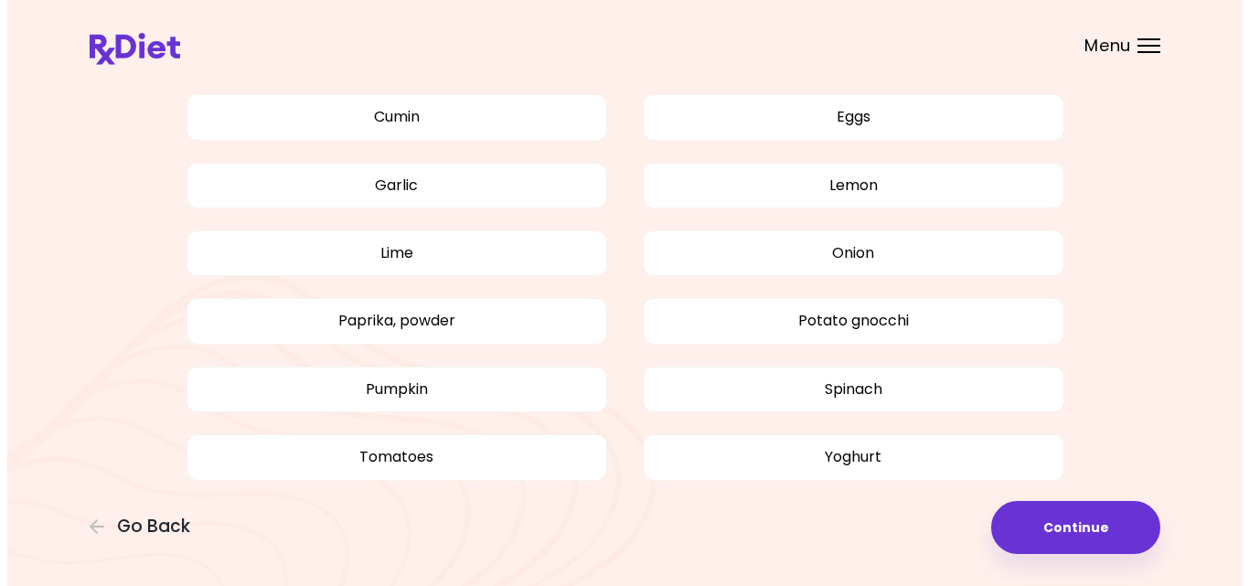
scroll to position [1075, 0]
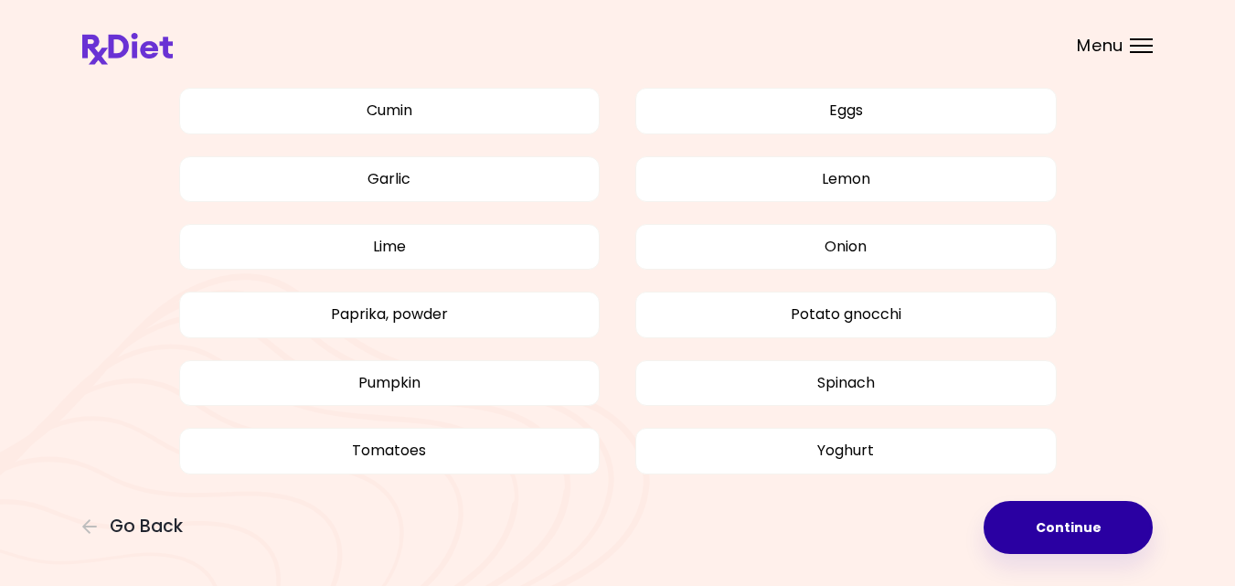
click at [1041, 527] on button "Continue" at bounding box center [1068, 527] width 169 height 53
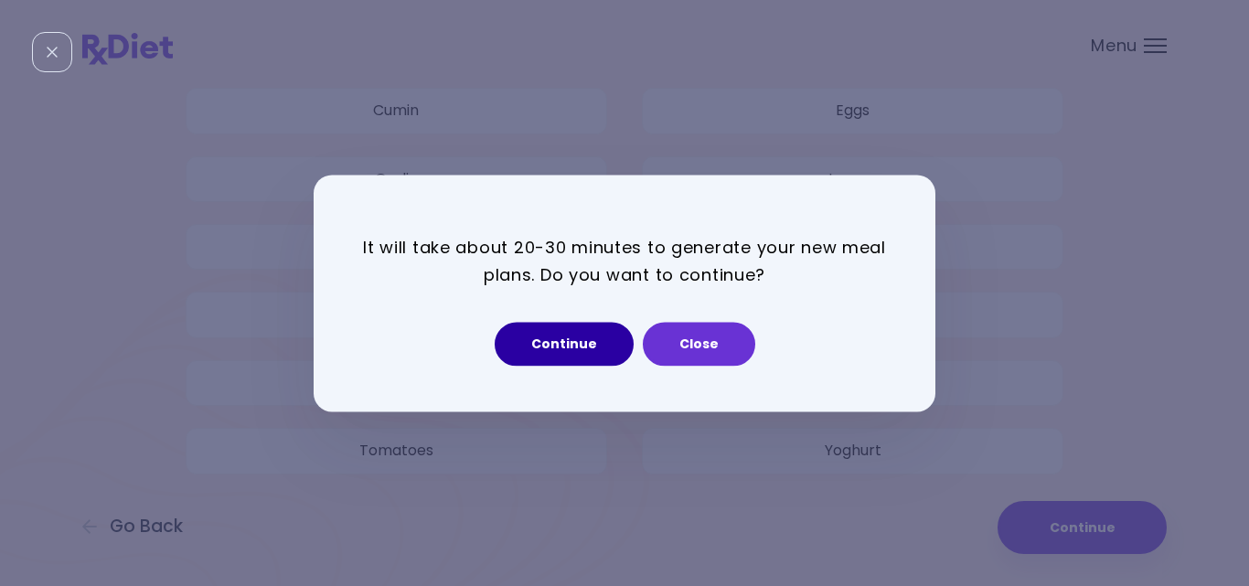
click at [573, 344] on button "Continue" at bounding box center [564, 344] width 139 height 44
select select "*"
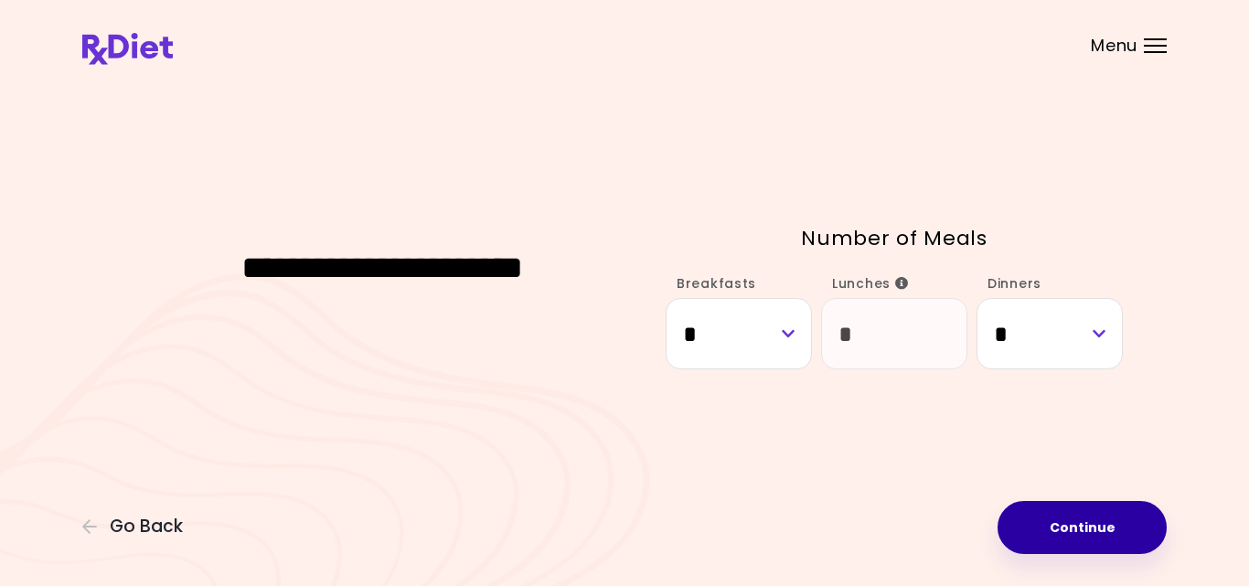
click at [1100, 525] on button "Continue" at bounding box center [1081, 527] width 169 height 53
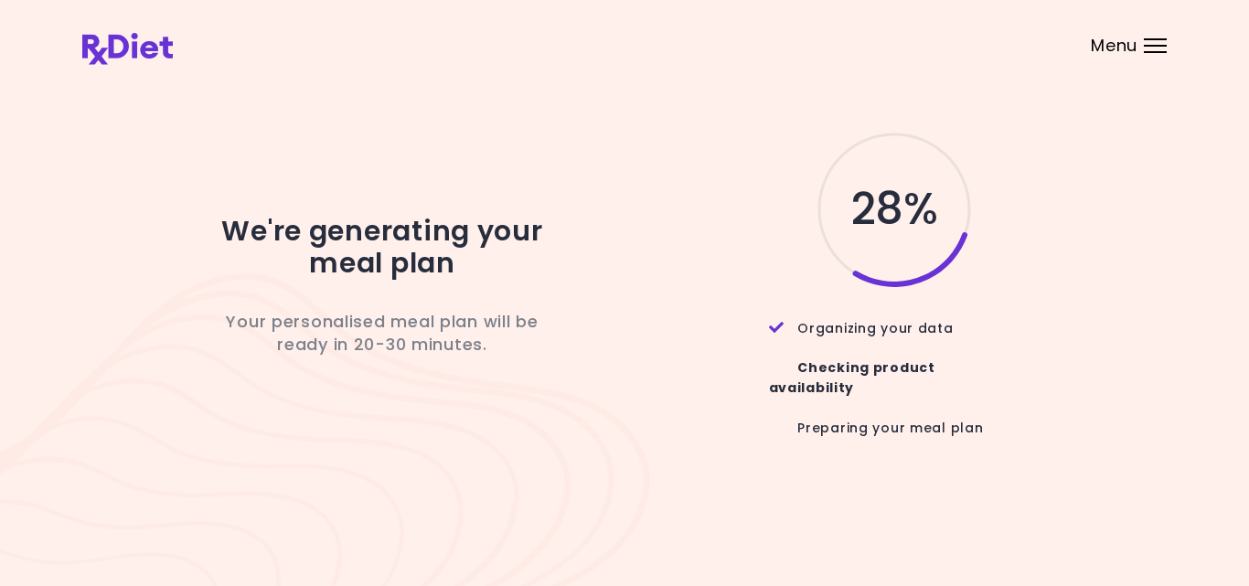
click at [1157, 47] on div "Menu" at bounding box center [1155, 45] width 23 height 15
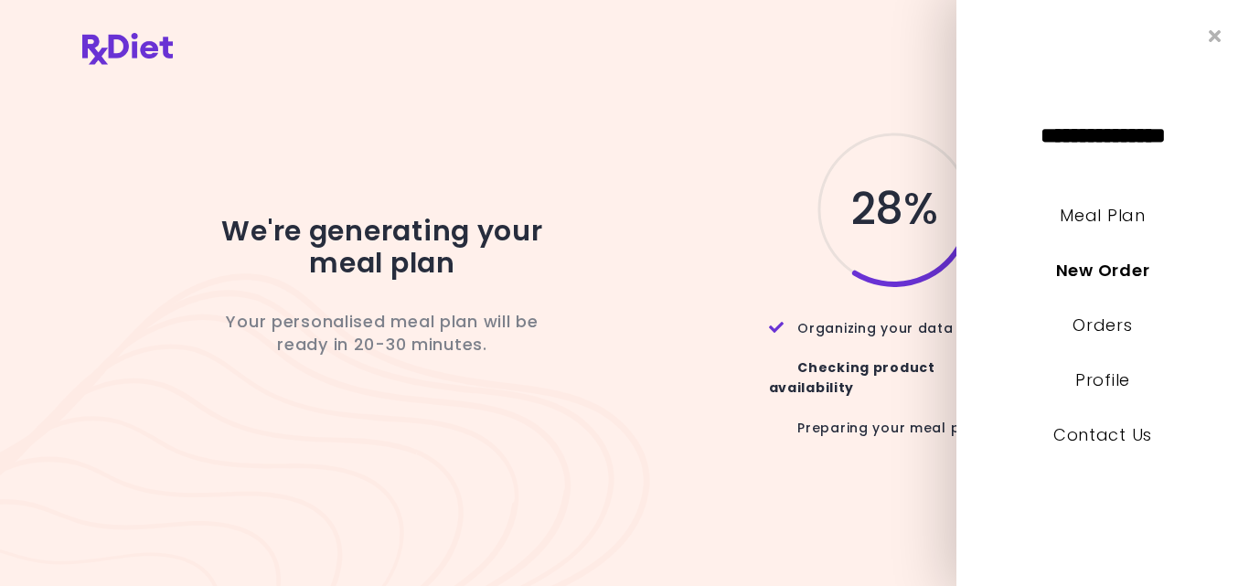
click at [626, 108] on div "We're generating your meal plan Your personalised meal plan will be ready in 20…" at bounding box center [624, 293] width 1084 height 431
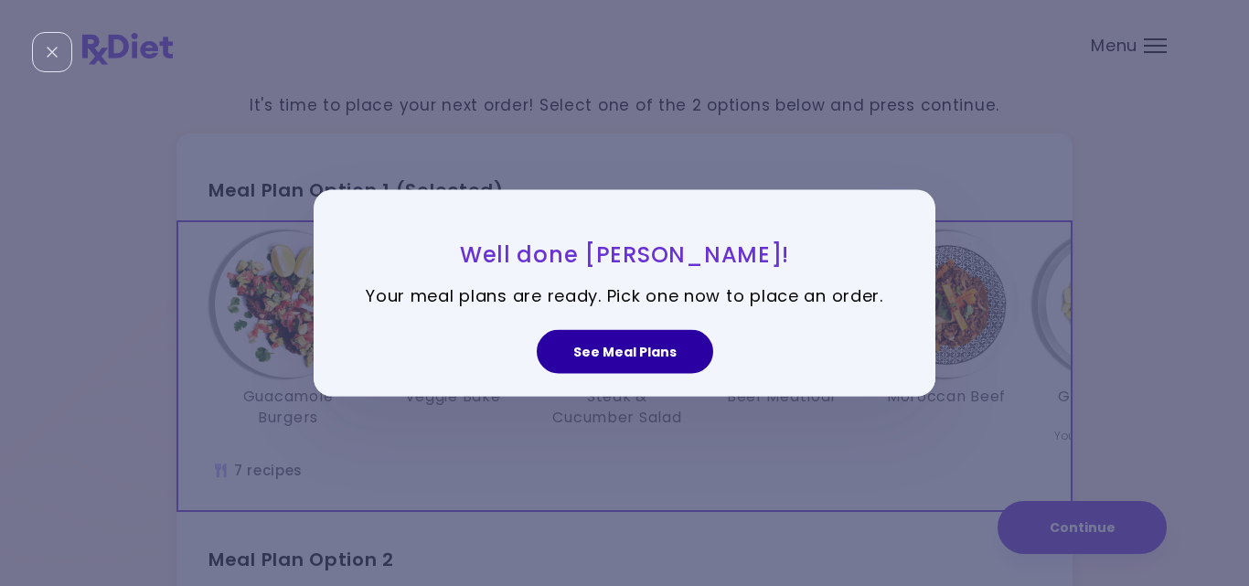
click at [604, 353] on button "See Meal Plans" at bounding box center [625, 352] width 176 height 44
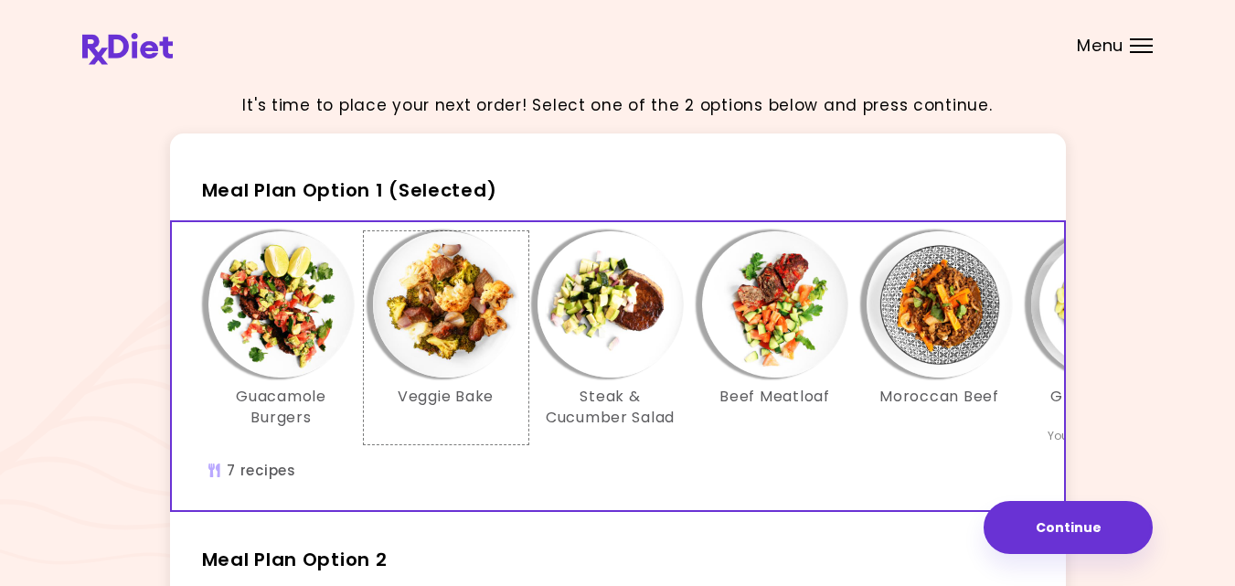
click at [458, 309] on img "Info - Veggie Bake - Meal Plan Option 1 (Selected)" at bounding box center [446, 304] width 146 height 146
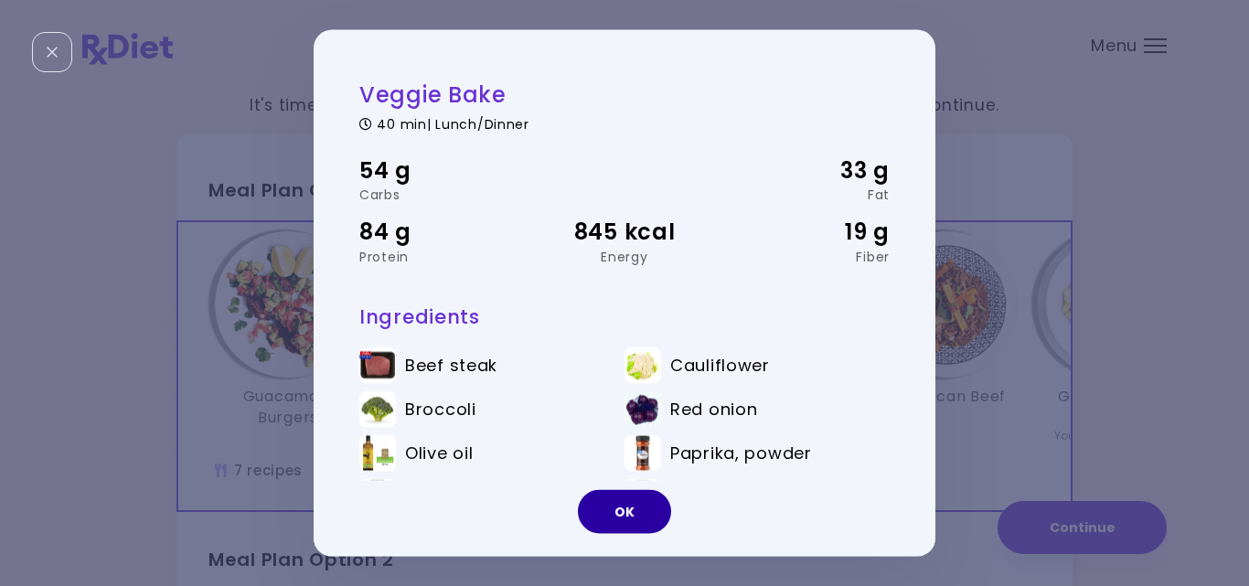
click at [630, 509] on button "OK" at bounding box center [624, 512] width 93 height 44
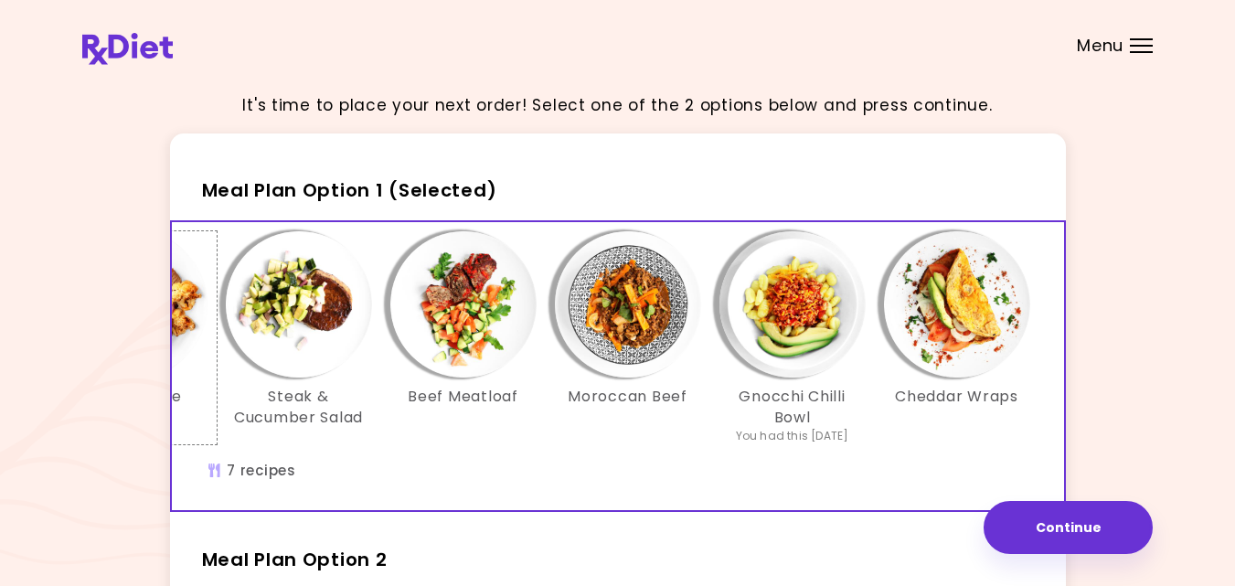
scroll to position [0, 315]
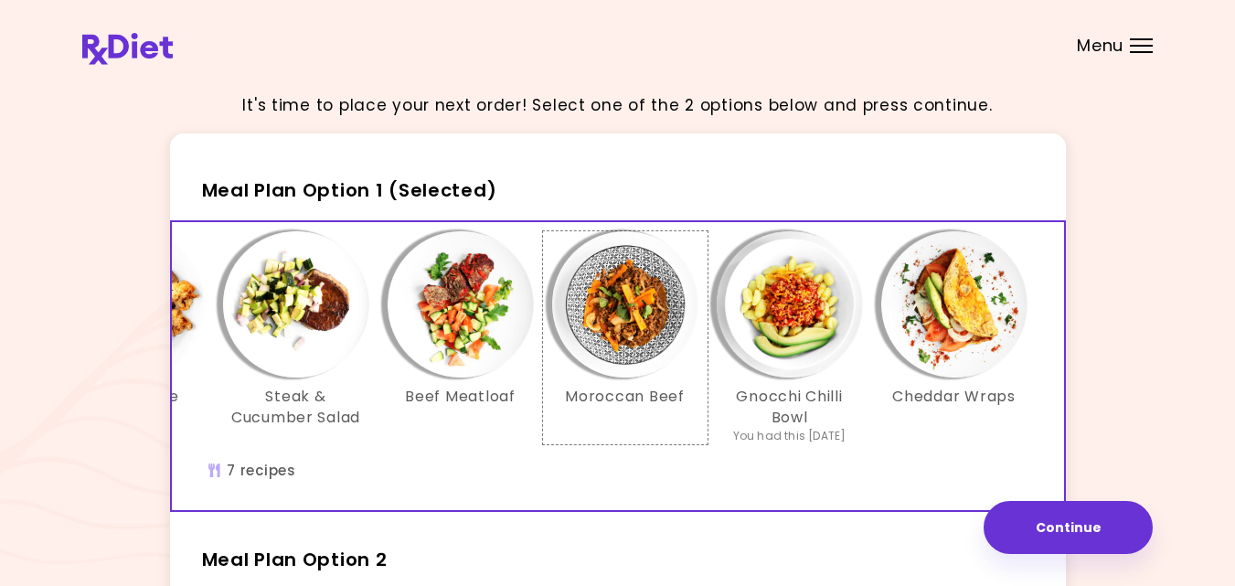
click at [626, 306] on img "Info - Moroccan Beef - Meal Plan Option 1 (Selected)" at bounding box center [625, 304] width 146 height 146
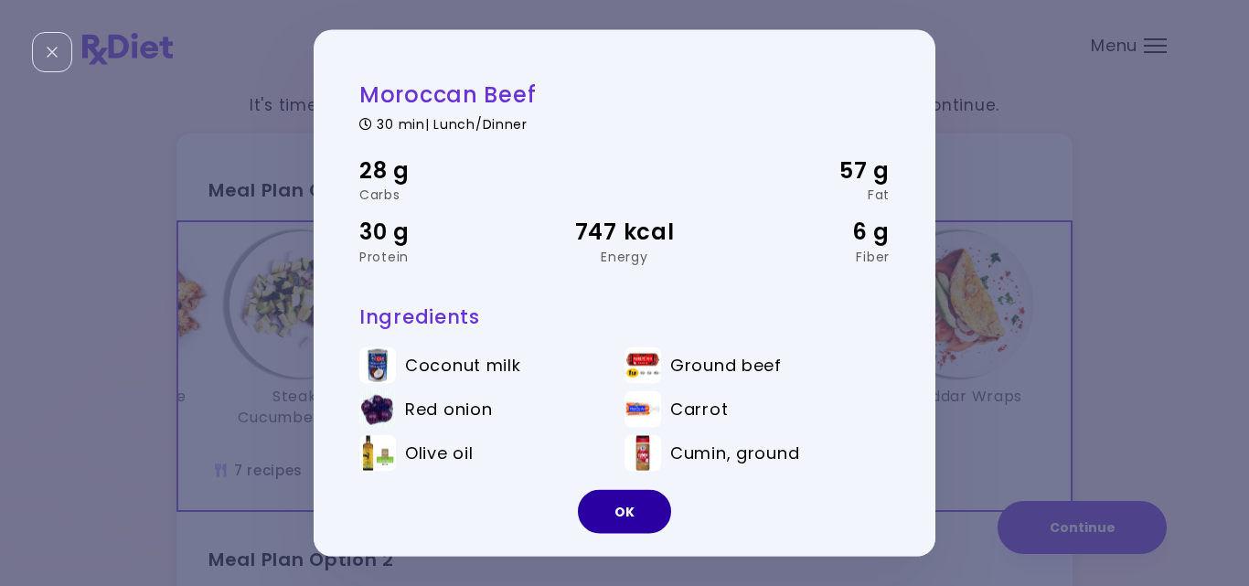
click at [612, 516] on button "OK" at bounding box center [624, 512] width 93 height 44
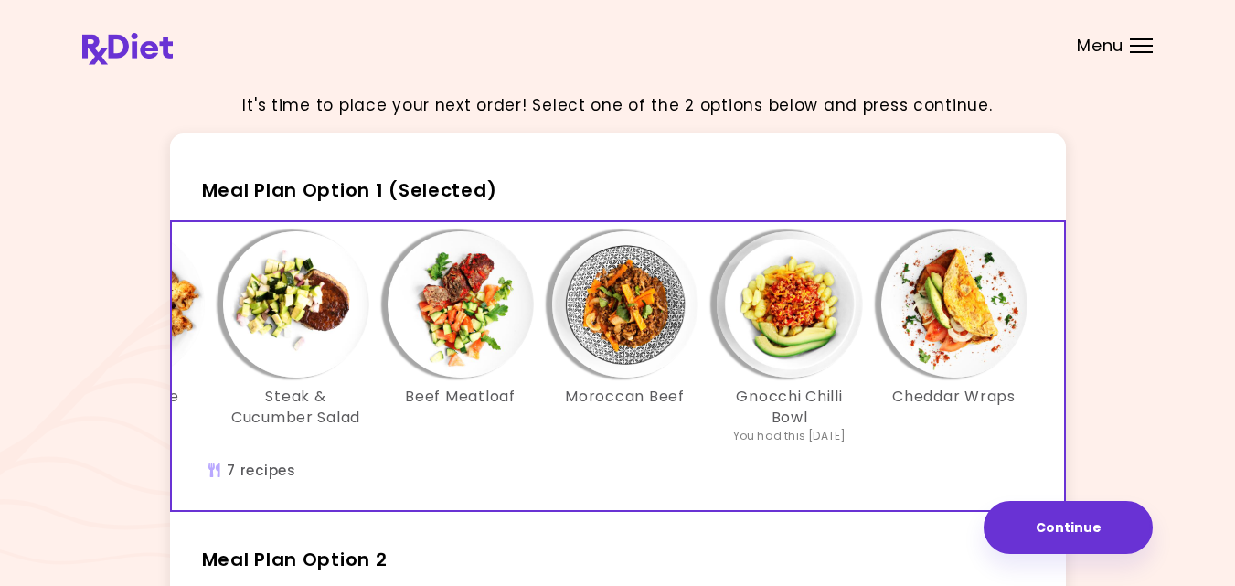
click at [1114, 399] on div "It's time to place your next order! Select one of the 2 options below and press…" at bounding box center [617, 532] width 1071 height 909
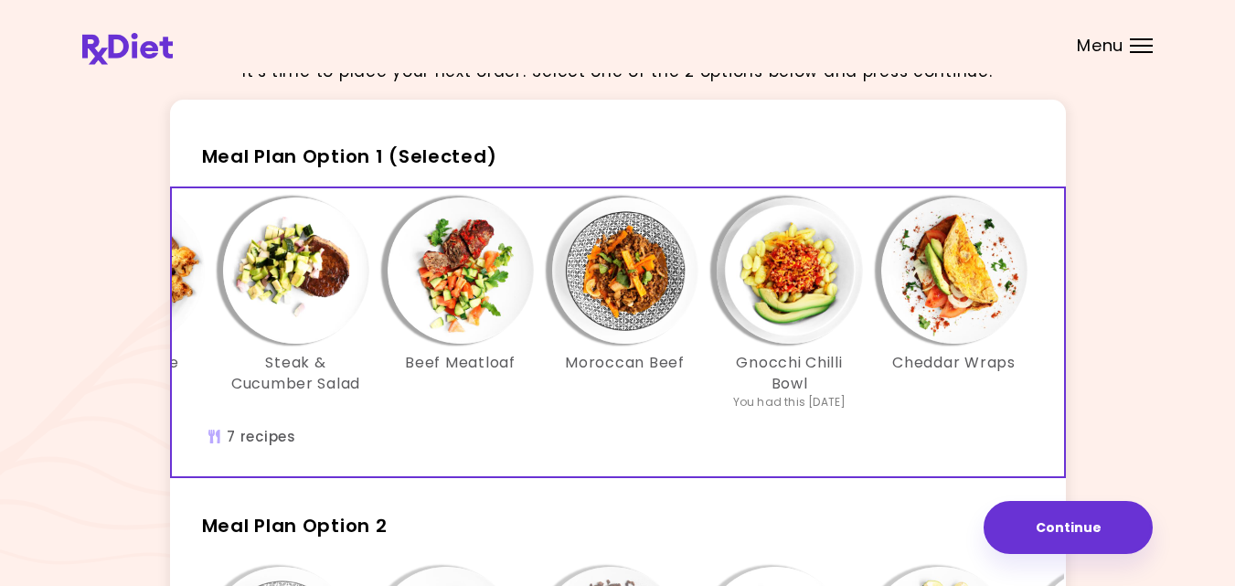
scroll to position [37, 0]
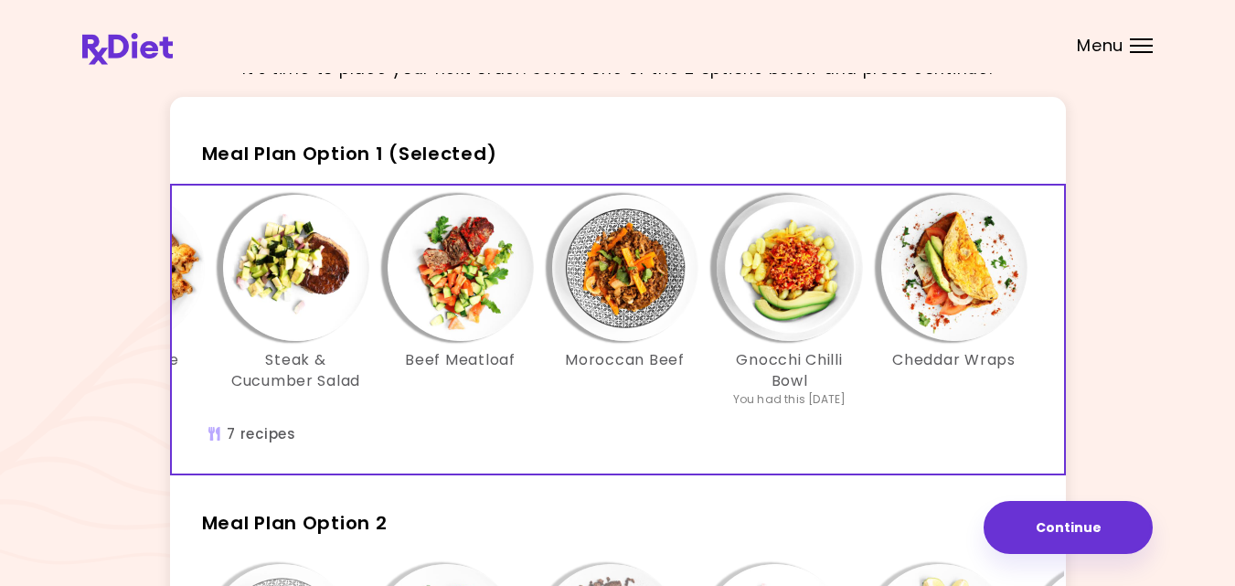
click at [947, 257] on img "Info - Cheddar Wraps - Meal Plan Option 1 (Selected)" at bounding box center [954, 268] width 146 height 146
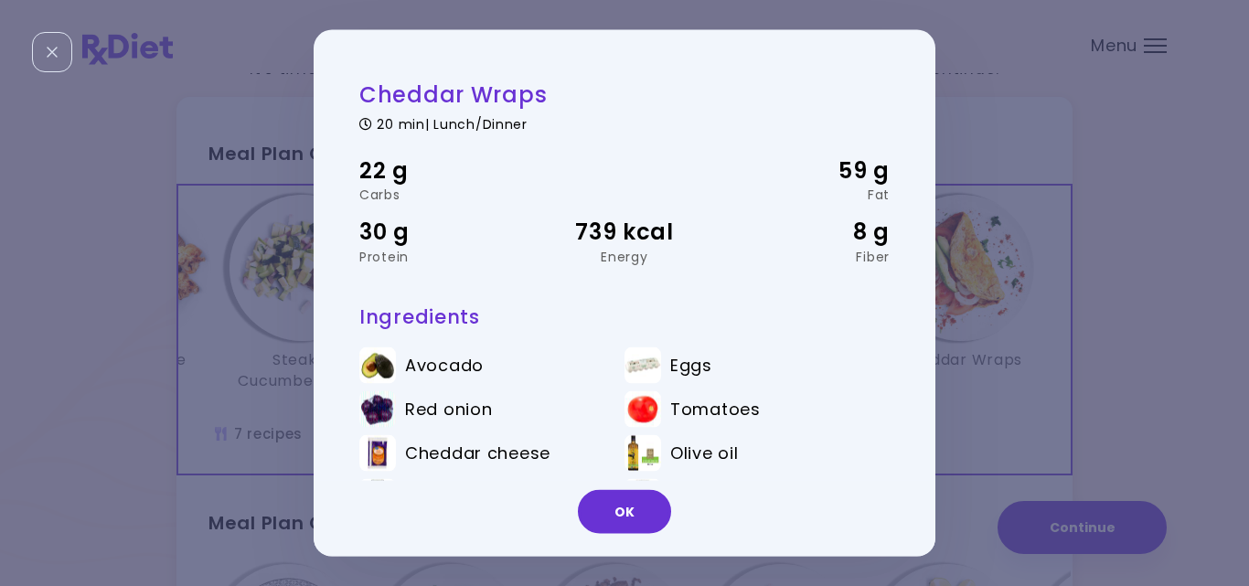
click at [989, 318] on div "Cheddar Wraps 20 min | Lunch/Dinner 22 g Carbs 59 g Fat 30 g Protein 739 kcal E…" at bounding box center [624, 293] width 1249 height 586
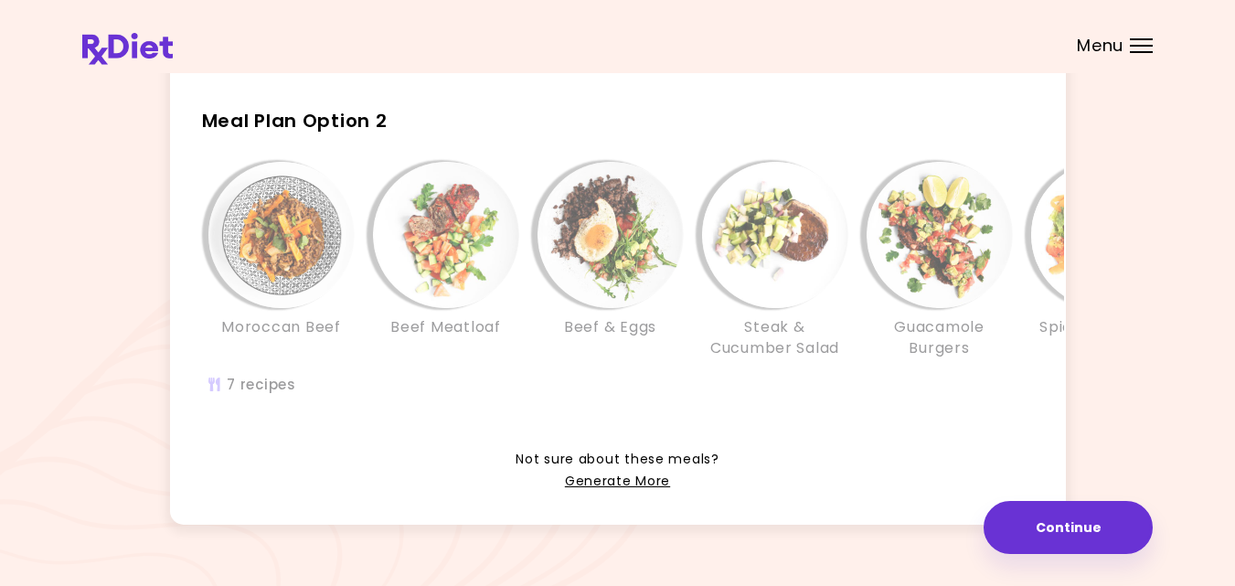
scroll to position [475, 0]
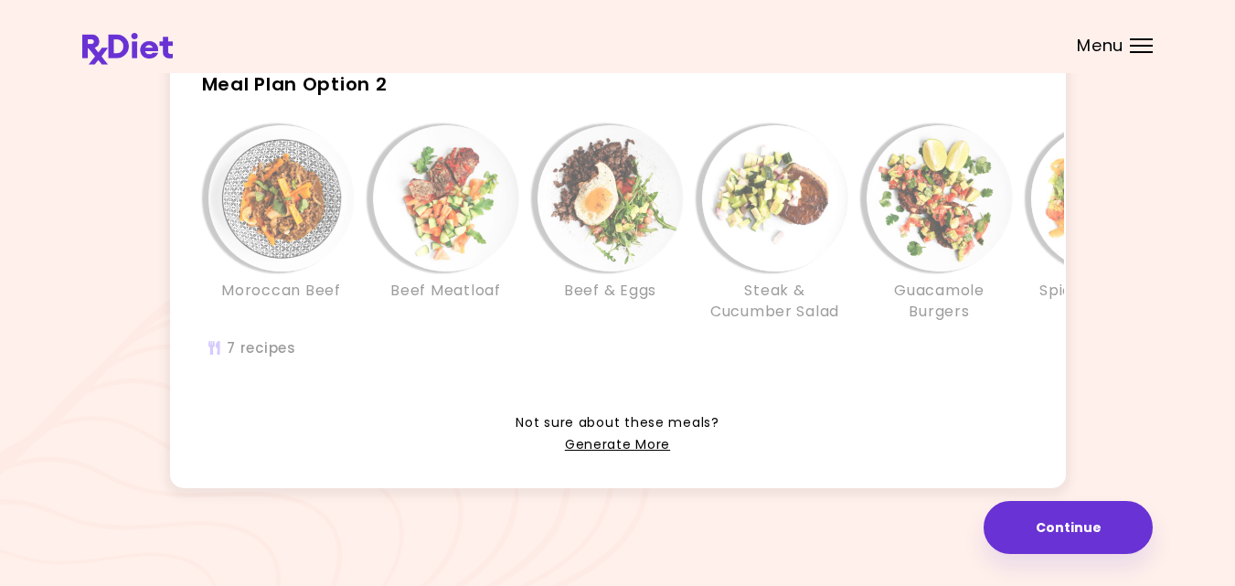
click at [484, 322] on div "Beef Meatloaf" at bounding box center [446, 223] width 165 height 197
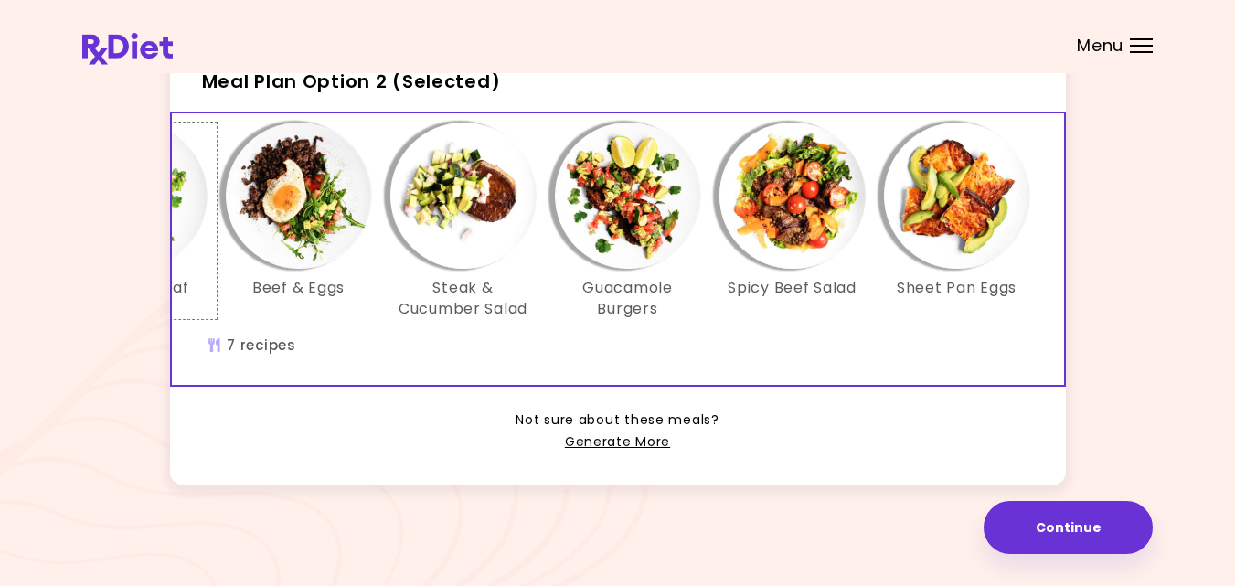
scroll to position [0, 315]
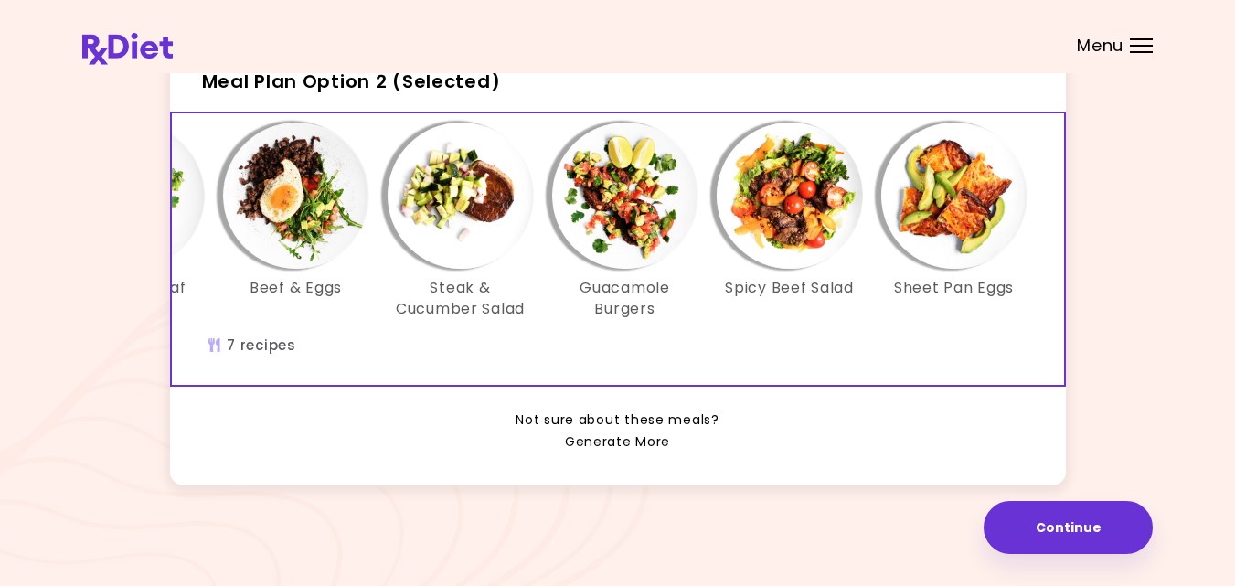
click at [611, 440] on link "Generate More" at bounding box center [617, 443] width 105 height 22
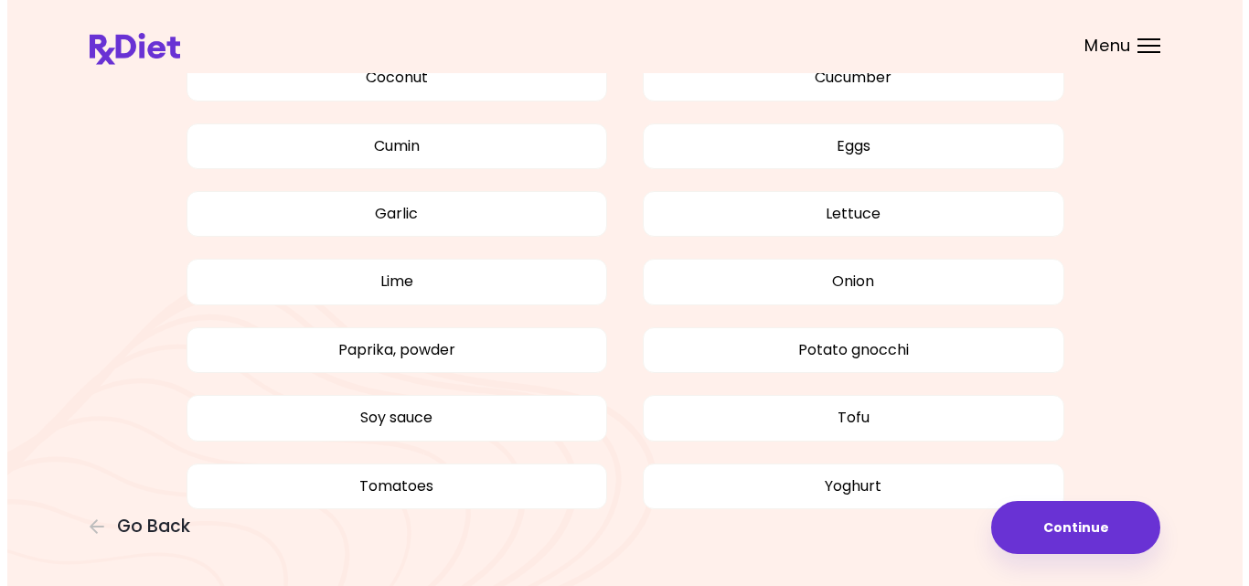
scroll to position [1143, 0]
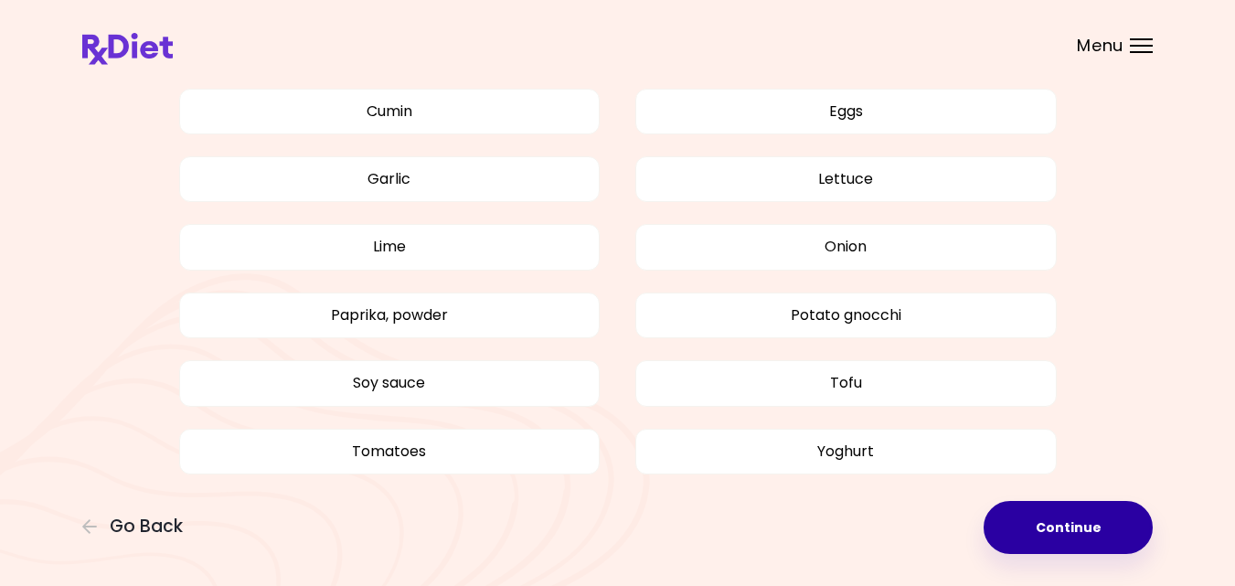
click at [1048, 524] on button "Continue" at bounding box center [1068, 527] width 169 height 53
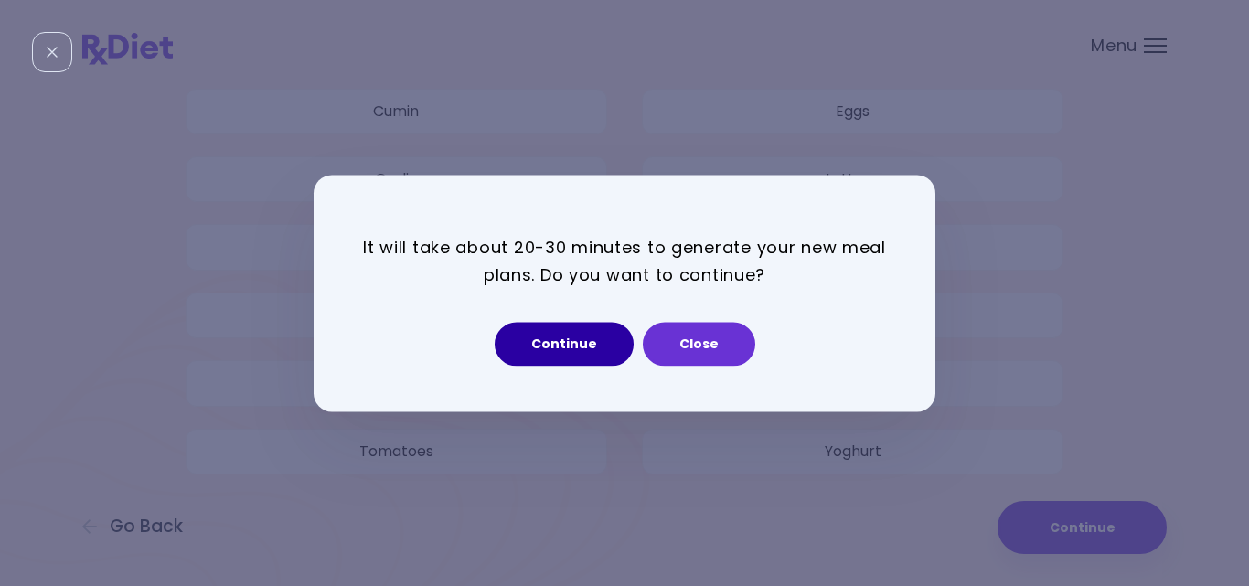
click at [537, 346] on button "Continue" at bounding box center [564, 344] width 139 height 44
select select "*"
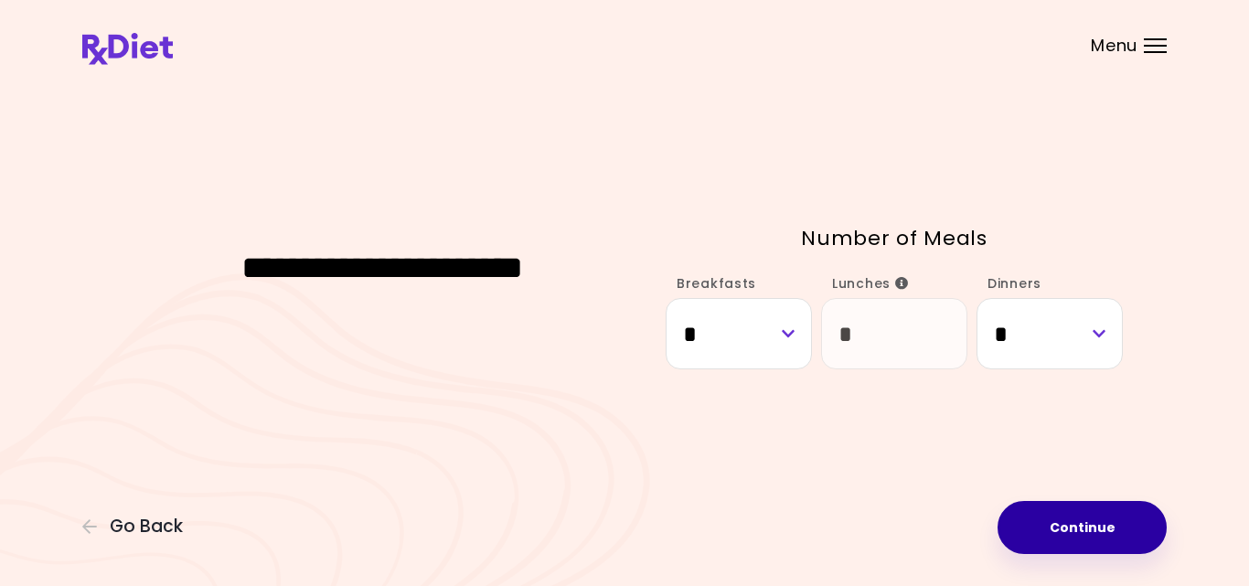
click at [1070, 525] on button "Continue" at bounding box center [1081, 527] width 169 height 53
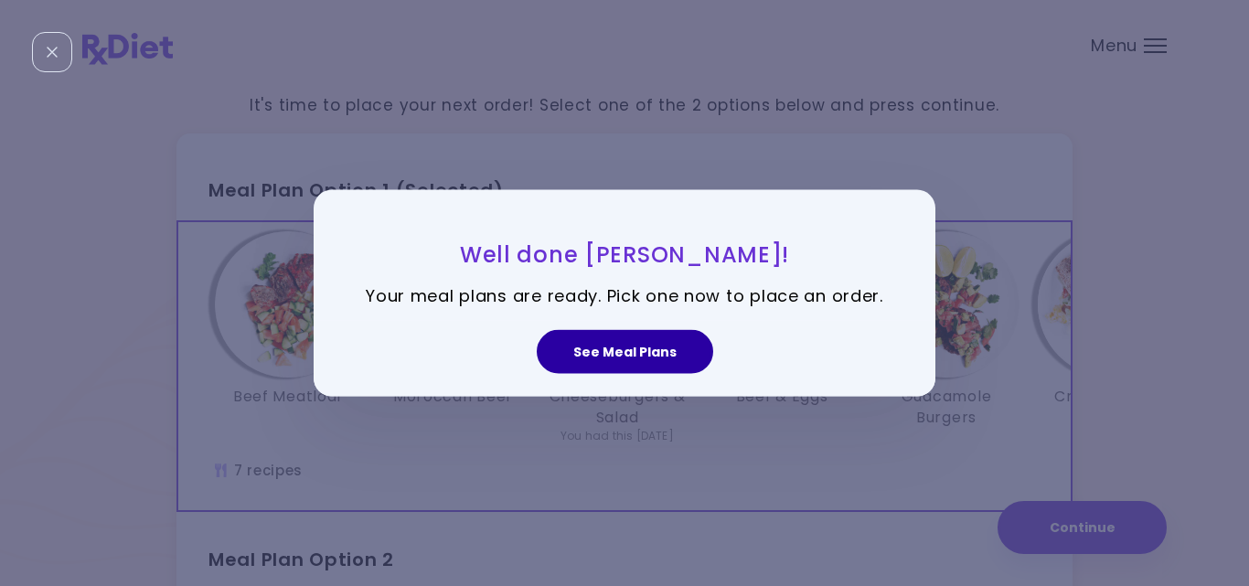
click at [582, 348] on button "See Meal Plans" at bounding box center [625, 352] width 176 height 44
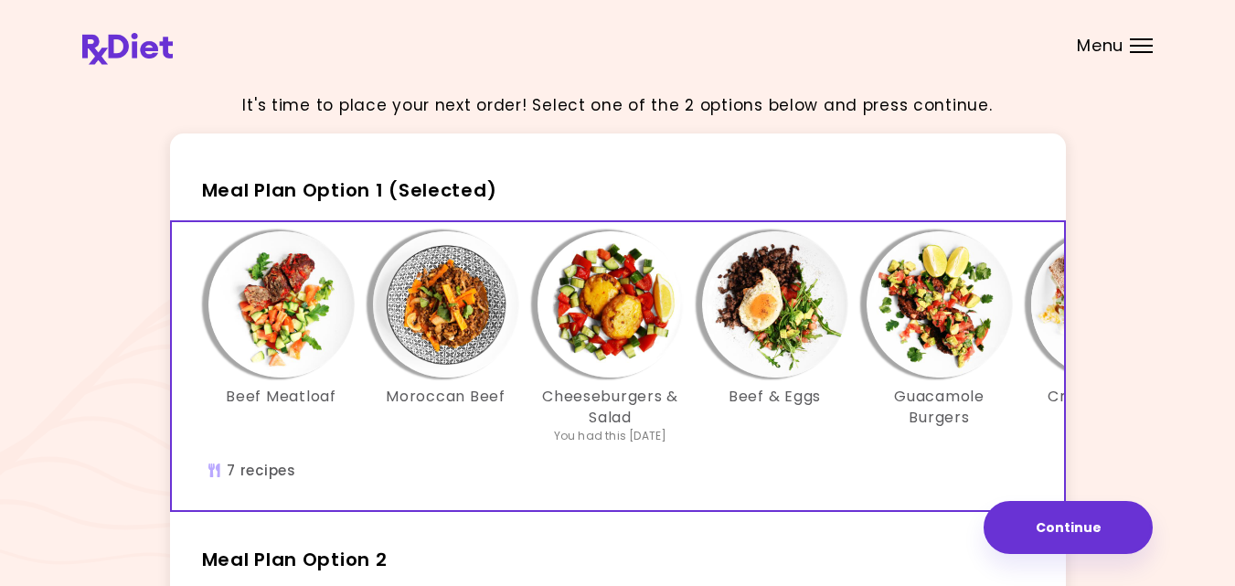
click at [742, 457] on div "Beef Meatloaf Moroccan Beef Cheeseburgers & Salad You had this [DATE] Beef & Eg…" at bounding box center [775, 346] width 1152 height 231
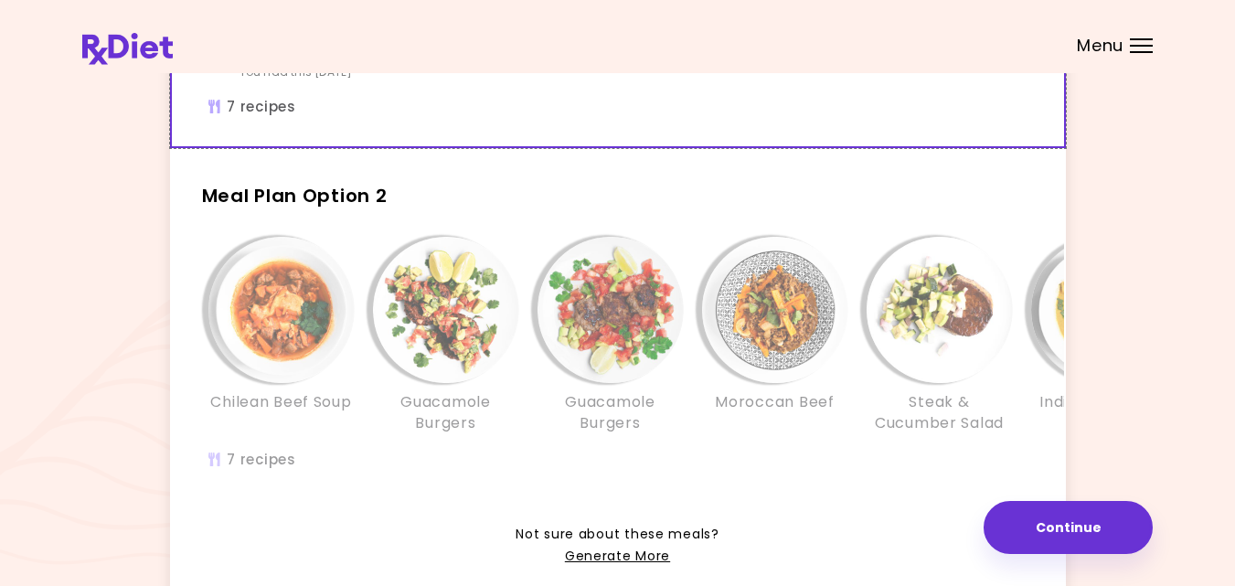
scroll to position [366, 0]
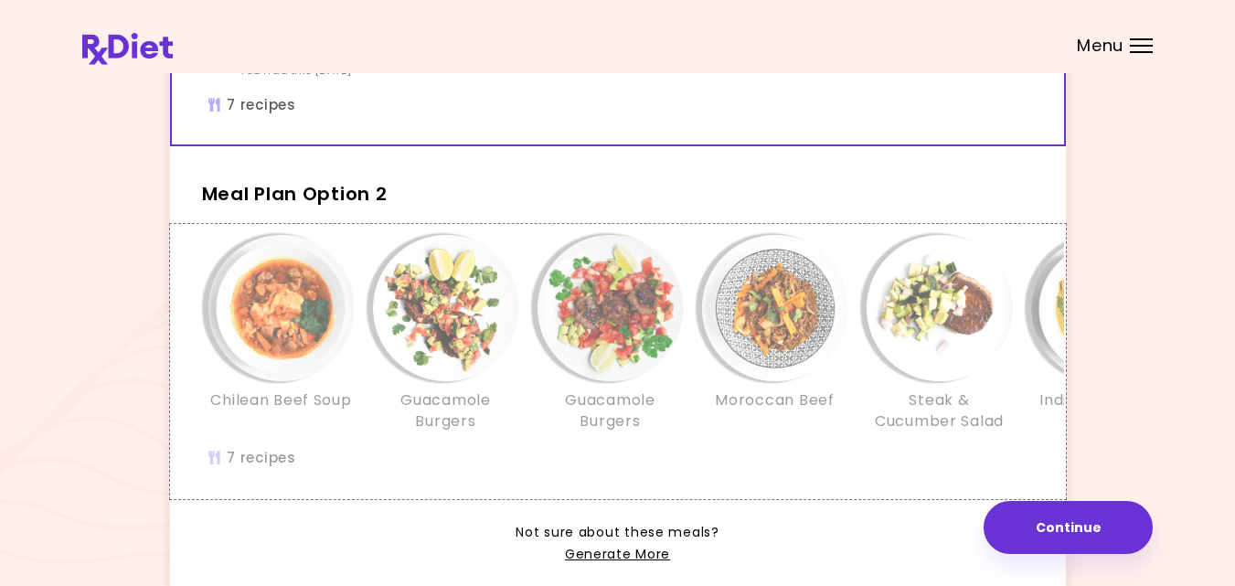
click at [742, 450] on div "Chilean Beef Soup Guacamole Burgers Guacamole Burgers Moroccan Beef Steak & Cuc…" at bounding box center [775, 342] width 1152 height 215
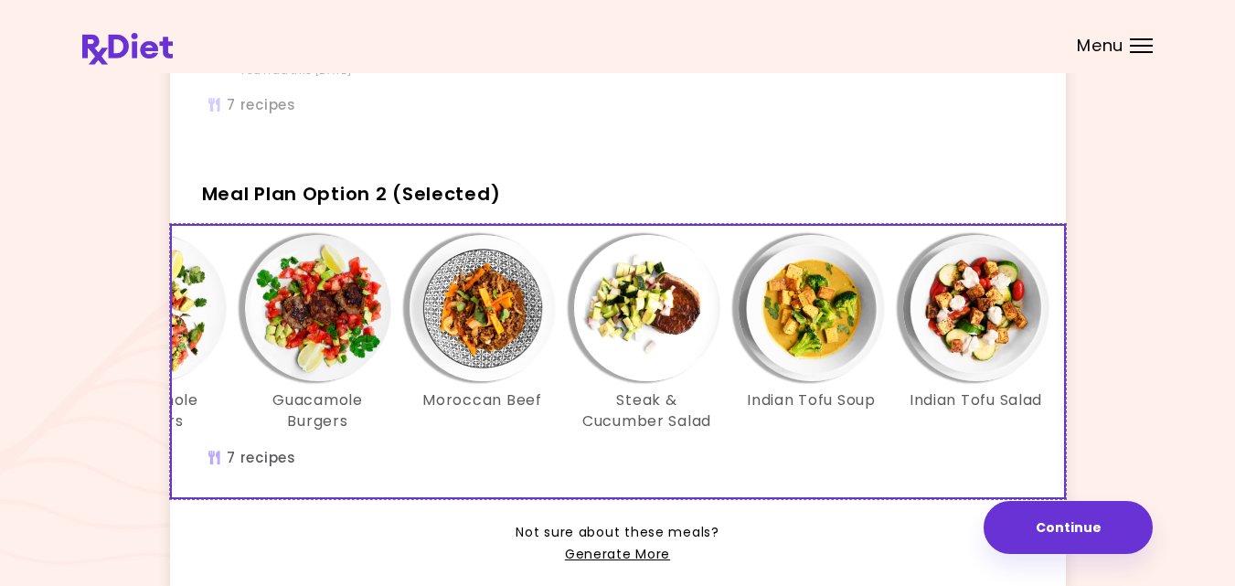
scroll to position [0, 315]
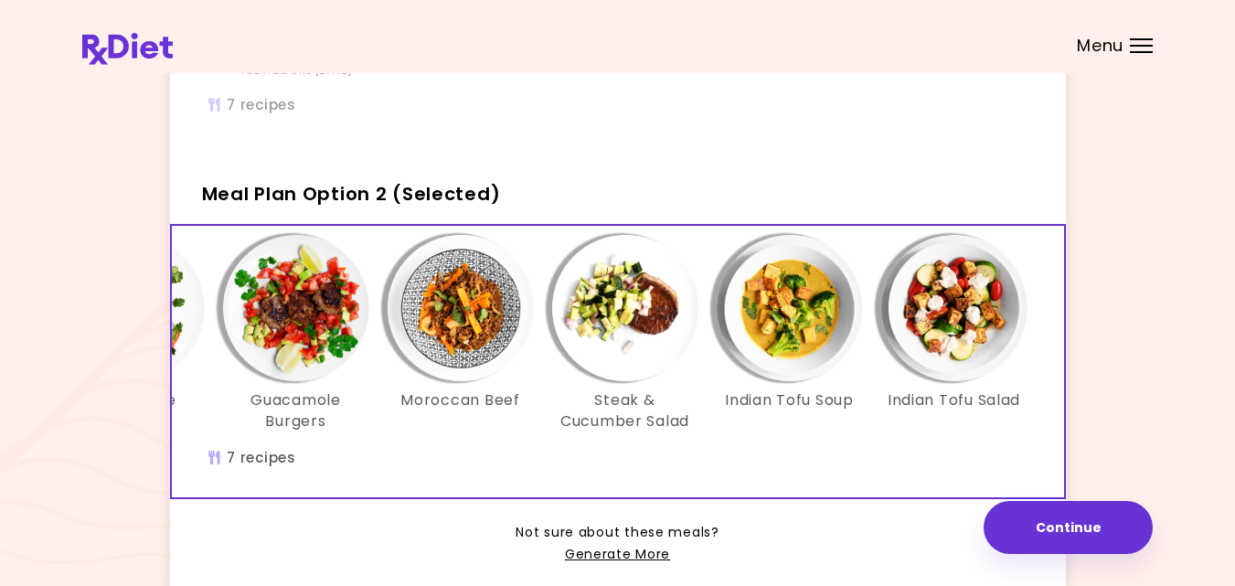
click at [636, 310] on img "Info - Steak & Cucumber Salad - Meal Plan Option 2 (Selected)" at bounding box center [625, 308] width 146 height 146
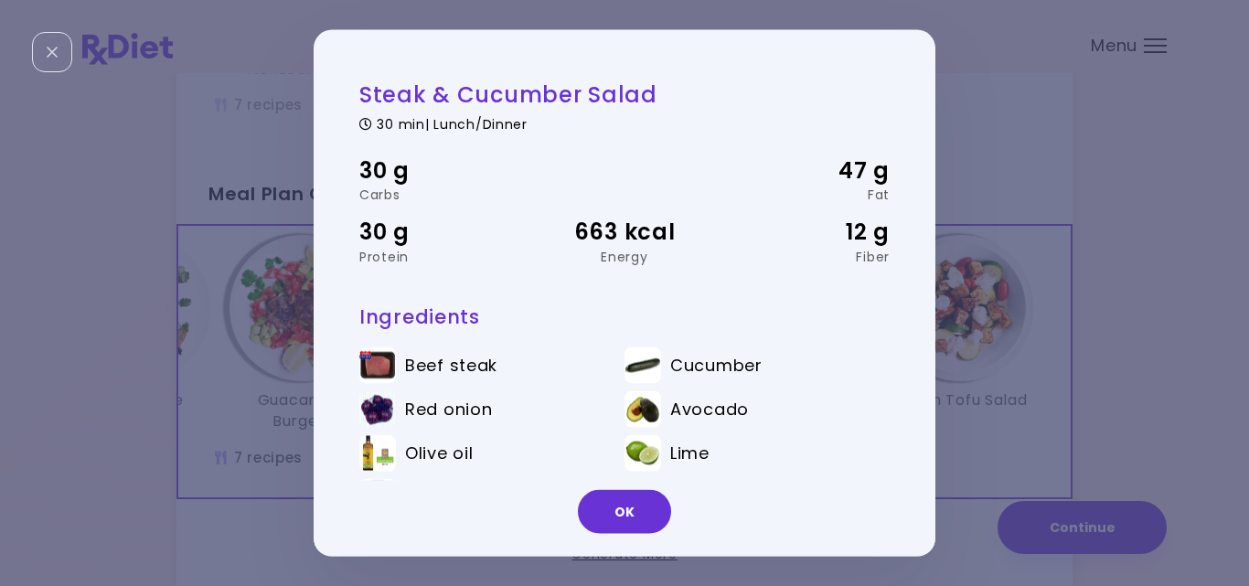
click at [261, 375] on div "Steak & Cucumber Salad 30 min | Lunch/Dinner 30 g Carbs 47 g Fat 30 g Protein 6…" at bounding box center [624, 293] width 1249 height 586
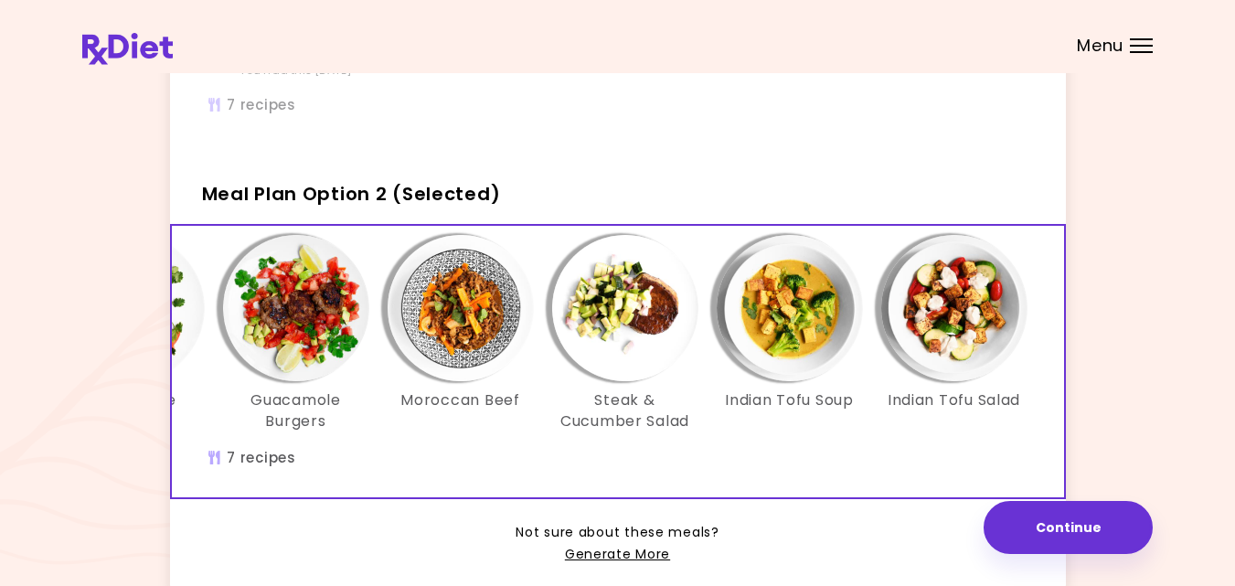
click at [455, 347] on img "Info - Moroccan Beef - Meal Plan Option 2 (Selected)" at bounding box center [461, 308] width 146 height 146
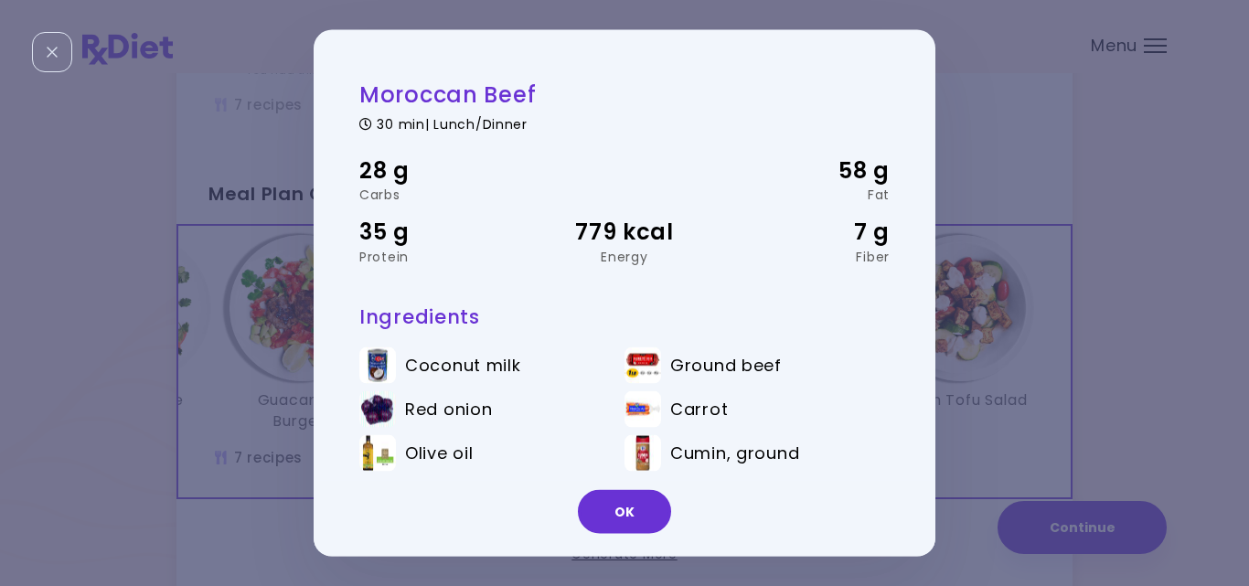
click at [200, 389] on div "Moroccan Beef 30 min | Lunch/Dinner 28 g Carbs 58 g Fat 35 g Protein 779 kcal E…" at bounding box center [624, 293] width 1249 height 586
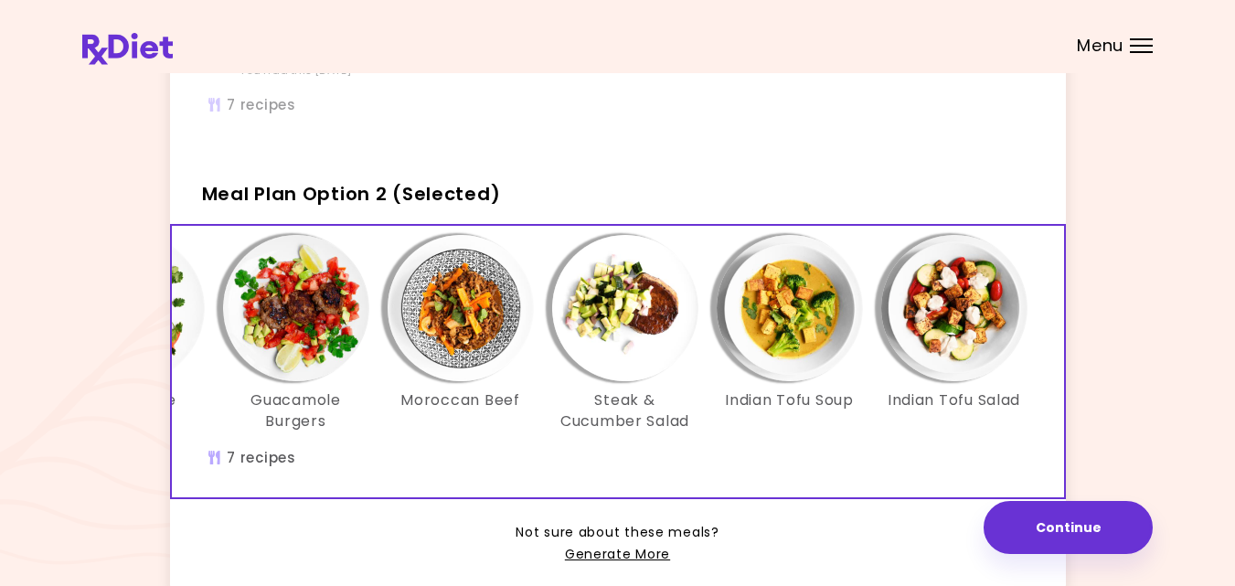
click at [294, 336] on img "Info - Guacamole Burgers - Meal Plan Option 2 (Selected)" at bounding box center [296, 308] width 146 height 146
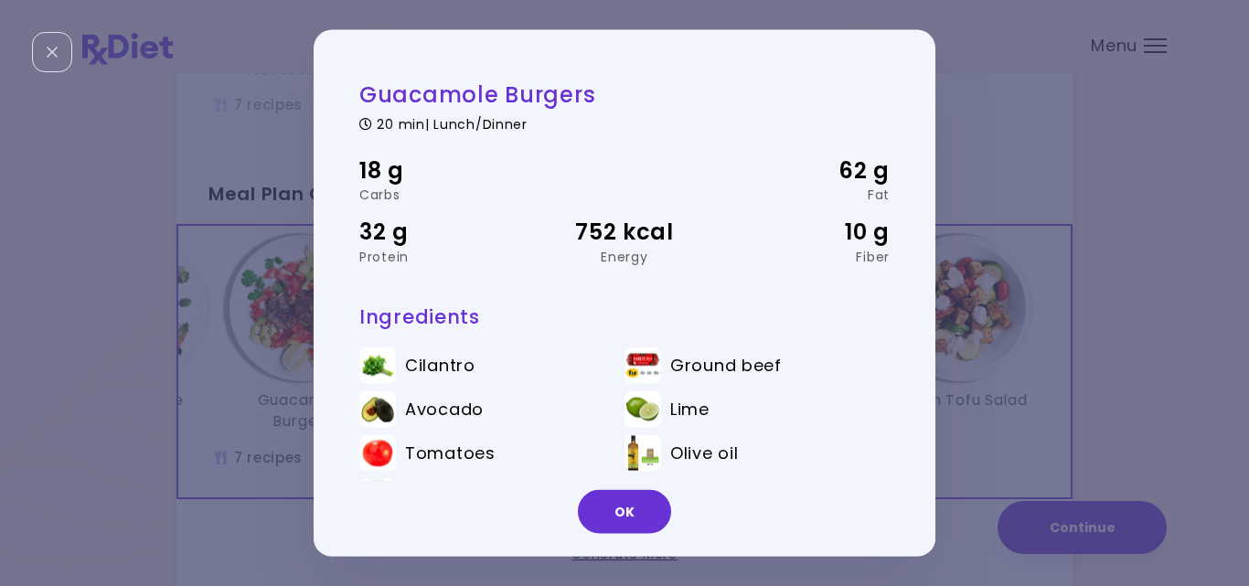
click at [245, 341] on div "Guacamole Burgers 20 min | Lunch/Dinner 18 g Carbs 62 g Fat 32 g Protein 752 kc…" at bounding box center [624, 293] width 1249 height 586
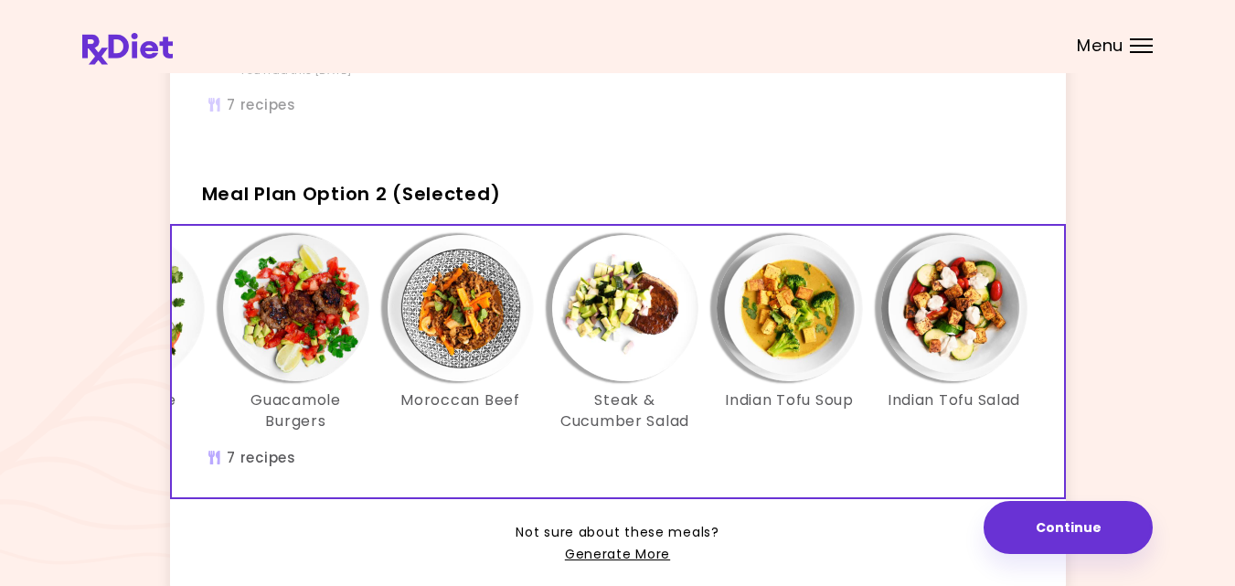
click at [306, 475] on div "Chilean Beef Soup Guacamole Burgers Guacamole Burgers Moroccan Beef Steak & Cuc…" at bounding box center [460, 362] width 1207 height 272
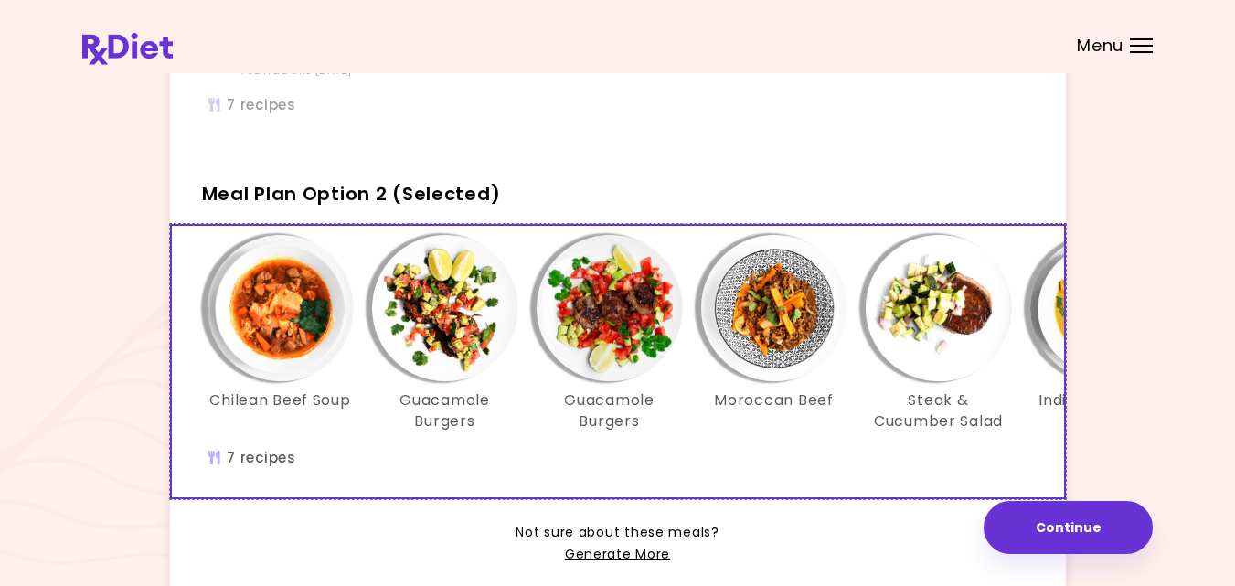
scroll to position [0, 0]
click at [421, 312] on img "Info - Guacamole Burgers - Meal Plan Option 2 (Selected)" at bounding box center [446, 308] width 146 height 146
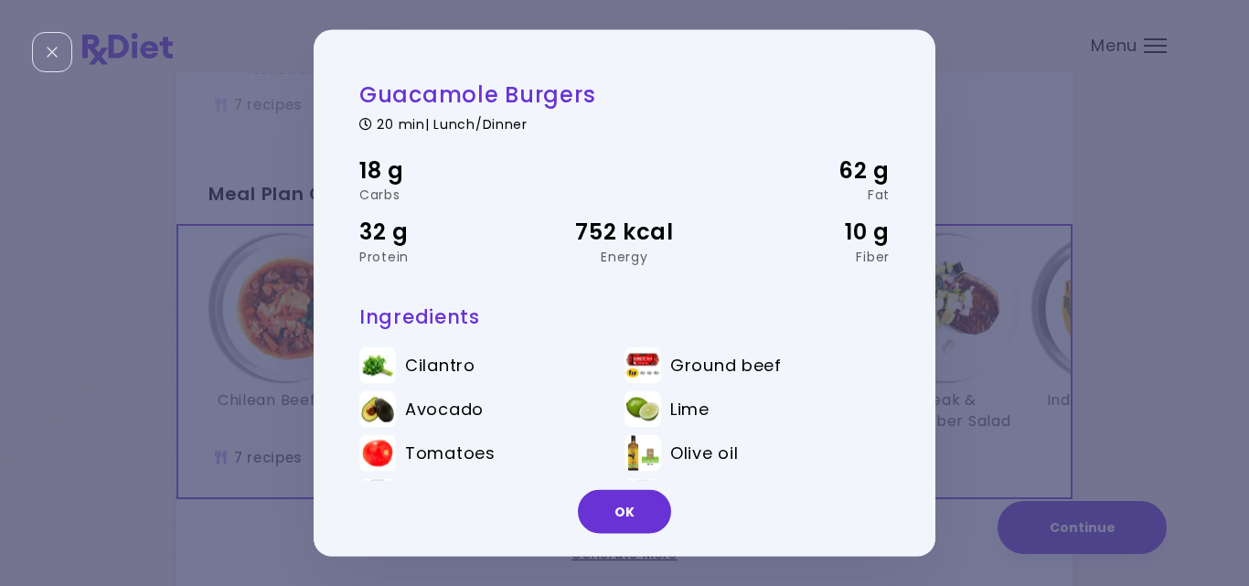
click at [250, 385] on div "Guacamole Burgers 20 min | Lunch/Dinner 18 g Carbs 62 g Fat 32 g Protein 752 kc…" at bounding box center [624, 293] width 1249 height 586
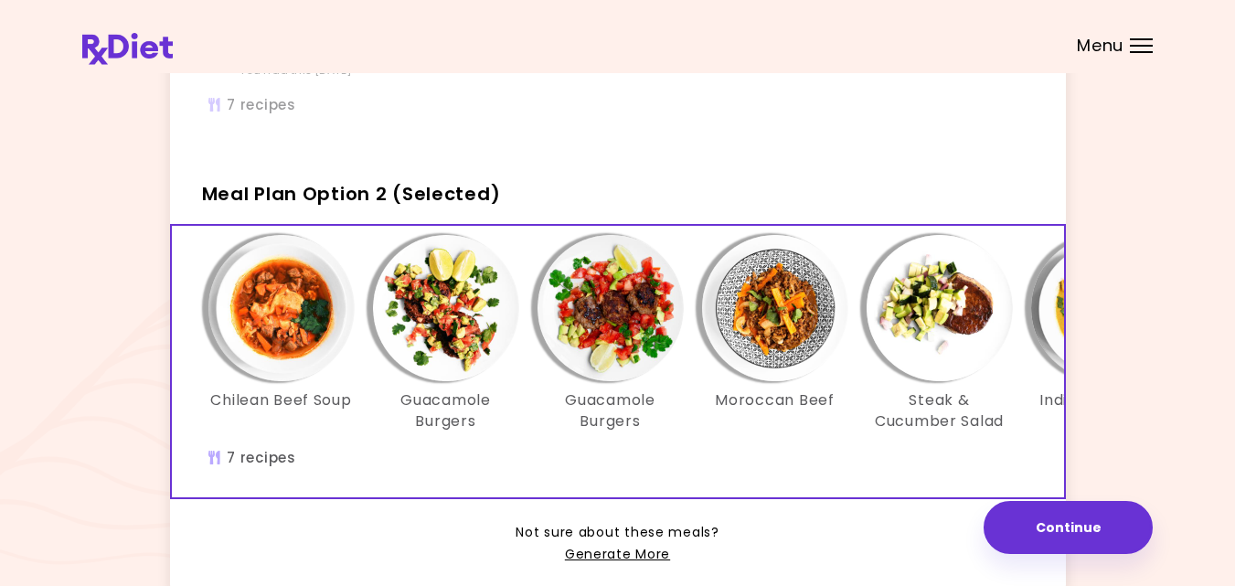
click at [300, 311] on img "Info - Chilean Beef Soup - Meal Plan Option 2 (Selected)" at bounding box center [281, 308] width 146 height 146
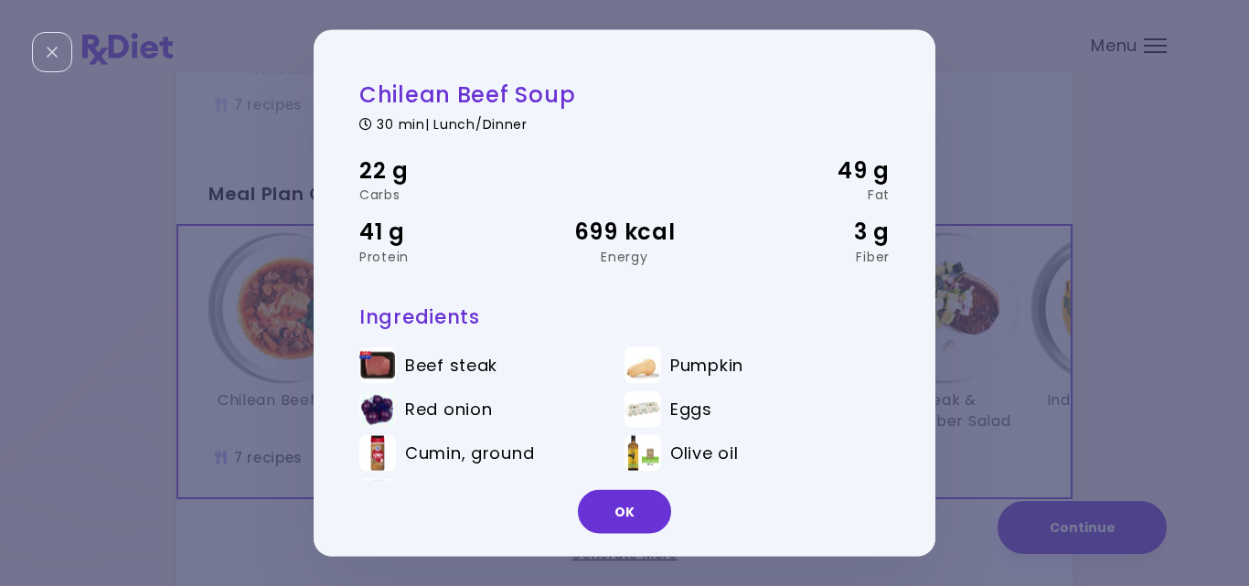
click at [992, 453] on div "Chilean Beef Soup 30 min | Lunch/Dinner 22 g Carbs 49 g Fat 41 g Protein 699 kc…" at bounding box center [624, 293] width 1249 height 586
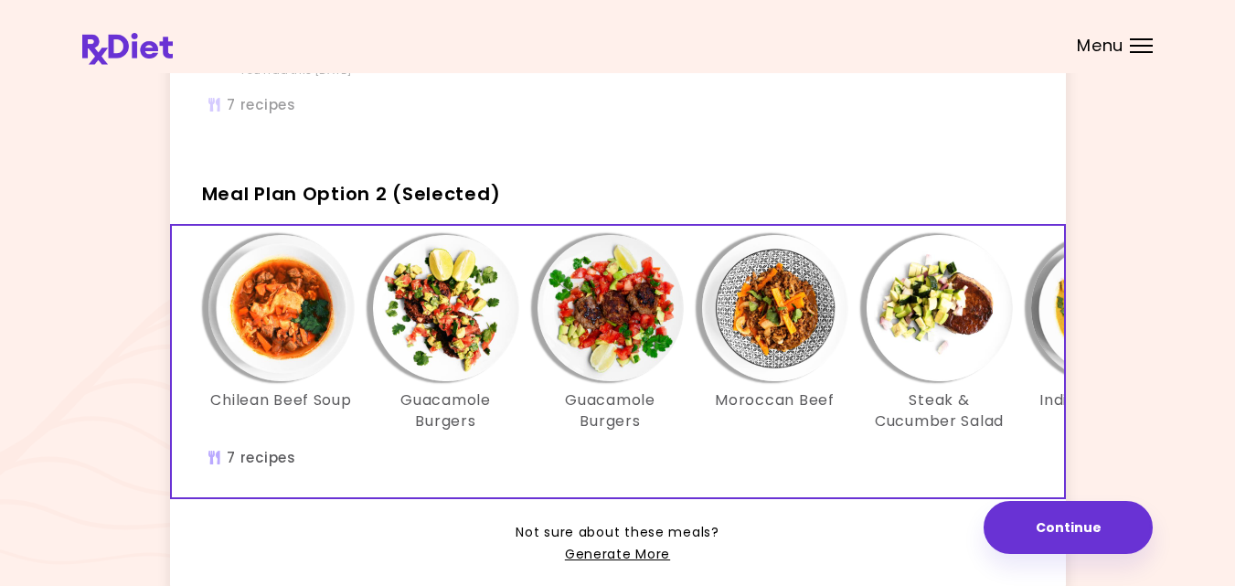
click at [447, 323] on img "Info - Guacamole Burgers - Meal Plan Option 2 (Selected)" at bounding box center [446, 308] width 146 height 146
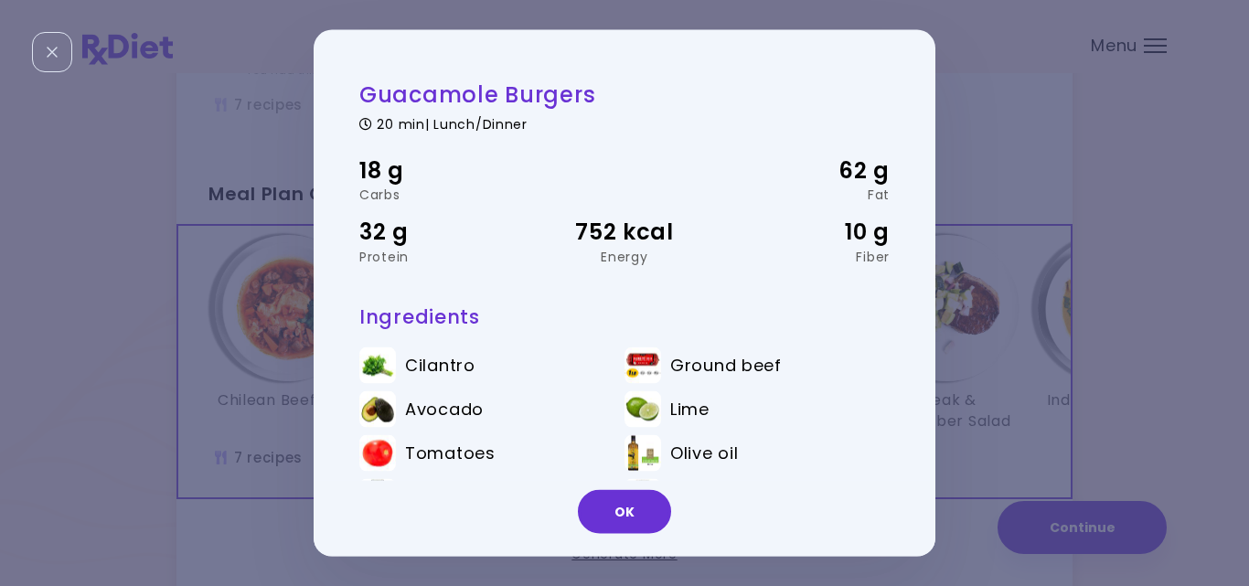
click at [954, 324] on div "Guacamole Burgers 20 min | Lunch/Dinner 18 g Carbs 62 g Fat 32 g Protein 752 kc…" at bounding box center [624, 293] width 1249 height 586
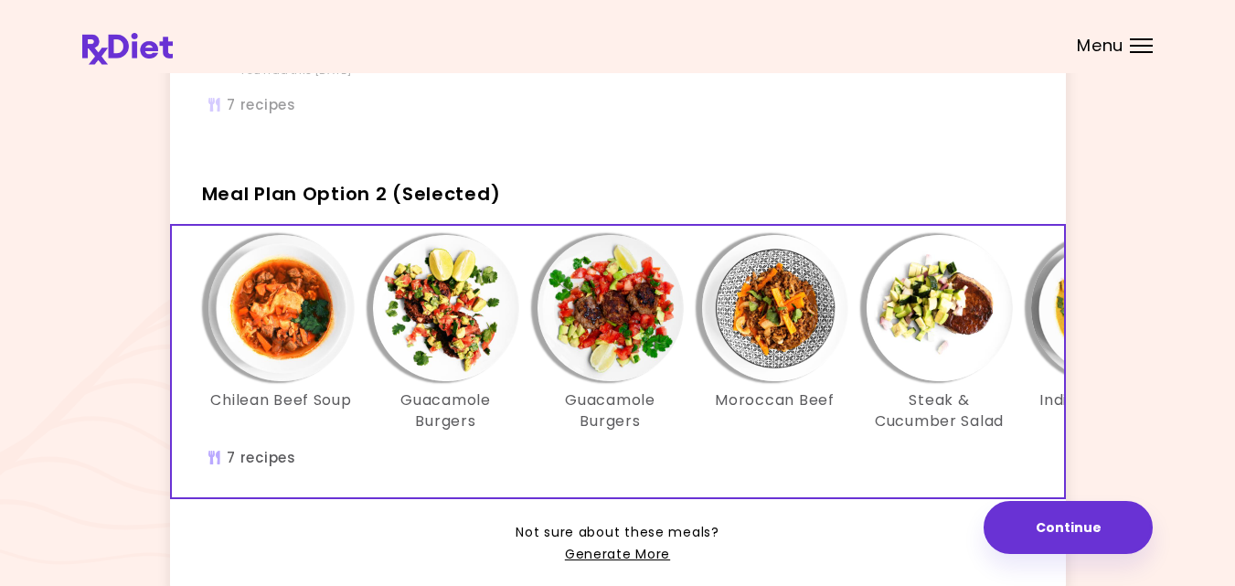
click at [623, 332] on img "Info - Guacamole Burgers - Meal Plan Option 2 (Selected)" at bounding box center [611, 308] width 146 height 146
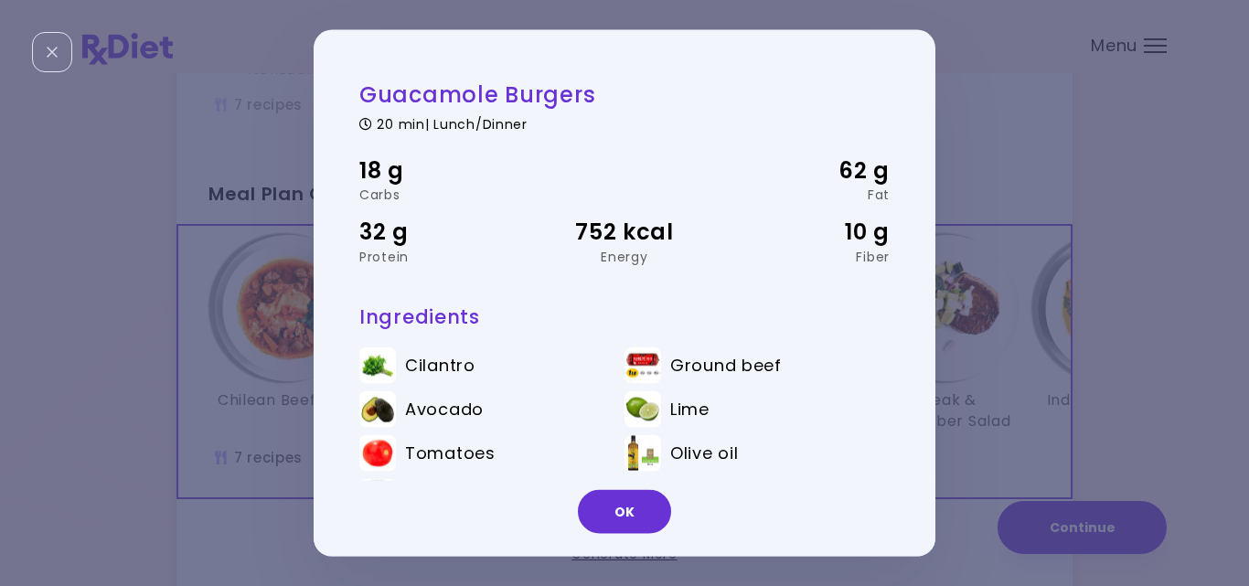
click at [965, 351] on div "Guacamole Burgers 20 min | Lunch/Dinner 18 g Carbs 62 g Fat 32 g Protein 752 kc…" at bounding box center [624, 293] width 1249 height 586
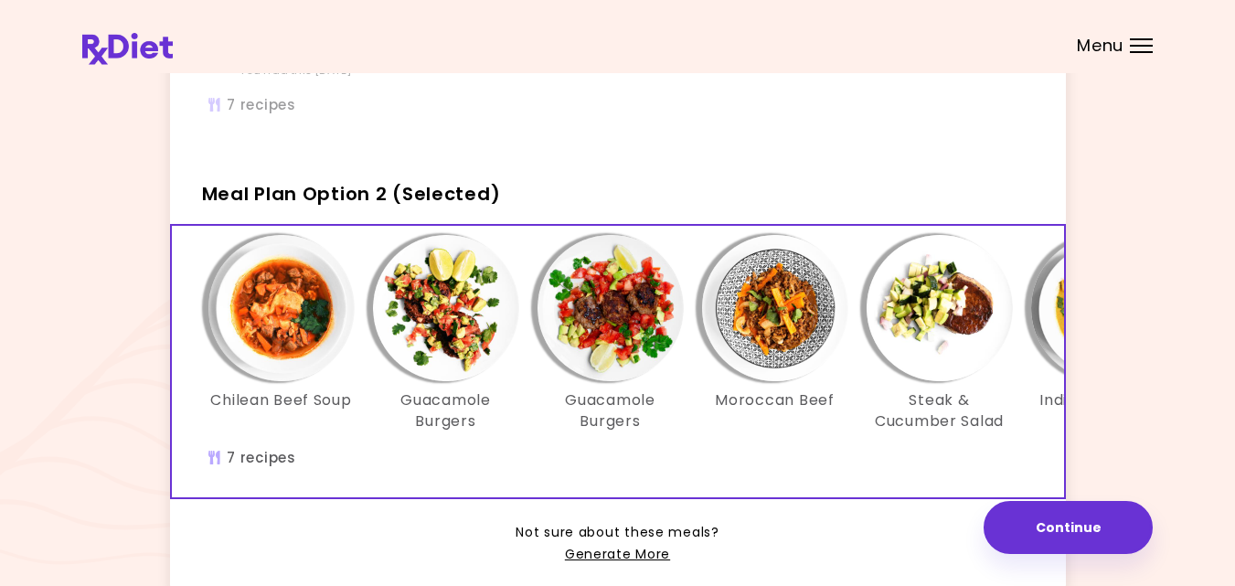
click at [766, 353] on img "Info - Moroccan Beef - Meal Plan Option 2 (Selected)" at bounding box center [775, 308] width 146 height 146
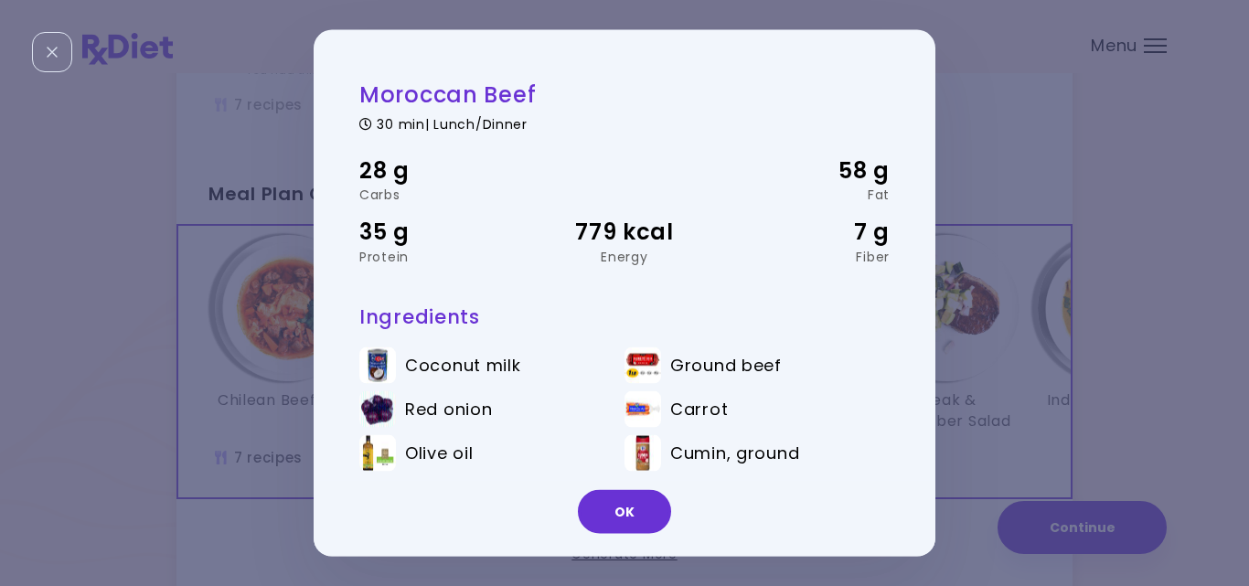
click at [999, 350] on div "Moroccan Beef 30 min | Lunch/Dinner 28 g Carbs 58 g Fat 35 g Protein 779 kcal E…" at bounding box center [624, 293] width 1249 height 586
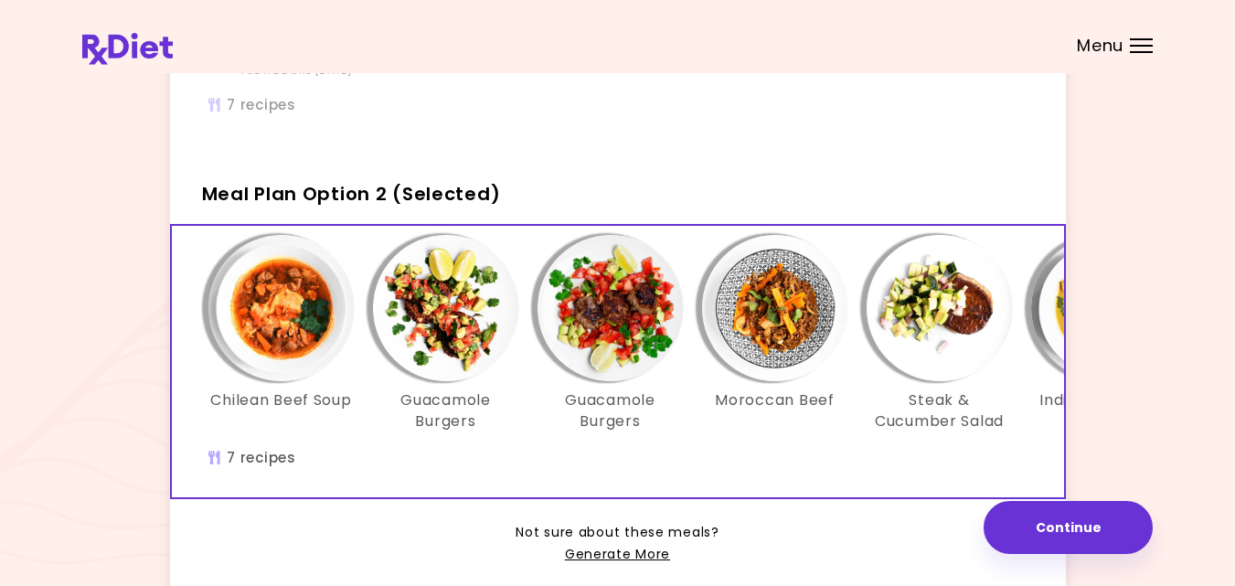
click at [922, 467] on div "Chilean Beef Soup Guacamole Burgers Guacamole Burgers Moroccan Beef Steak & Cuc…" at bounding box center [775, 362] width 1207 height 272
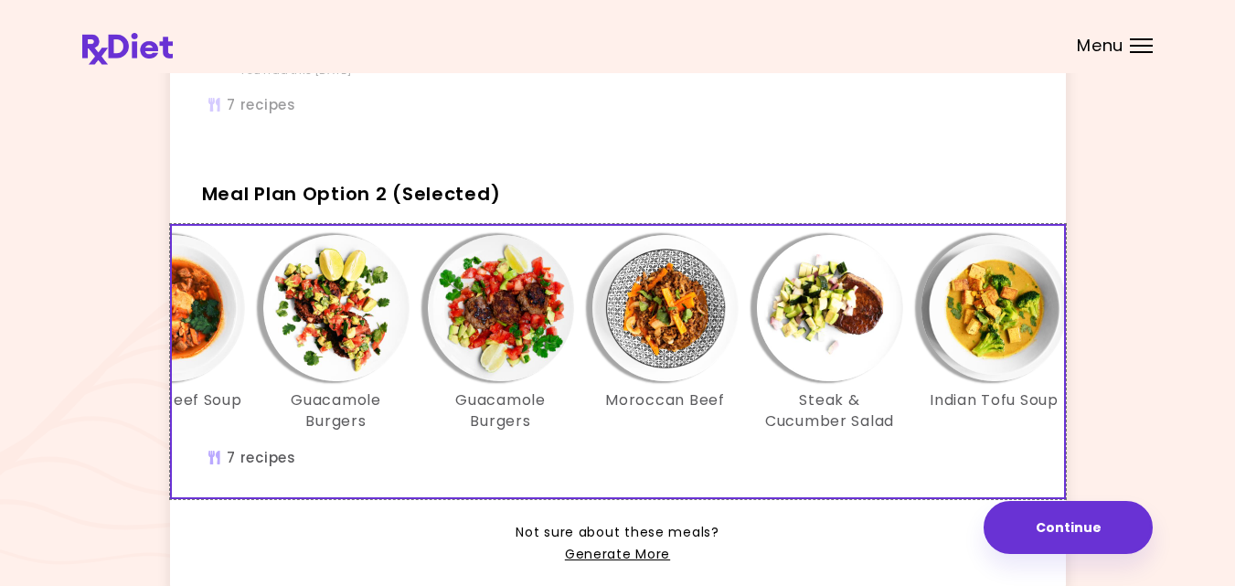
scroll to position [0, 146]
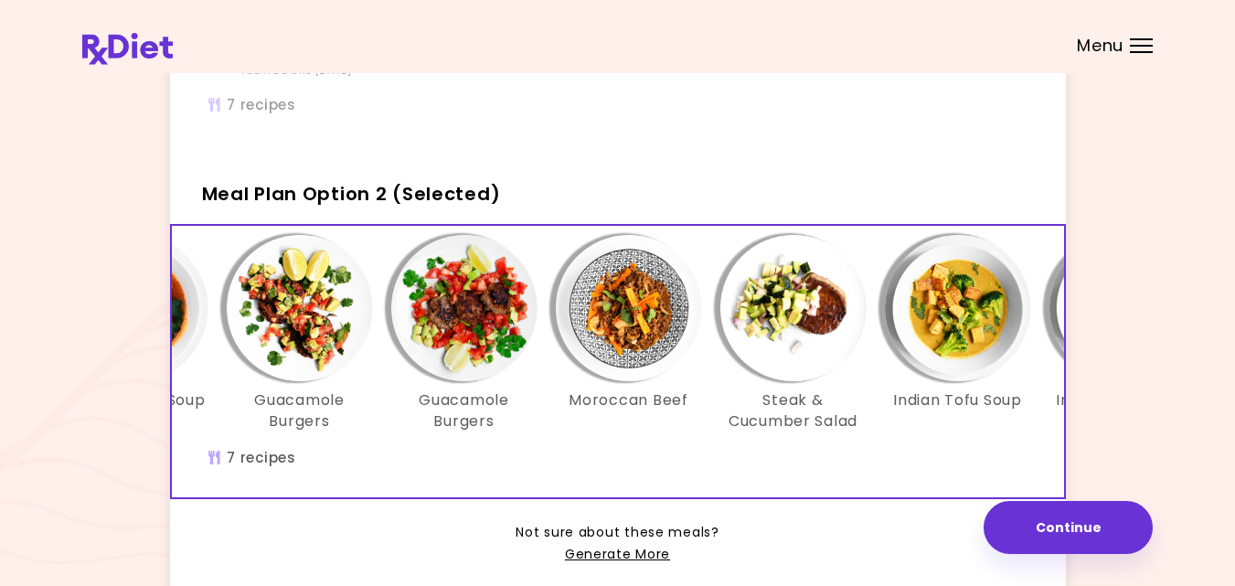
click at [784, 339] on img "Info - Steak & Cucumber Salad - Meal Plan Option 2 (Selected)" at bounding box center [793, 308] width 146 height 146
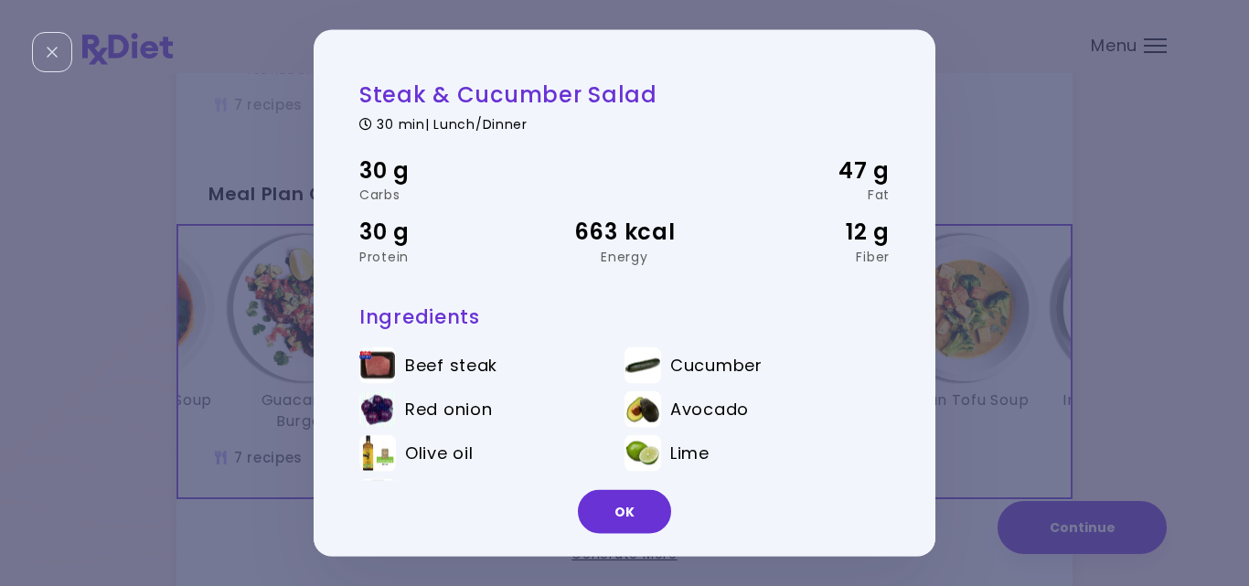
click at [965, 393] on div "Steak & Cucumber Salad 30 min | Lunch/Dinner 30 g Carbs 47 g Fat 30 g Protein 6…" at bounding box center [624, 293] width 1249 height 586
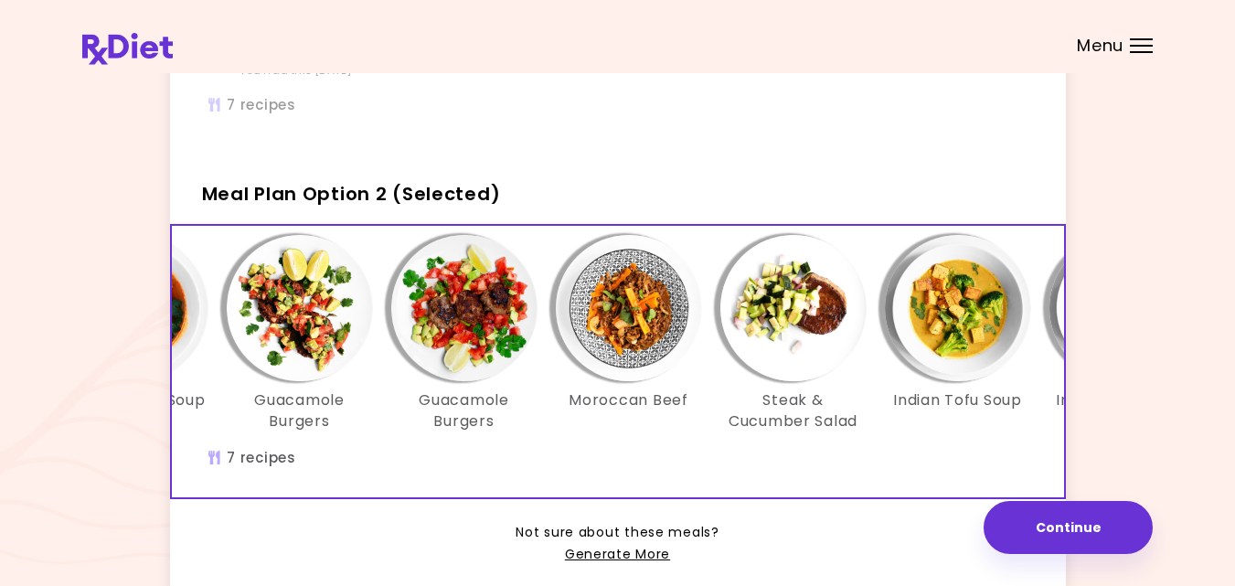
click at [943, 311] on img "Info - Indian Tofu Soup - Meal Plan Option 2 (Selected)" at bounding box center [958, 308] width 146 height 146
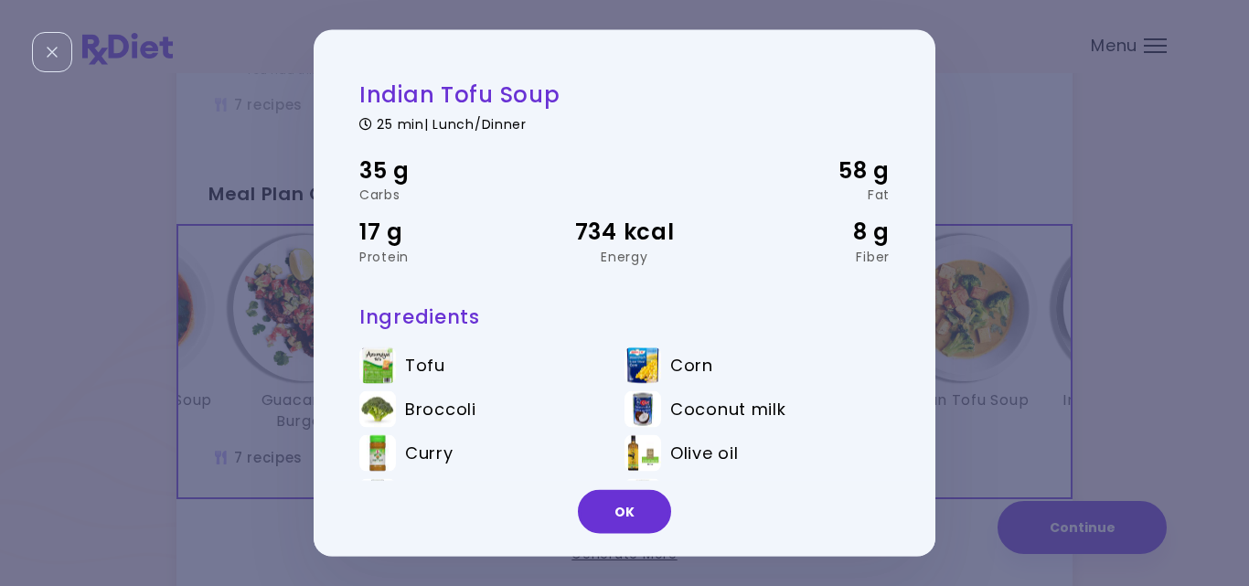
click at [1013, 367] on div "Indian Tofu Soup 25 min | Lunch/Dinner 35 g Carbs 58 g Fat 17 g Protein 734 kca…" at bounding box center [624, 293] width 1249 height 586
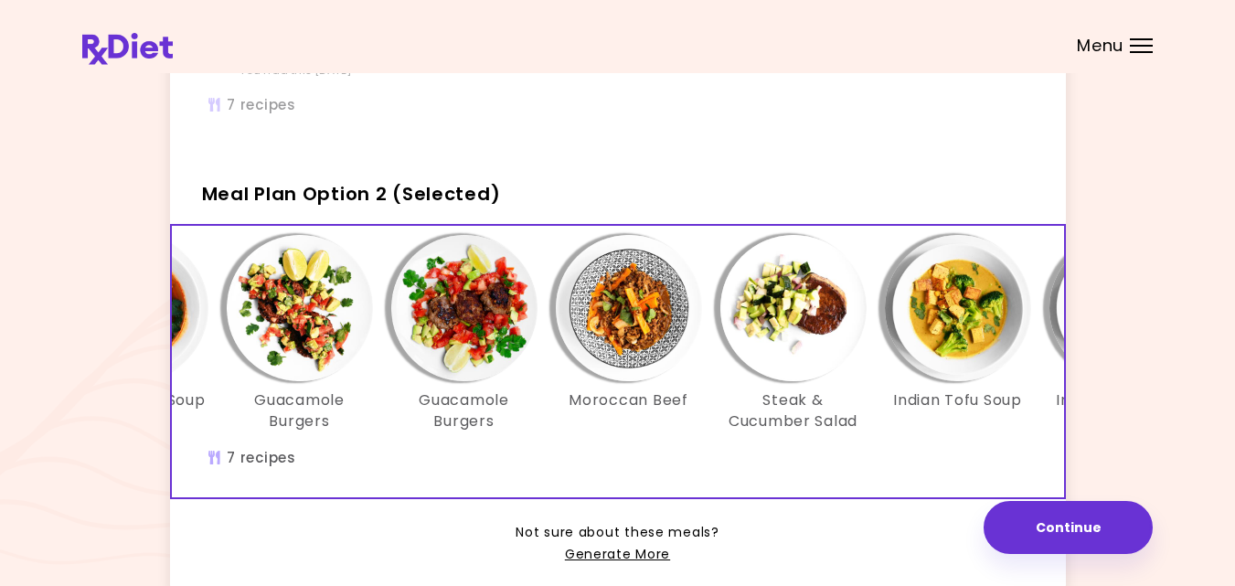
click at [969, 450] on div "Chilean Beef Soup Guacamole Burgers Guacamole Burgers Moroccan Beef Steak & Cuc…" at bounding box center [629, 342] width 1152 height 215
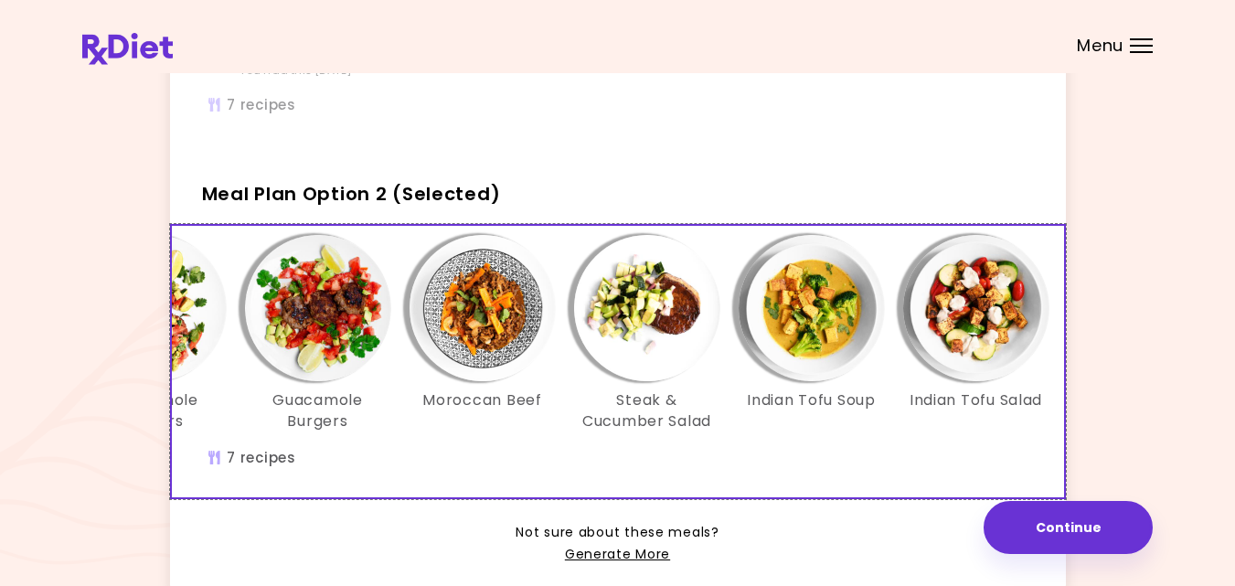
scroll to position [0, 315]
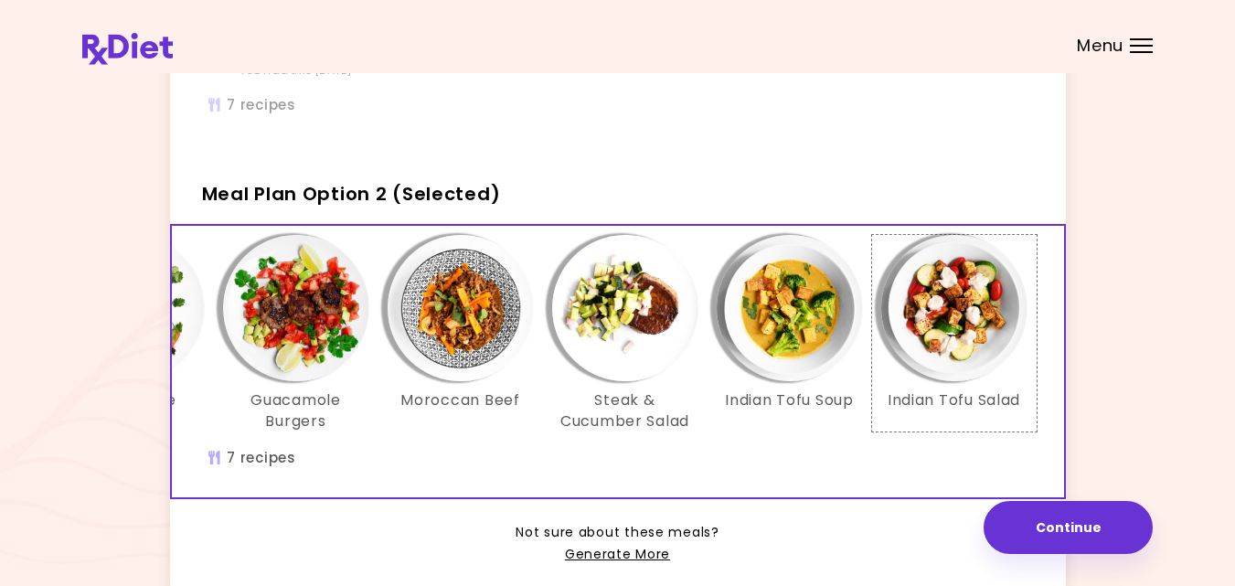
click at [958, 315] on img "Info - Indian Tofu Salad - Meal Plan Option 2 (Selected)" at bounding box center [954, 308] width 146 height 146
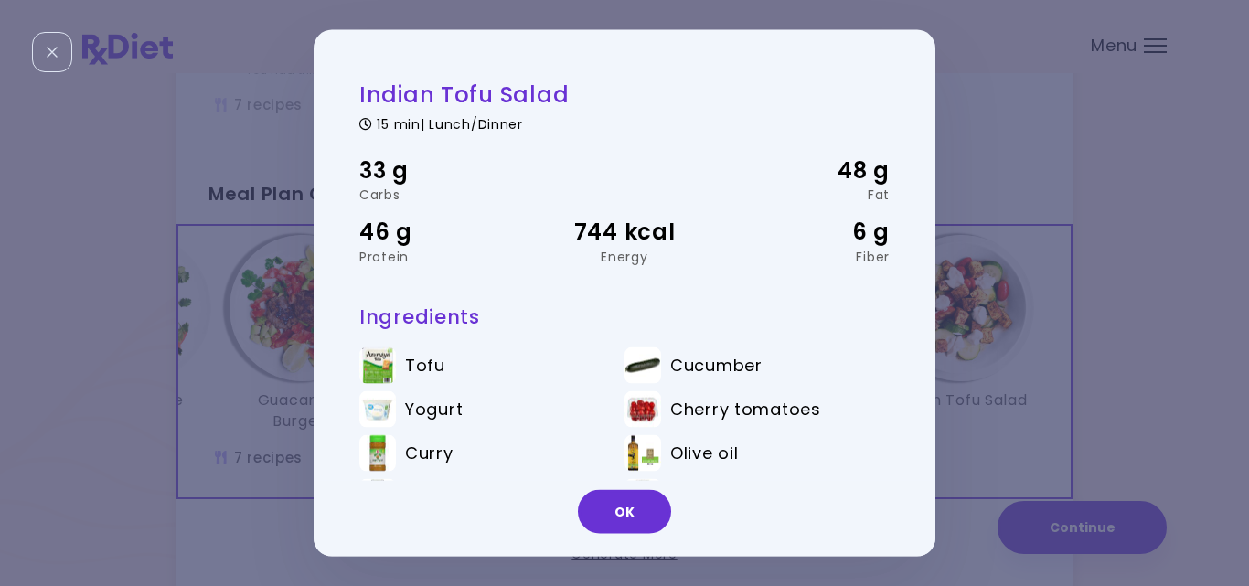
click at [1050, 370] on div "Indian Tofu Salad 15 min | Lunch/Dinner 33 g Carbs 48 g Fat 46 g Protein 744 kc…" at bounding box center [624, 293] width 1249 height 586
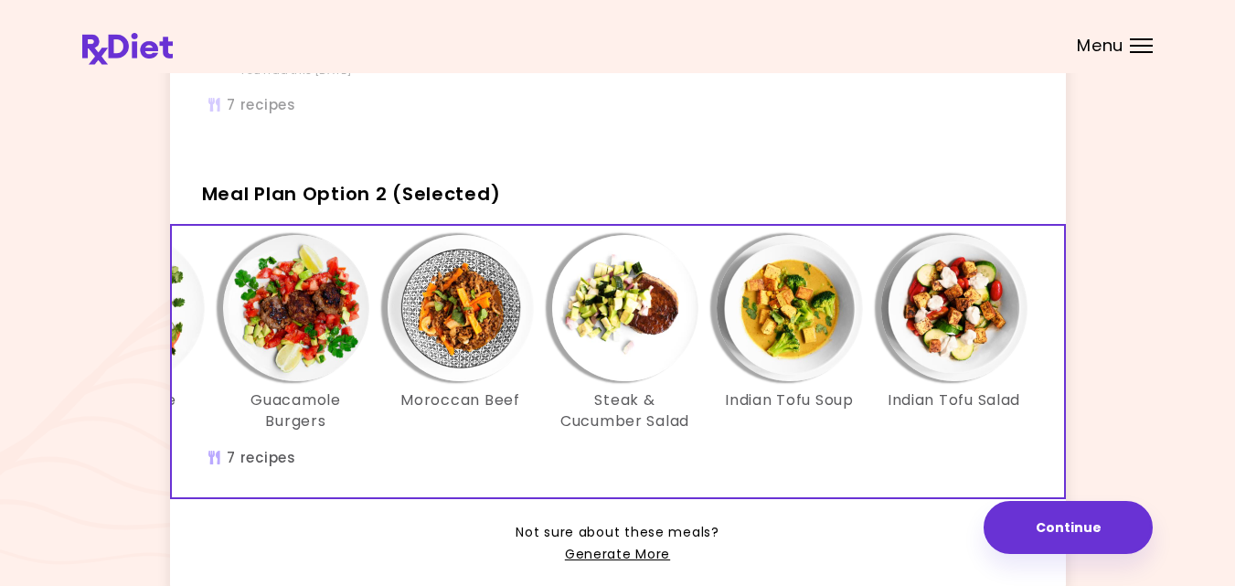
click at [690, 419] on h3 "Steak & Cucumber Salad" at bounding box center [625, 410] width 146 height 41
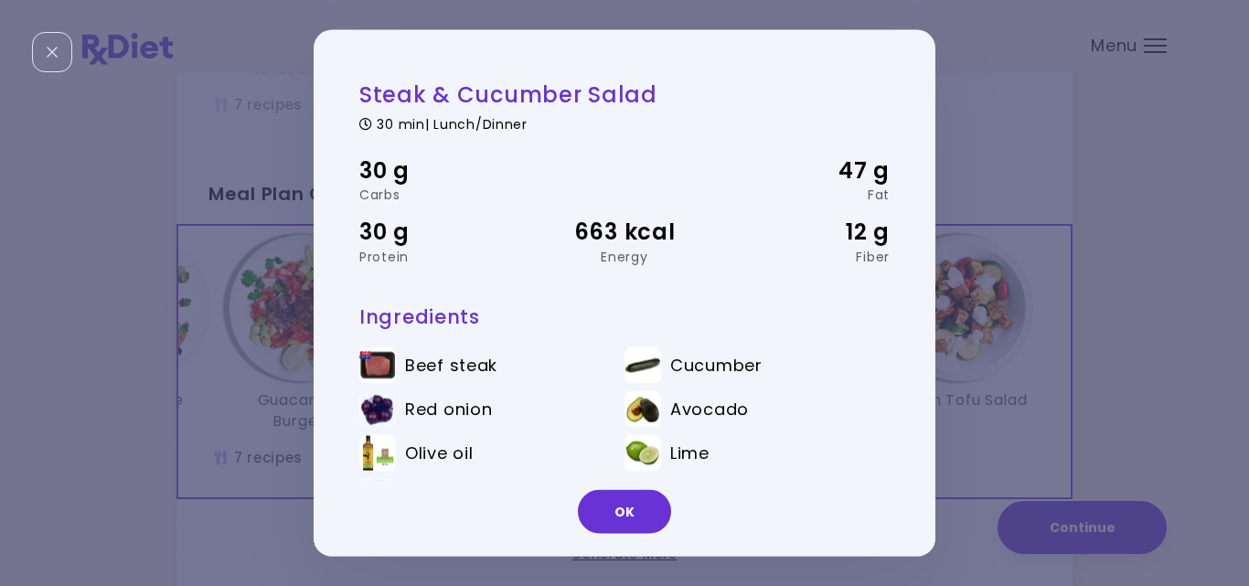
click at [1044, 450] on div "Steak & Cucumber Salad 30 min | Lunch/Dinner 30 g Carbs 47 g Fat 30 g Protein 6…" at bounding box center [624, 293] width 1249 height 586
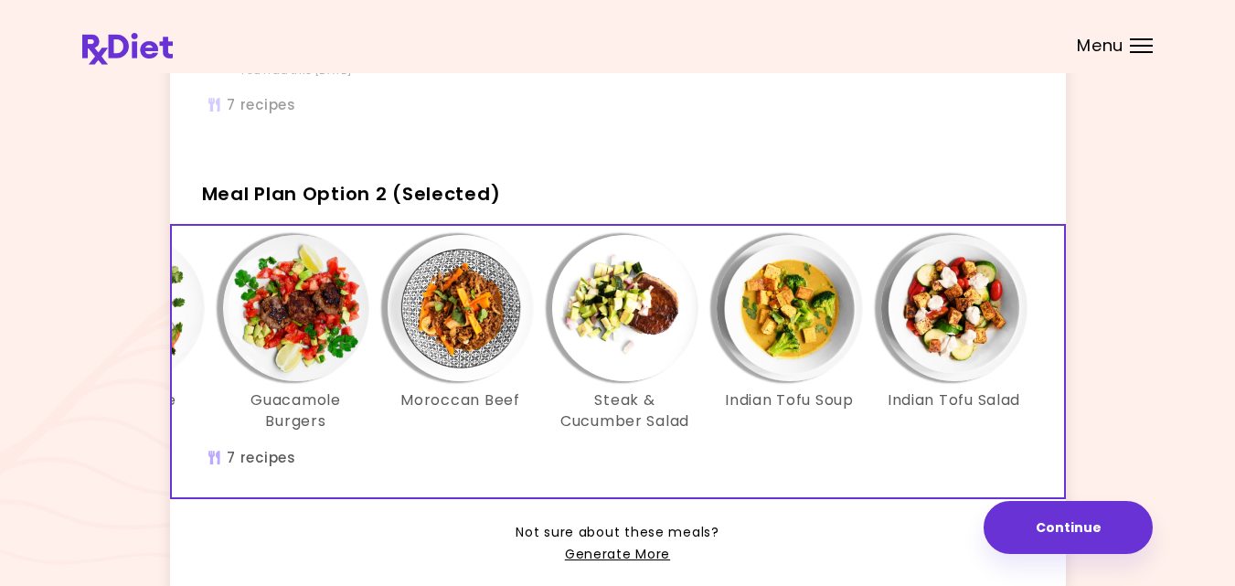
click at [369, 474] on div "Chilean Beef Soup Guacamole Burgers Guacamole Burgers Moroccan Beef Steak & Cuc…" at bounding box center [460, 362] width 1207 height 272
click at [1059, 526] on button "Continue" at bounding box center [1068, 527] width 169 height 53
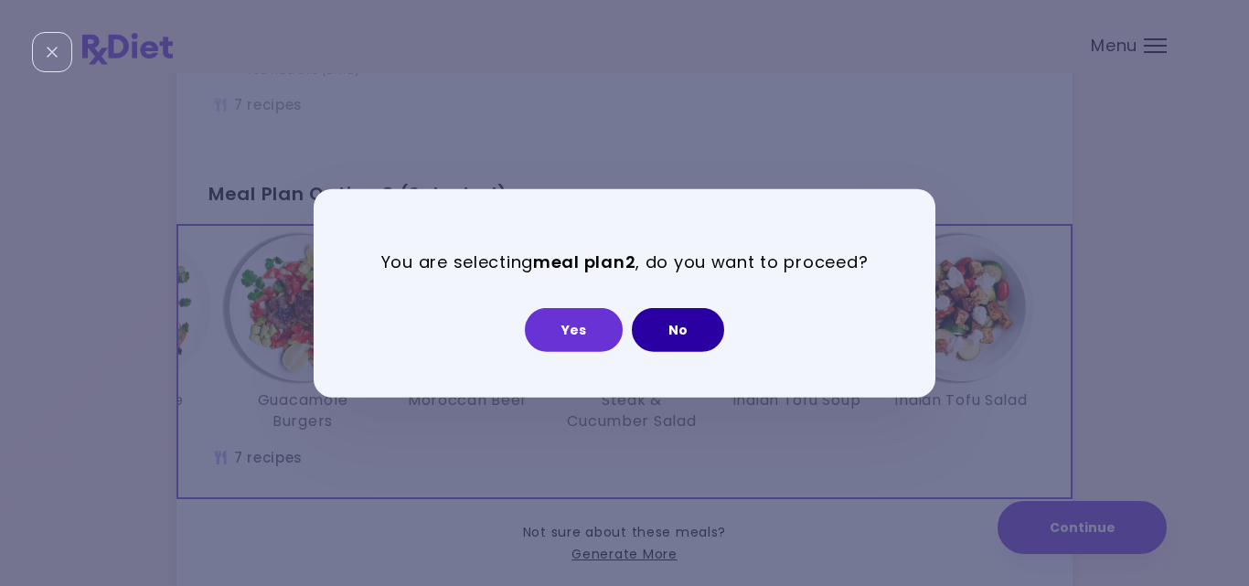
click at [674, 336] on button "No" at bounding box center [678, 330] width 92 height 44
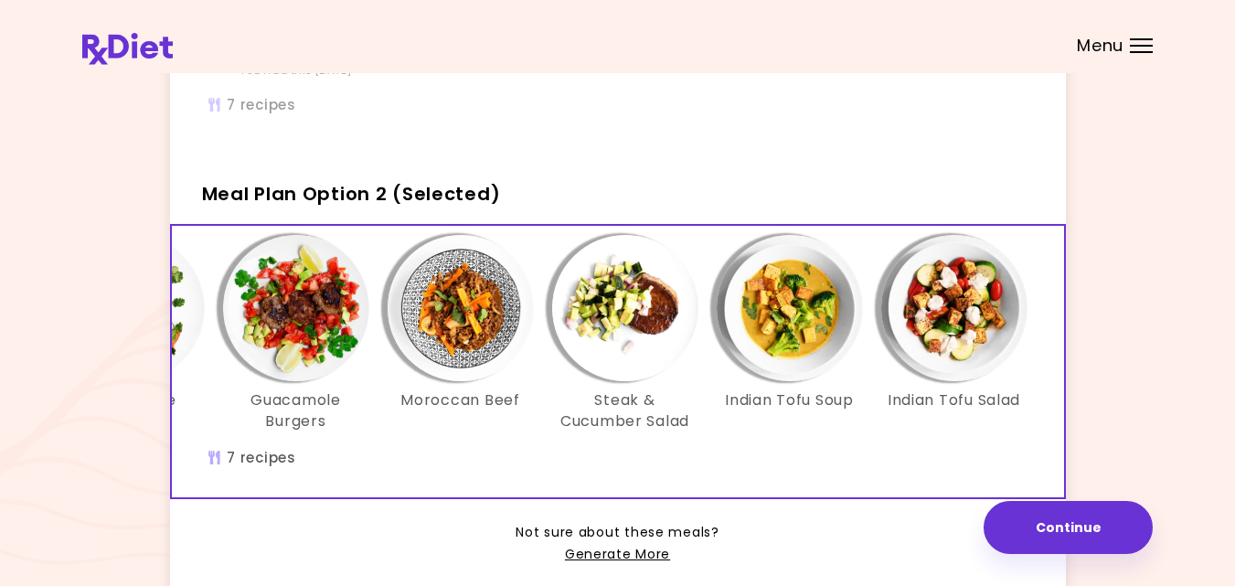
click at [197, 403] on div "Guacamole Burgers" at bounding box center [131, 333] width 165 height 197
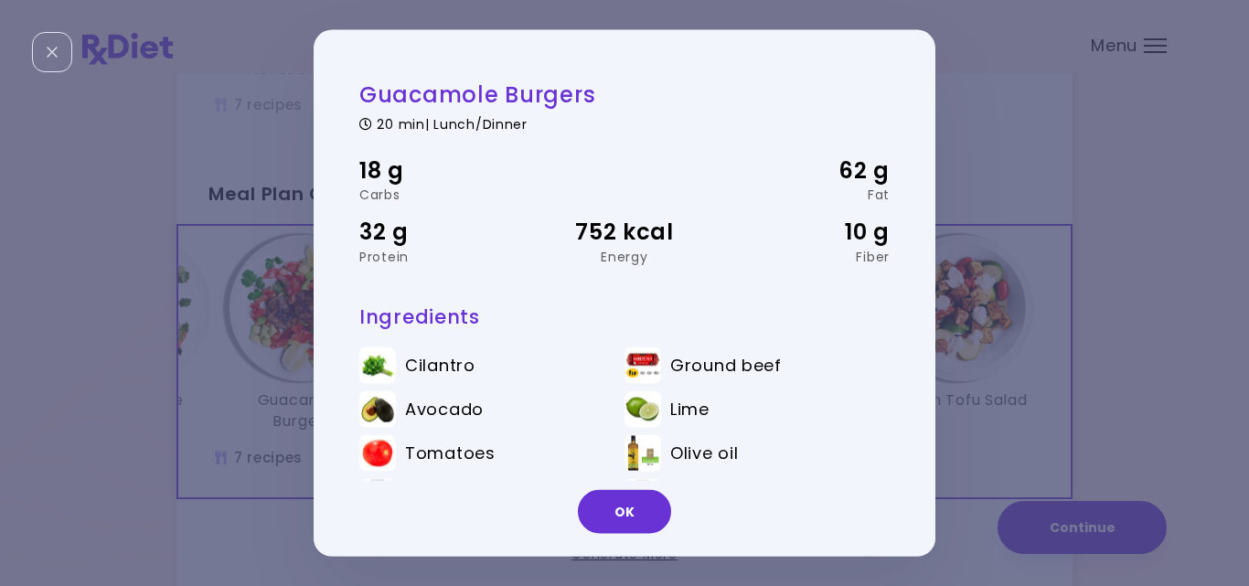
click at [199, 438] on div "Guacamole Burgers 20 min | Lunch/Dinner 18 g Carbs 62 g Fat 32 g Protein 752 kc…" at bounding box center [624, 293] width 1249 height 586
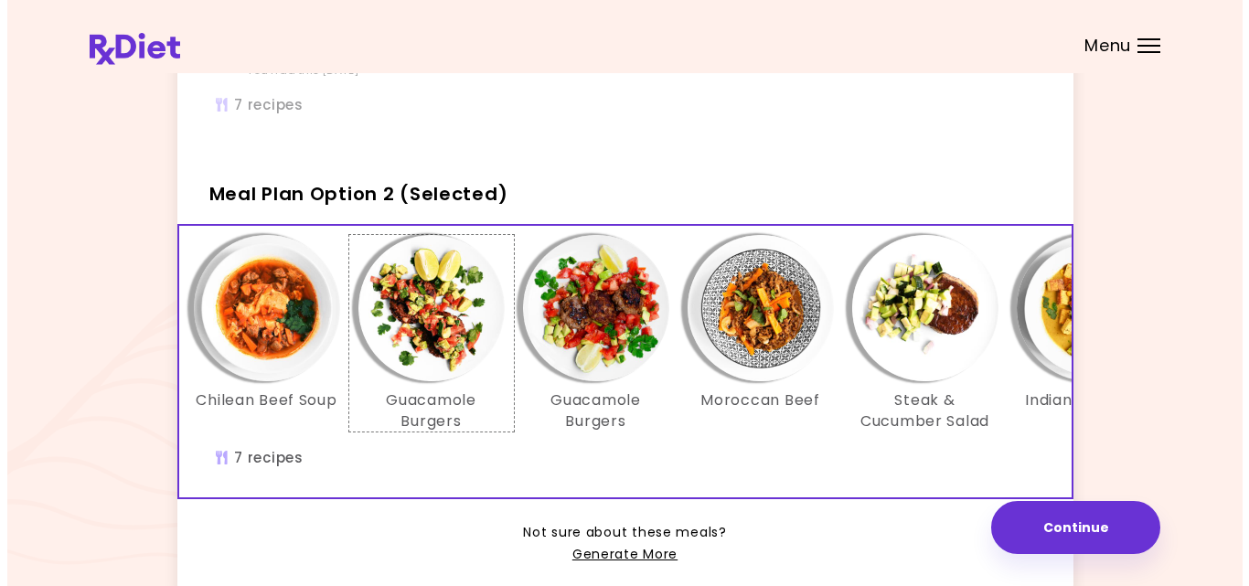
scroll to position [0, 0]
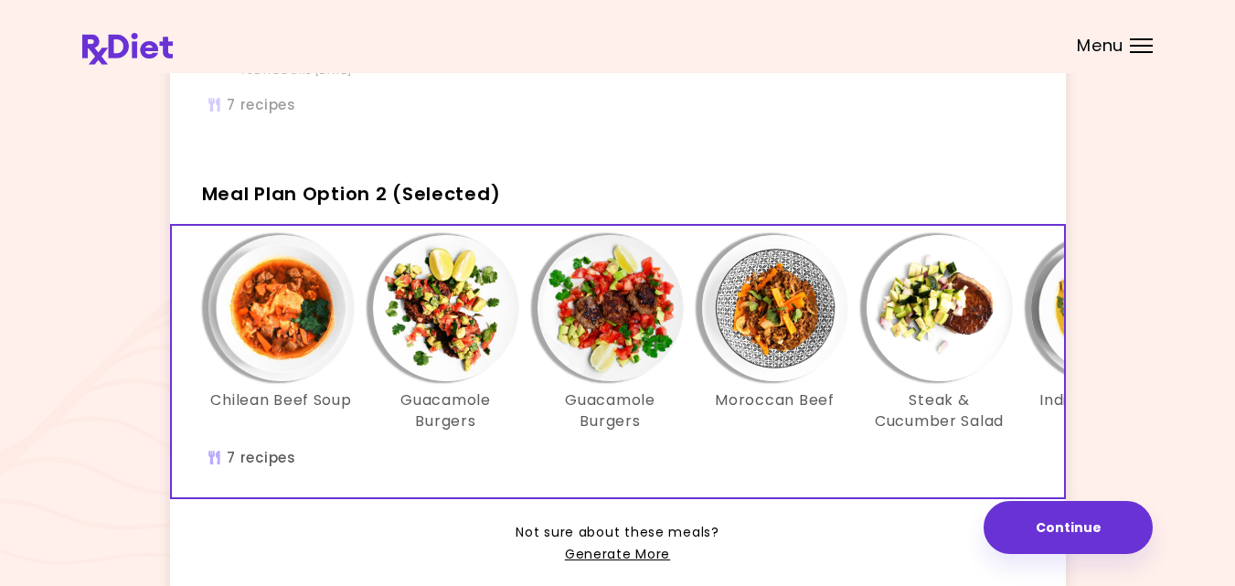
click at [285, 325] on img "Info - Chilean Beef Soup - Meal Plan Option 2 (Selected)" at bounding box center [281, 308] width 146 height 146
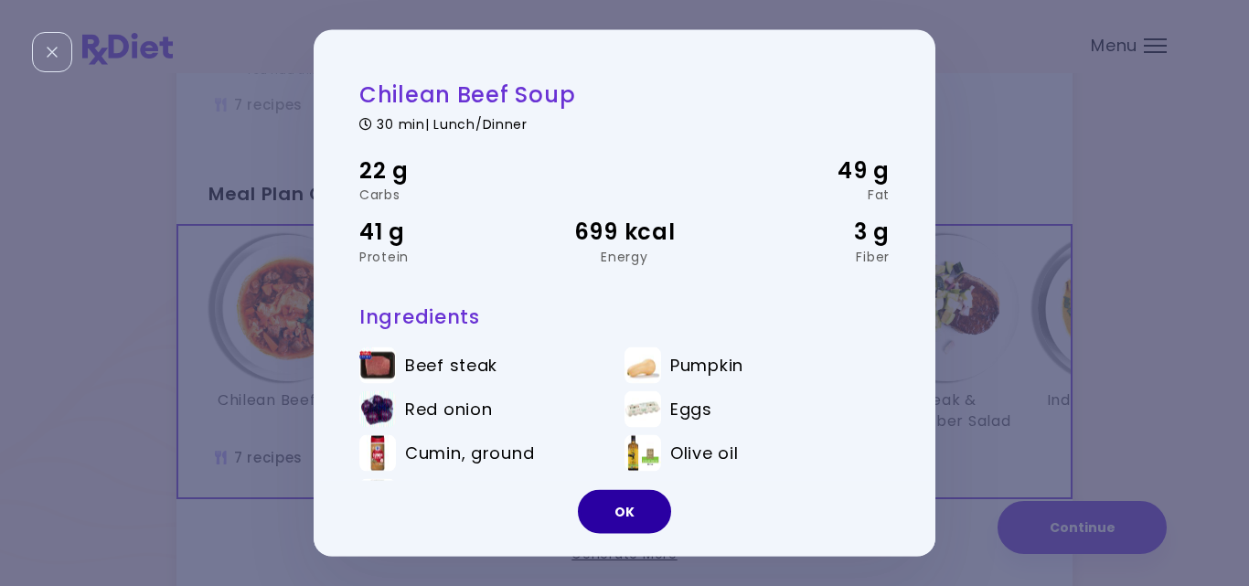
click at [624, 502] on button "OK" at bounding box center [624, 512] width 93 height 44
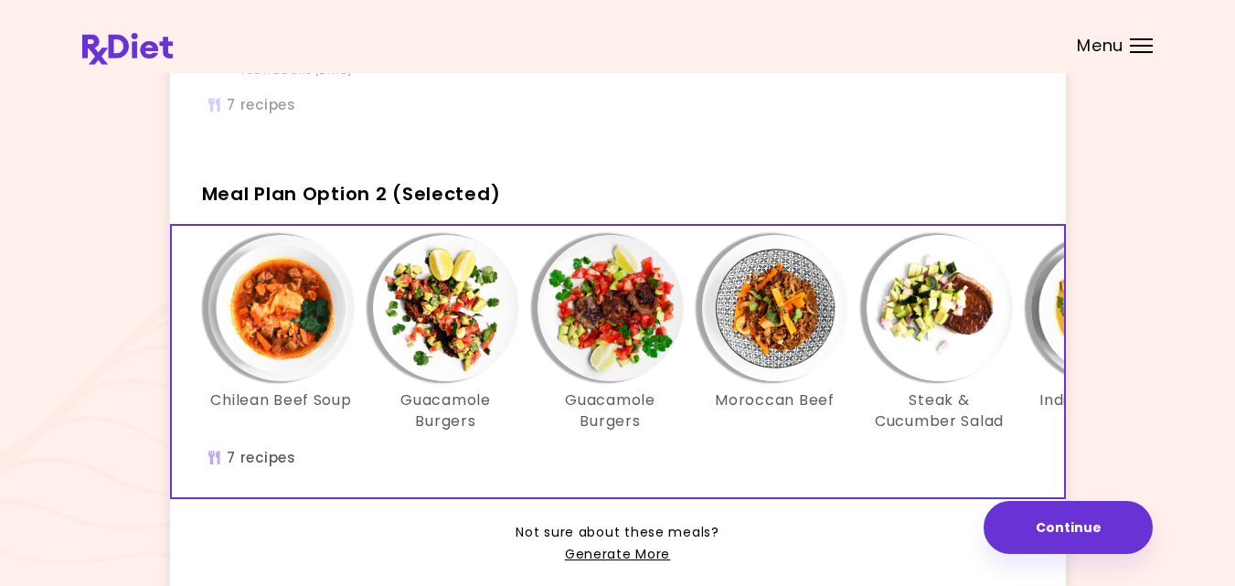
click at [283, 313] on img "Info - Chilean Beef Soup - Meal Plan Option 2 (Selected)" at bounding box center [281, 308] width 146 height 146
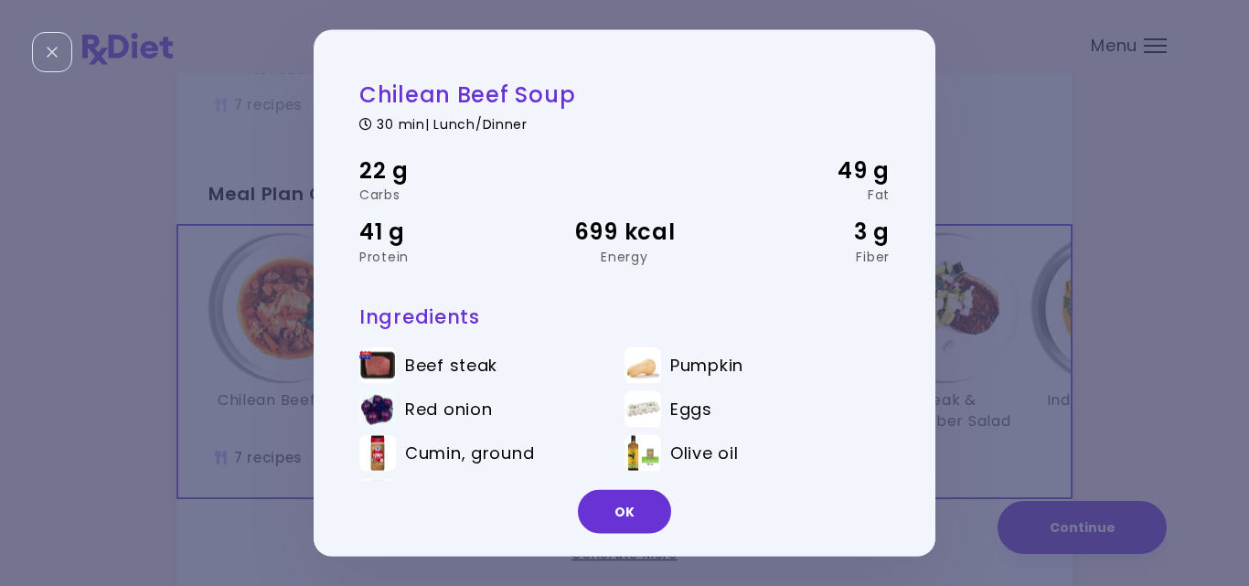
click at [843, 395] on li "Eggs" at bounding box center [756, 412] width 265 height 44
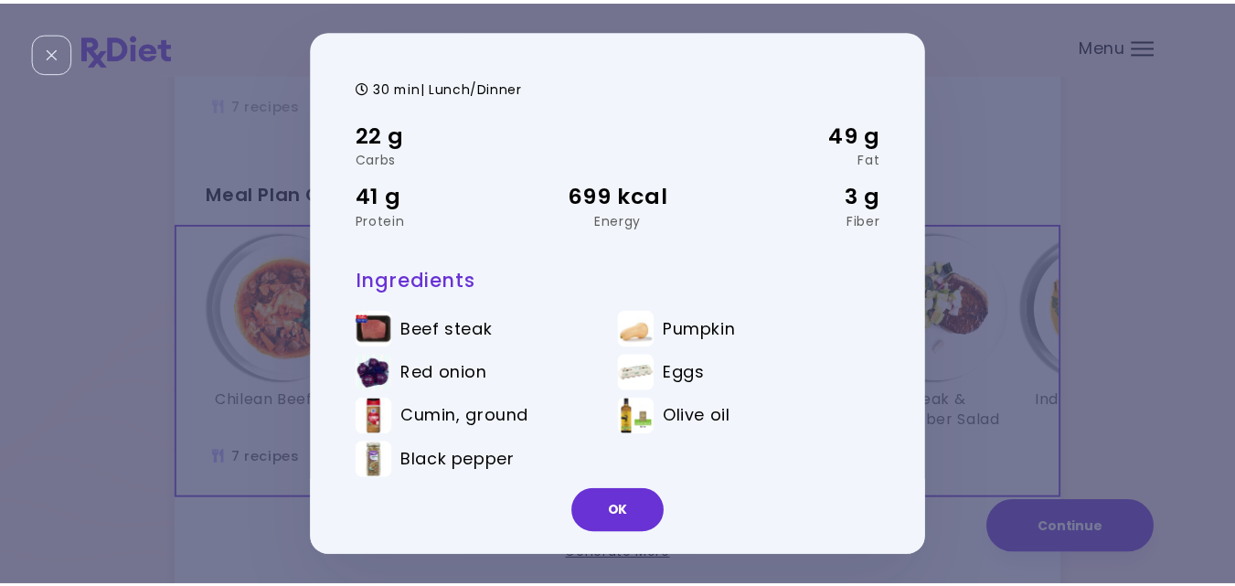
scroll to position [52, 0]
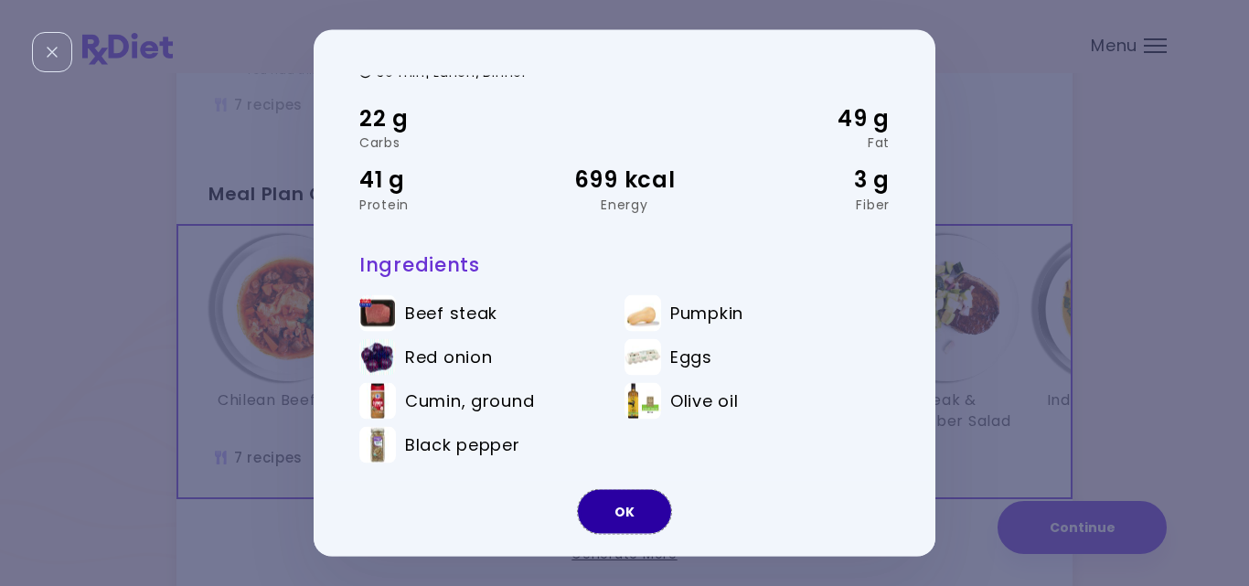
click at [604, 513] on button "OK" at bounding box center [624, 512] width 93 height 44
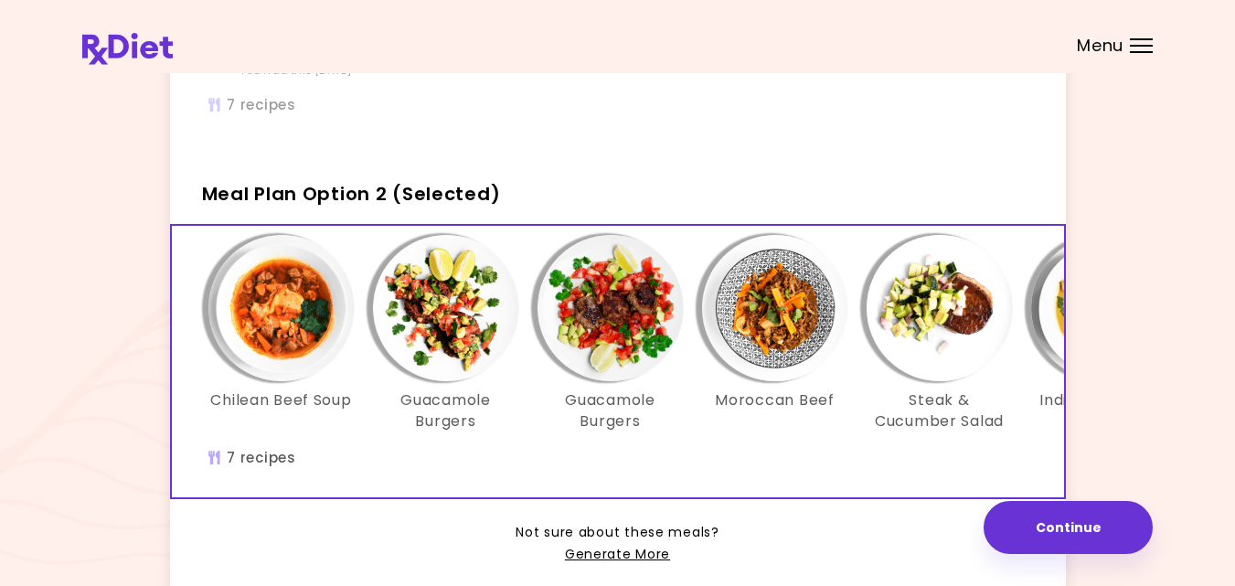
click at [416, 320] on img "Info - Guacamole Burgers - Meal Plan Option 2 (Selected)" at bounding box center [446, 308] width 146 height 146
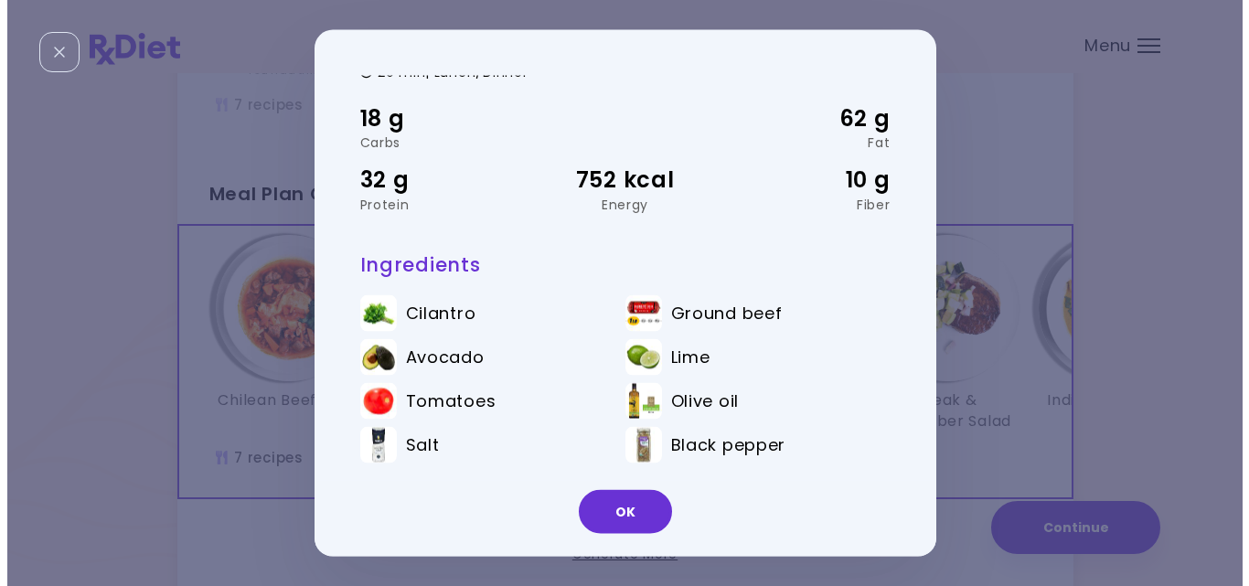
scroll to position [0, 0]
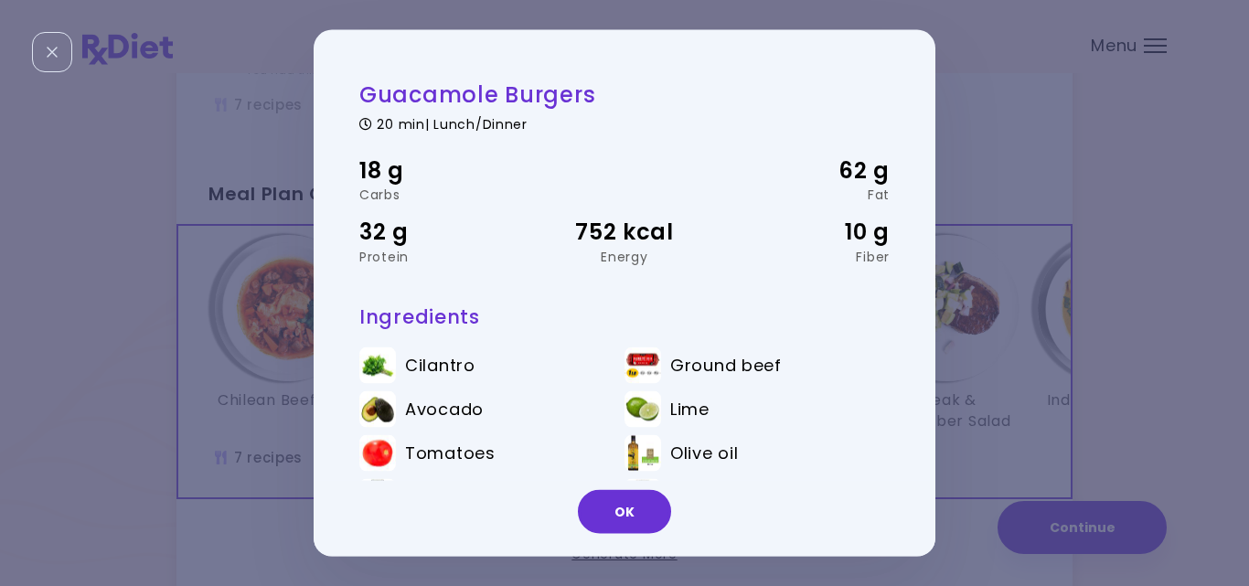
click at [847, 424] on li "Lime" at bounding box center [756, 412] width 265 height 44
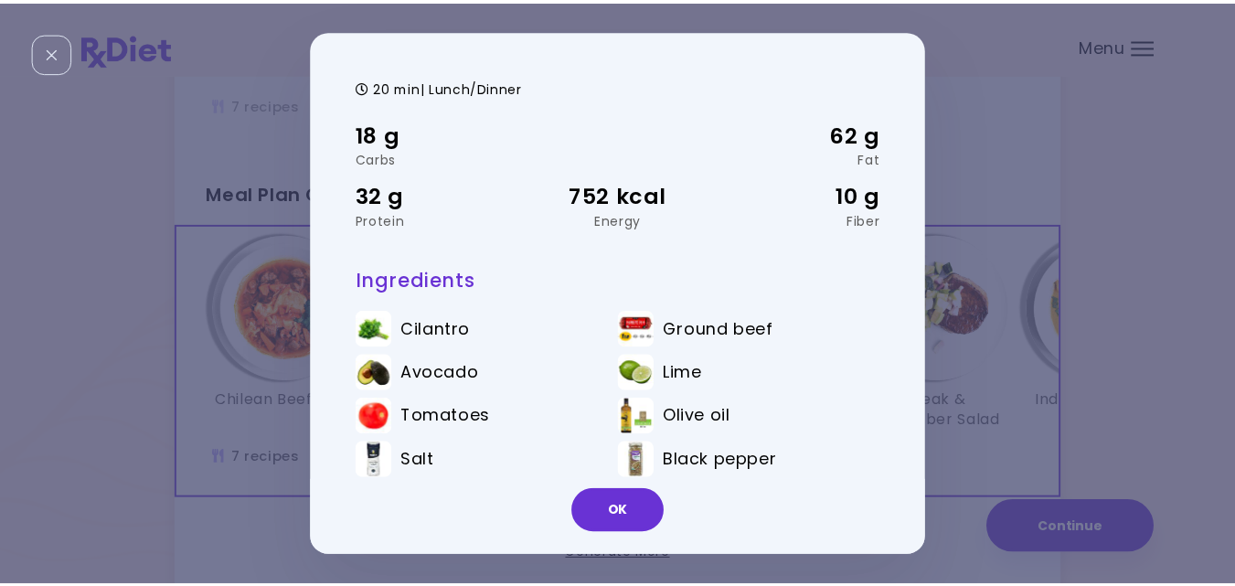
scroll to position [52, 0]
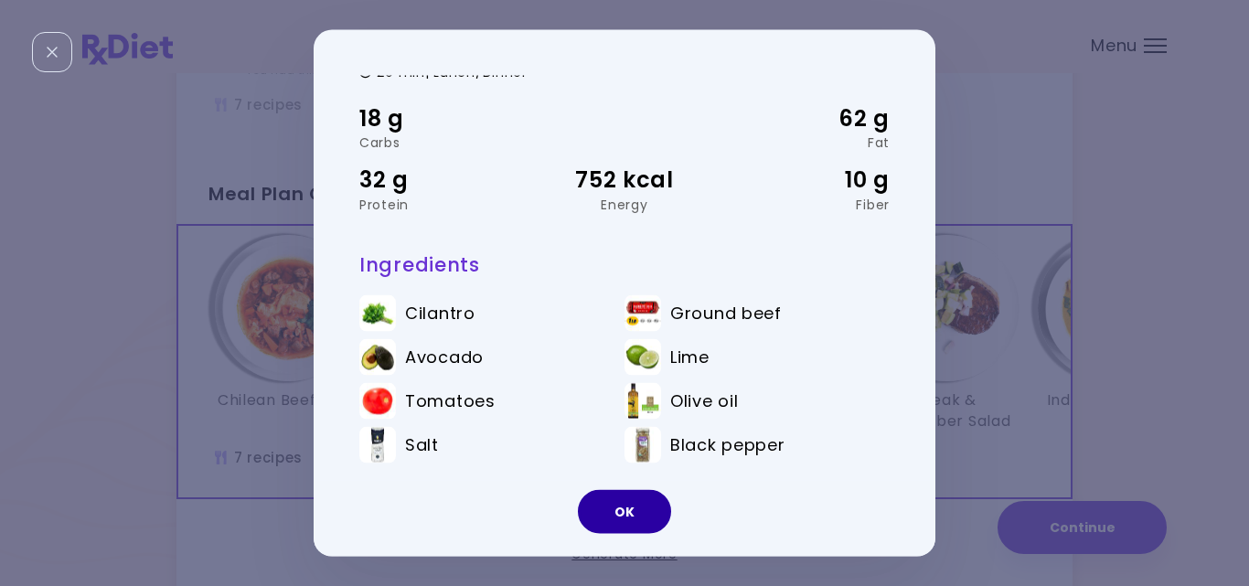
click at [645, 501] on button "OK" at bounding box center [624, 512] width 93 height 44
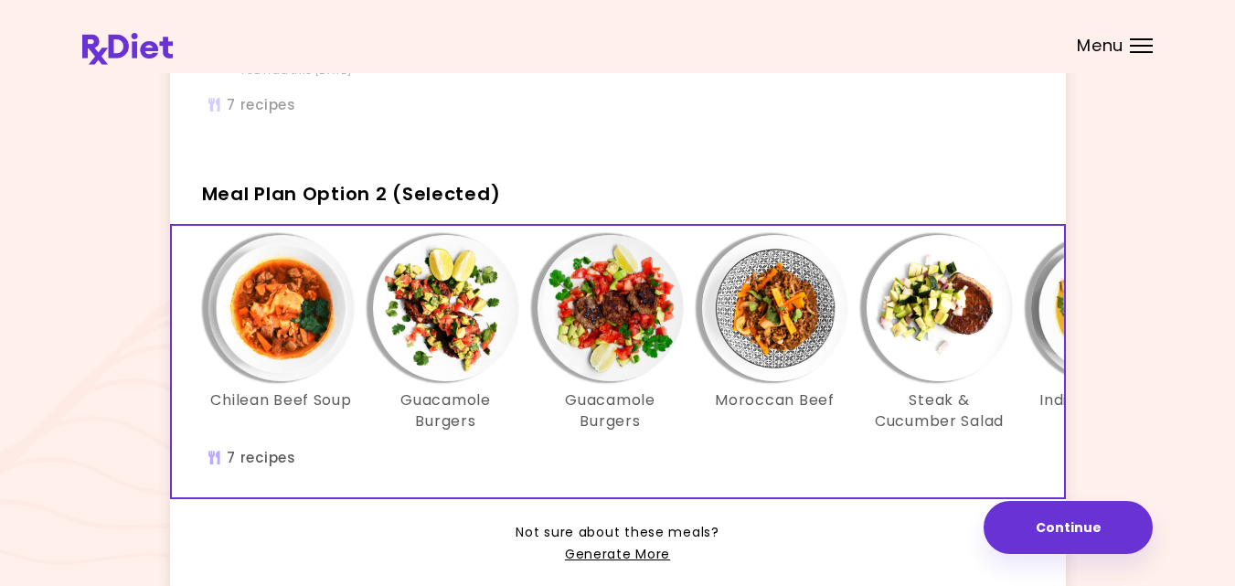
click at [605, 325] on img "Info - Guacamole Burgers - Meal Plan Option 2 (Selected)" at bounding box center [611, 308] width 146 height 146
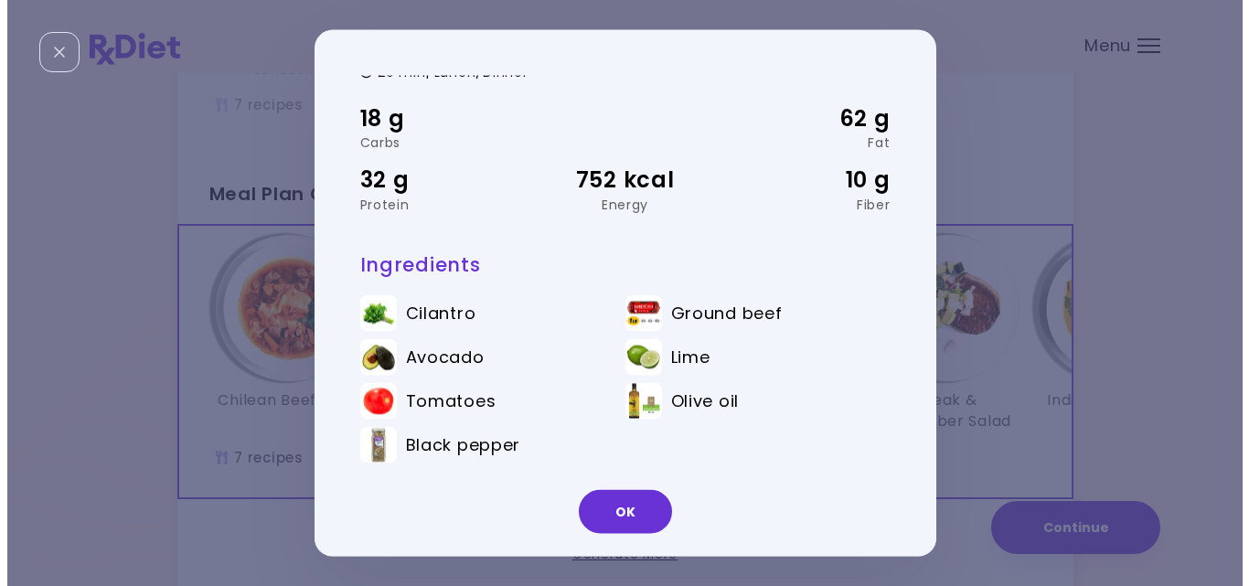
scroll to position [0, 0]
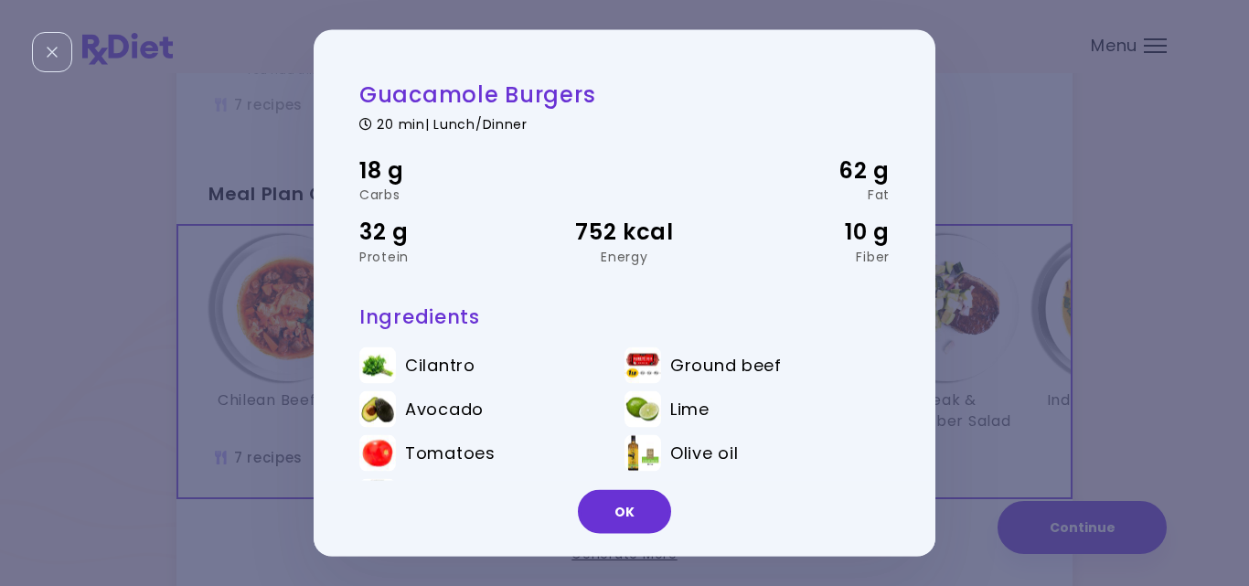
click at [823, 413] on div "Lime" at bounding box center [766, 410] width 193 height 20
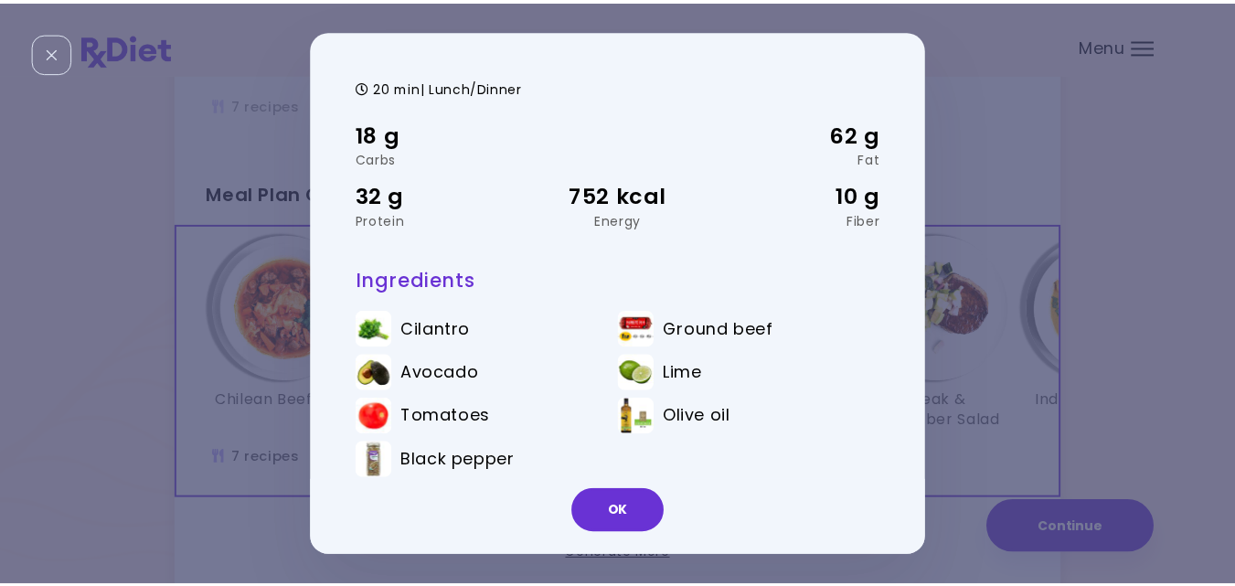
scroll to position [52, 0]
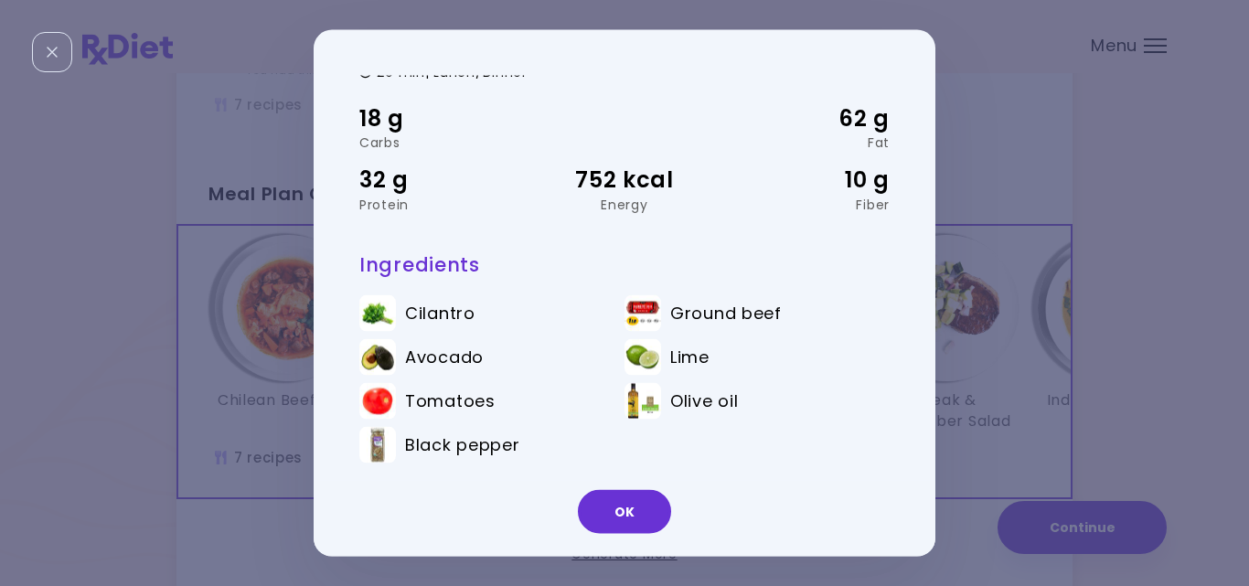
click at [293, 405] on div "Guacamole Burgers 20 min | Lunch/Dinner 18 g Carbs 62 g Fat 32 g Protein 752 kc…" at bounding box center [624, 293] width 1249 height 586
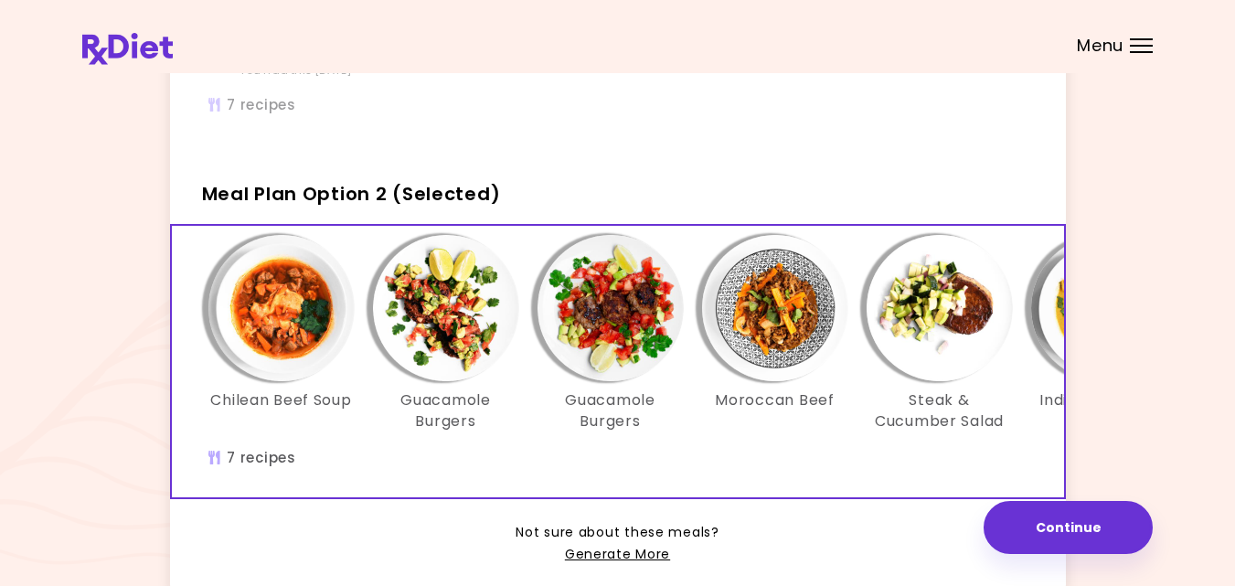
click at [761, 337] on img "Info - Moroccan Beef - Meal Plan Option 2 (Selected)" at bounding box center [775, 308] width 146 height 146
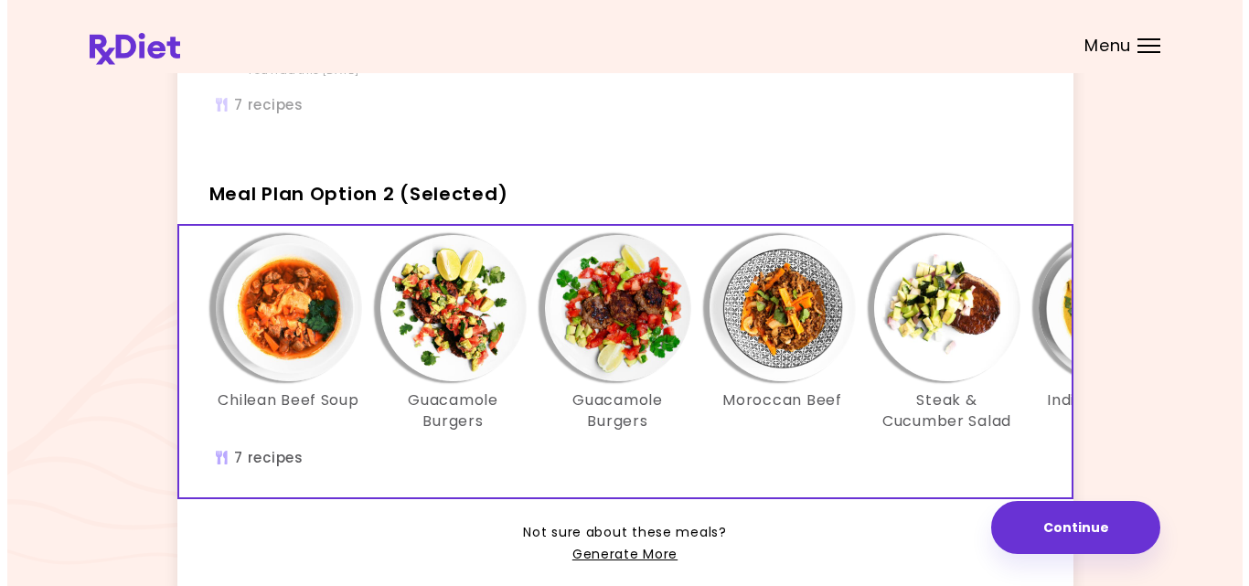
scroll to position [0, 0]
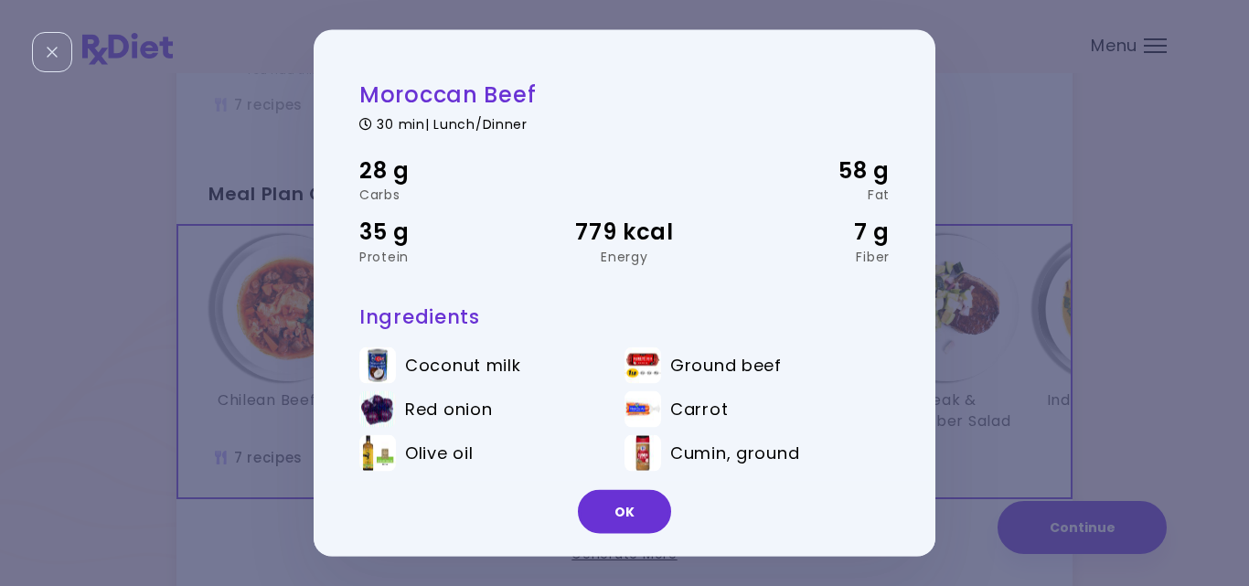
click at [833, 376] on li "Ground beef" at bounding box center [756, 368] width 265 height 44
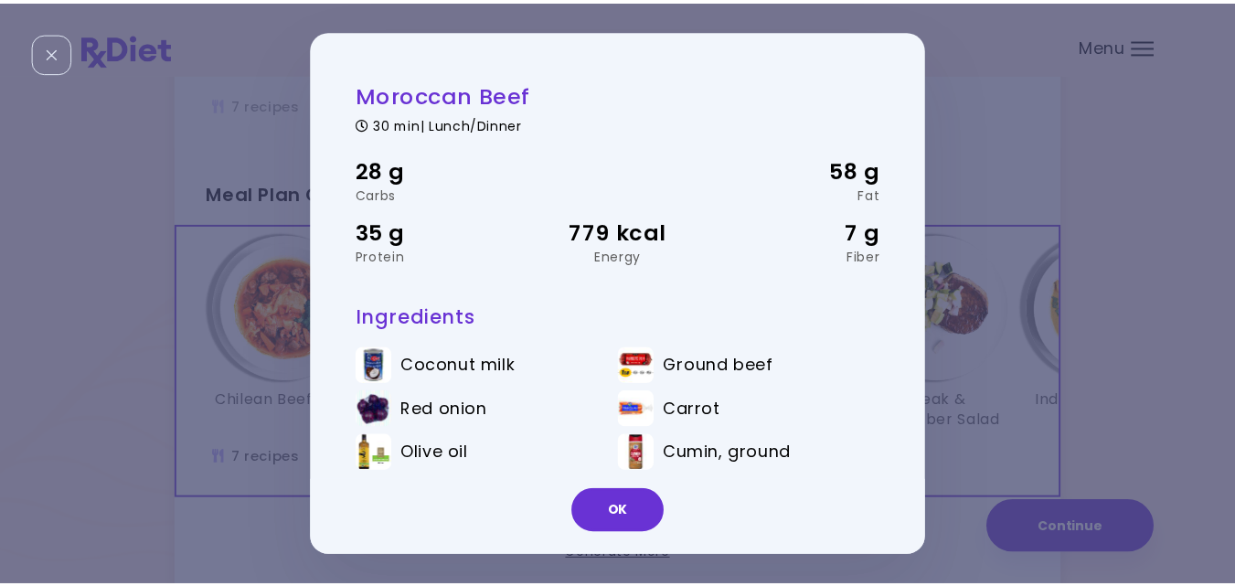
scroll to position [8, 0]
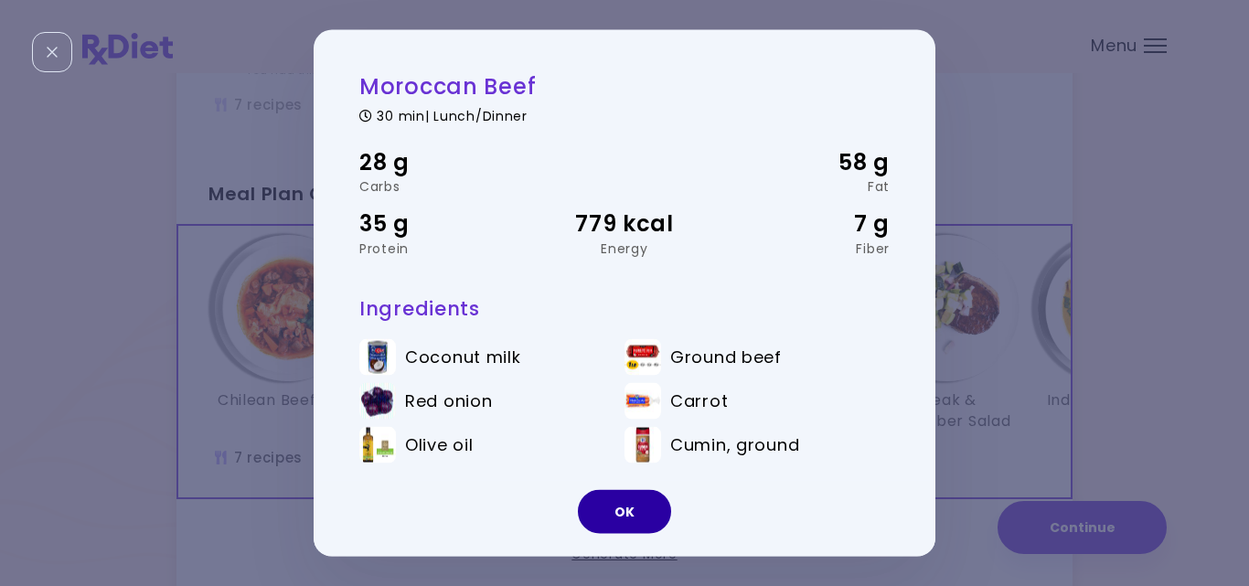
click at [636, 502] on button "OK" at bounding box center [624, 512] width 93 height 44
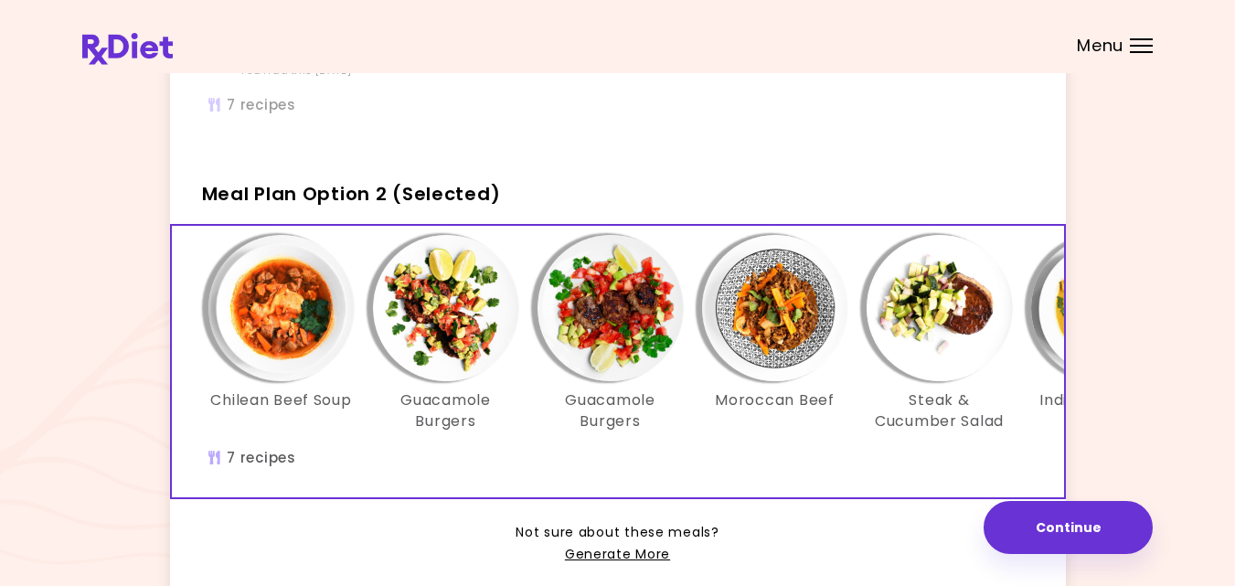
click at [765, 400] on div "Moroccan Beef" at bounding box center [775, 333] width 165 height 197
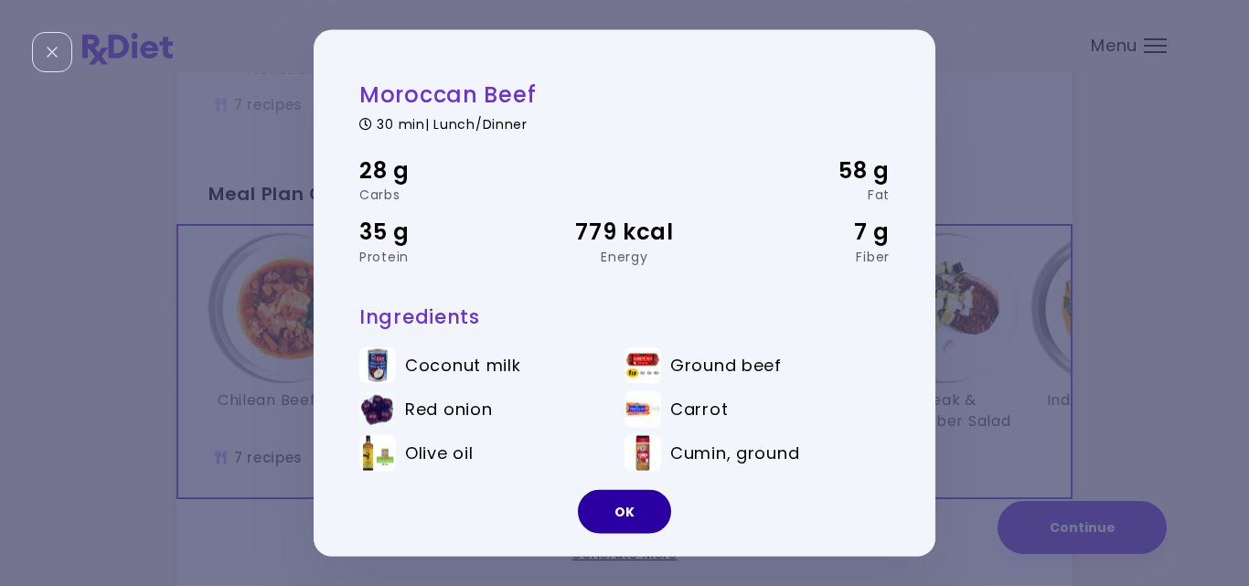
click at [633, 506] on button "OK" at bounding box center [624, 512] width 93 height 44
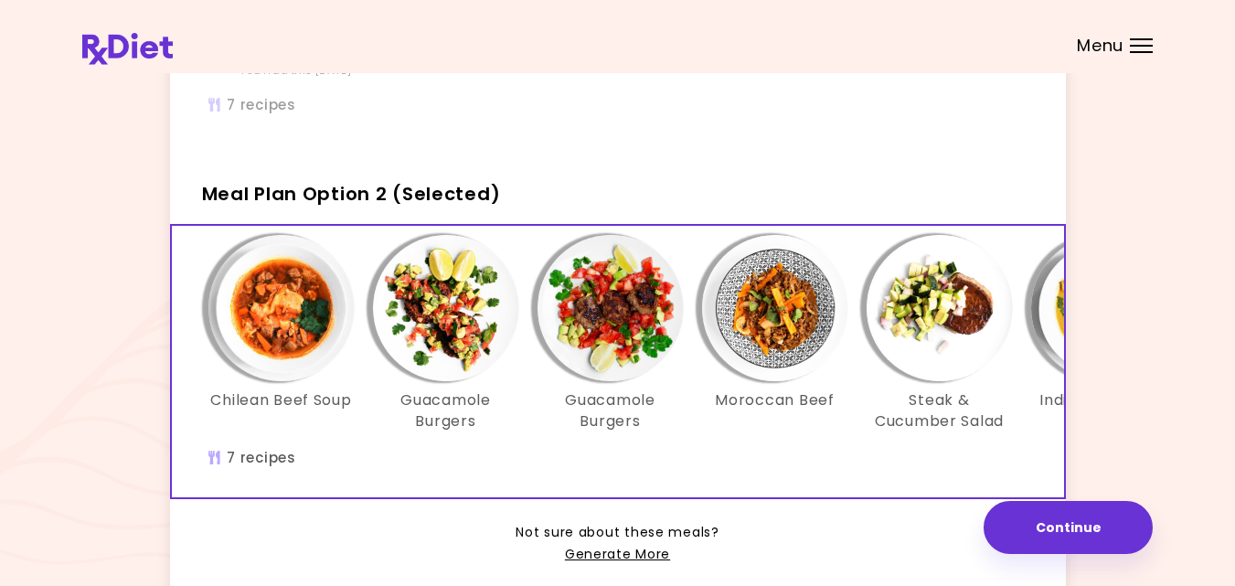
click at [777, 474] on div "Chilean Beef Soup Guacamole Burgers Guacamole Burgers Moroccan Beef Steak & Cuc…" at bounding box center [775, 362] width 1207 height 272
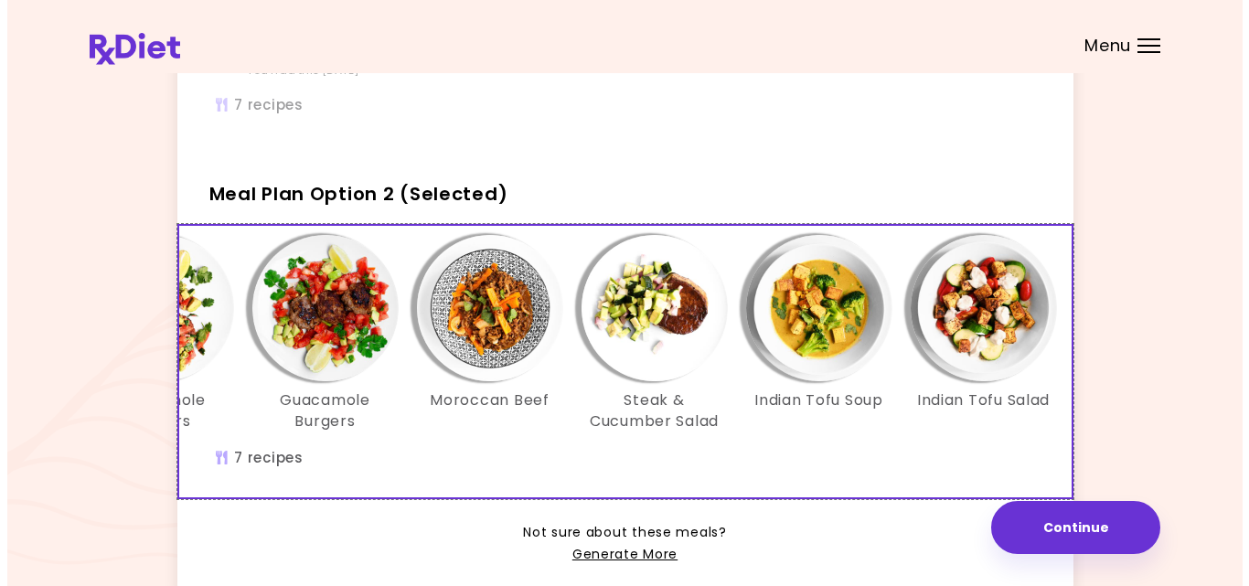
scroll to position [0, 315]
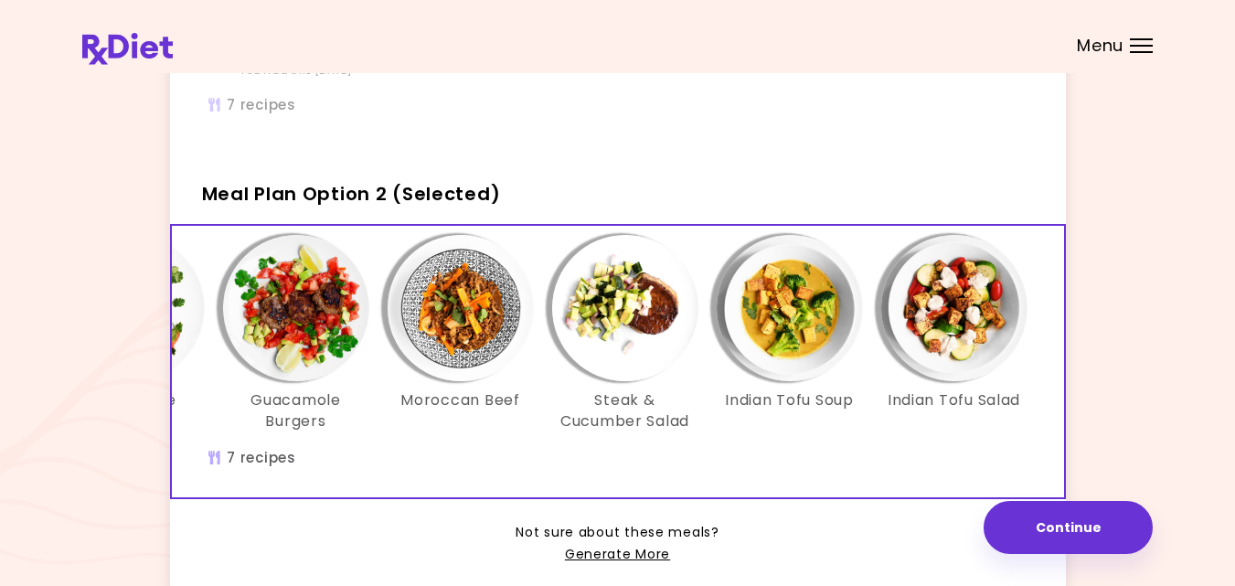
click at [623, 335] on img "Info - Steak & Cucumber Salad - Meal Plan Option 2 (Selected)" at bounding box center [625, 308] width 146 height 146
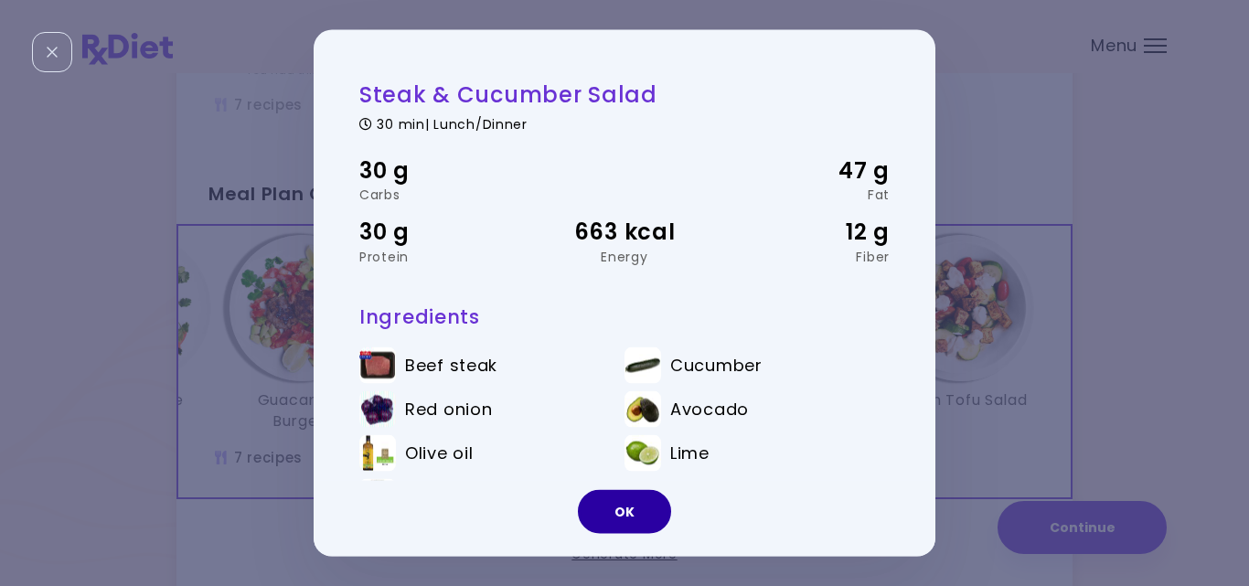
click at [617, 514] on button "OK" at bounding box center [624, 512] width 93 height 44
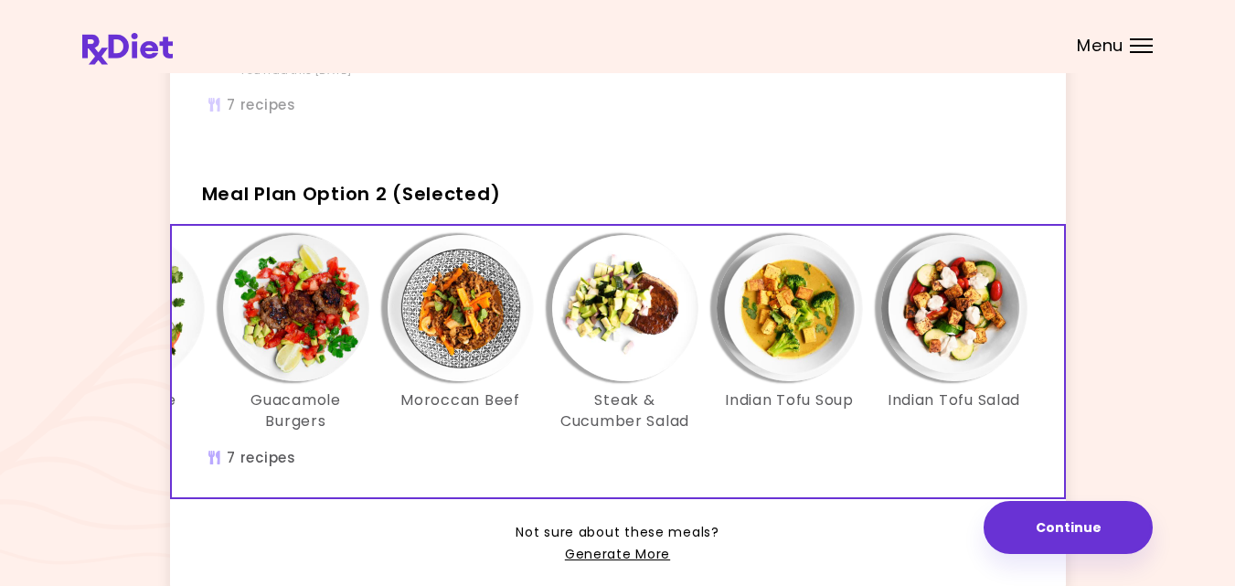
click at [784, 330] on img "Info - Indian Tofu Soup - Meal Plan Option 2 (Selected)" at bounding box center [790, 308] width 146 height 146
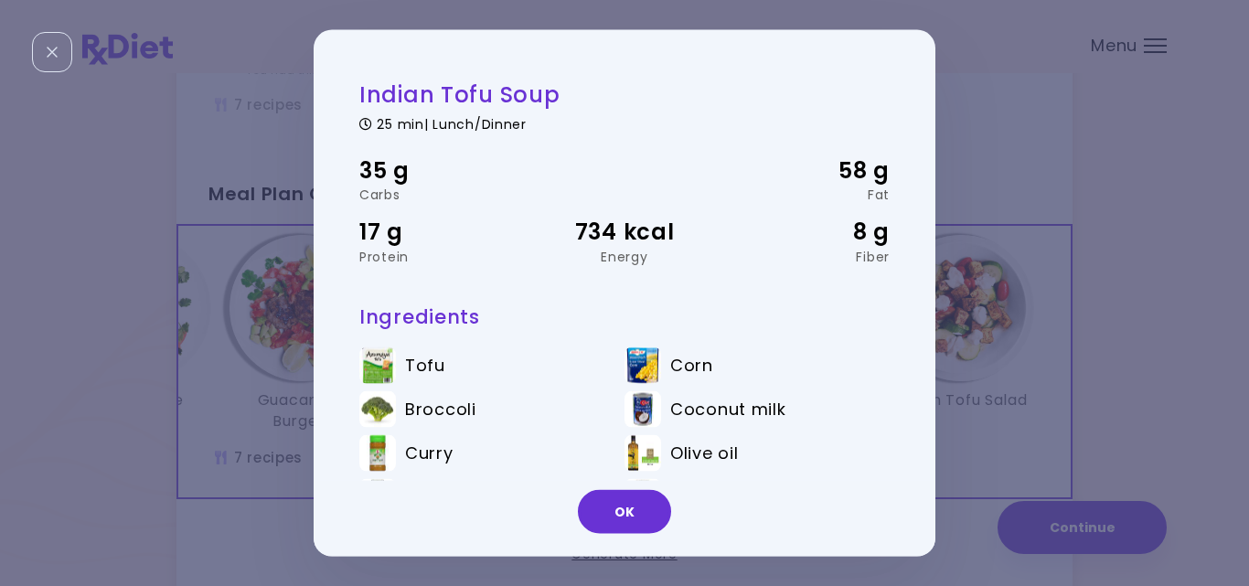
click at [807, 345] on ul "Tofu Corn Broccoli Coconut milk [PERSON_NAME] oil Salt Black pepper" at bounding box center [624, 434] width 530 height 203
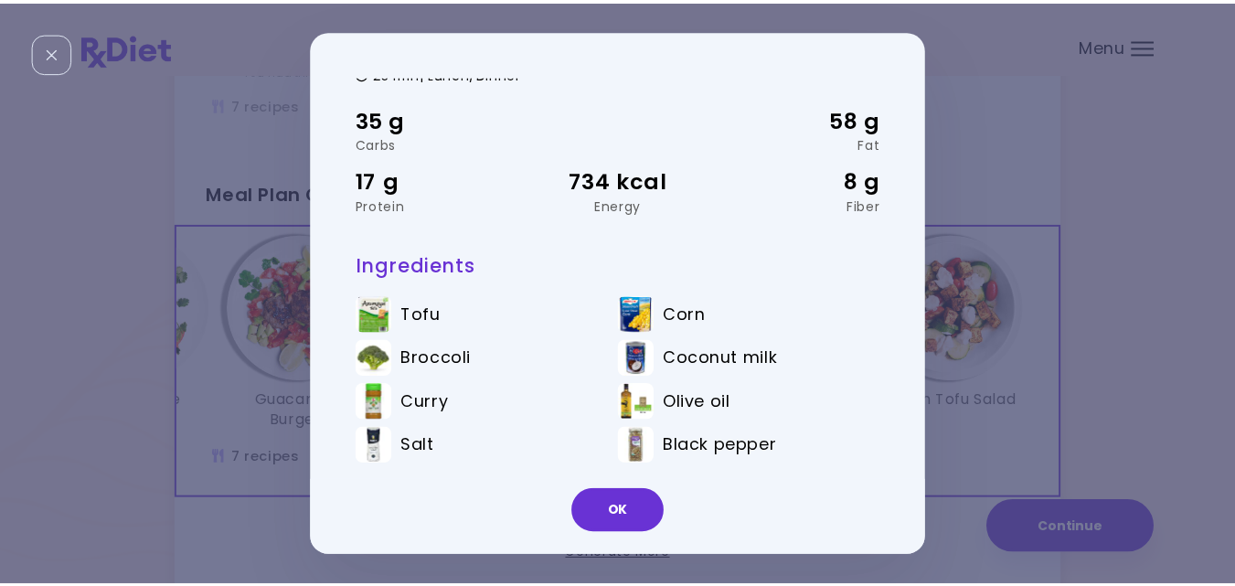
scroll to position [52, 0]
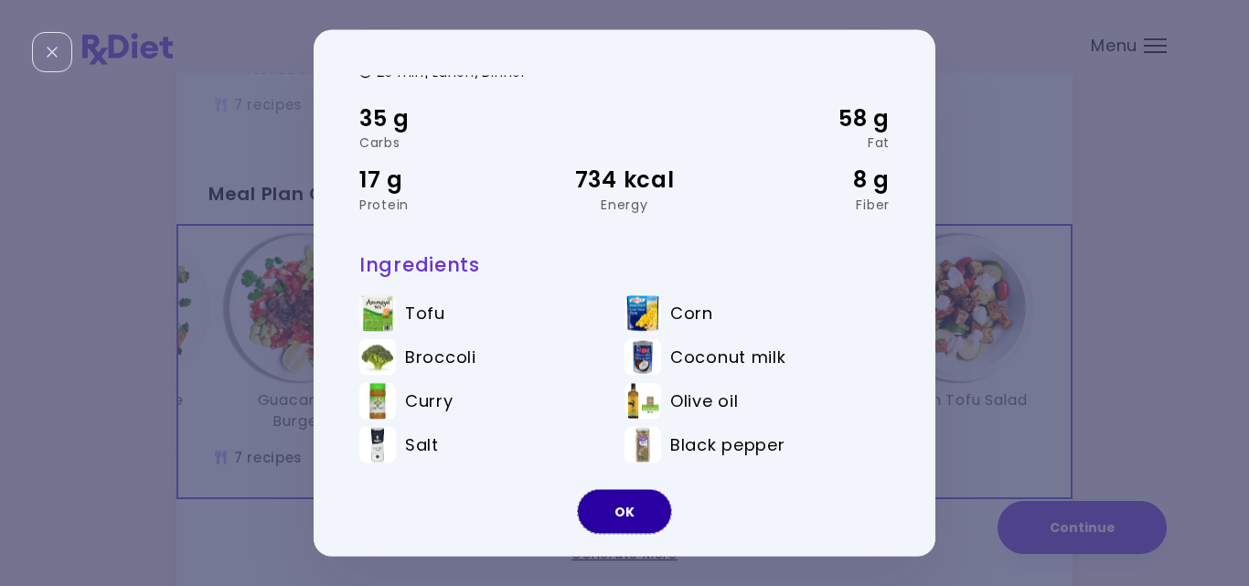
click at [623, 503] on button "OK" at bounding box center [624, 512] width 93 height 44
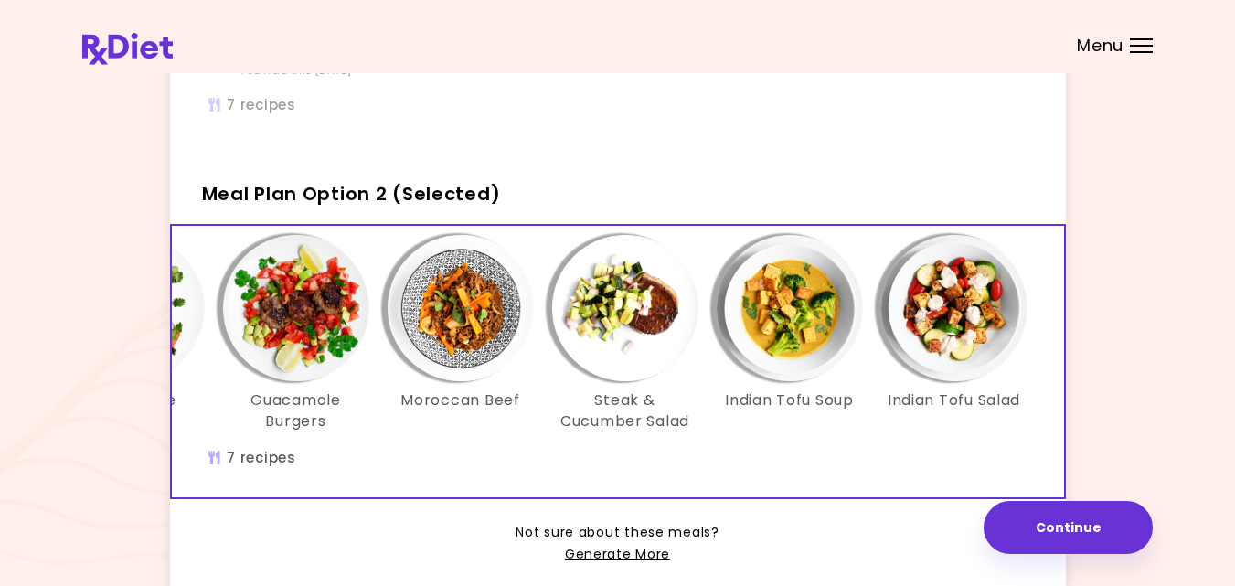
click at [962, 325] on img "Info - Indian Tofu Salad - Meal Plan Option 2 (Selected)" at bounding box center [954, 308] width 146 height 146
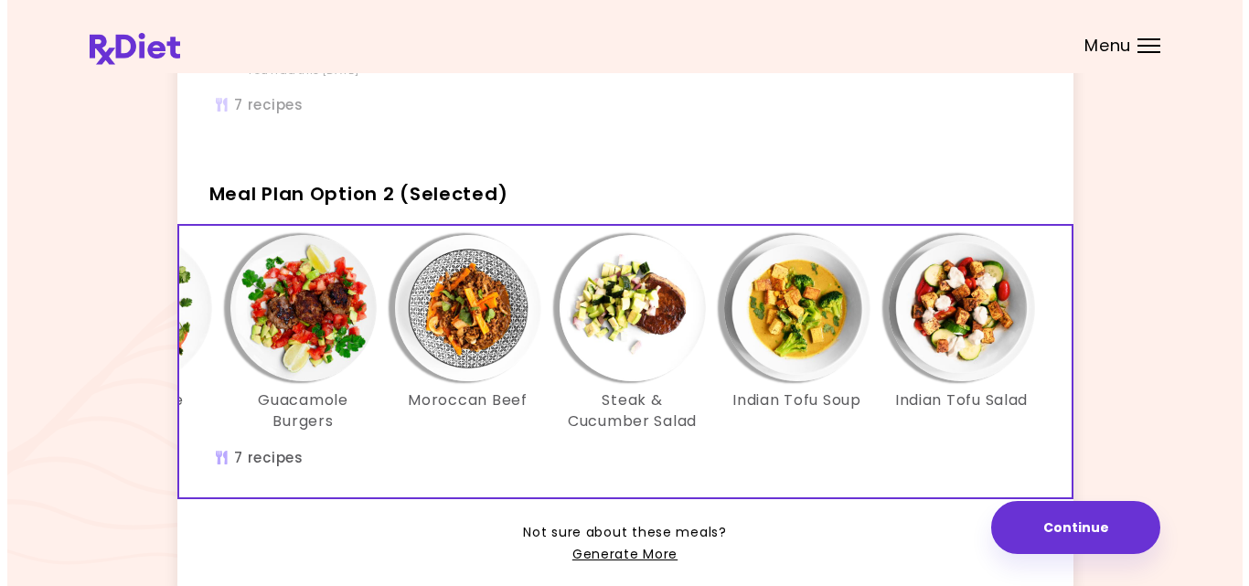
scroll to position [0, 0]
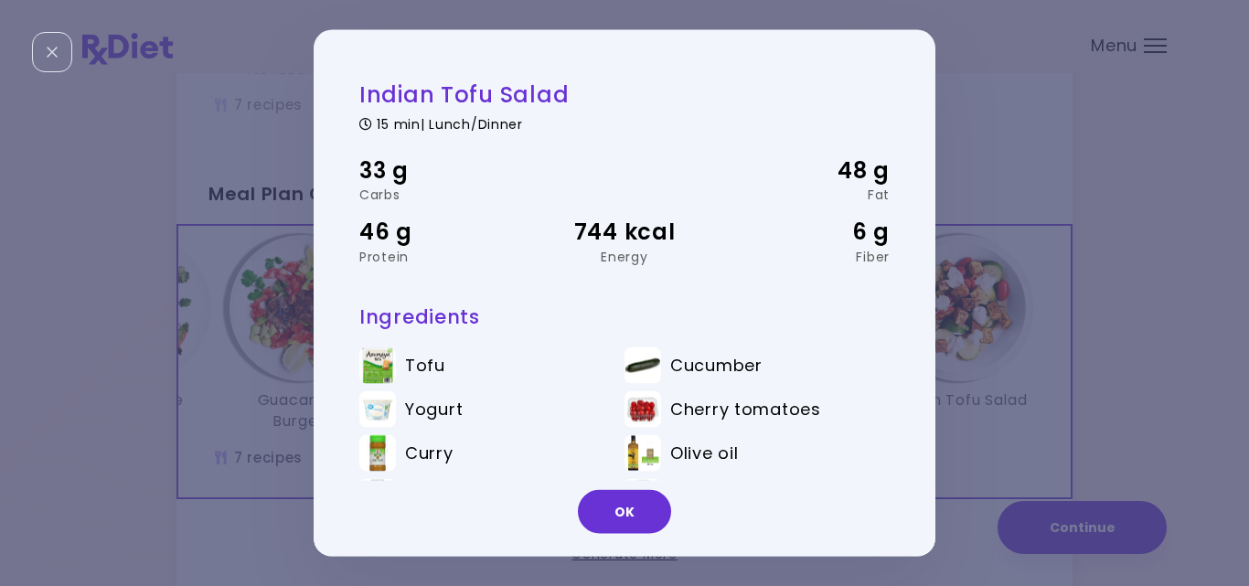
click at [867, 357] on li "Cucumber" at bounding box center [756, 368] width 265 height 44
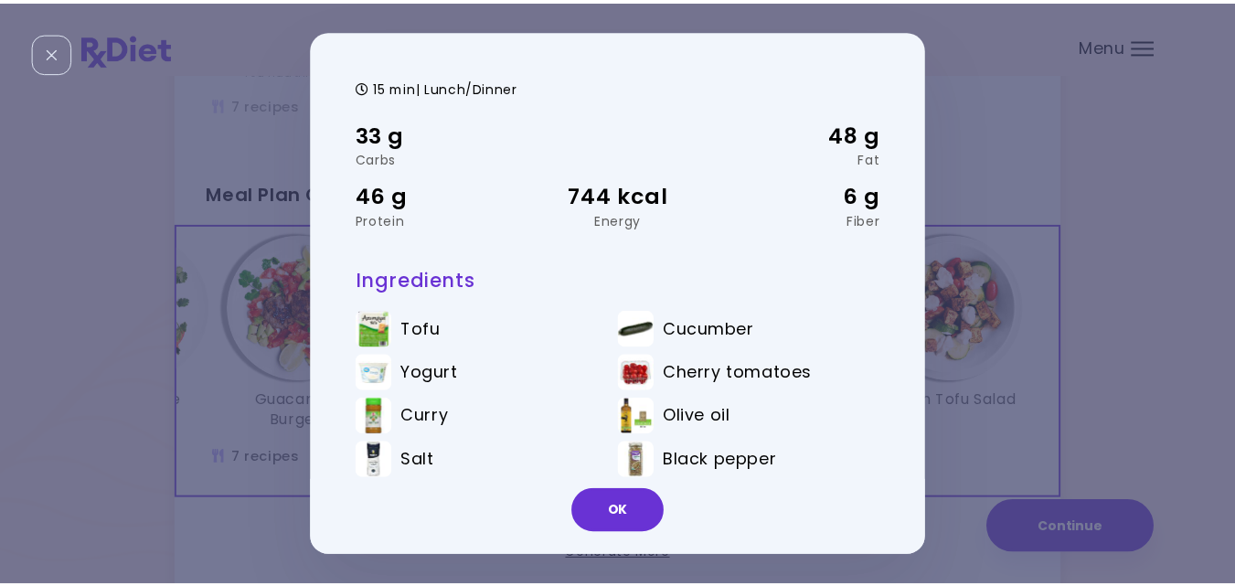
scroll to position [52, 0]
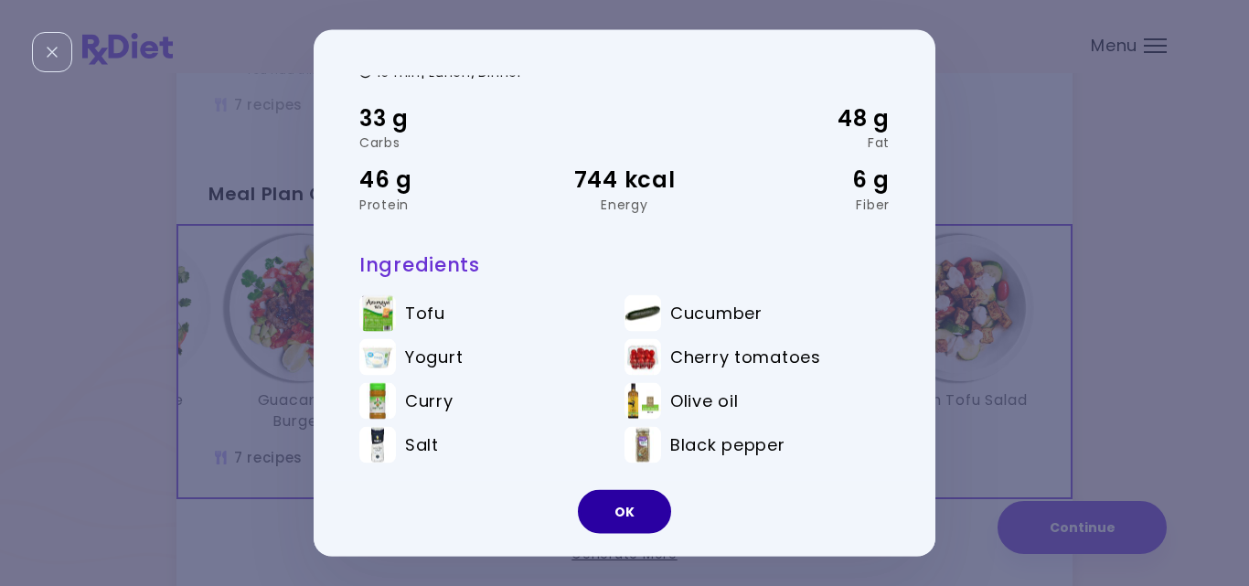
click at [623, 508] on button "OK" at bounding box center [624, 512] width 93 height 44
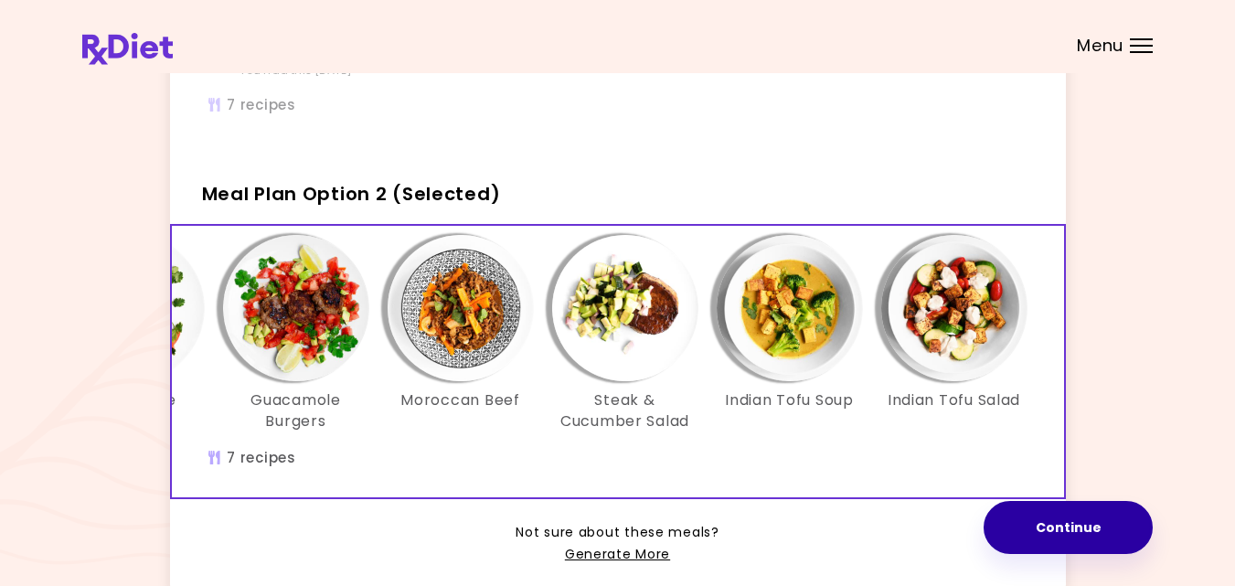
click at [1020, 519] on button "Continue" at bounding box center [1068, 527] width 169 height 53
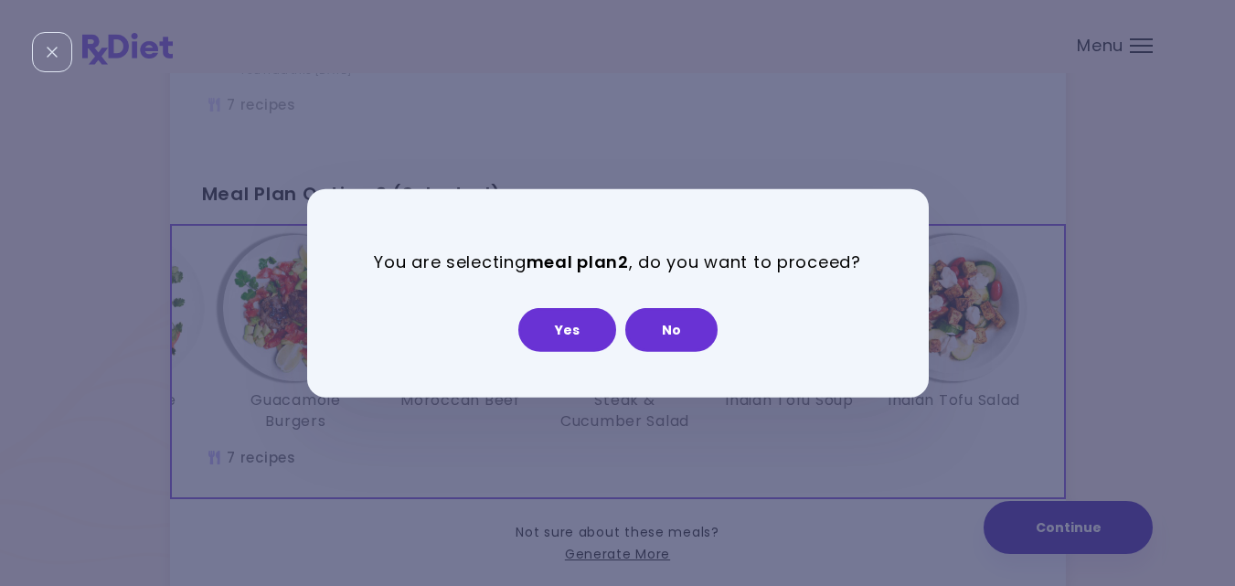
scroll to position [0, 0]
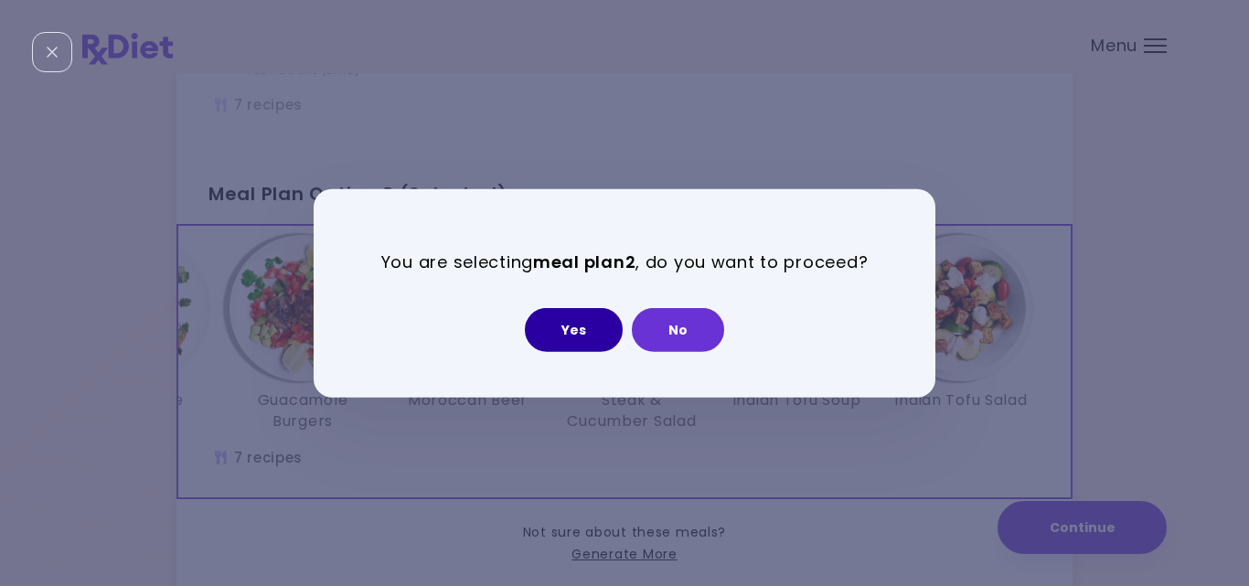
click at [582, 328] on button "Yes" at bounding box center [574, 330] width 98 height 44
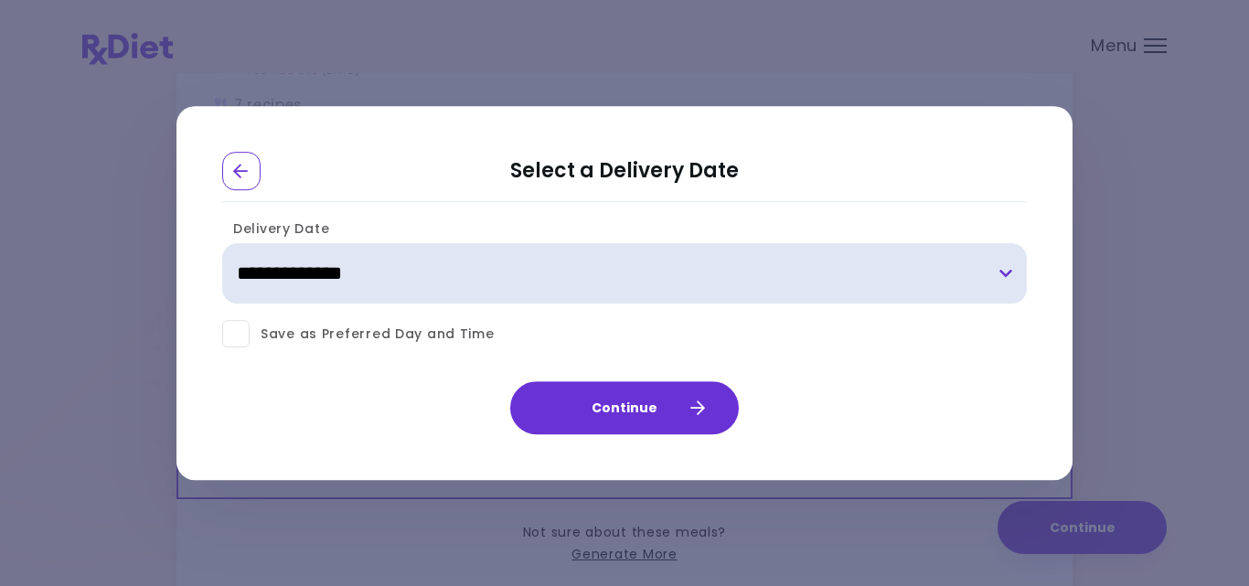
click at [1005, 273] on select "**********" at bounding box center [624, 274] width 805 height 60
select select "**********"
click at [222, 244] on select "**********" at bounding box center [624, 274] width 805 height 60
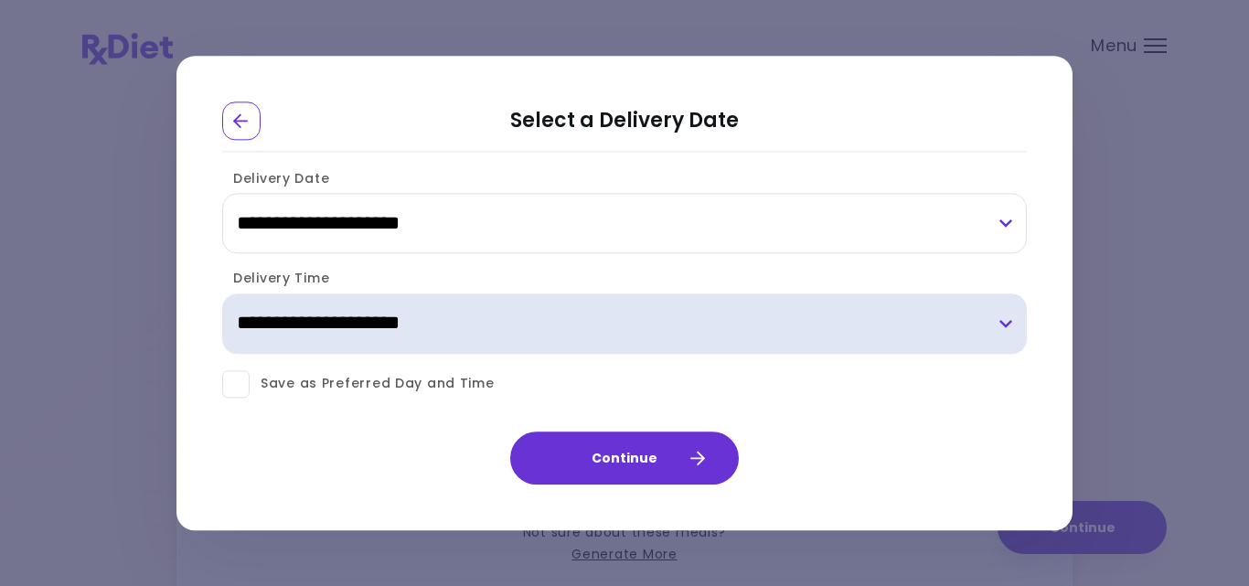
click at [1000, 322] on select "**********" at bounding box center [624, 323] width 805 height 60
select select "*"
click at [222, 293] on select "**********" at bounding box center [624, 323] width 805 height 60
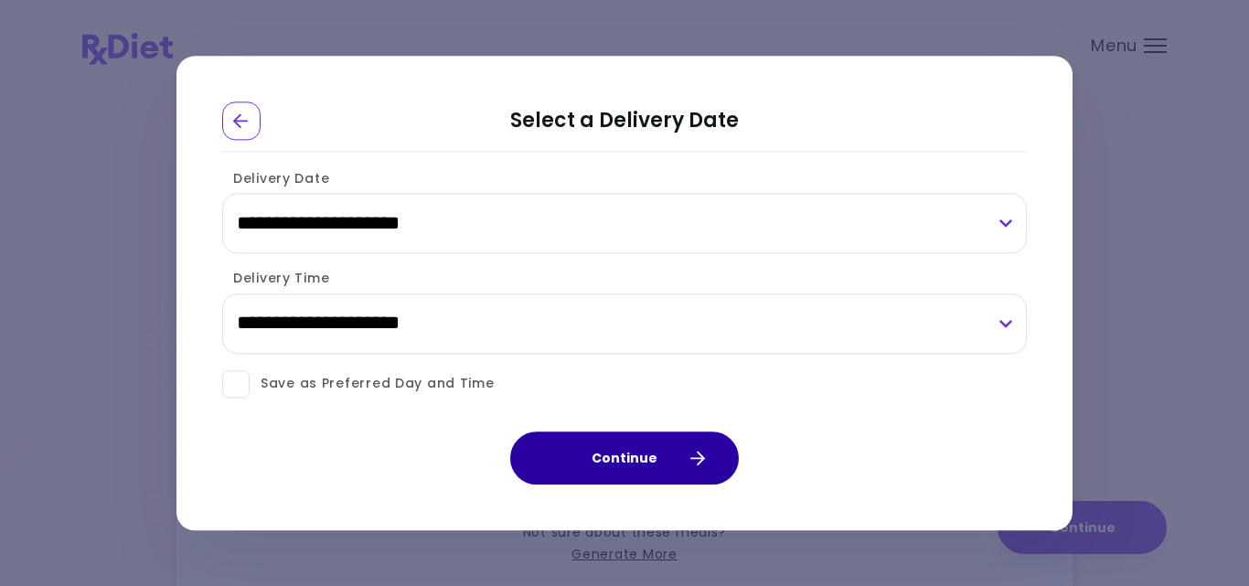
click at [643, 464] on button "Continue" at bounding box center [624, 458] width 229 height 53
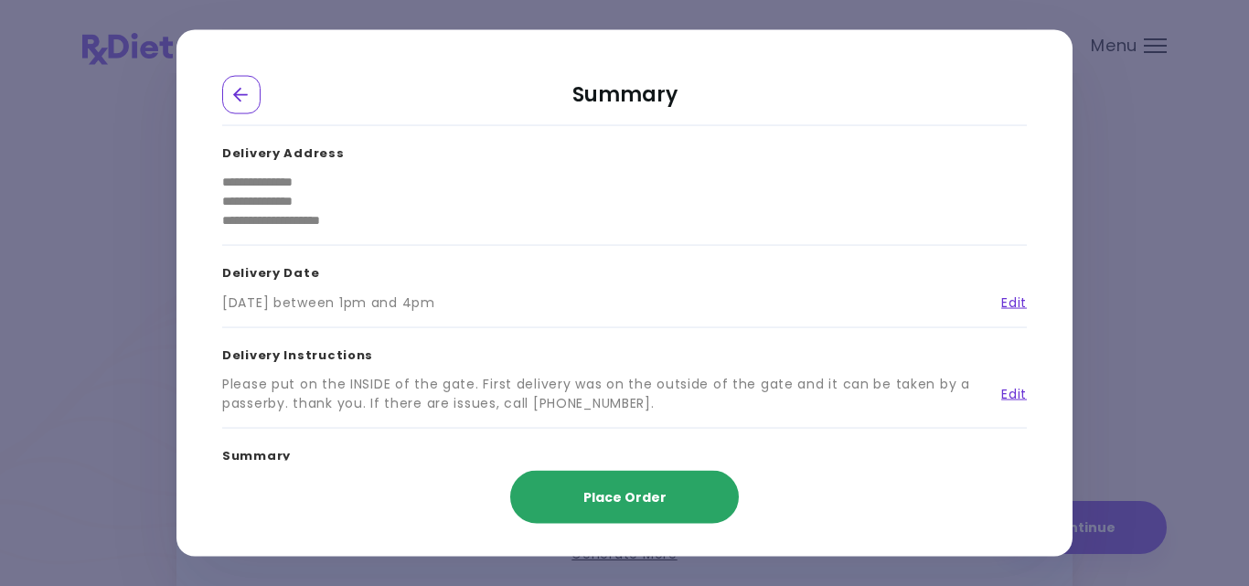
click at [625, 491] on span "Place Order" at bounding box center [624, 497] width 83 height 18
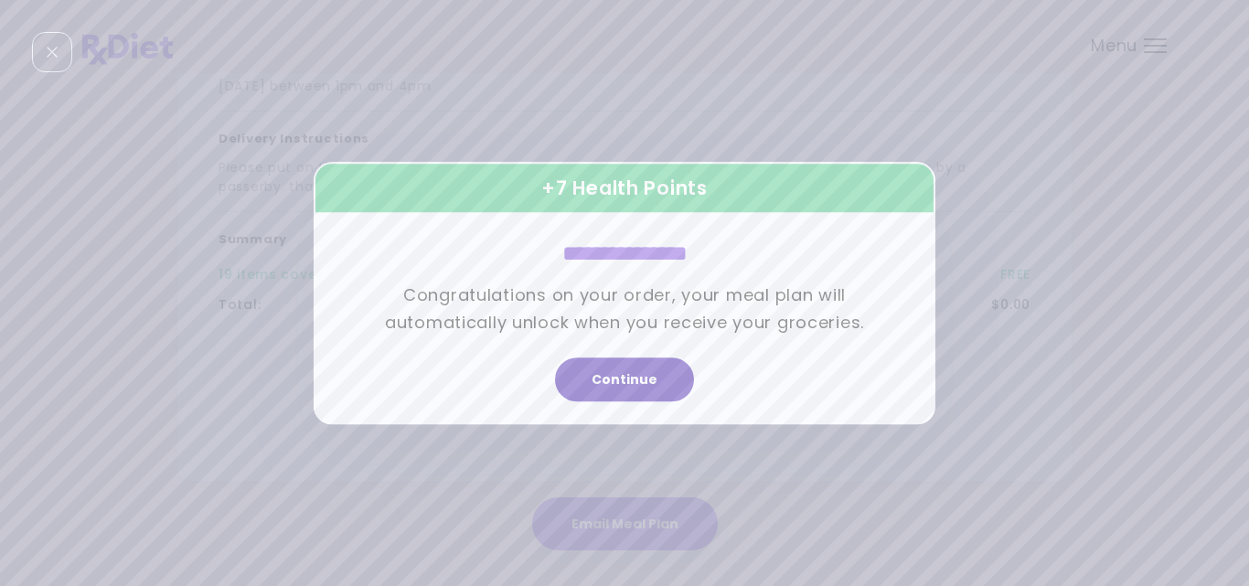
click at [624, 374] on button "Continue" at bounding box center [624, 379] width 139 height 44
